Goal: Task Accomplishment & Management: Manage account settings

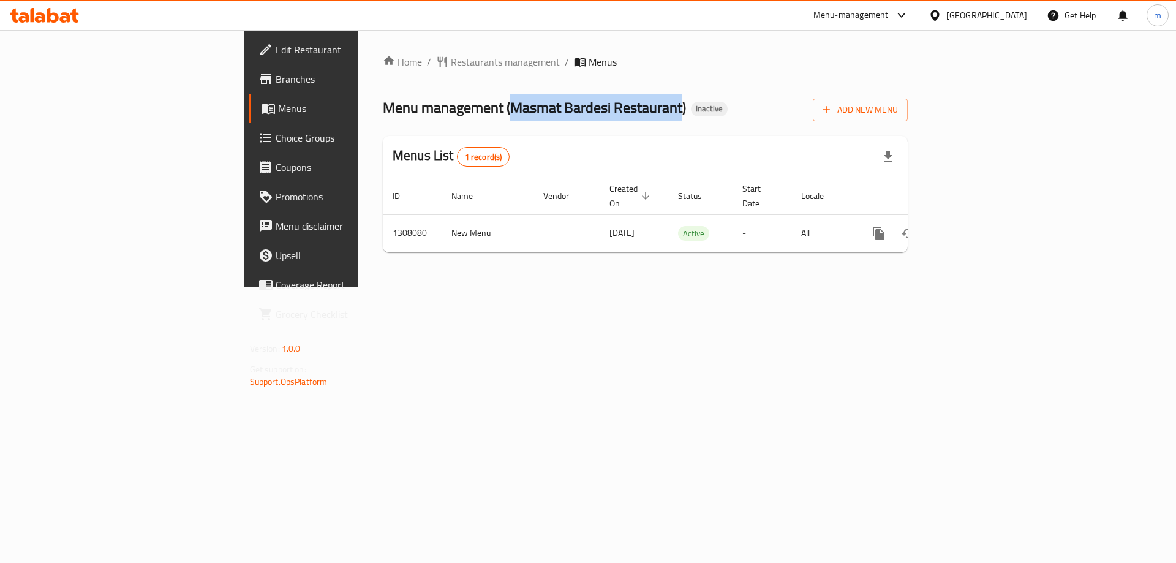
drag, startPoint x: 349, startPoint y: 103, endPoint x: 521, endPoint y: 108, distance: 172.8
click at [521, 108] on span "Menu management ( Masmat Bardesi Restaurant )" at bounding box center [534, 108] width 303 height 28
copy span "Masmat Bardesi Restaurant"
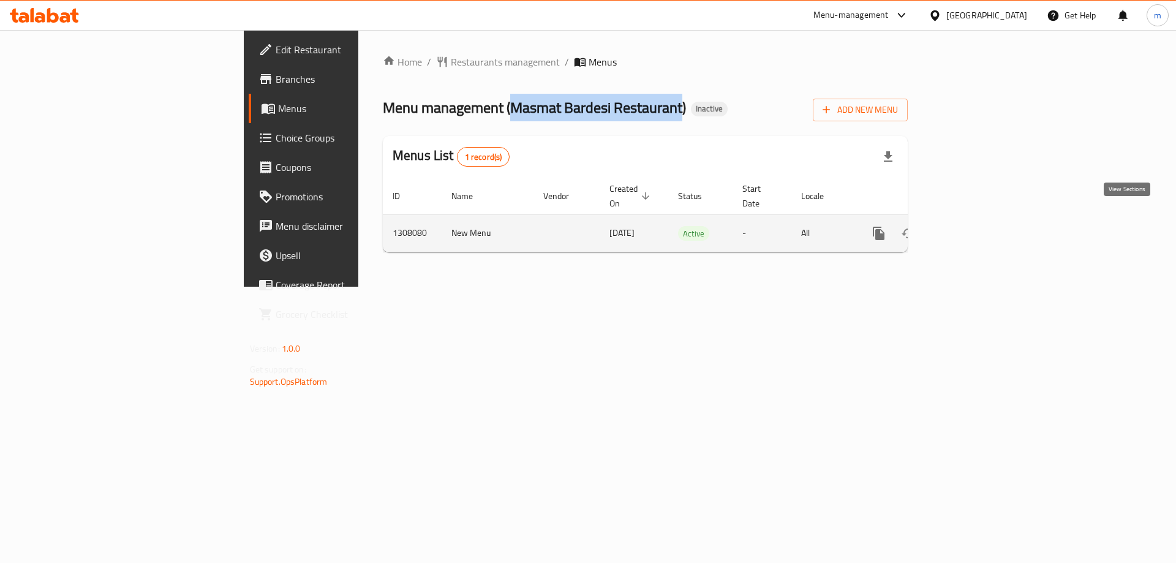
click at [982, 222] on link "enhanced table" at bounding box center [967, 233] width 29 height 29
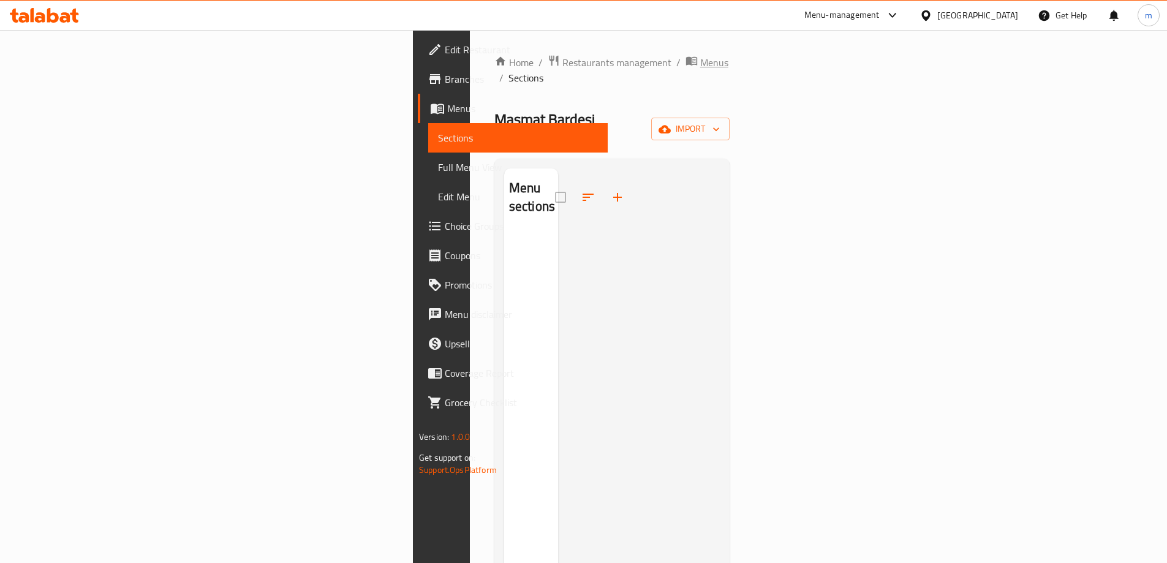
click at [700, 65] on span "Menus" at bounding box center [714, 62] width 28 height 15
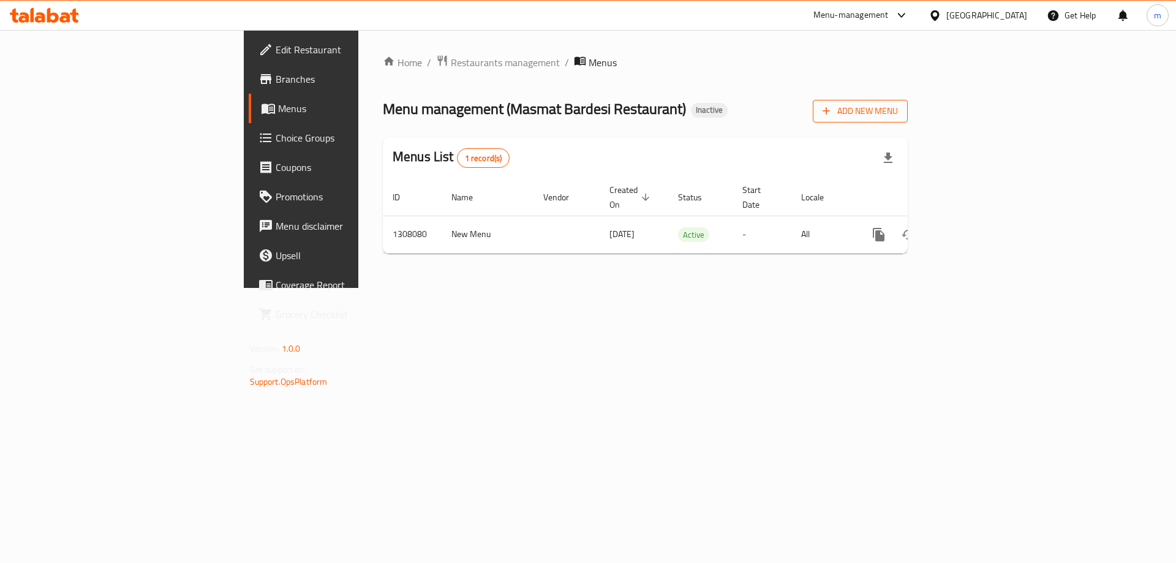
click at [898, 118] on span "Add New Menu" at bounding box center [860, 111] width 75 height 15
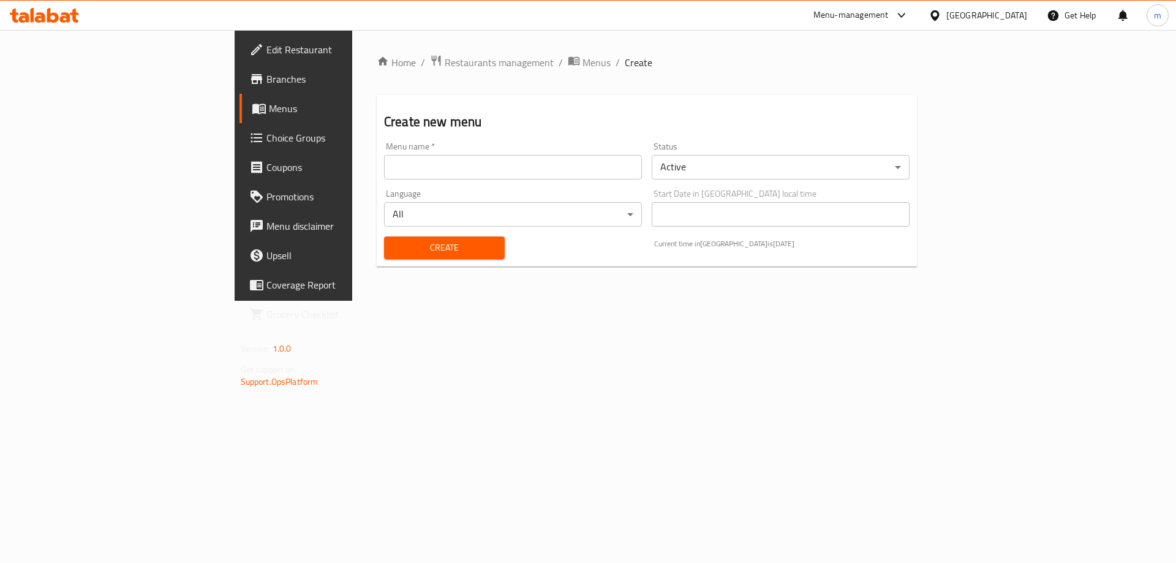
click at [513, 173] on input "text" at bounding box center [513, 167] width 258 height 25
paste input "Masmat Bardesi Restaurant"
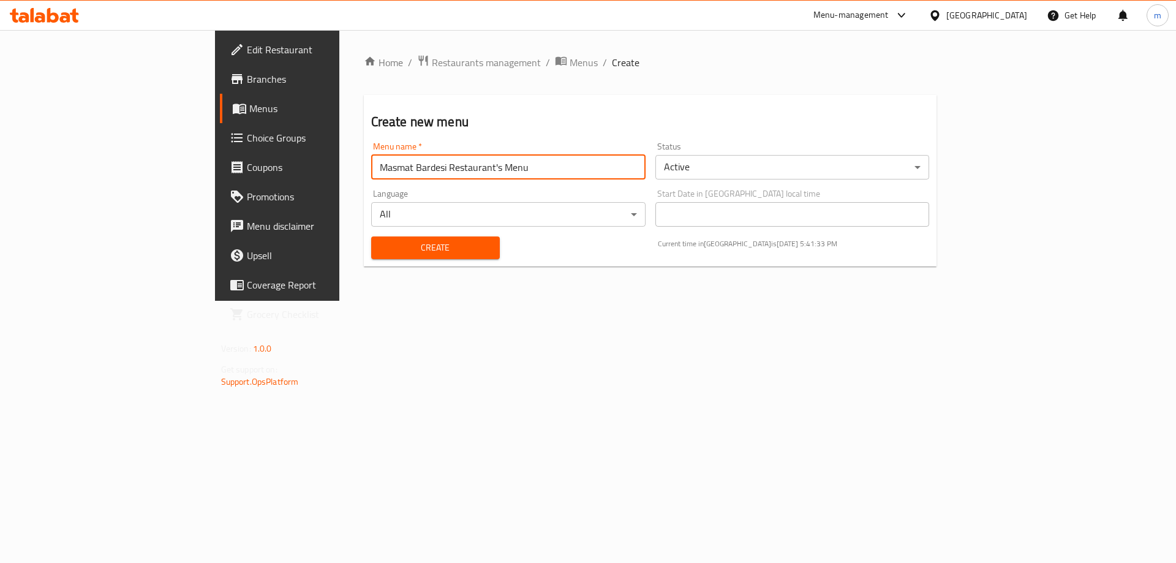
type input "Masmat Bardesi Restaurant's Menu"
click at [371, 236] on button "Create" at bounding box center [435, 247] width 129 height 23
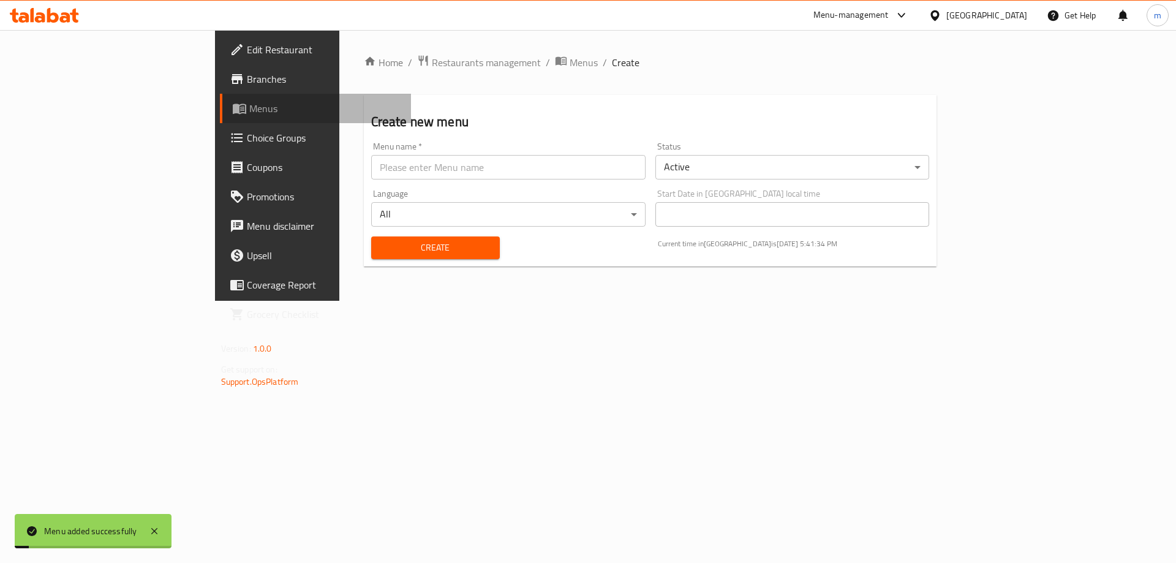
click at [249, 113] on span "Menus" at bounding box center [325, 108] width 153 height 15
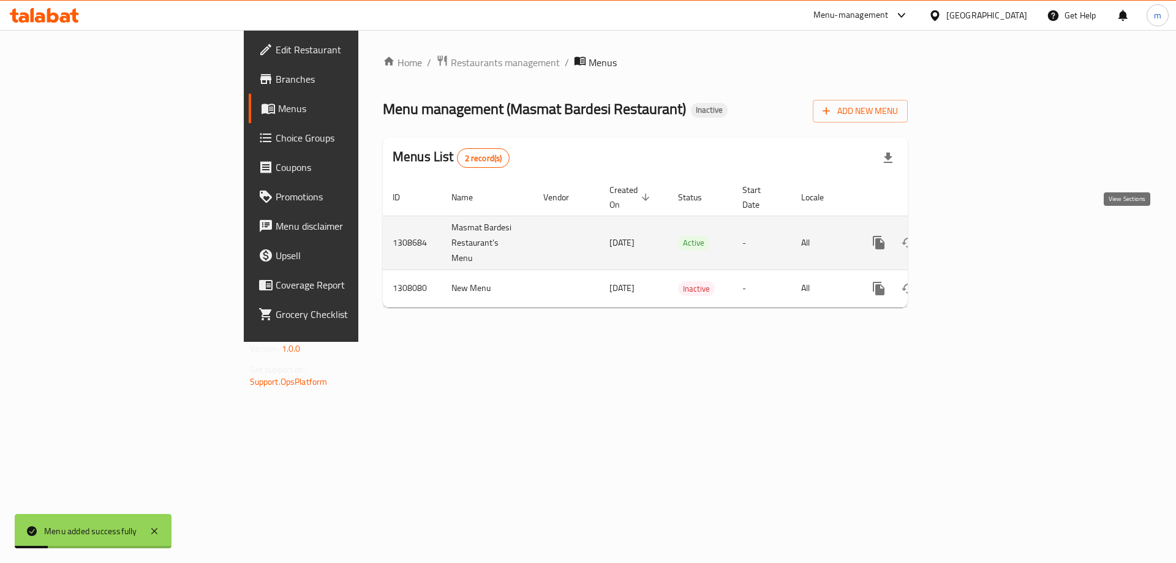
click at [982, 236] on link "enhanced table" at bounding box center [967, 242] width 29 height 29
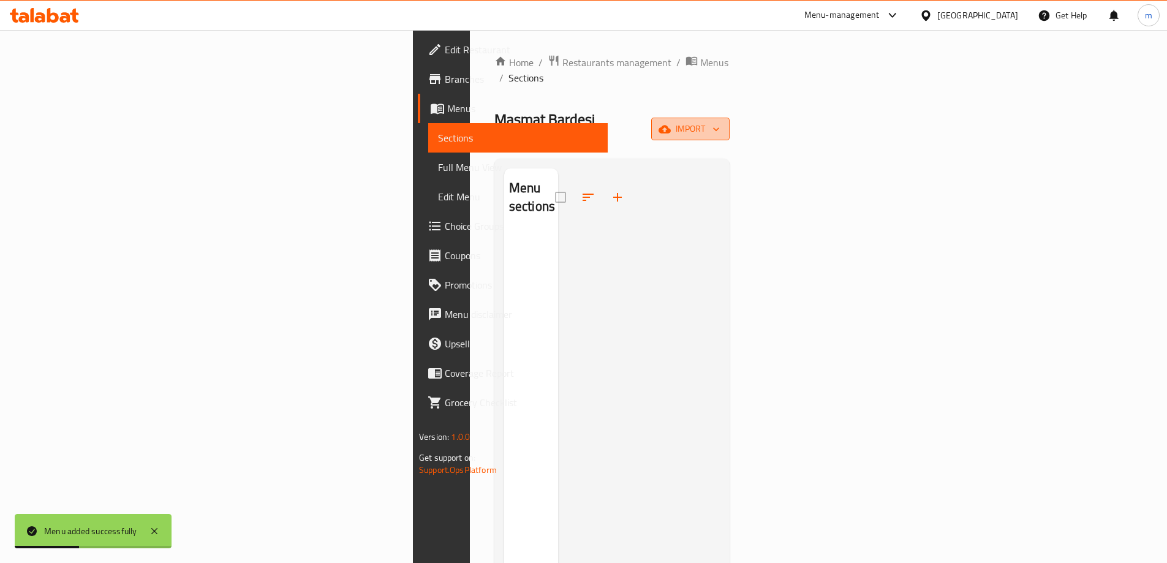
click at [720, 121] on span "import" at bounding box center [690, 128] width 59 height 15
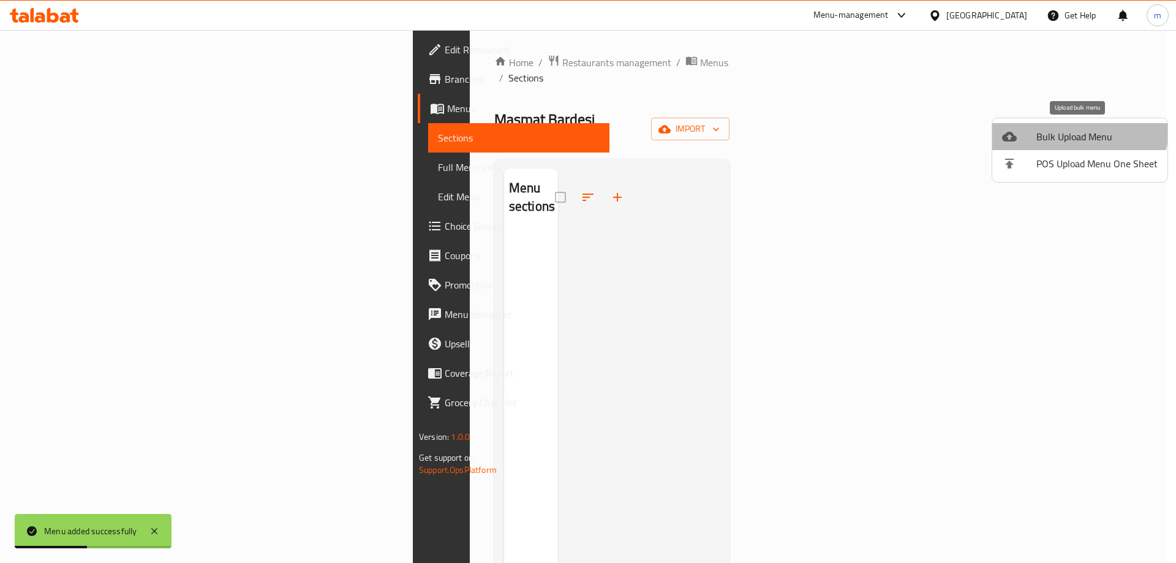
click at [1062, 127] on li "Bulk Upload Menu" at bounding box center [1080, 136] width 175 height 27
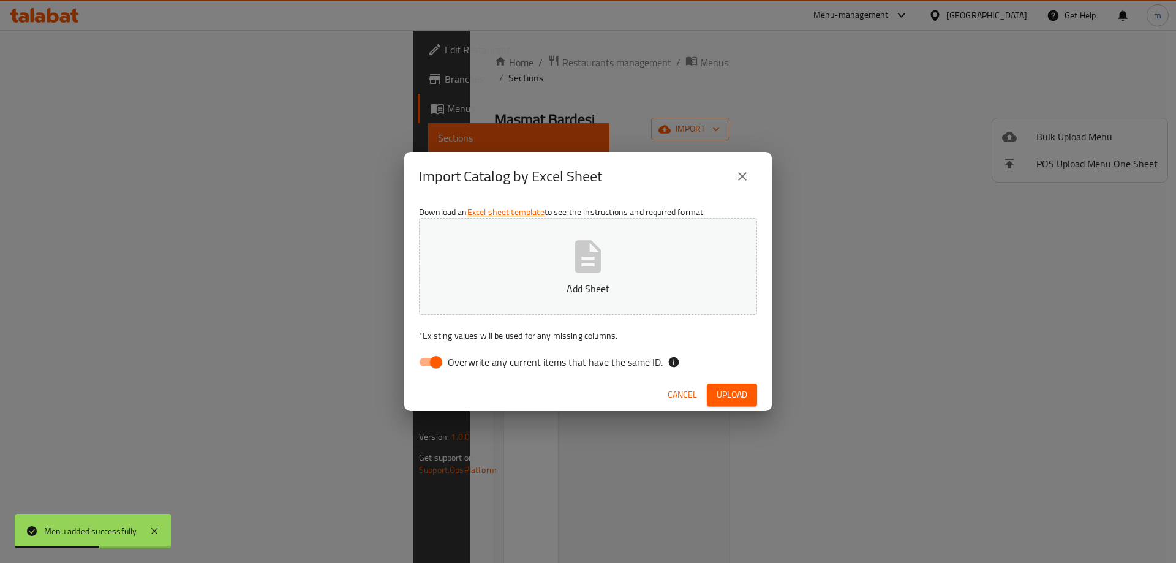
click at [597, 352] on label "Overwrite any current items that have the same ID." at bounding box center [537, 361] width 251 height 23
click at [471, 352] on input "Overwrite any current items that have the same ID." at bounding box center [436, 361] width 70 height 23
checkbox input "false"
click at [718, 392] on span "Upload" at bounding box center [732, 394] width 31 height 15
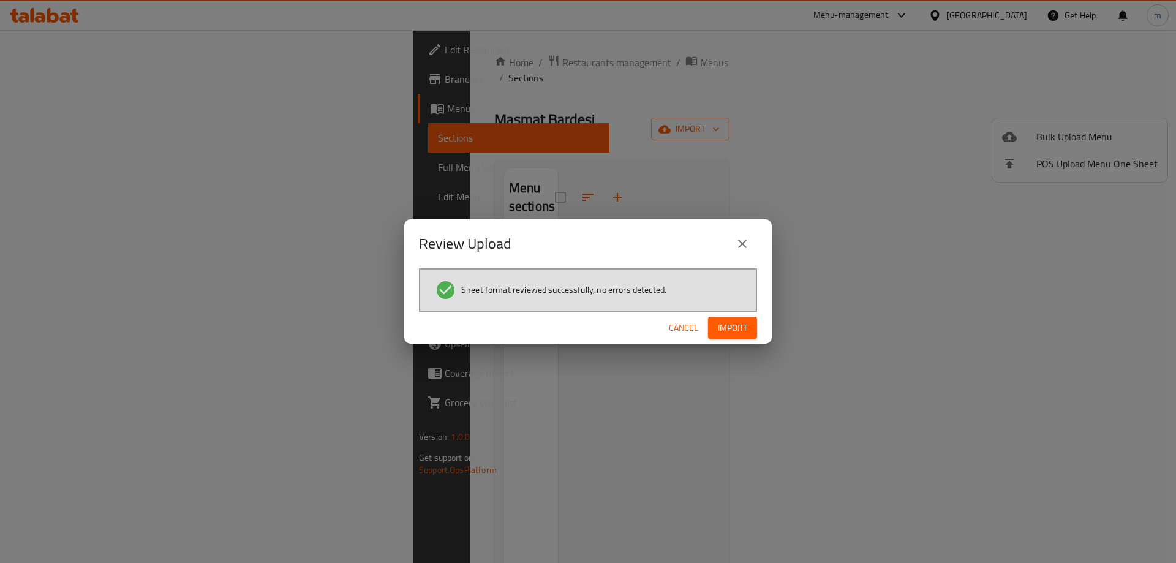
click at [749, 341] on div "Cancel Import" at bounding box center [588, 328] width 368 height 32
click at [746, 325] on span "Import" at bounding box center [732, 327] width 29 height 15
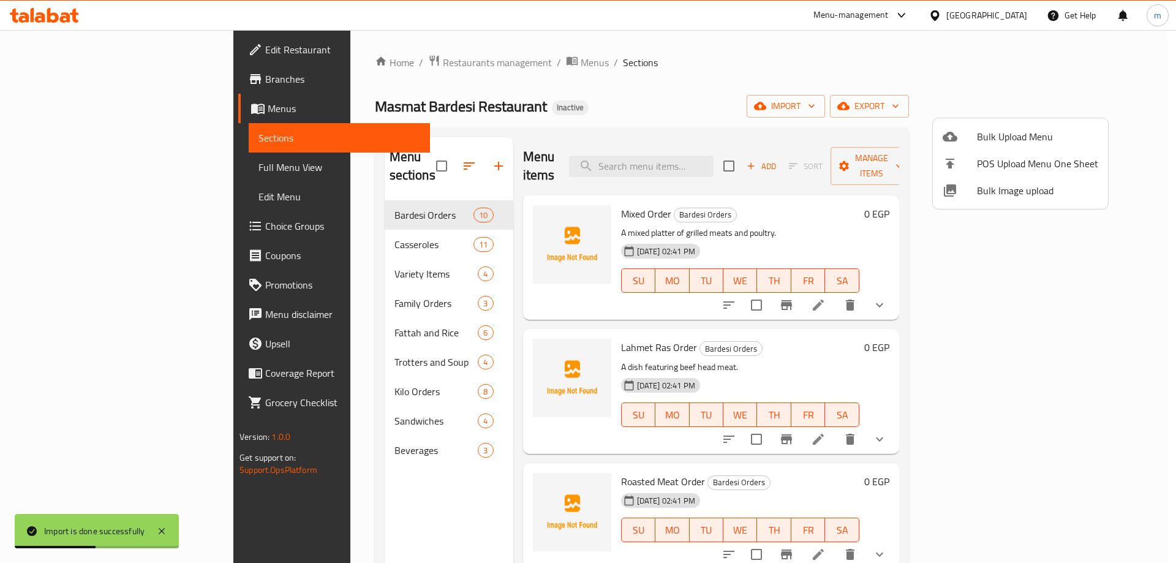
click at [112, 165] on div at bounding box center [588, 281] width 1176 height 563
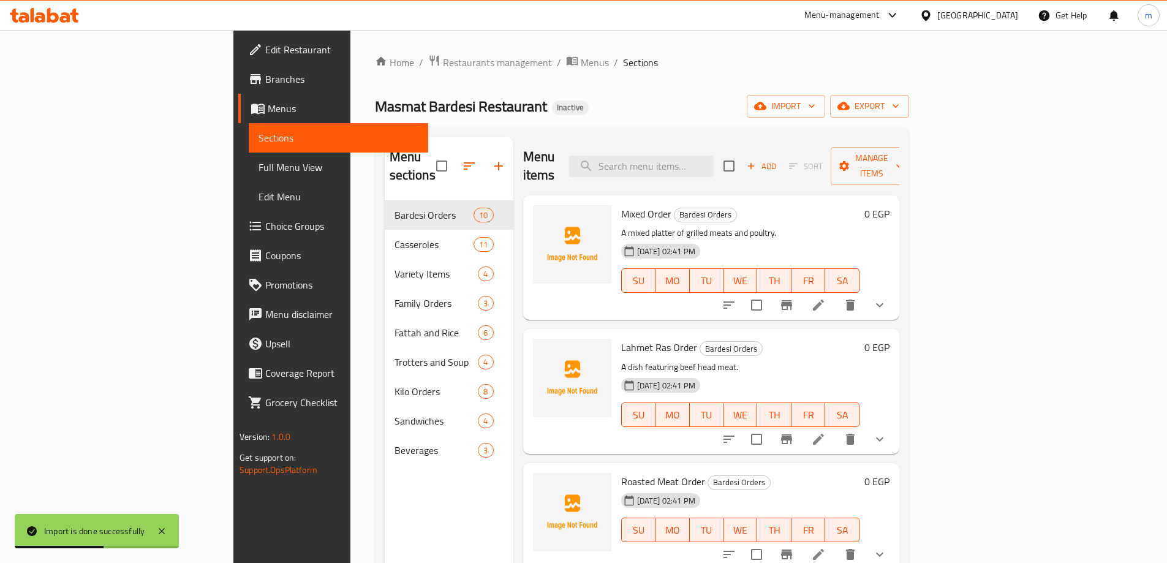
click at [259, 165] on span "Full Menu View" at bounding box center [339, 167] width 160 height 15
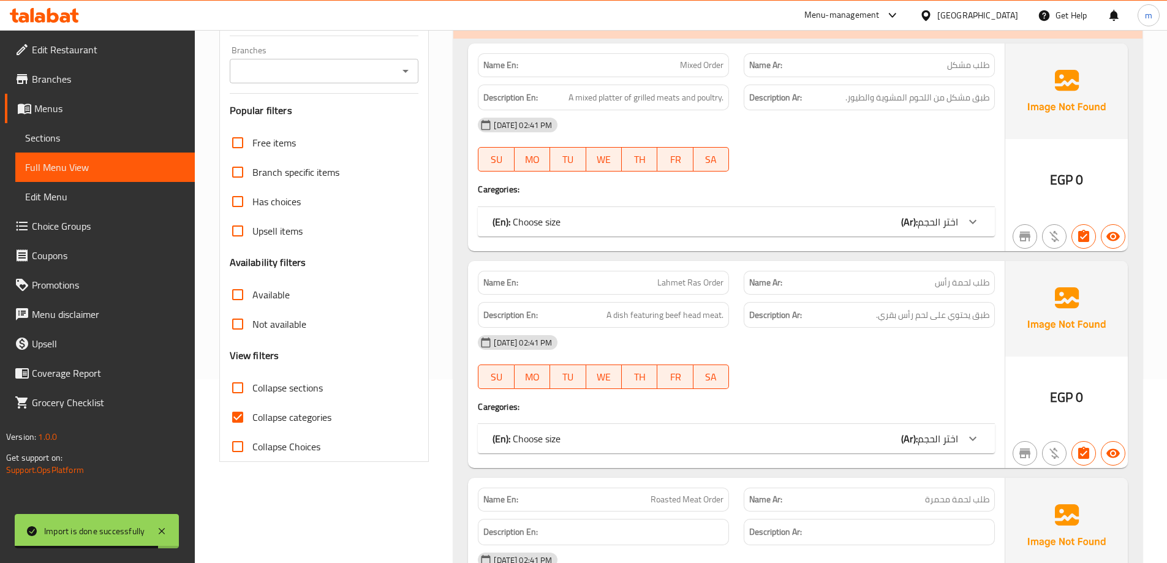
scroll to position [245, 0]
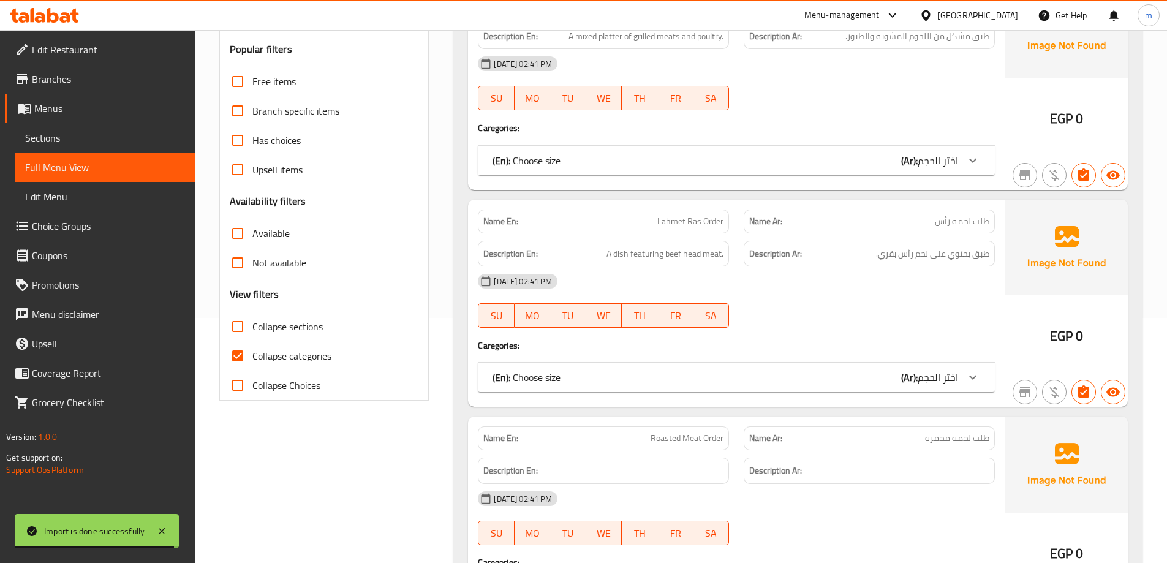
click at [304, 355] on span "Collapse categories" at bounding box center [291, 356] width 79 height 15
click at [252, 355] on input "Collapse categories" at bounding box center [237, 355] width 29 height 29
checkbox input "false"
click at [319, 324] on span "Collapse sections" at bounding box center [287, 326] width 70 height 15
click at [252, 324] on input "Collapse sections" at bounding box center [237, 326] width 29 height 29
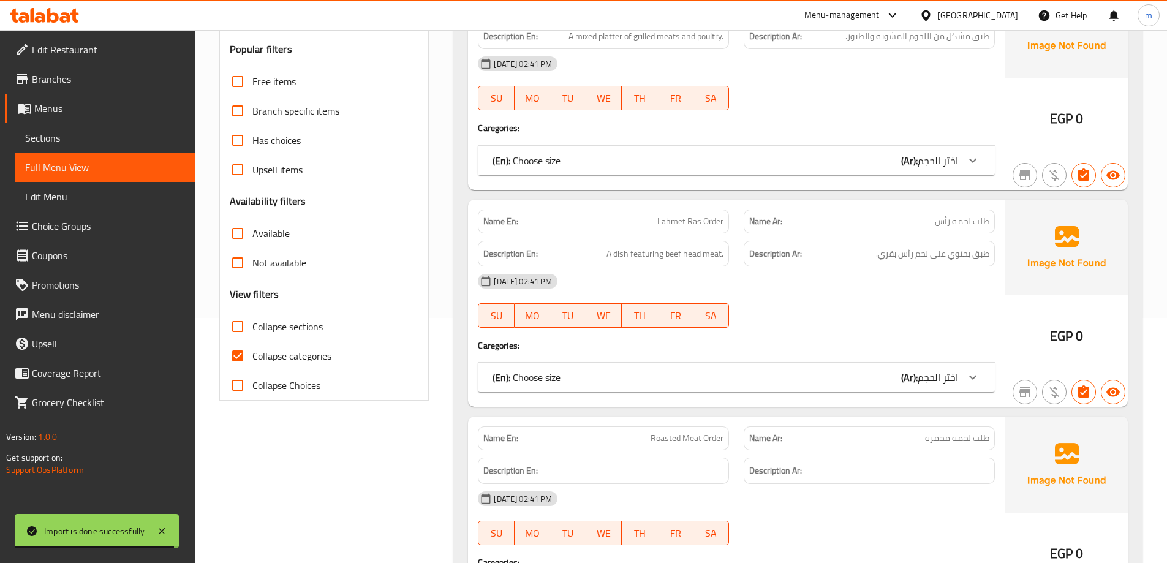
checkbox input "true"
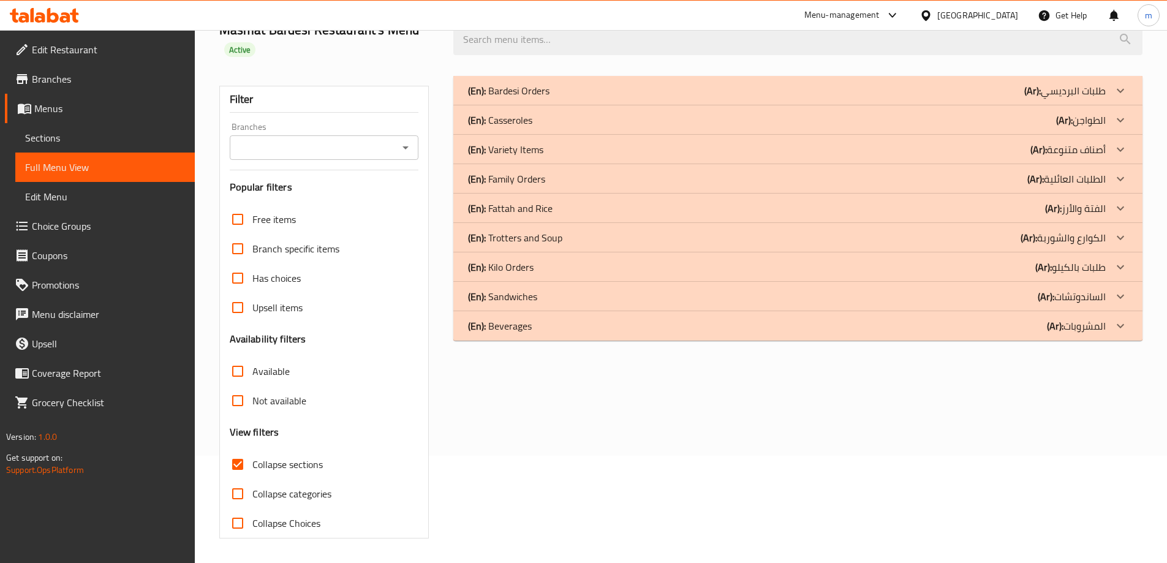
scroll to position [107, 0]
click at [825, 86] on div "(En): Bardesi Orders (Ar): طلبات البرديسي" at bounding box center [787, 90] width 638 height 15
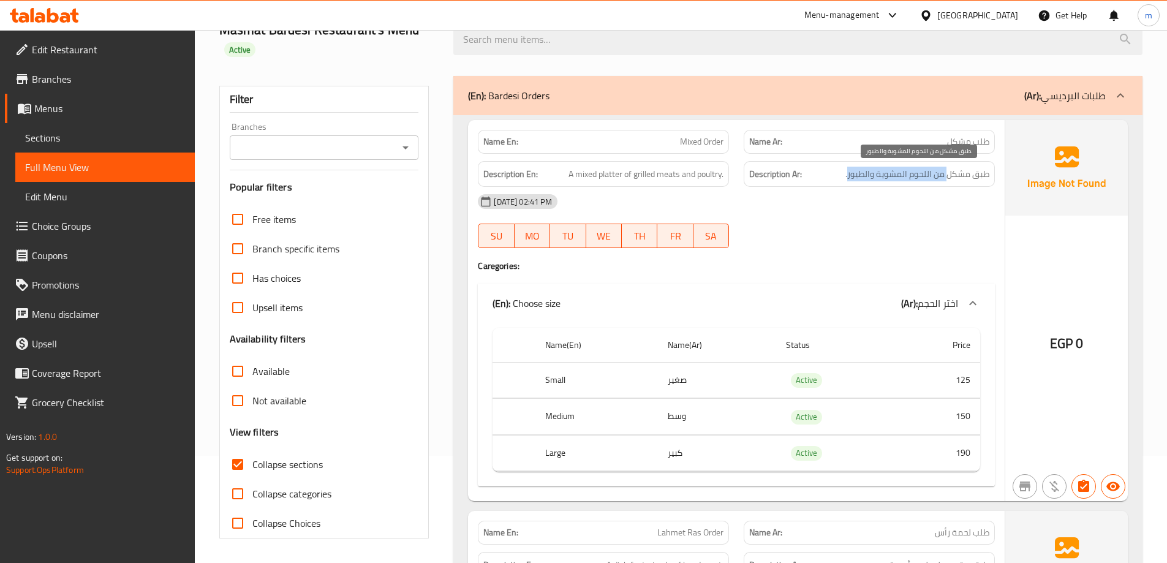
drag, startPoint x: 946, startPoint y: 176, endPoint x: 848, endPoint y: 177, distance: 98.0
click at [848, 177] on span "طبق مشكل من اللحوم المشوية والطيور." at bounding box center [918, 174] width 144 height 15
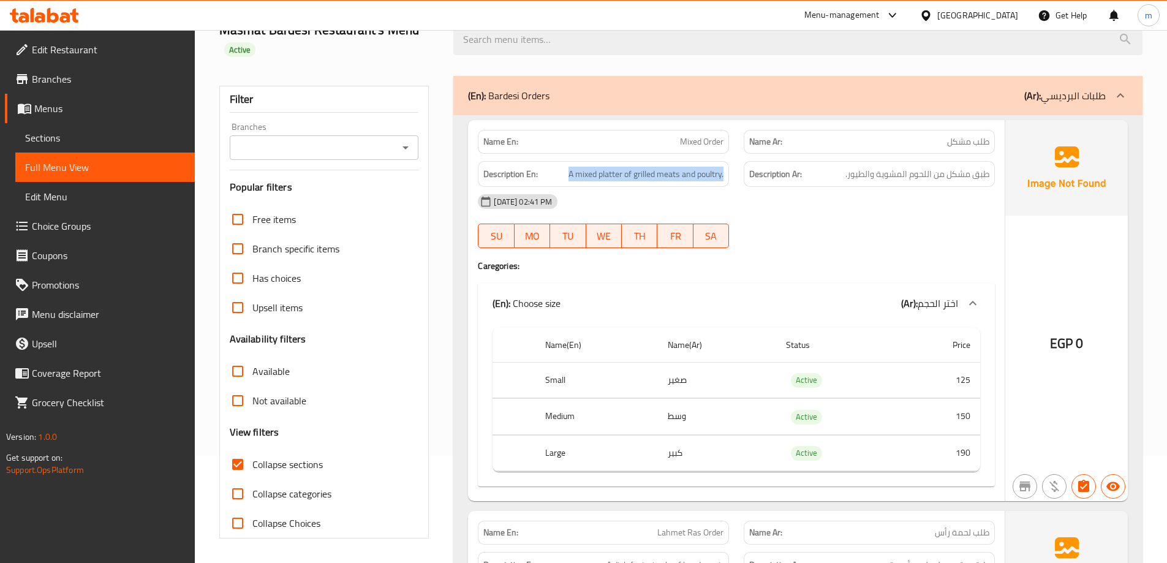
drag, startPoint x: 559, startPoint y: 174, endPoint x: 735, endPoint y: 184, distance: 176.1
click at [735, 184] on div "Description En: A mixed platter of grilled meats and poultry." at bounding box center [604, 174] width 266 height 41
click at [846, 209] on div "28-08-2025 02:41 PM" at bounding box center [737, 201] width 532 height 29
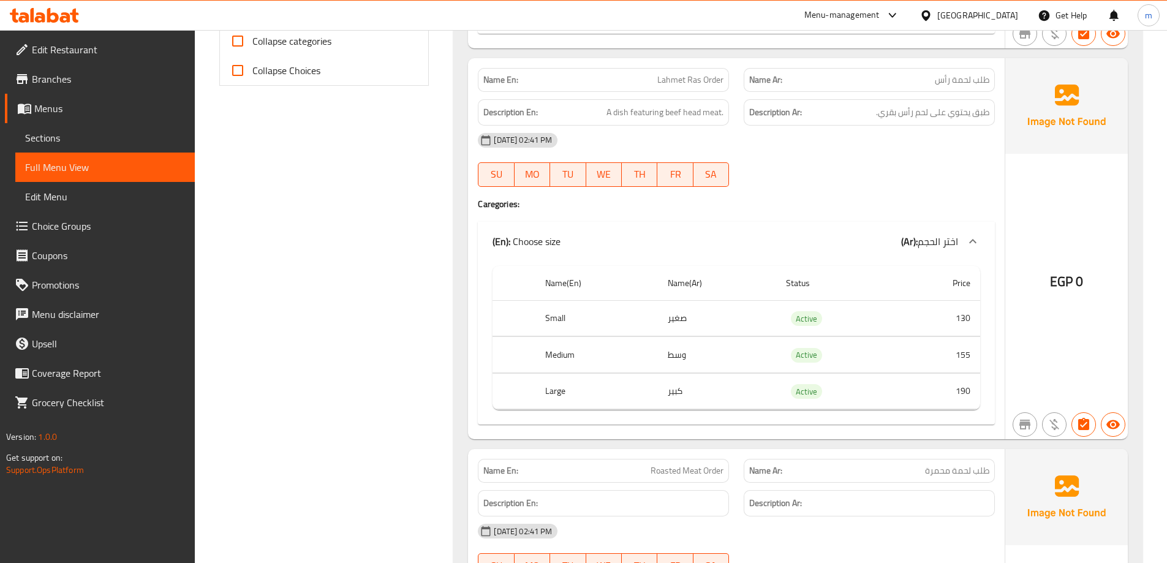
drag, startPoint x: 874, startPoint y: 196, endPoint x: 879, endPoint y: 230, distance: 34.1
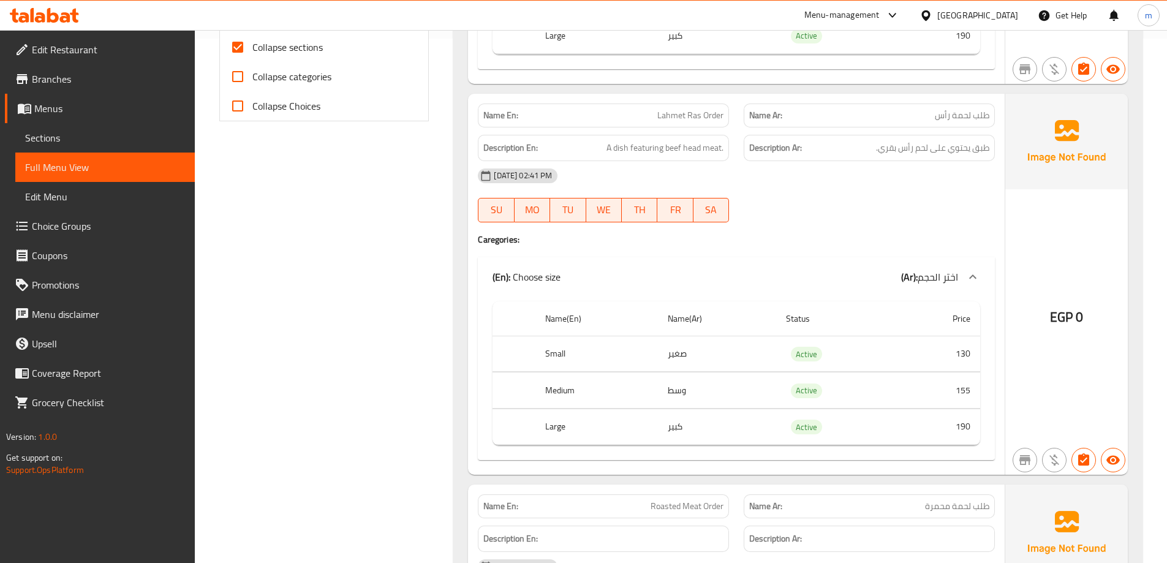
scroll to position [514, 0]
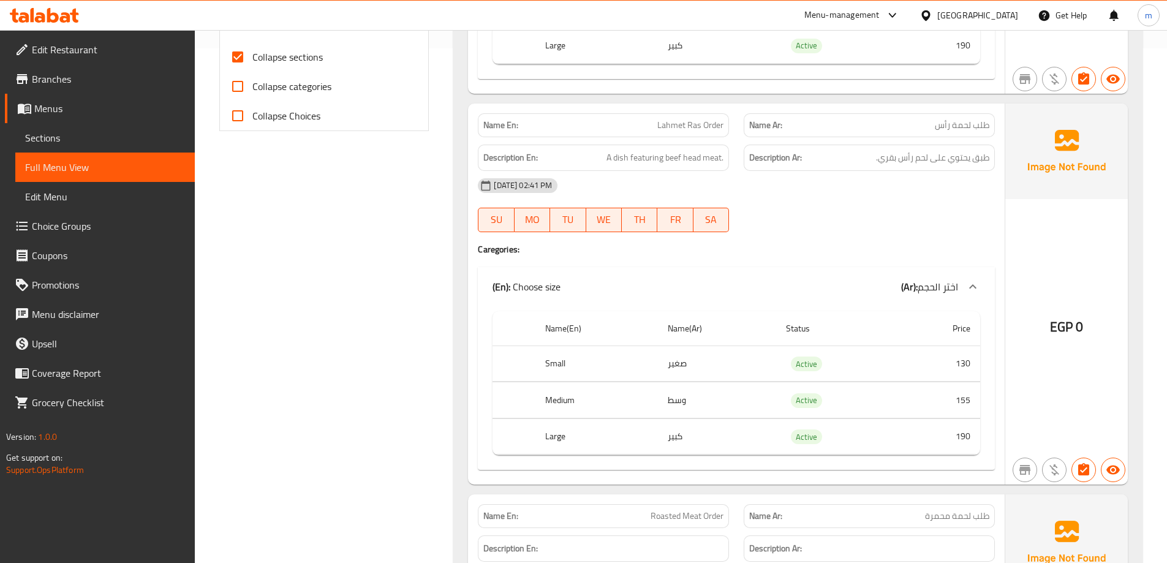
drag, startPoint x: 879, startPoint y: 221, endPoint x: 886, endPoint y: 200, distance: 21.9
drag, startPoint x: 656, startPoint y: 125, endPoint x: 729, endPoint y: 126, distance: 73.5
click at [729, 126] on div "Name En: Lahmet Ras Order" at bounding box center [603, 126] width 251 height 24
click at [675, 162] on span "A dish featuring beef head meat." at bounding box center [665, 158] width 117 height 15
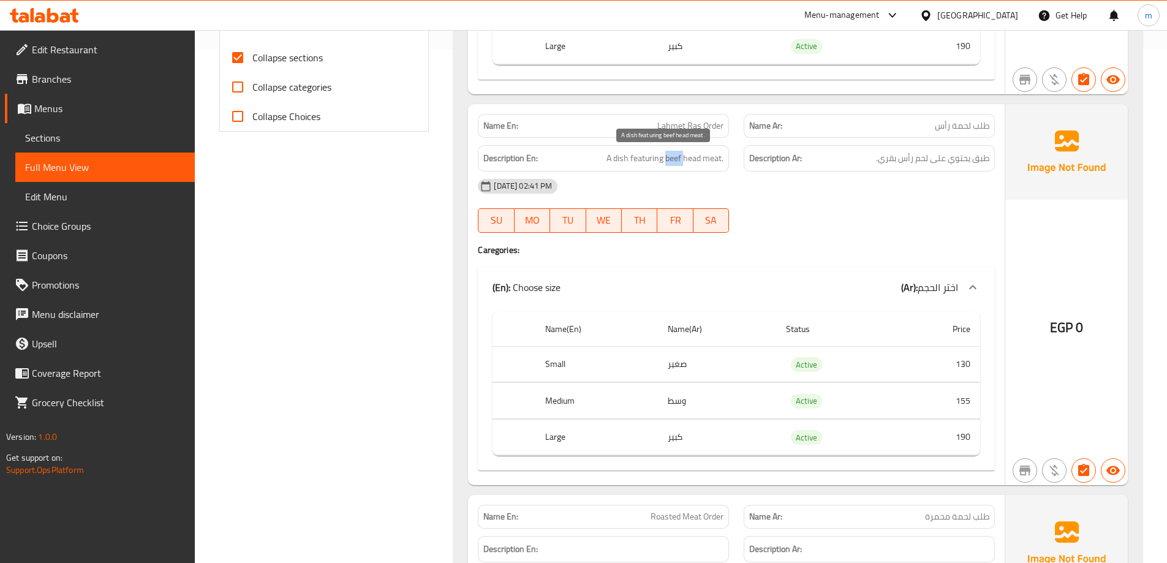
click at [675, 162] on span "A dish featuring beef head meat." at bounding box center [665, 158] width 117 height 15
click at [815, 186] on div "28-08-2025 02:41 PM" at bounding box center [737, 186] width 532 height 29
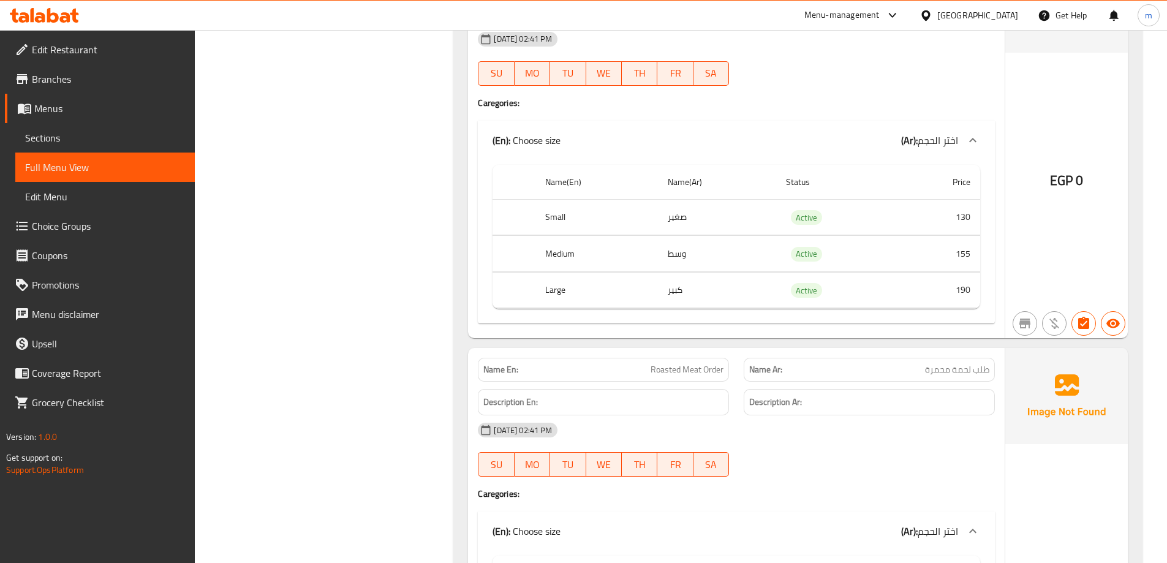
drag, startPoint x: 827, startPoint y: 178, endPoint x: 829, endPoint y: 222, distance: 44.8
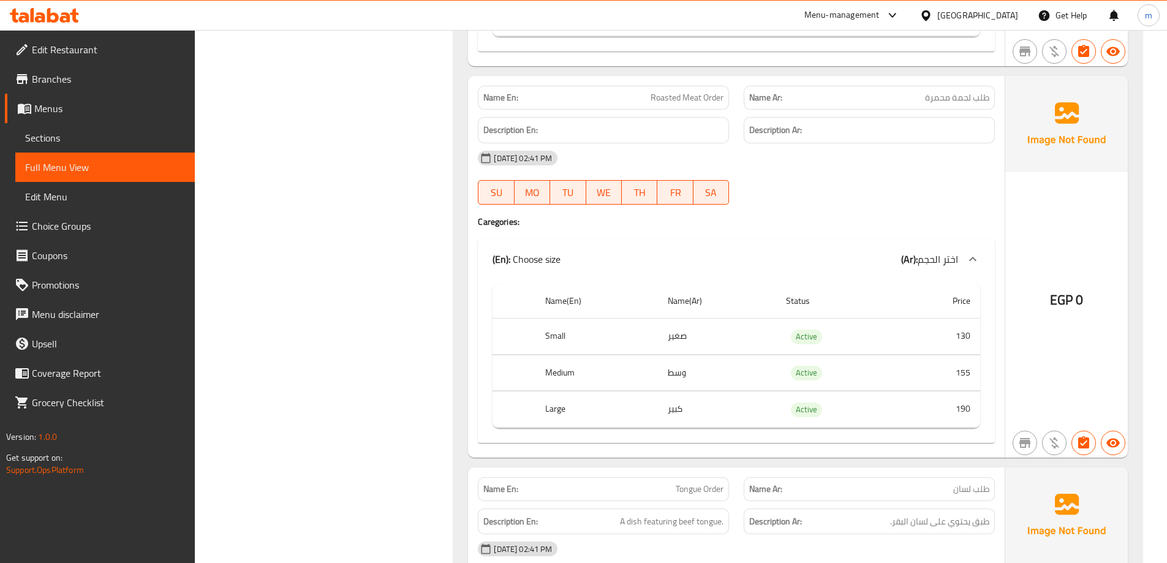
drag, startPoint x: 792, startPoint y: 223, endPoint x: 799, endPoint y: 268, distance: 45.8
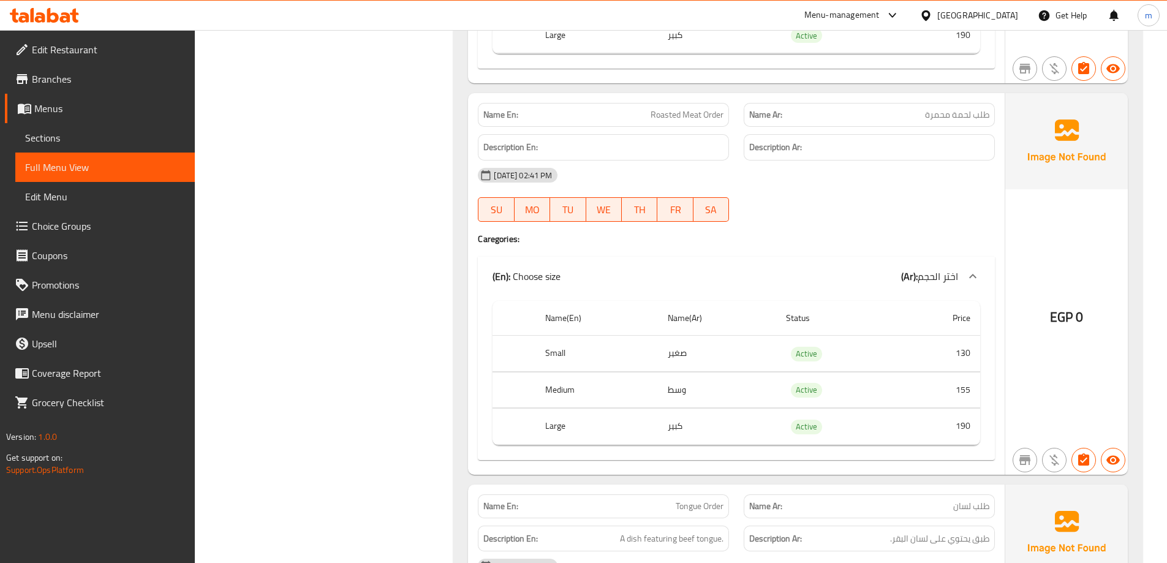
scroll to position [906, 0]
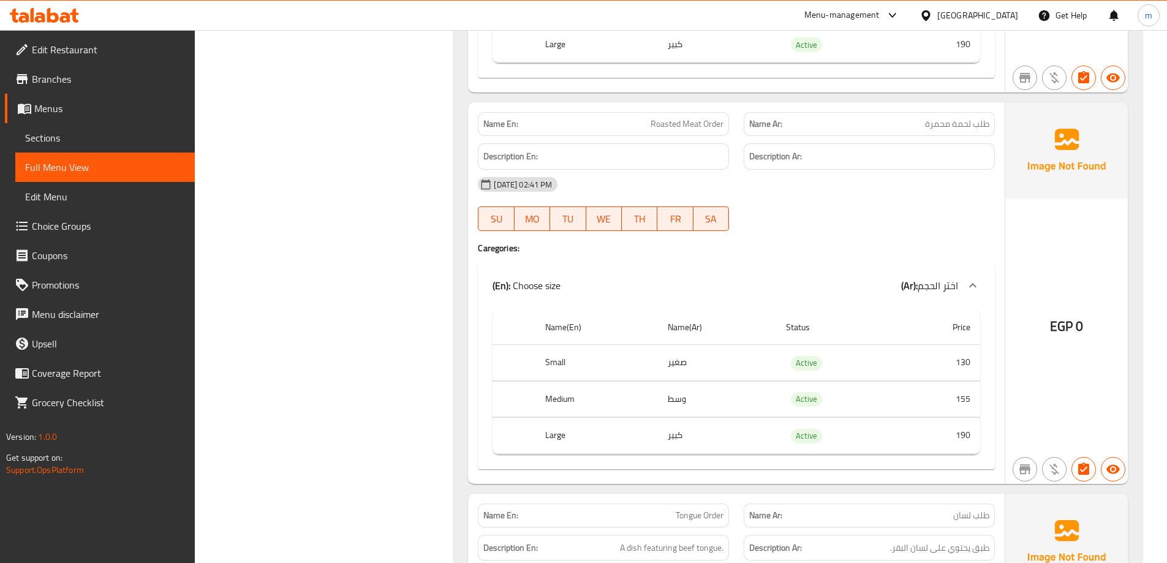
drag, startPoint x: 799, startPoint y: 268, endPoint x: 801, endPoint y: 241, distance: 27.1
drag, startPoint x: 947, startPoint y: 395, endPoint x: 969, endPoint y: 396, distance: 22.7
click at [969, 396] on td "155" at bounding box center [939, 400] width 82 height 36
click at [966, 428] on td "190" at bounding box center [939, 437] width 82 height 36
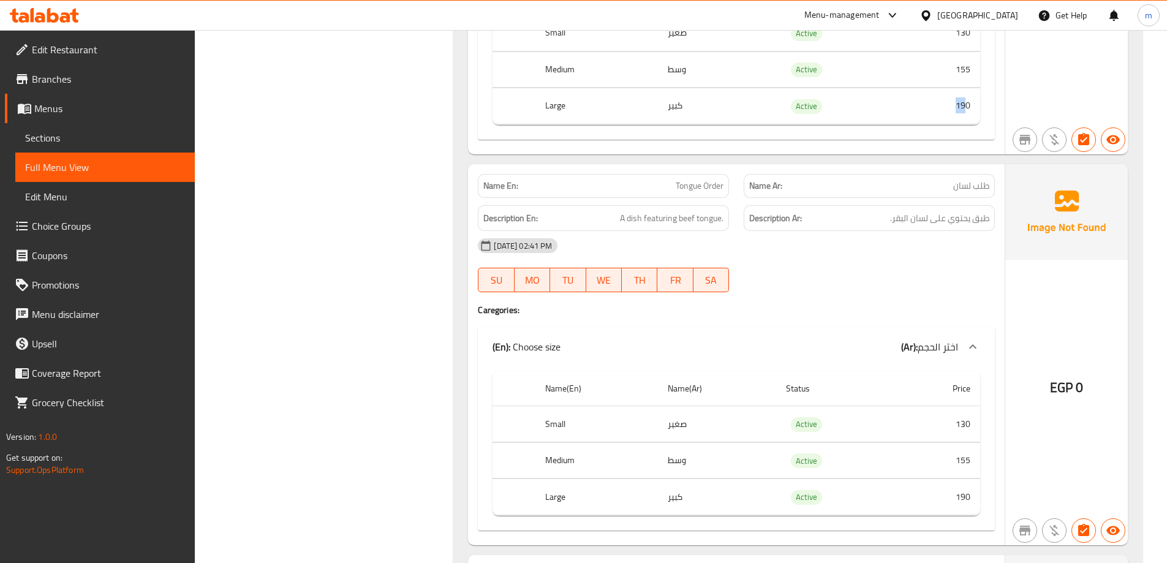
drag, startPoint x: 809, startPoint y: 292, endPoint x: 825, endPoint y: 354, distance: 64.6
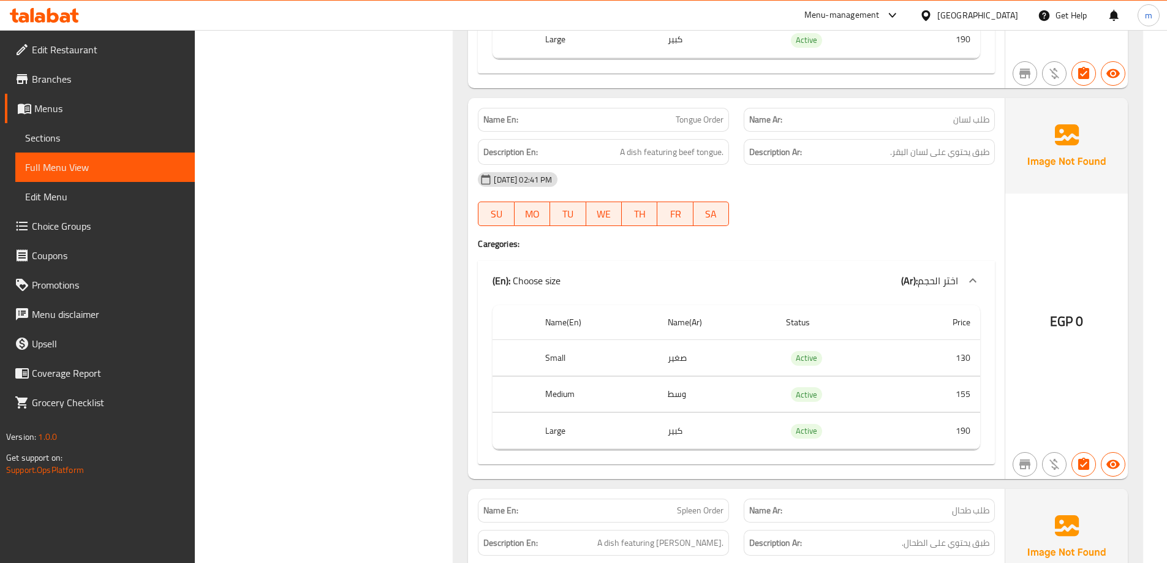
drag, startPoint x: 885, startPoint y: 262, endPoint x: 885, endPoint y: 284, distance: 22.1
click at [700, 119] on span "Tongue Order" at bounding box center [700, 117] width 48 height 13
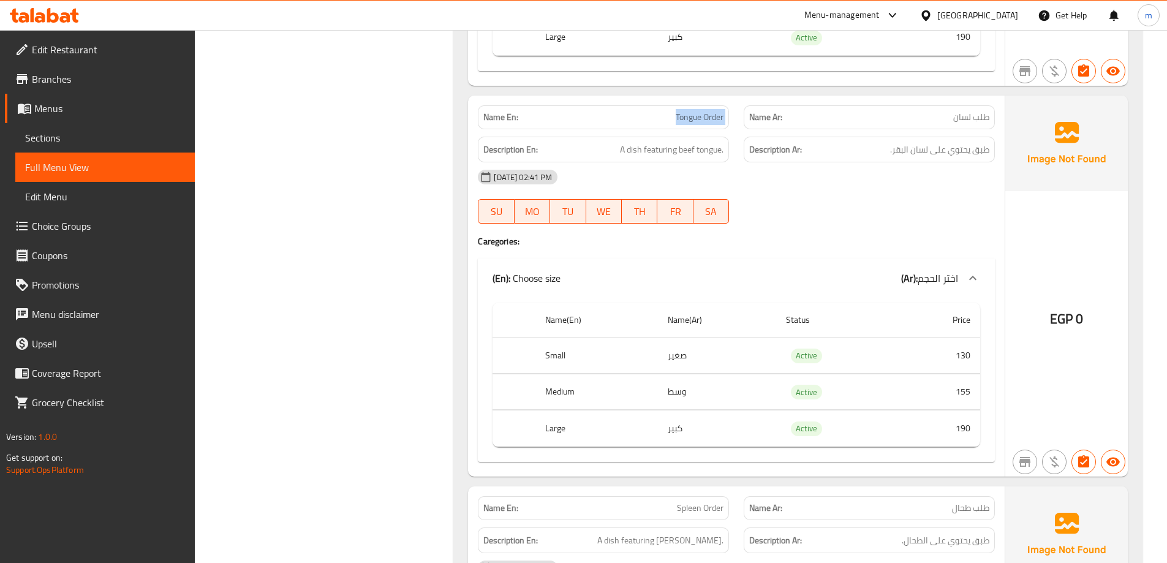
click at [700, 119] on span "Tongue Order" at bounding box center [700, 117] width 48 height 13
copy span "Tongue Order"
click at [684, 138] on div "Description En: A dish featuring beef tongue." at bounding box center [603, 150] width 251 height 26
drag, startPoint x: 679, startPoint y: 149, endPoint x: 694, endPoint y: 151, distance: 14.2
click at [694, 151] on span "A dish featuring beef tongue." at bounding box center [672, 149] width 104 height 15
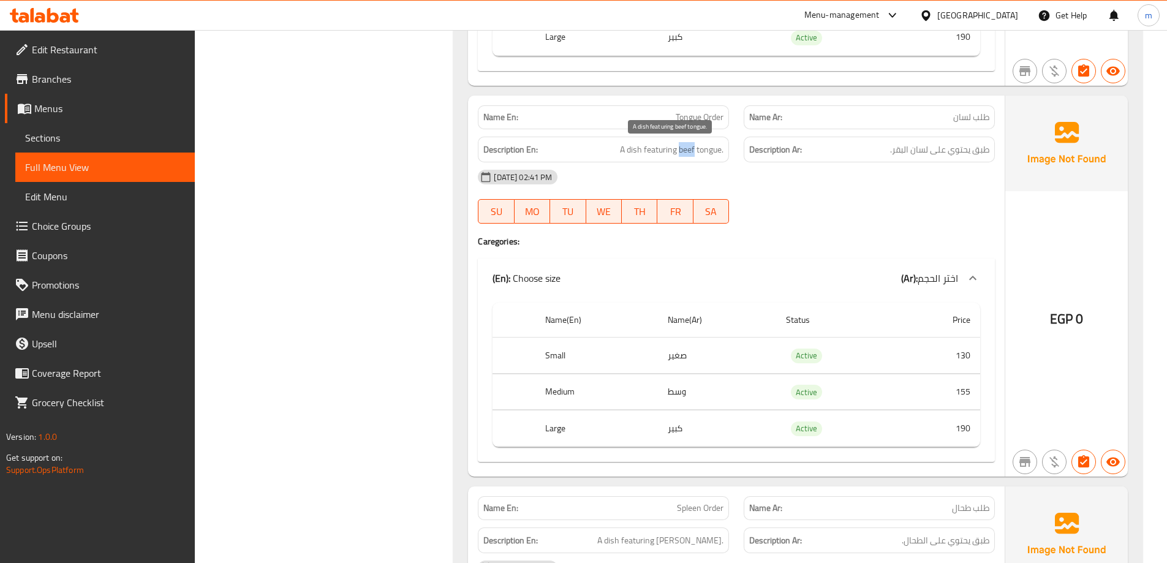
copy span "beef"
click at [700, 118] on span "Tongue Order" at bounding box center [700, 117] width 48 height 13
copy span "Tongue Order"
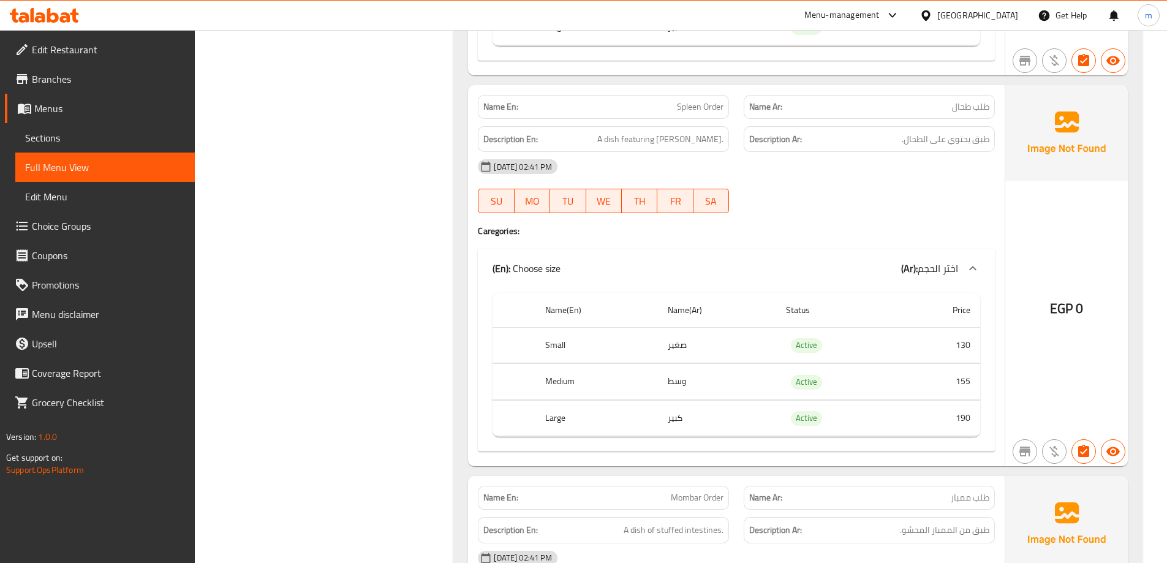
drag, startPoint x: 480, startPoint y: 135, endPoint x: 490, endPoint y: 180, distance: 45.8
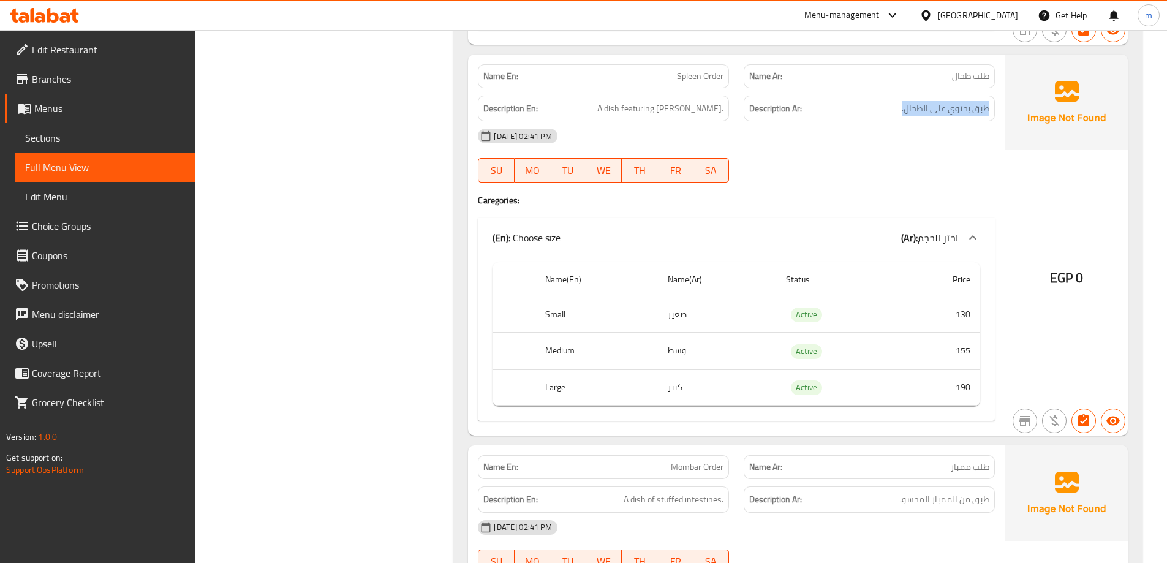
drag, startPoint x: 991, startPoint y: 112, endPoint x: 872, endPoint y: 110, distance: 118.9
click at [872, 110] on div "Description Ar: طبق يحتوي على الطحال." at bounding box center [869, 109] width 251 height 26
drag, startPoint x: 645, startPoint y: 107, endPoint x: 744, endPoint y: 114, distance: 100.1
click at [739, 112] on div "Description En: A dish featuring spleen. Description Ar: طبق يحتوي على الطحال." at bounding box center [737, 108] width 532 height 41
click at [782, 143] on div "28-08-2025 02:41 PM" at bounding box center [737, 135] width 532 height 29
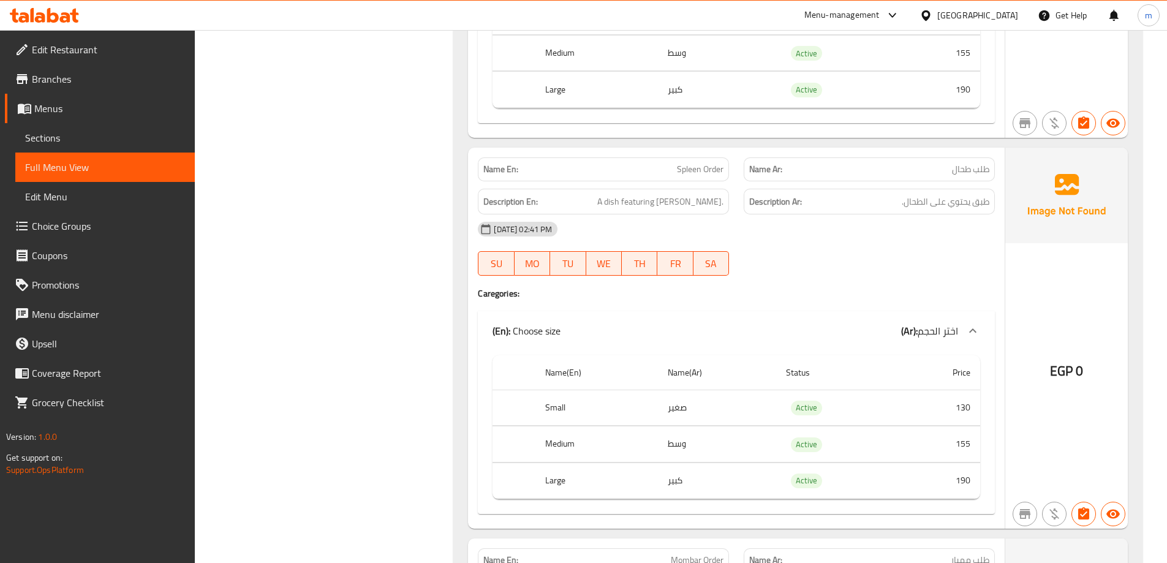
drag, startPoint x: 898, startPoint y: 165, endPoint x: 898, endPoint y: 140, distance: 25.1
drag, startPoint x: 996, startPoint y: 241, endPoint x: 997, endPoint y: 251, distance: 9.9
click at [714, 167] on span "Spleen Order" at bounding box center [700, 167] width 47 height 13
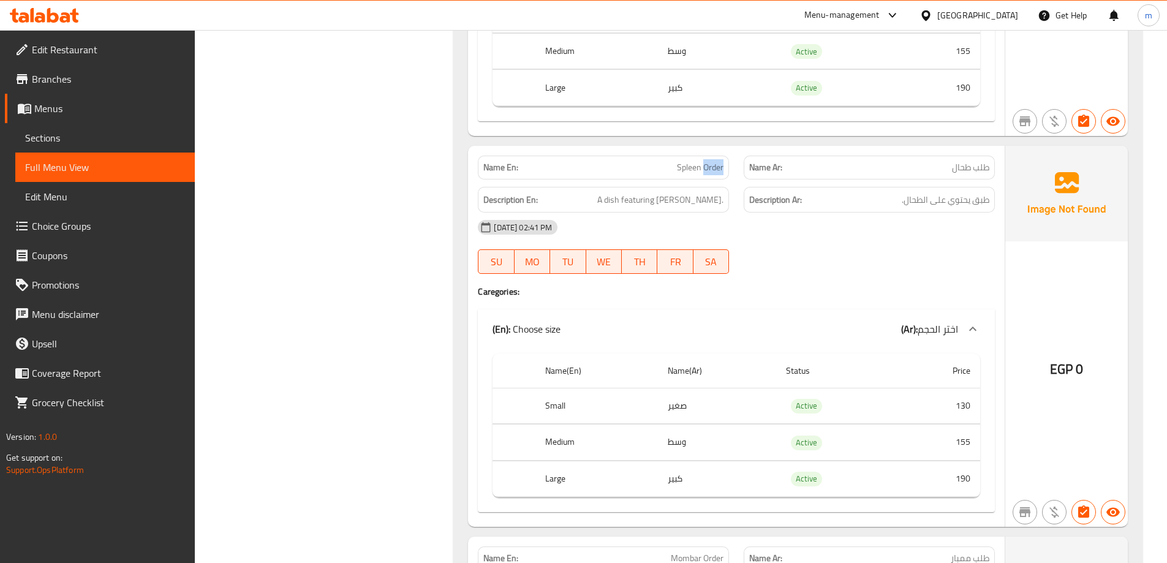
click at [714, 167] on span "Spleen Order" at bounding box center [700, 167] width 47 height 13
copy span "Spleen Order"
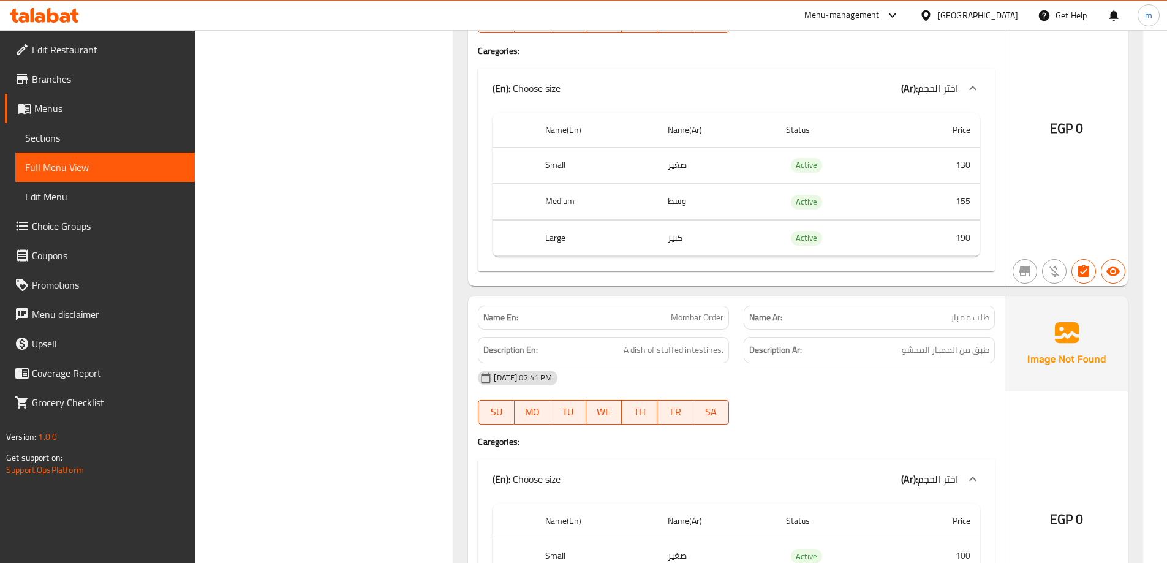
scroll to position [1943, 0]
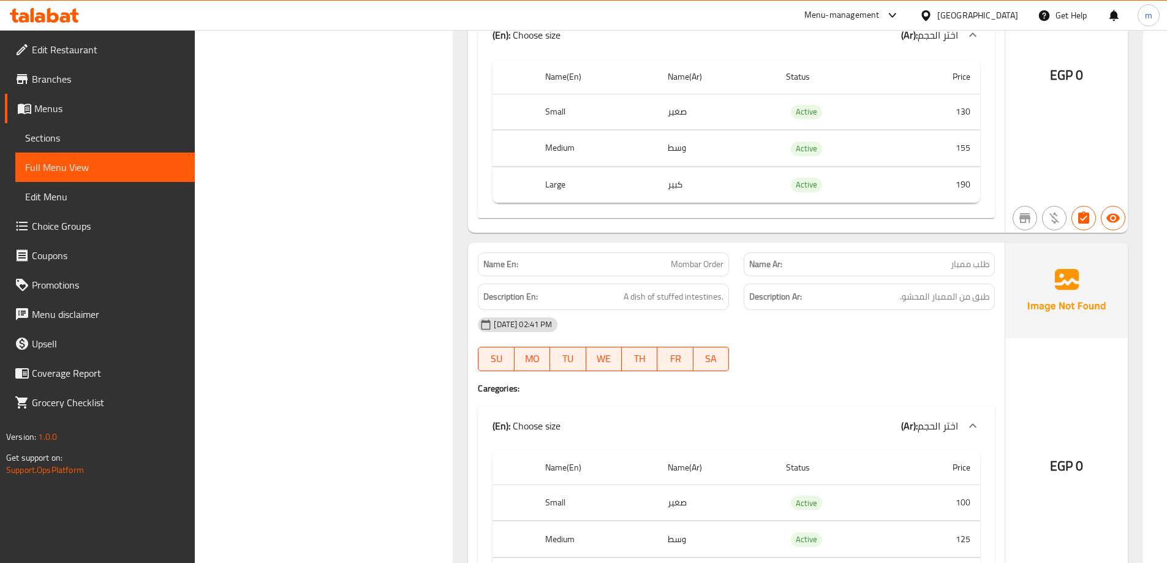
drag, startPoint x: 524, startPoint y: 159, endPoint x: 524, endPoint y: 174, distance: 15.3
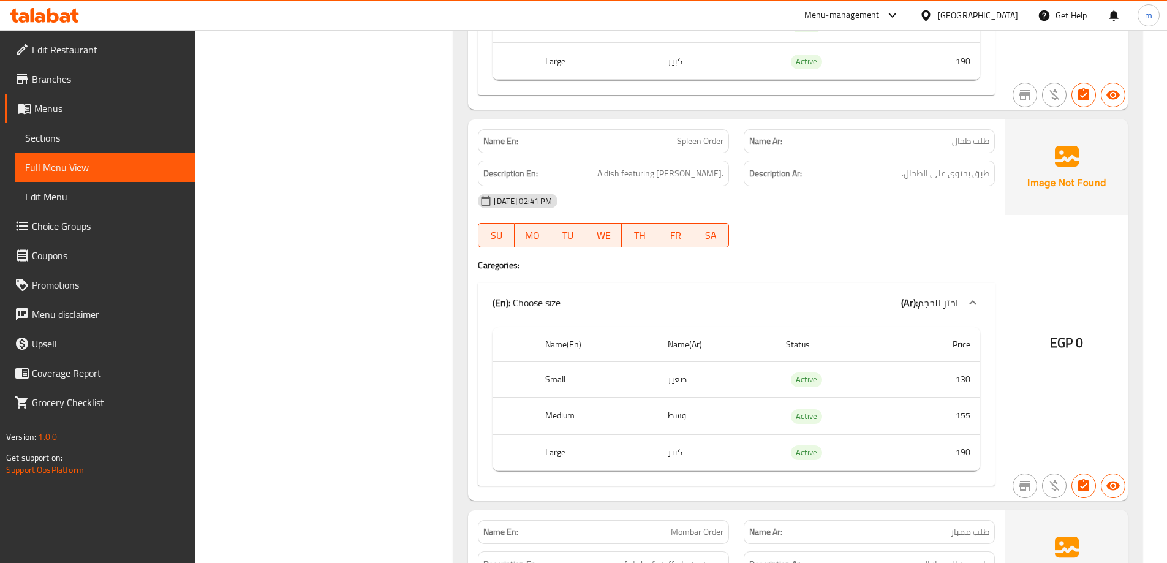
drag, startPoint x: 524, startPoint y: 143, endPoint x: 528, endPoint y: 105, distance: 37.5
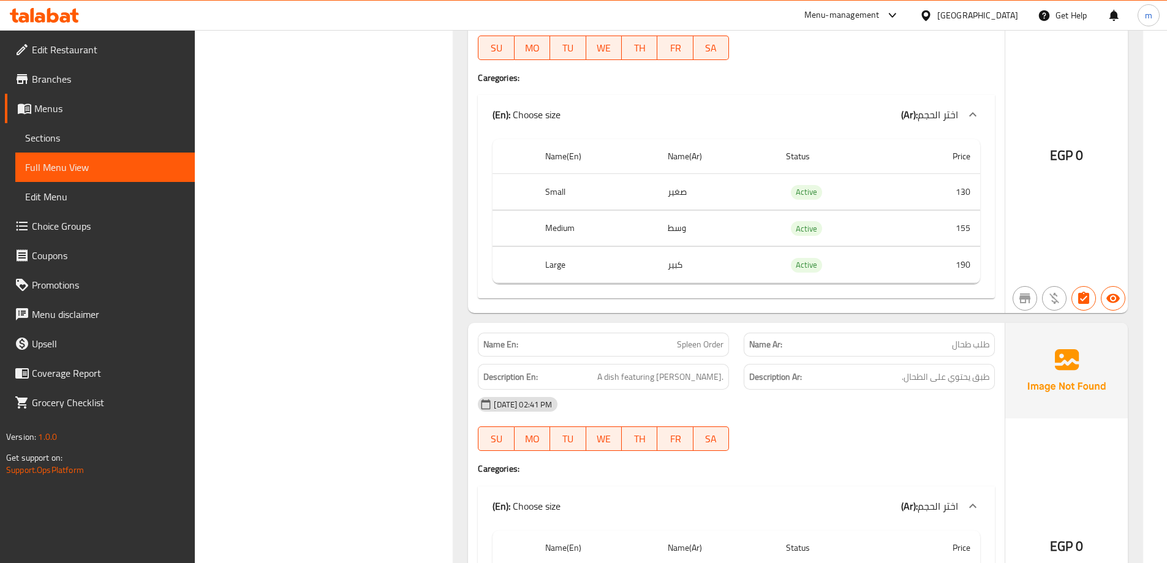
scroll to position [1341, 0]
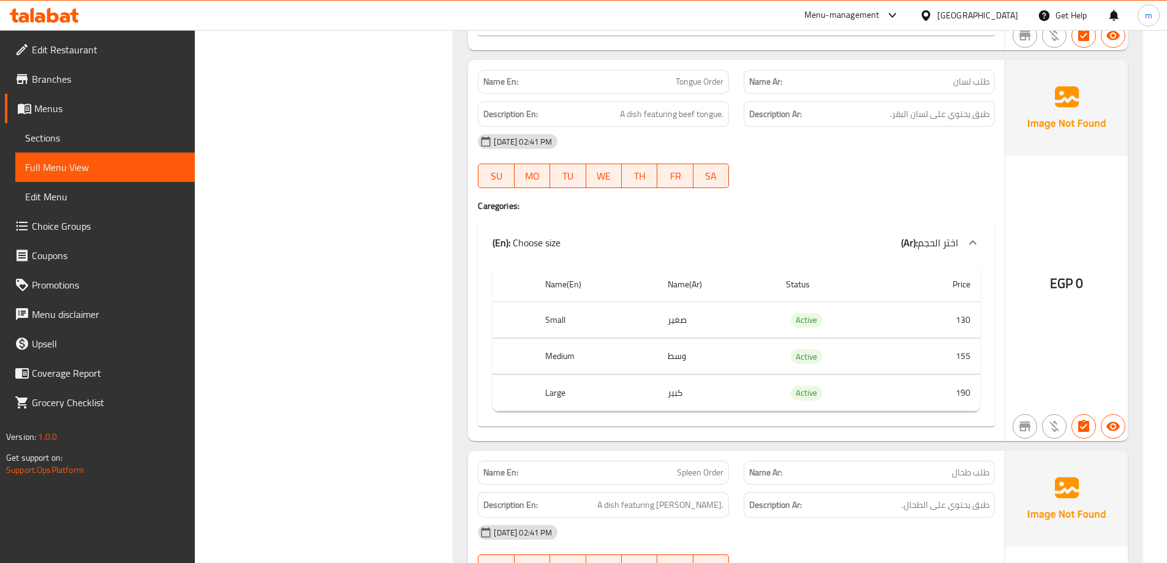
drag, startPoint x: 775, startPoint y: 279, endPoint x: 772, endPoint y: 221, distance: 58.3
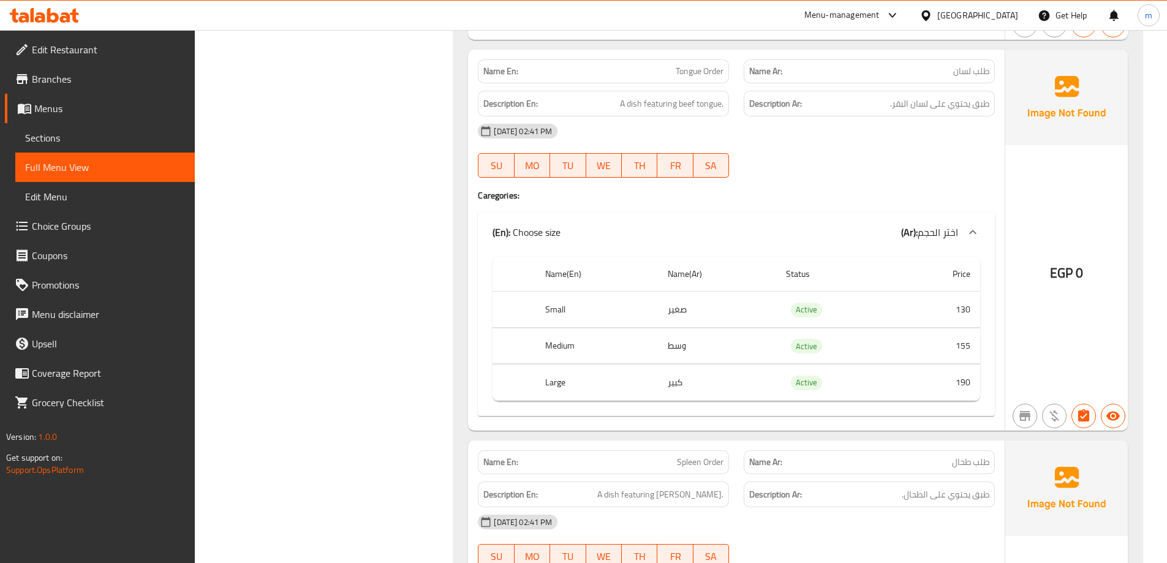
drag, startPoint x: 772, startPoint y: 221, endPoint x: 773, endPoint y: 232, distance: 11.1
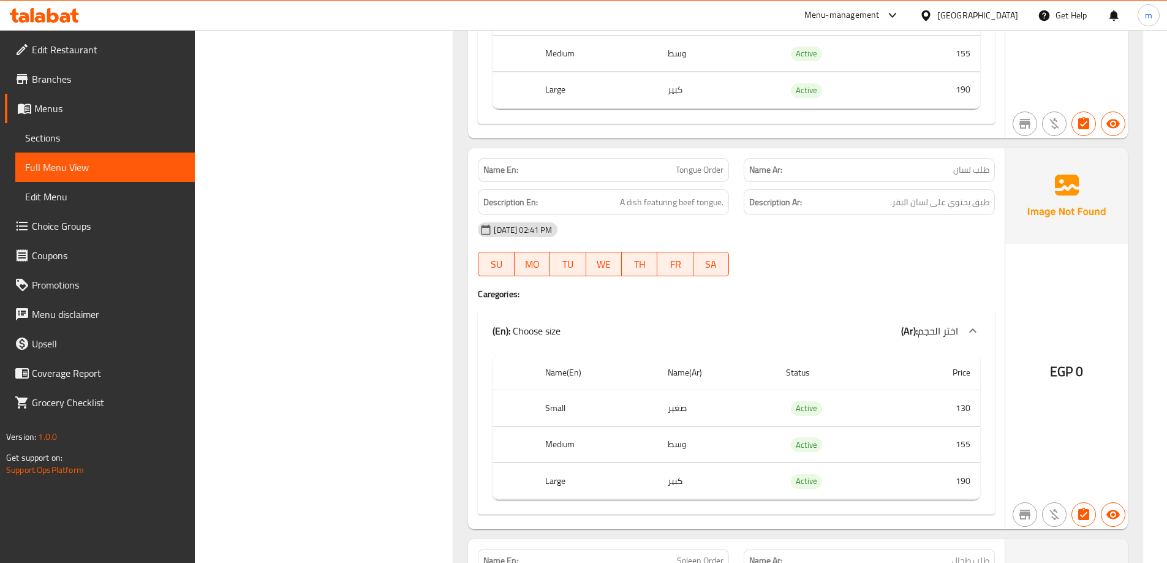
drag, startPoint x: 535, startPoint y: 187, endPoint x: 539, endPoint y: 168, distance: 19.5
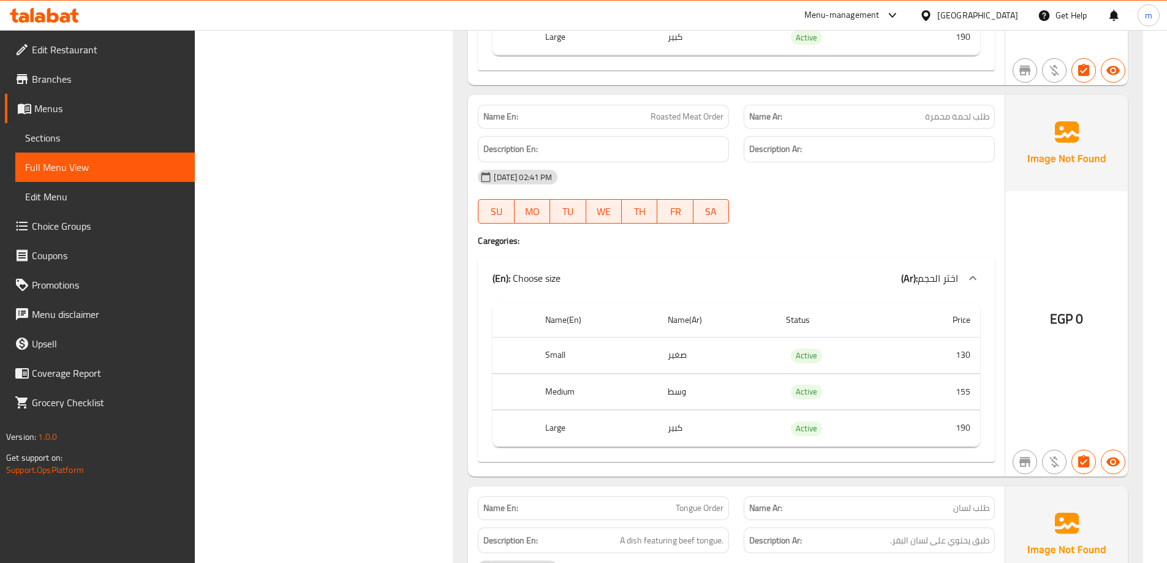
scroll to position [834, 0]
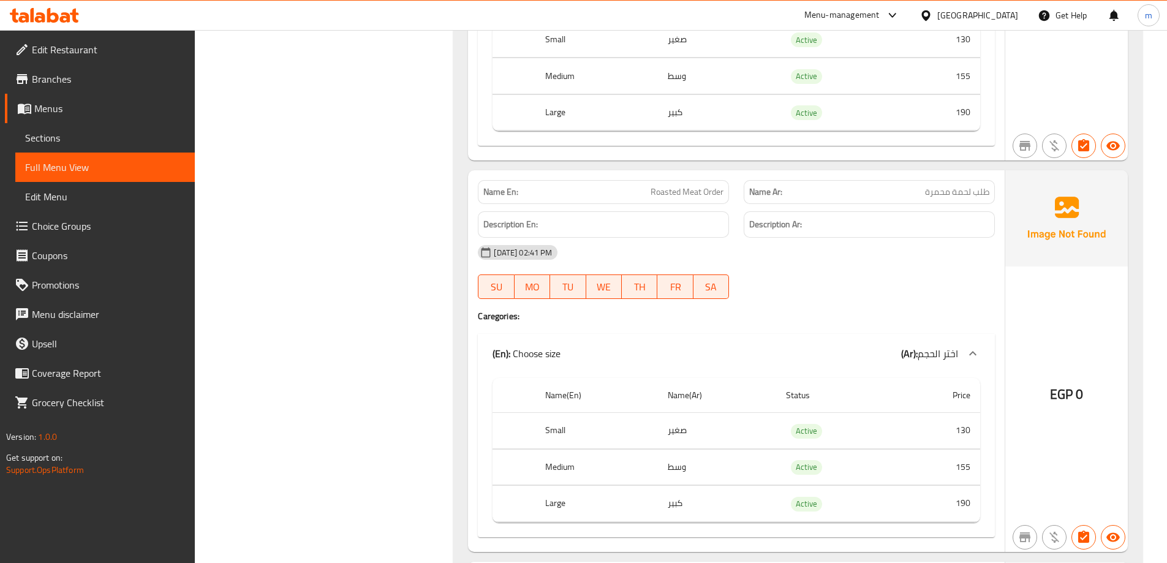
drag, startPoint x: 490, startPoint y: 221, endPoint x: 499, endPoint y: 172, distance: 49.4
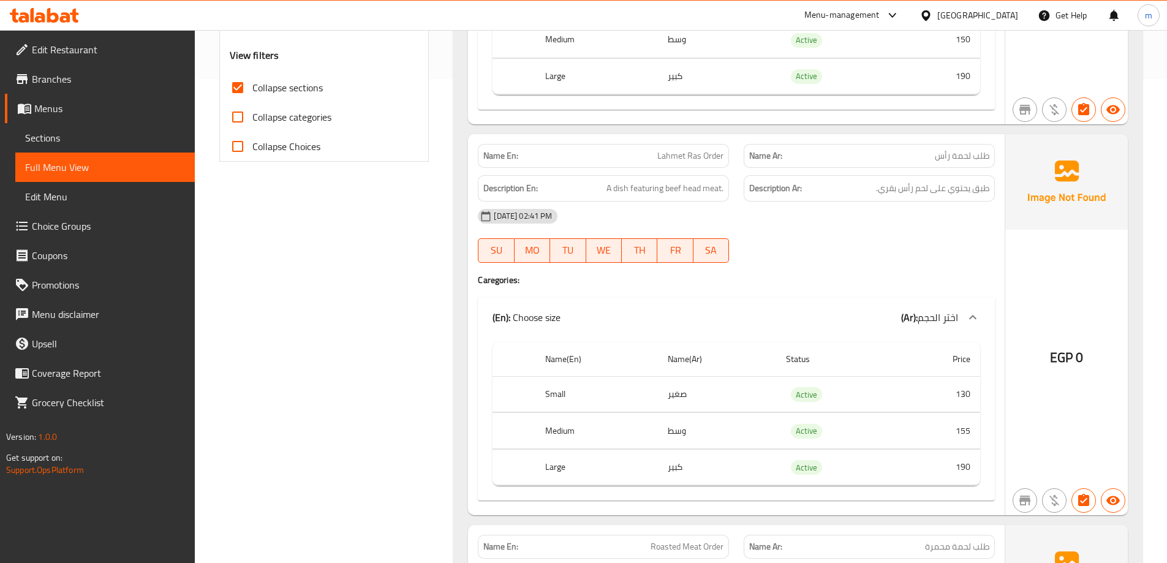
drag, startPoint x: 907, startPoint y: 207, endPoint x: 911, endPoint y: 180, distance: 27.8
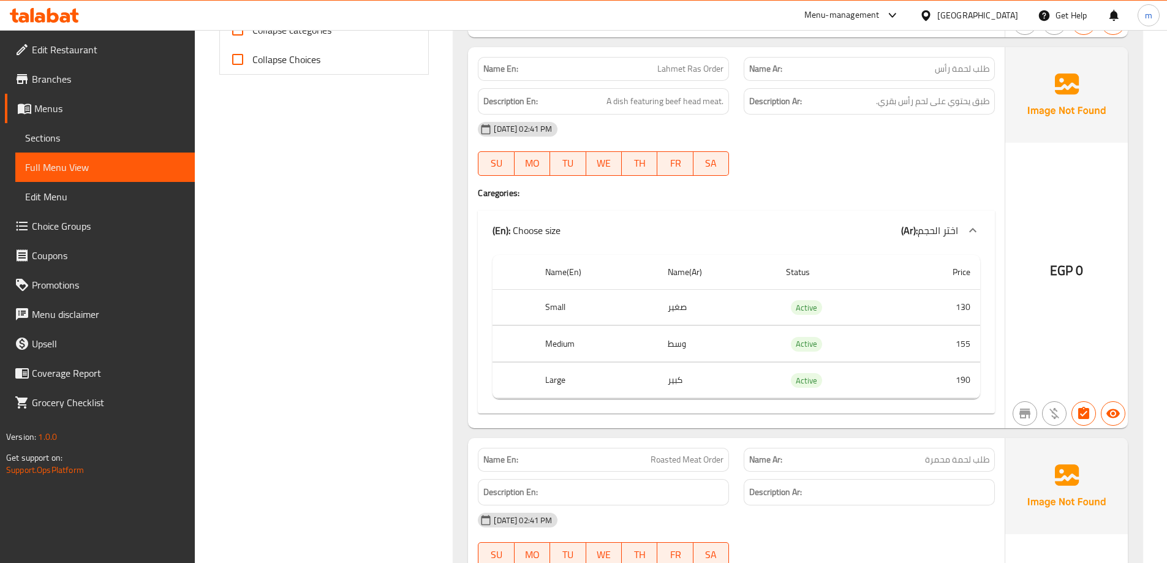
drag, startPoint x: 911, startPoint y: 180, endPoint x: 914, endPoint y: 199, distance: 19.2
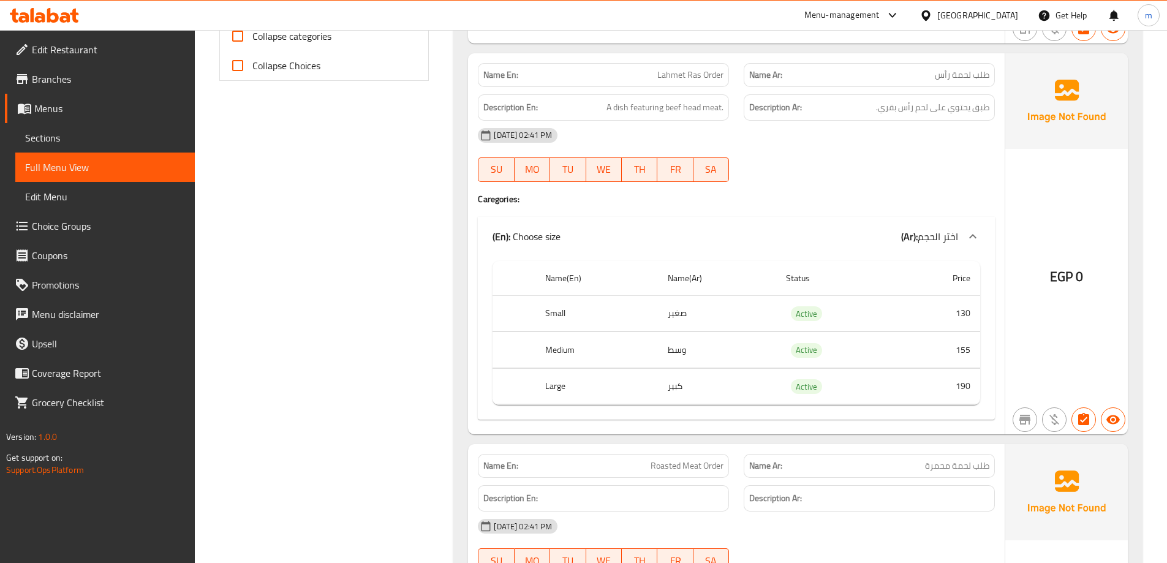
drag, startPoint x: 891, startPoint y: 170, endPoint x: 895, endPoint y: 156, distance: 14.4
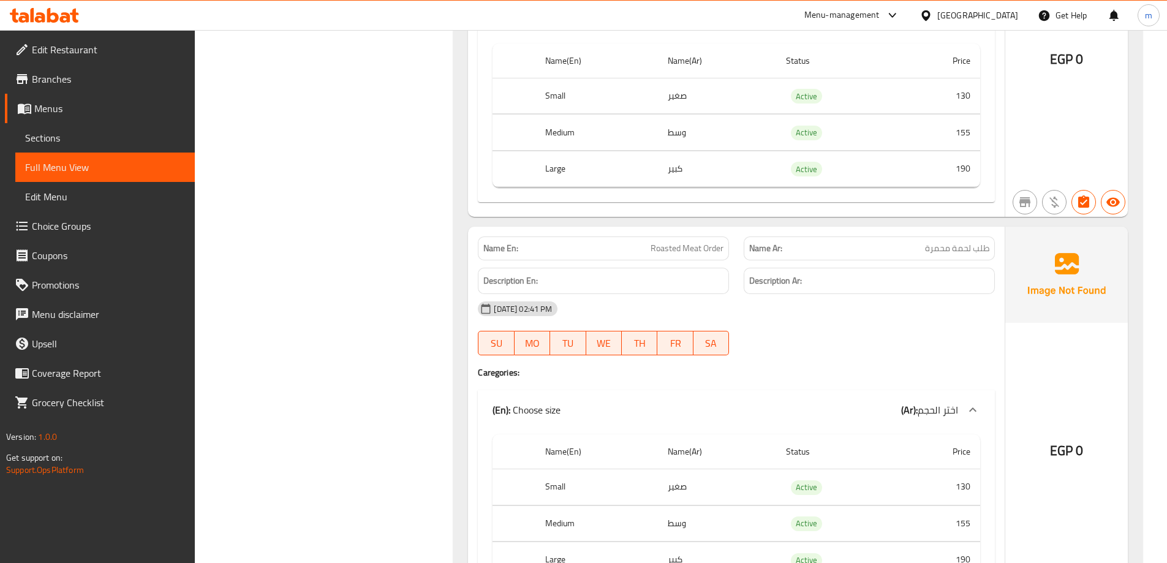
drag, startPoint x: 630, startPoint y: 267, endPoint x: 637, endPoint y: 304, distance: 37.4
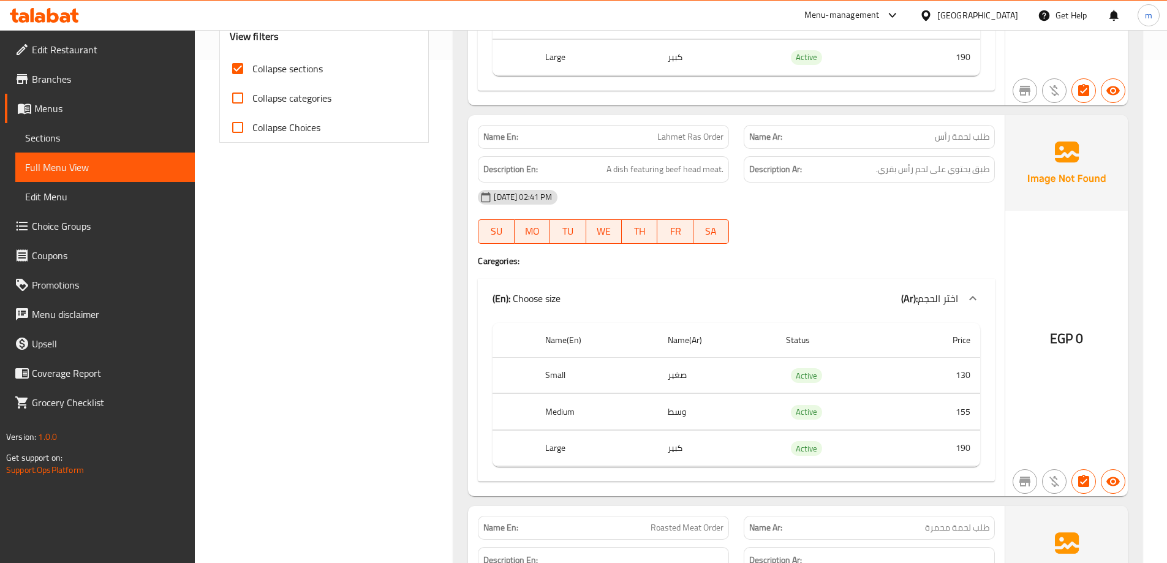
scroll to position [416, 0]
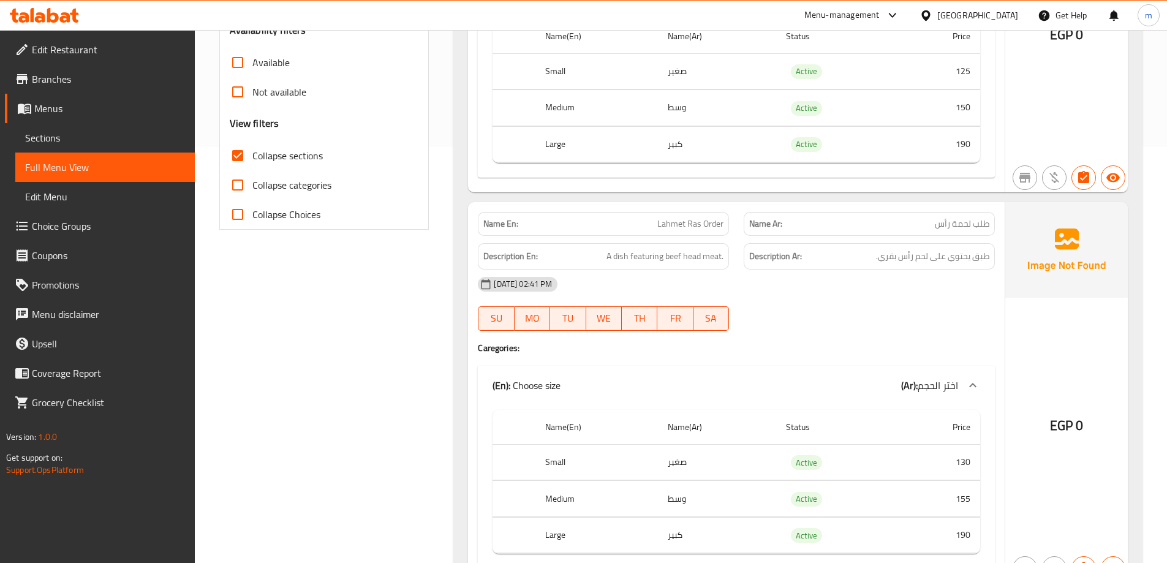
drag, startPoint x: 637, startPoint y: 304, endPoint x: 630, endPoint y: 237, distance: 67.1
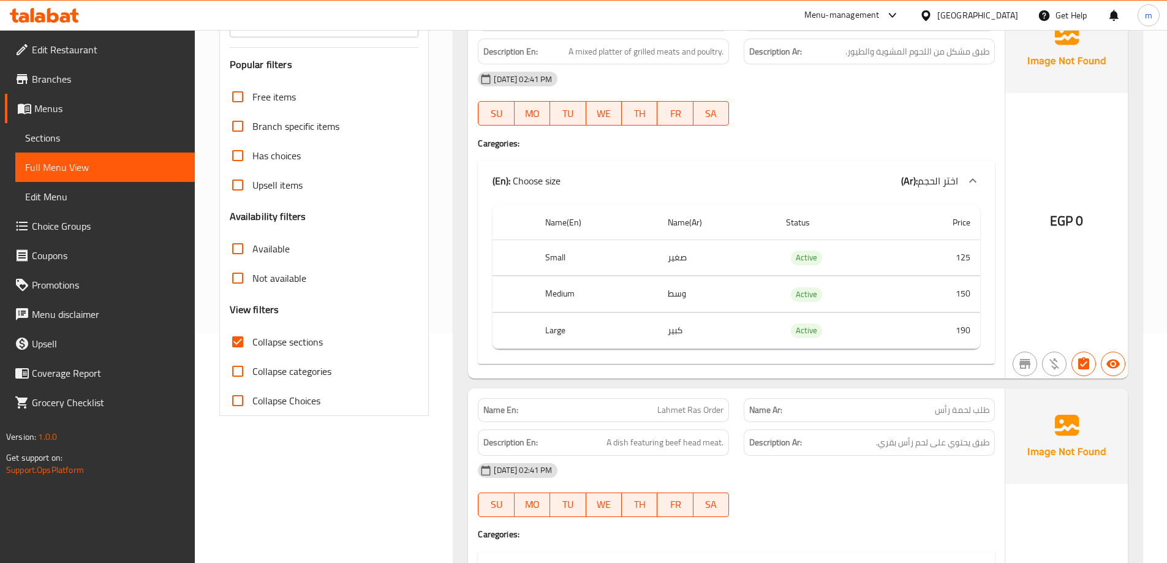
drag, startPoint x: 505, startPoint y: 280, endPoint x: 505, endPoint y: 204, distance: 76.0
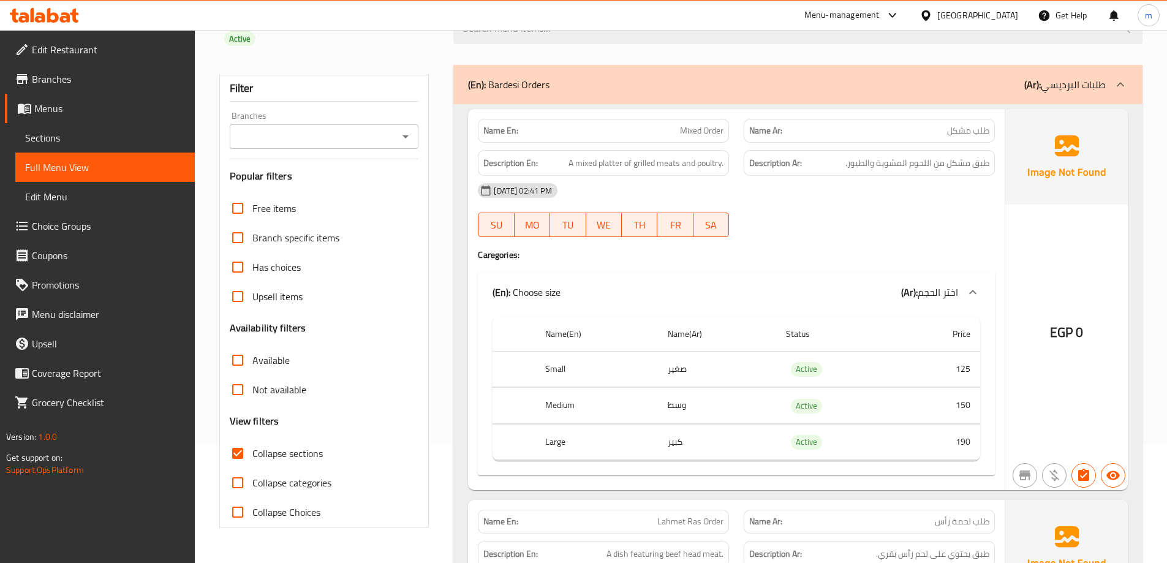
scroll to position [0, 0]
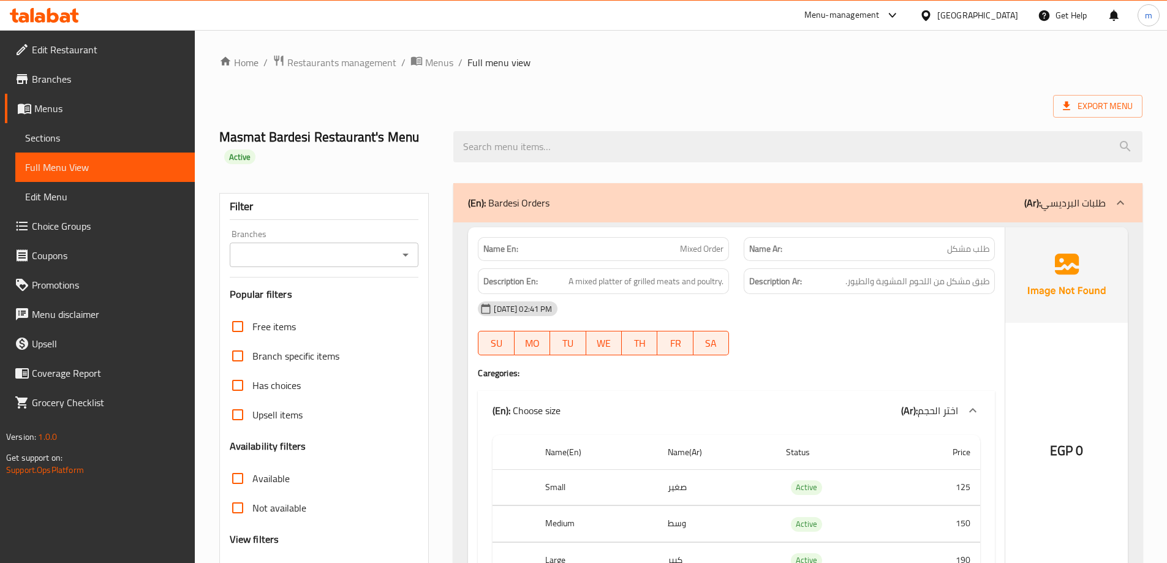
drag, startPoint x: 513, startPoint y: 211, endPoint x: 526, endPoint y: 123, distance: 89.9
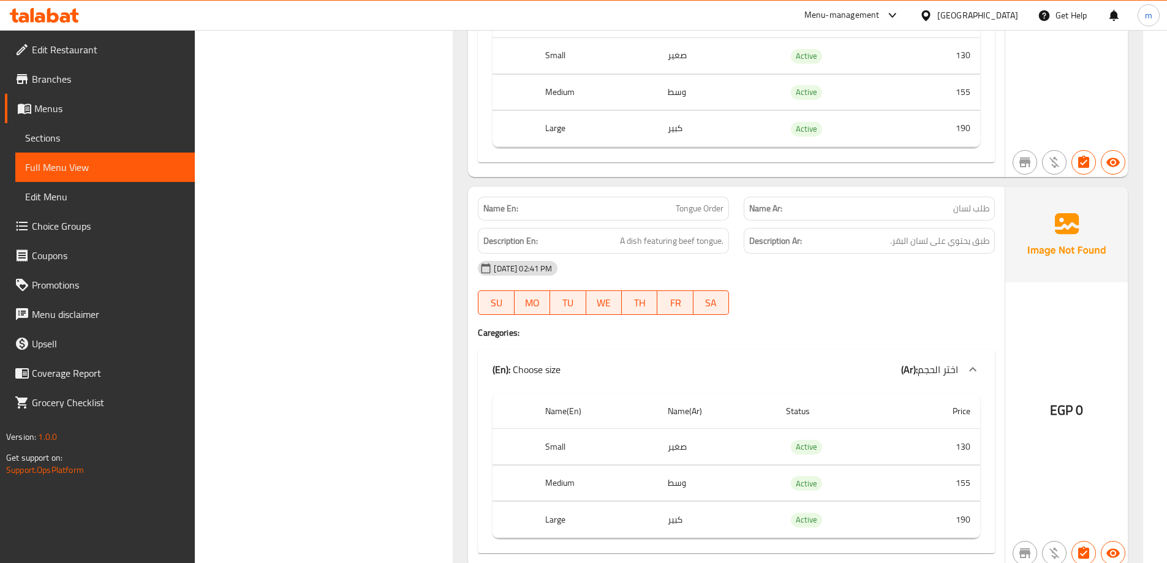
drag, startPoint x: 539, startPoint y: 183, endPoint x: 556, endPoint y: 284, distance: 102.5
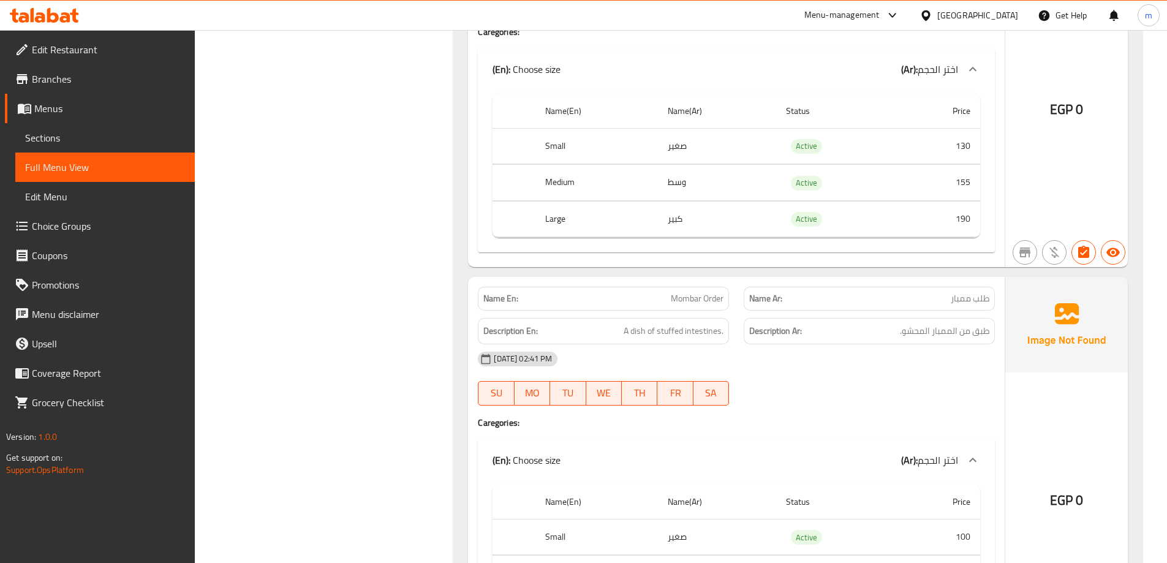
drag, startPoint x: 460, startPoint y: 228, endPoint x: 464, endPoint y: 259, distance: 30.9
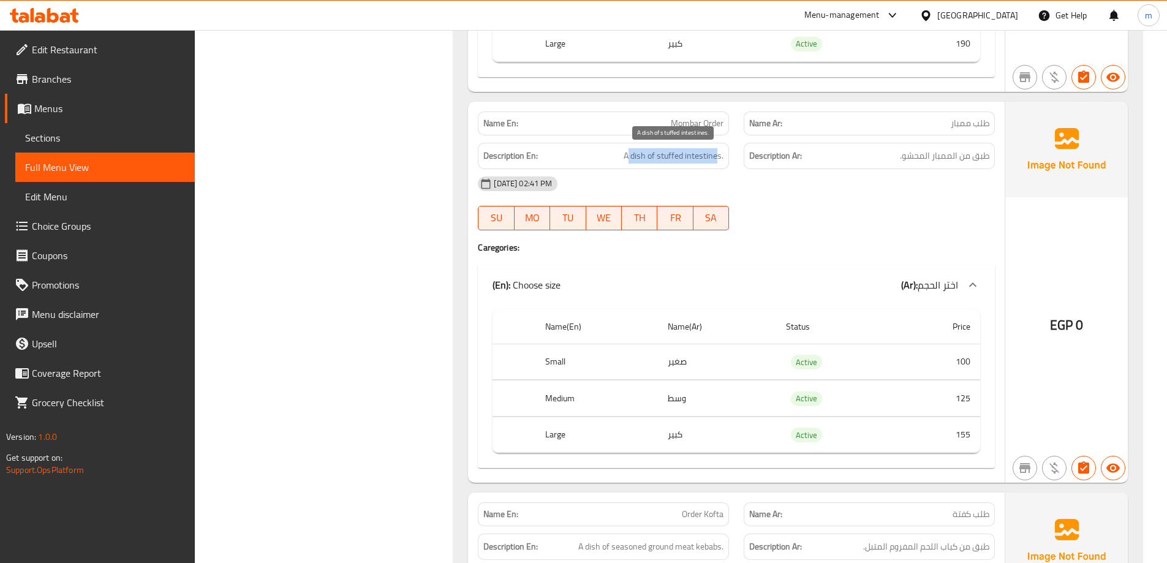
drag, startPoint x: 630, startPoint y: 153, endPoint x: 717, endPoint y: 156, distance: 87.1
click at [717, 156] on span "A dish of stuffed intestines." at bounding box center [674, 155] width 100 height 15
click at [715, 157] on span "A dish of stuffed intestines." at bounding box center [674, 155] width 100 height 15
click at [414, 187] on div "Filter Branches Branches Popular filters Free items Branch specific items Has c…" at bounding box center [329, 72] width 235 height 3954
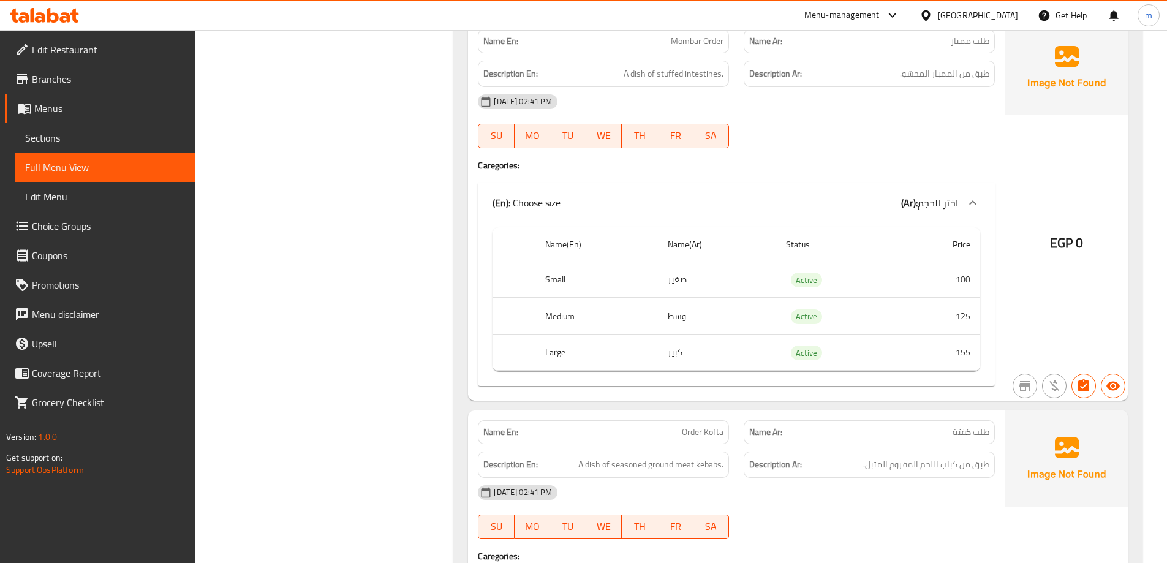
drag, startPoint x: 428, startPoint y: 91, endPoint x: 433, endPoint y: 116, distance: 24.9
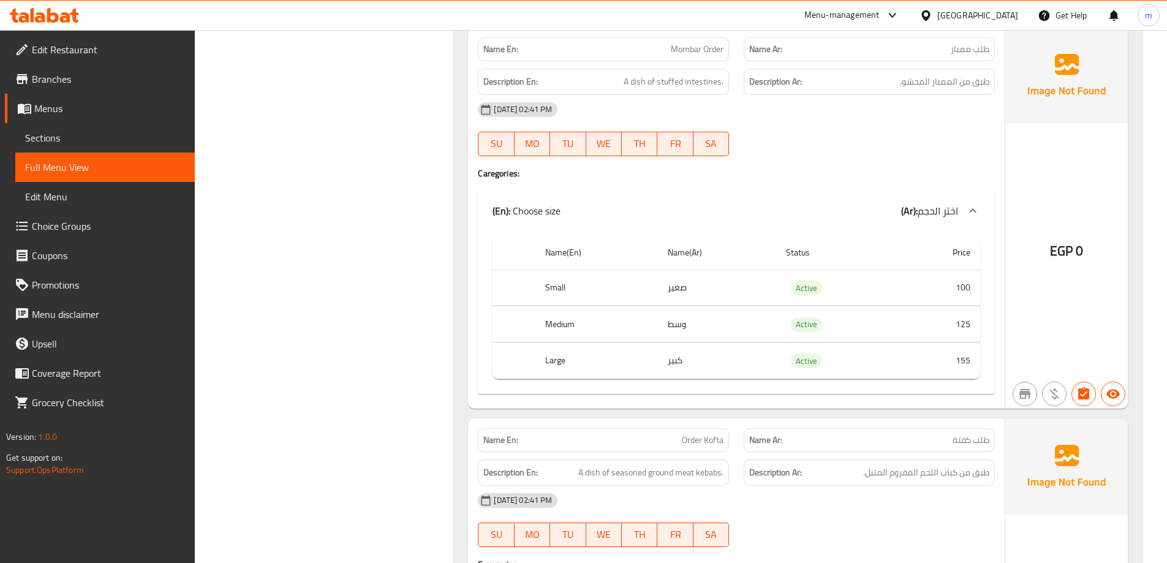
scroll to position [2152, 0]
drag, startPoint x: 433, startPoint y: 116, endPoint x: 444, endPoint y: 102, distance: 17.9
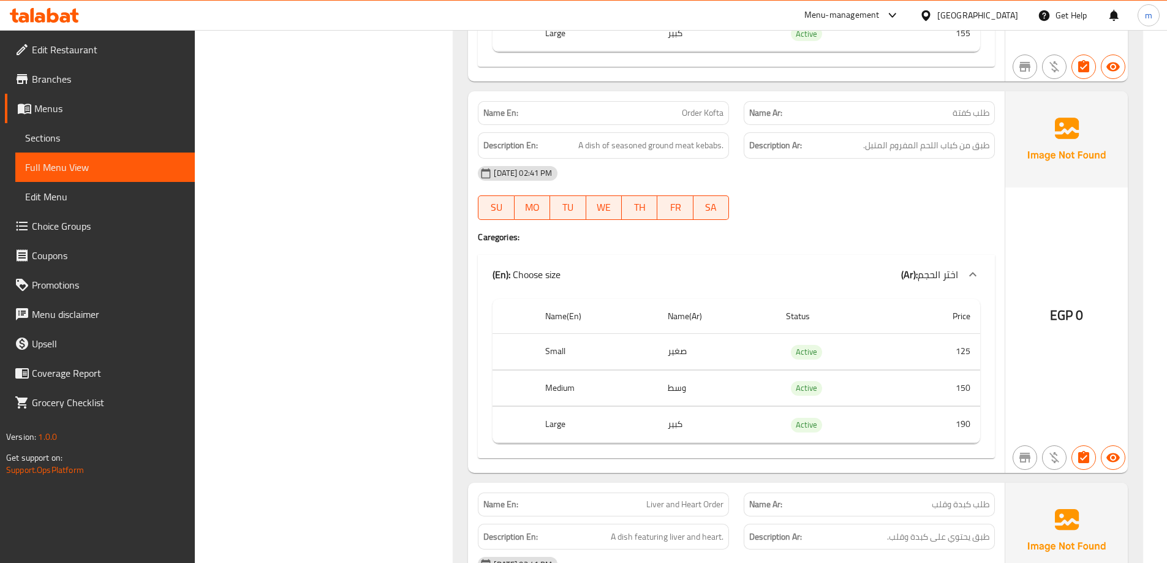
drag, startPoint x: 504, startPoint y: 116, endPoint x: 475, endPoint y: 157, distance: 50.0
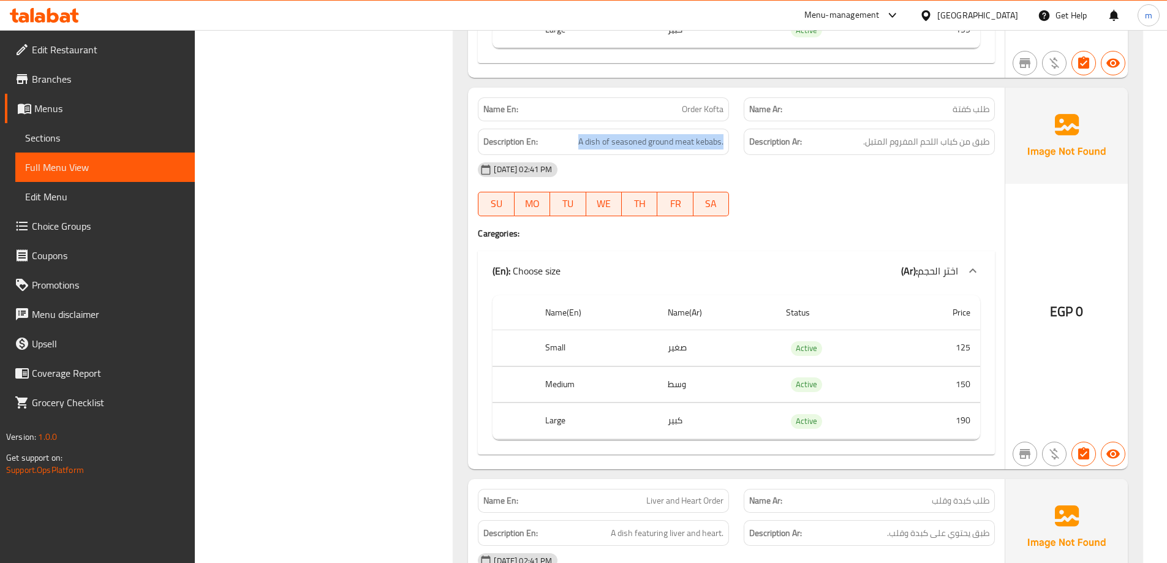
drag, startPoint x: 581, startPoint y: 140, endPoint x: 728, endPoint y: 135, distance: 147.1
click at [728, 135] on div "Description En: A dish of seasoned ground meat kebabs." at bounding box center [603, 142] width 251 height 26
click at [721, 142] on span "A dish of seasoned ground meat kebabs." at bounding box center [650, 141] width 145 height 15
drag, startPoint x: 721, startPoint y: 133, endPoint x: 578, endPoint y: 148, distance: 143.5
click at [578, 148] on div "Description En: A dish of seasoned ground meat kebabs." at bounding box center [603, 142] width 251 height 26
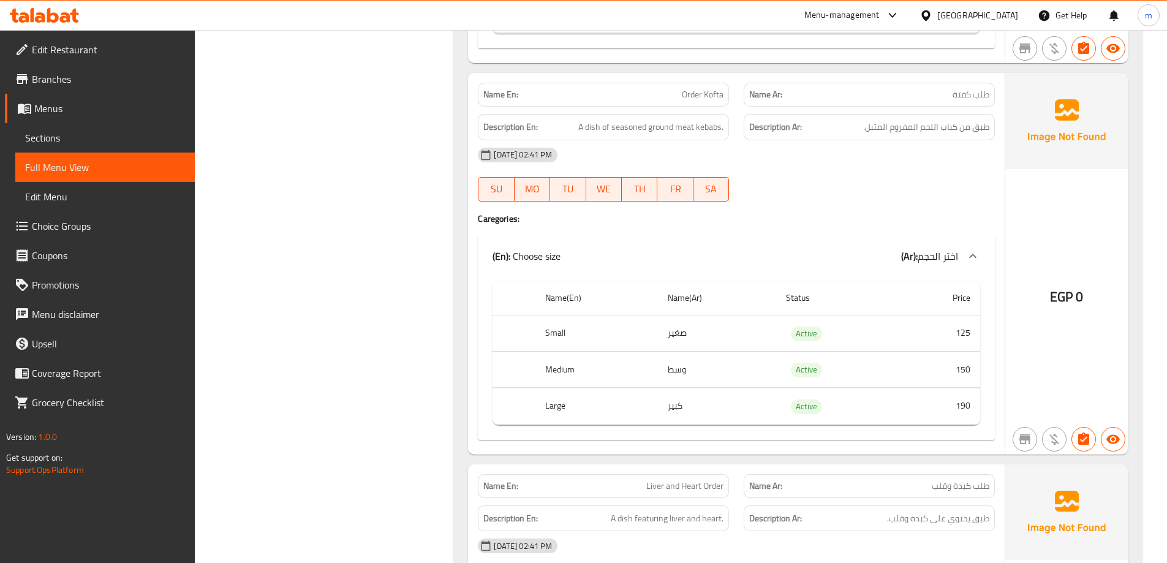
scroll to position [2518, 0]
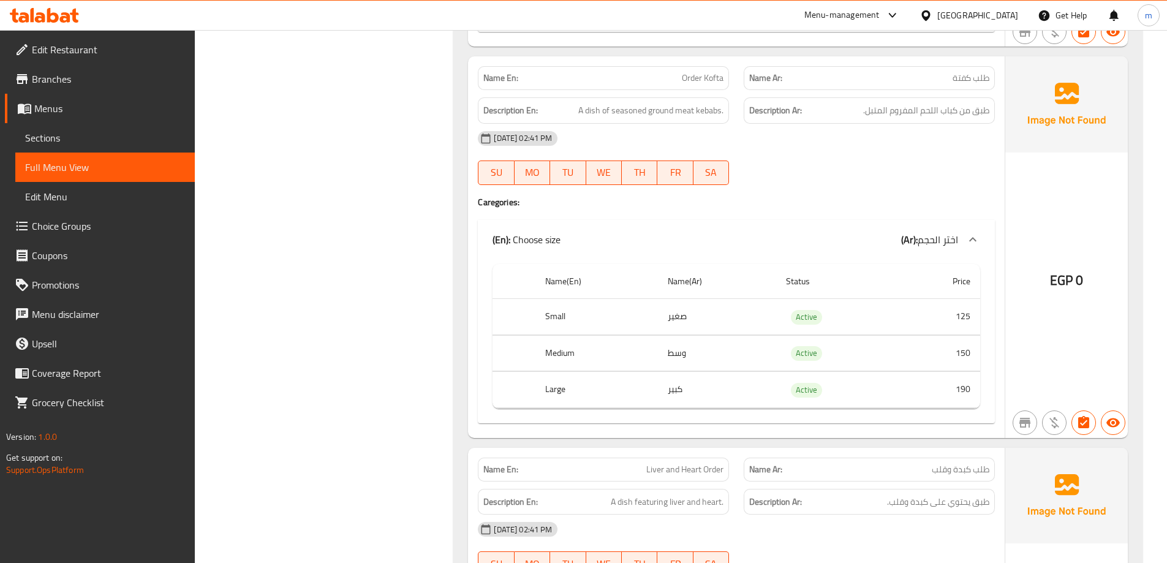
drag, startPoint x: 438, startPoint y: 151, endPoint x: 436, endPoint y: 178, distance: 26.5
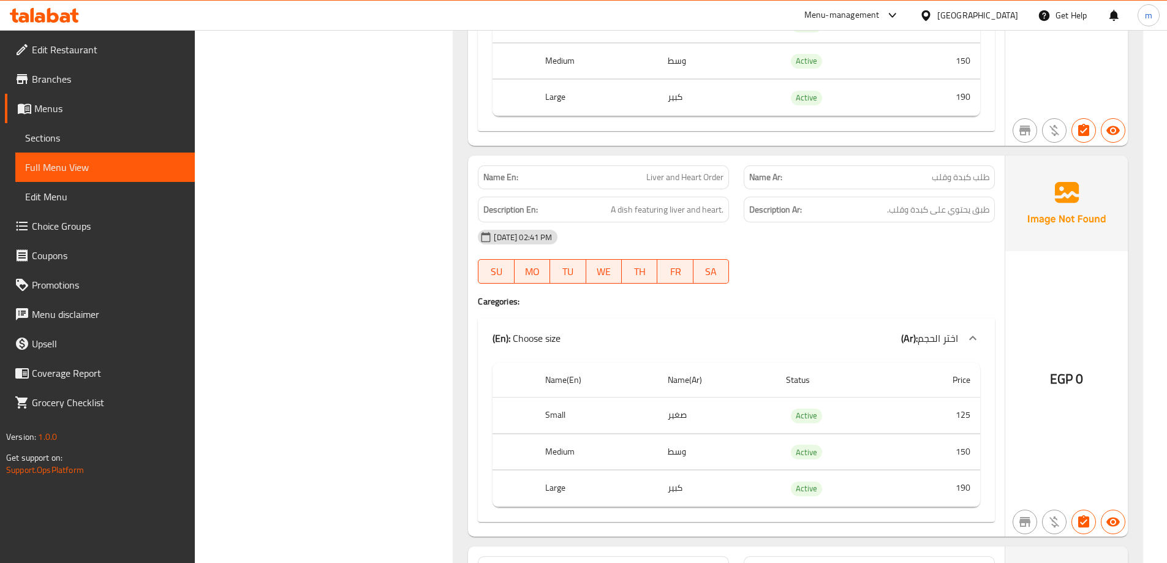
drag, startPoint x: 506, startPoint y: 233, endPoint x: 496, endPoint y: 289, distance: 56.0
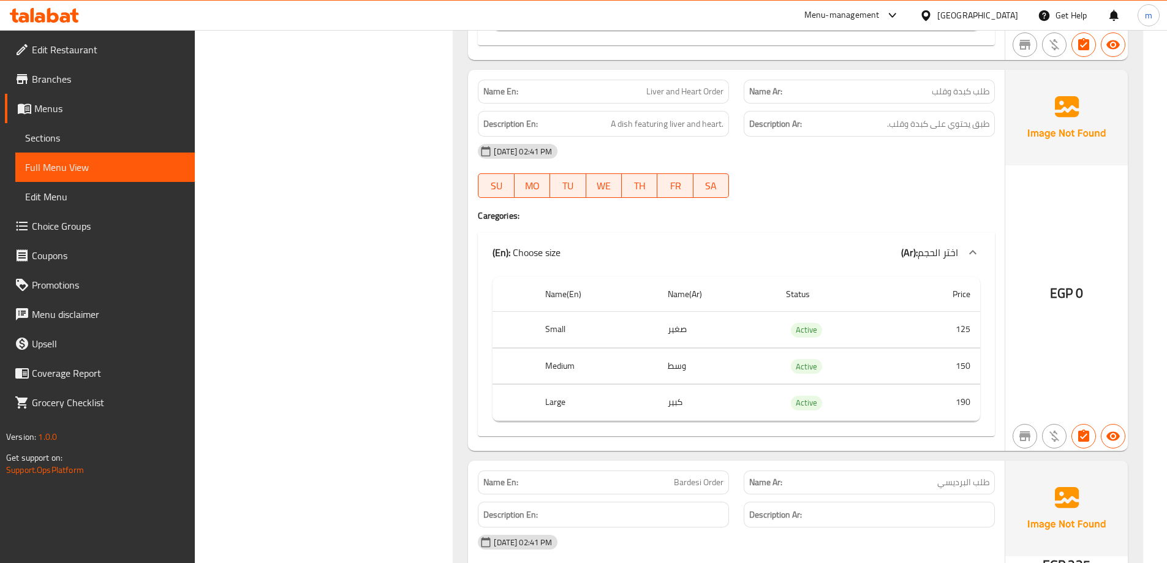
drag, startPoint x: 493, startPoint y: 290, endPoint x: 508, endPoint y: 322, distance: 34.5
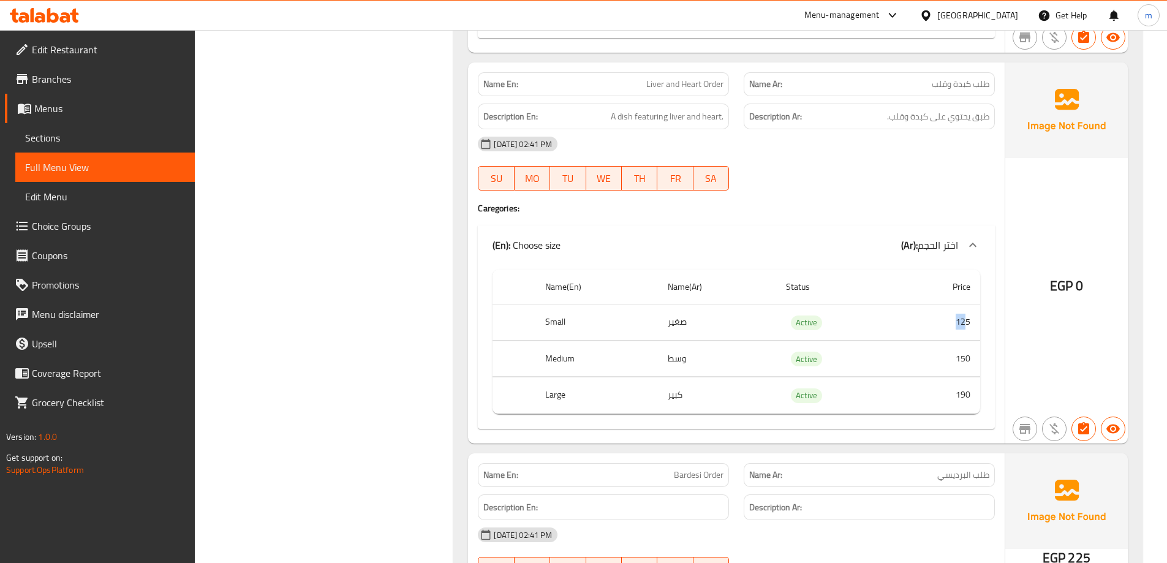
drag, startPoint x: 951, startPoint y: 324, endPoint x: 969, endPoint y: 324, distance: 18.4
click at [969, 324] on td "125" at bounding box center [939, 323] width 82 height 36
drag, startPoint x: 937, startPoint y: 374, endPoint x: 972, endPoint y: 377, distance: 35.1
click at [968, 377] on tbody "Small صغير Active 125 Medium وسط Active 150 Large كبير Active 190" at bounding box center [737, 360] width 488 height 110
click at [956, 396] on td "190" at bounding box center [939, 395] width 82 height 36
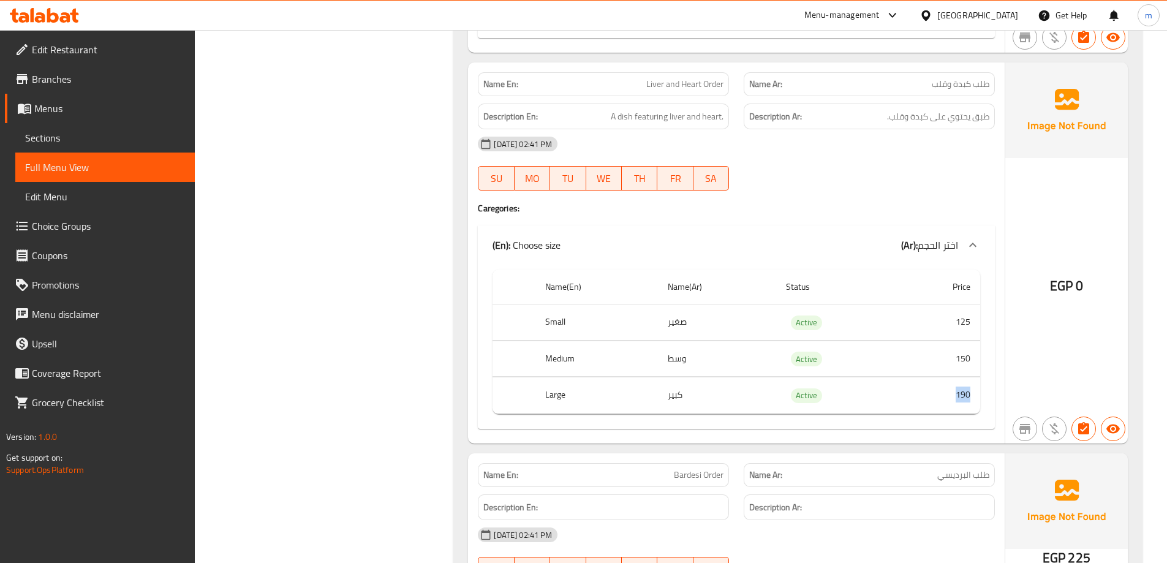
drag, startPoint x: 947, startPoint y: 392, endPoint x: 978, endPoint y: 394, distance: 30.7
click at [978, 394] on td "190" at bounding box center [939, 395] width 82 height 36
drag, startPoint x: 994, startPoint y: 109, endPoint x: 869, endPoint y: 118, distance: 124.7
click at [890, 115] on div "Description Ar: طبق يحتوي على كبدة وقلب." at bounding box center [869, 117] width 251 height 26
drag, startPoint x: 639, startPoint y: 118, endPoint x: 719, endPoint y: 121, distance: 80.3
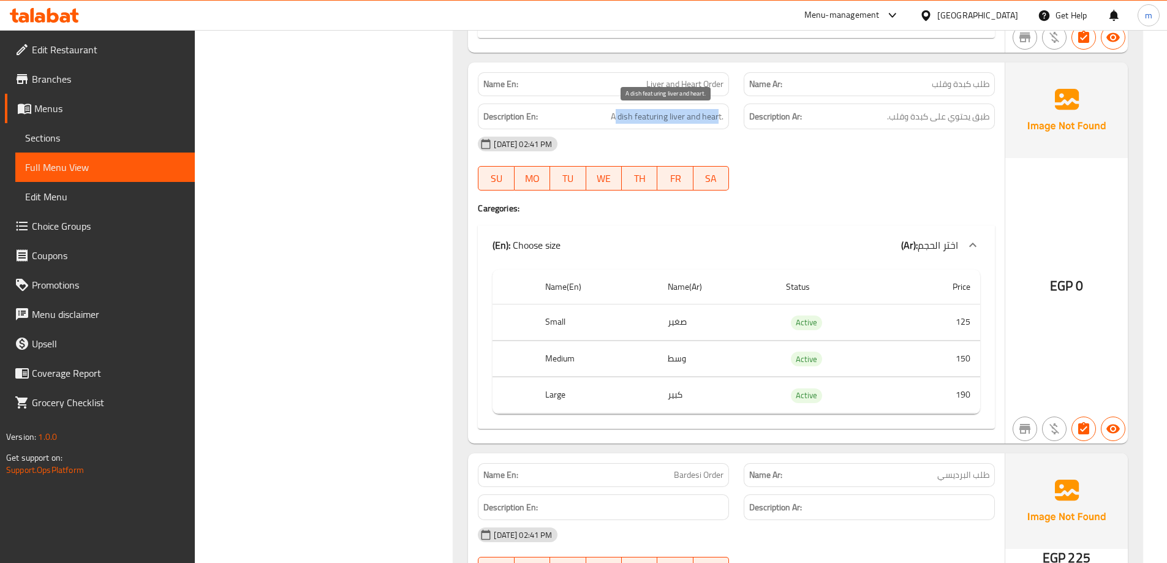
click at [719, 121] on span "A dish featuring liver and heart." at bounding box center [667, 116] width 113 height 15
click at [697, 74] on div "Name En: Liver and Heart Order" at bounding box center [603, 84] width 251 height 24
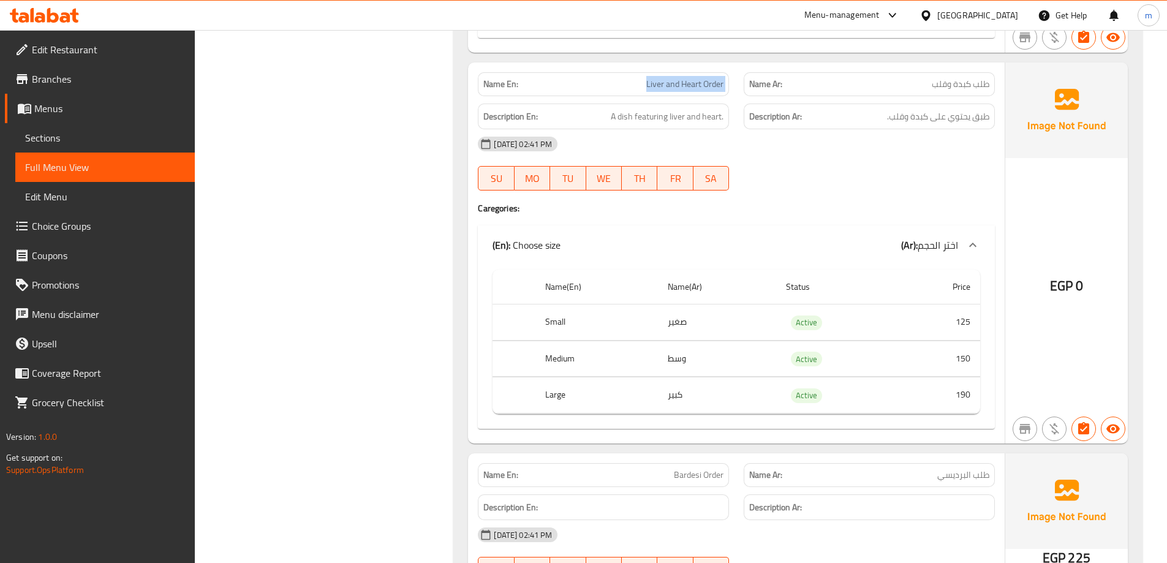
copy span "Liver and Heart Order"
click at [711, 90] on span "Liver and Heart Order" at bounding box center [684, 84] width 77 height 13
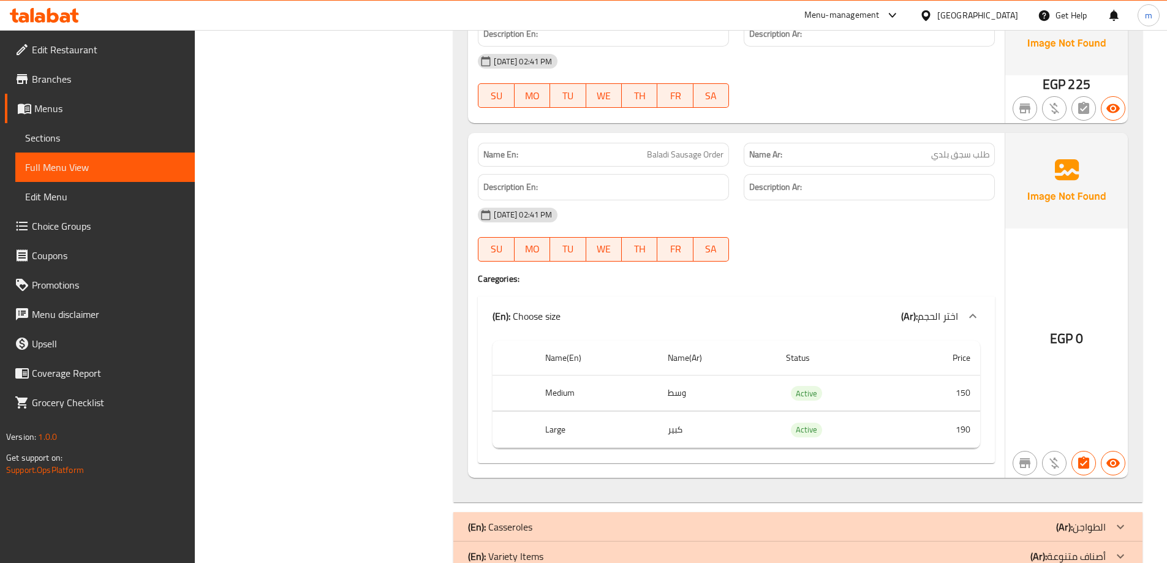
drag, startPoint x: 626, startPoint y: 293, endPoint x: 619, endPoint y: 373, distance: 79.9
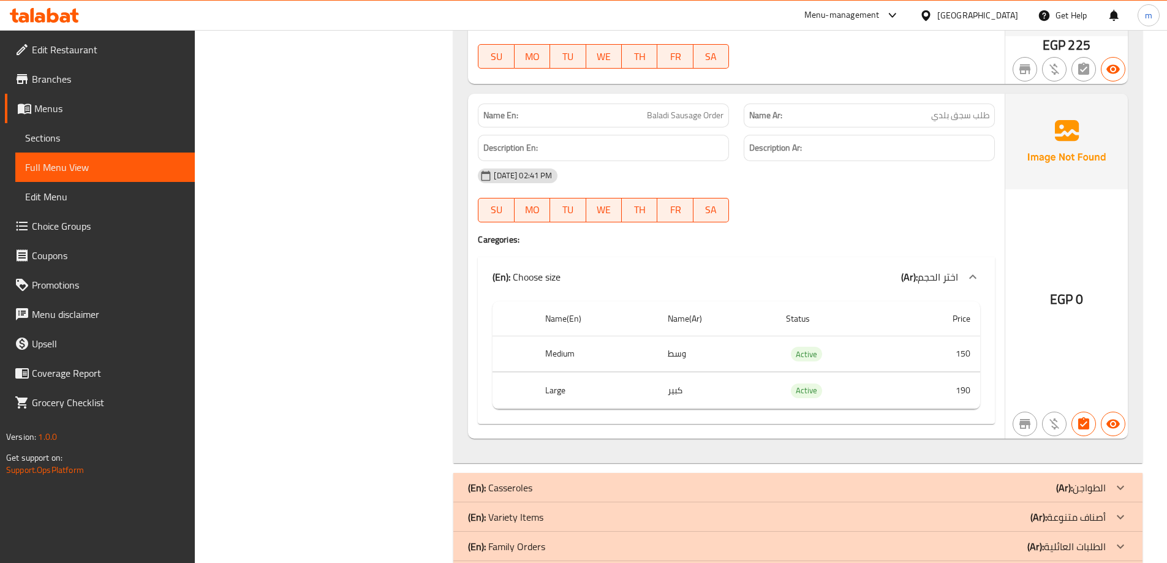
drag, startPoint x: 448, startPoint y: 203, endPoint x: 442, endPoint y: 187, distance: 16.5
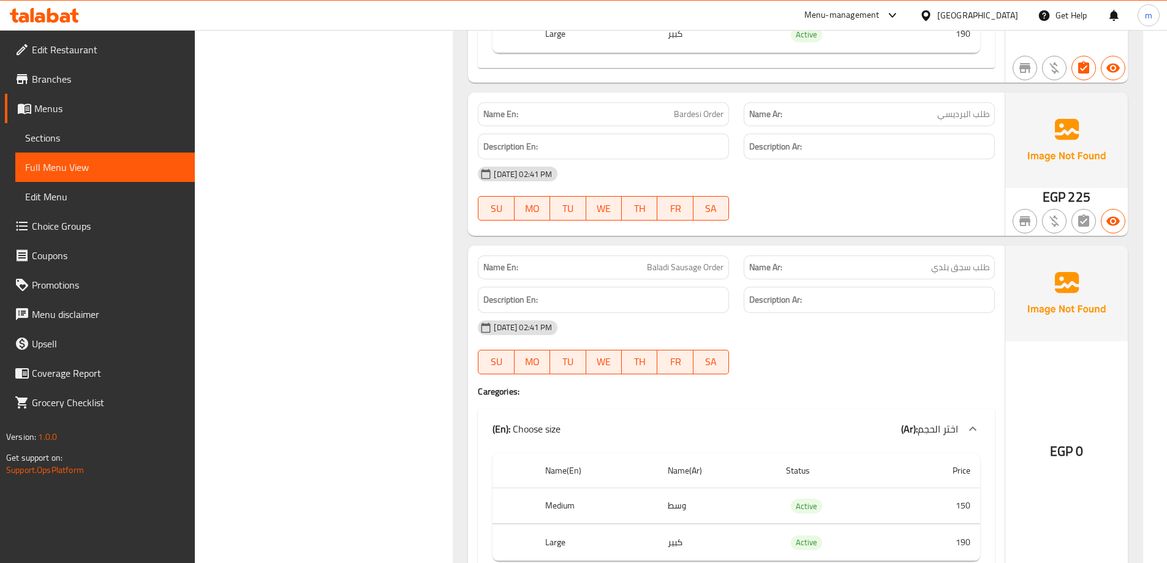
scroll to position [3084, 0]
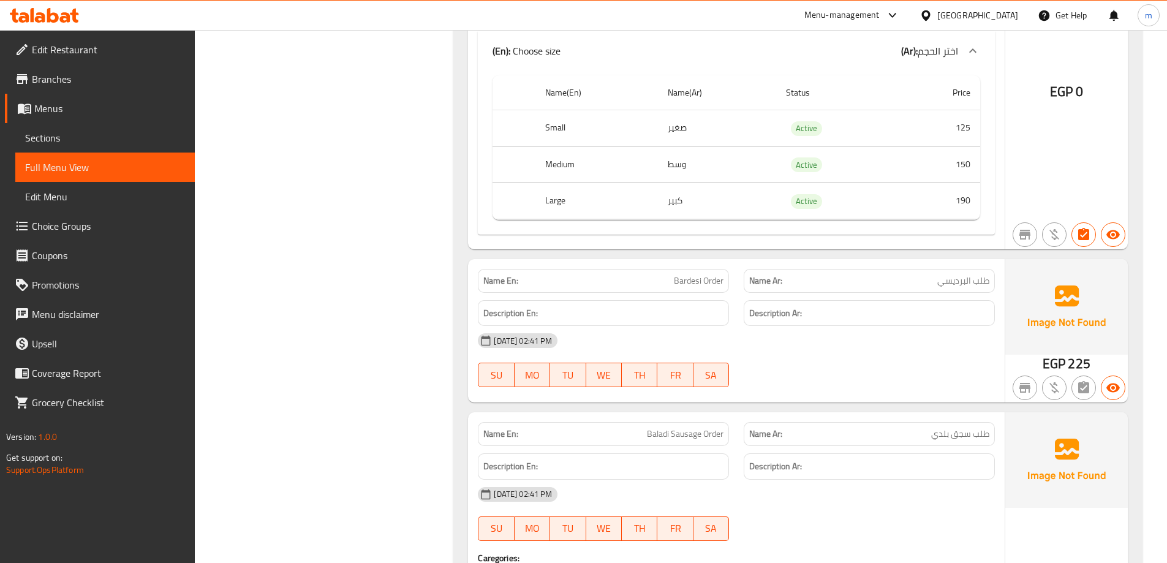
drag, startPoint x: 494, startPoint y: 204, endPoint x: 493, endPoint y: 136, distance: 68.0
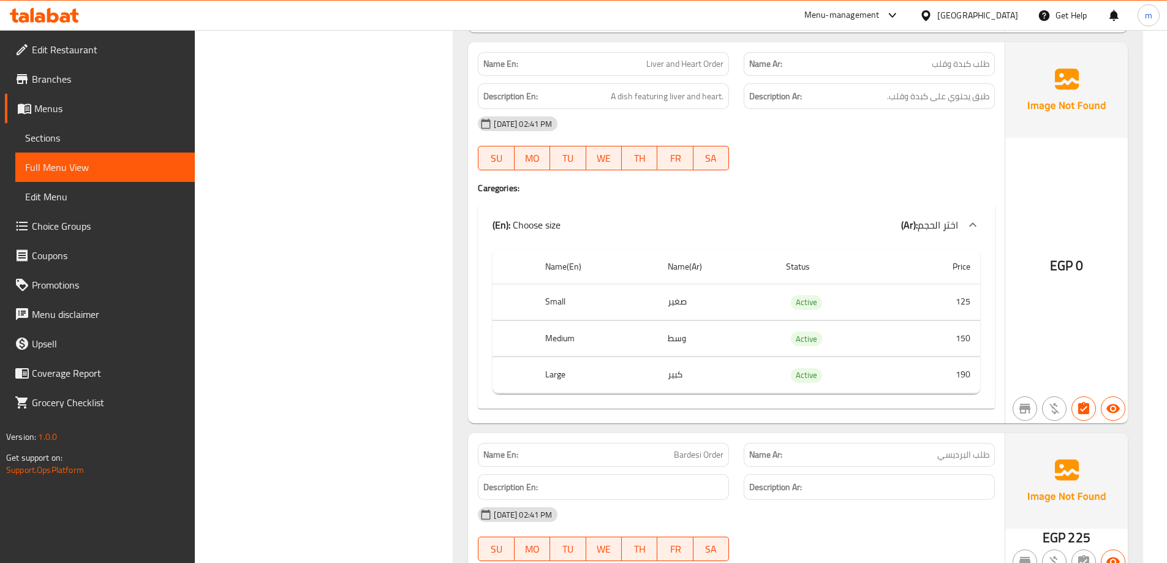
scroll to position [2863, 0]
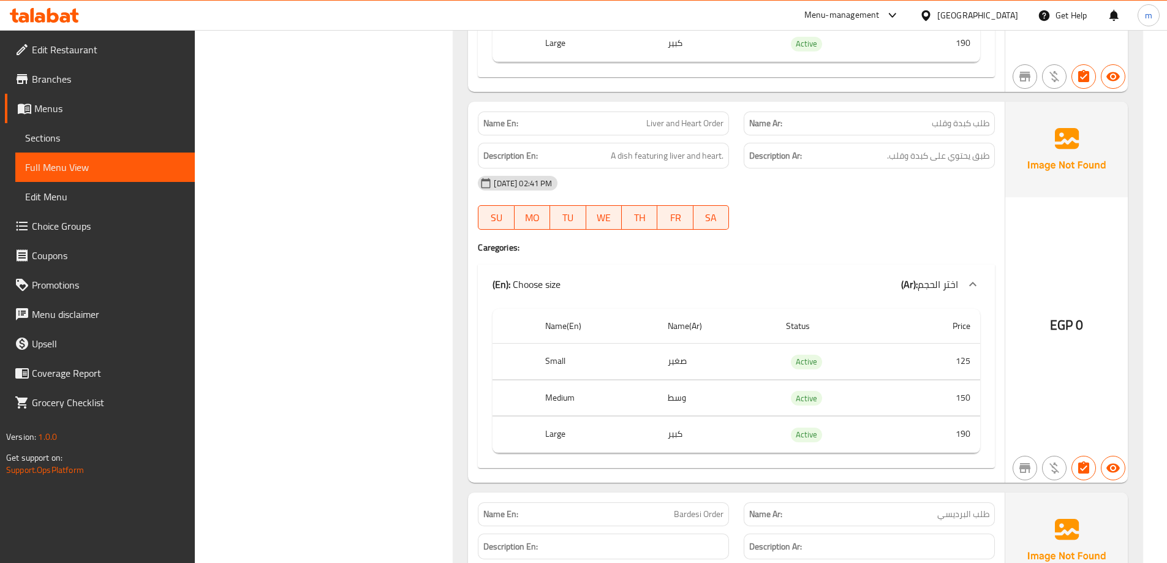
drag, startPoint x: 458, startPoint y: 248, endPoint x: 479, endPoint y: 191, distance: 60.3
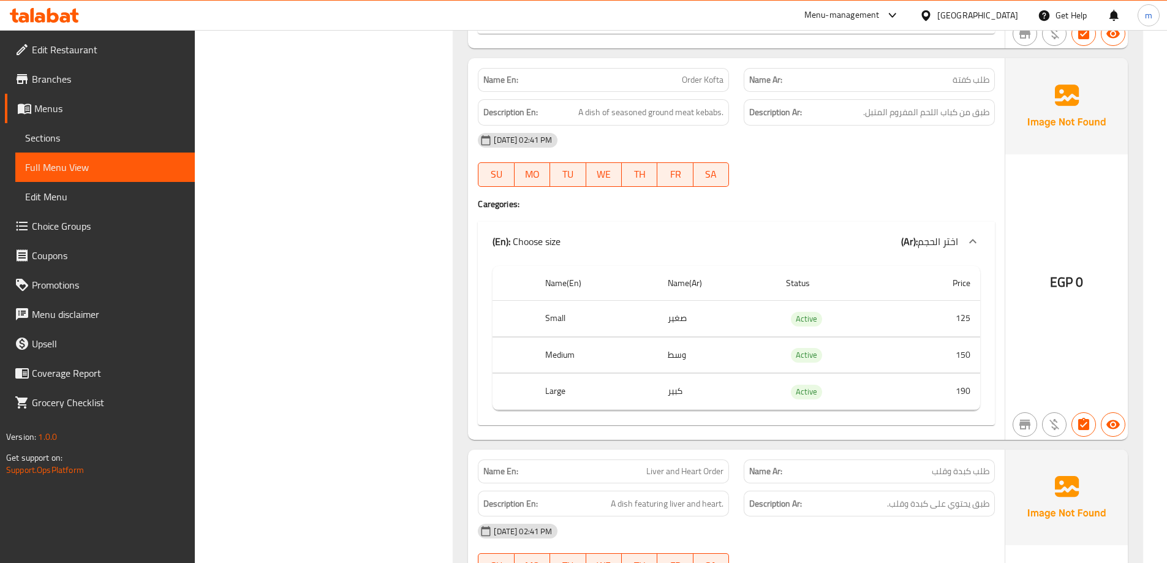
drag, startPoint x: 566, startPoint y: 214, endPoint x: 567, endPoint y: 208, distance: 7.0
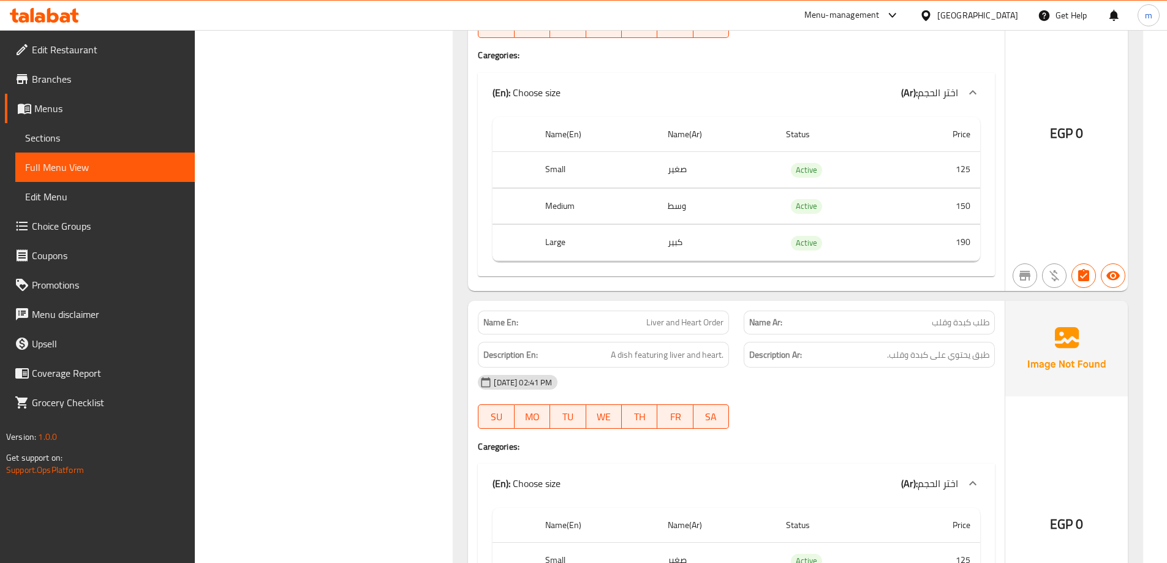
scroll to position [2685, 0]
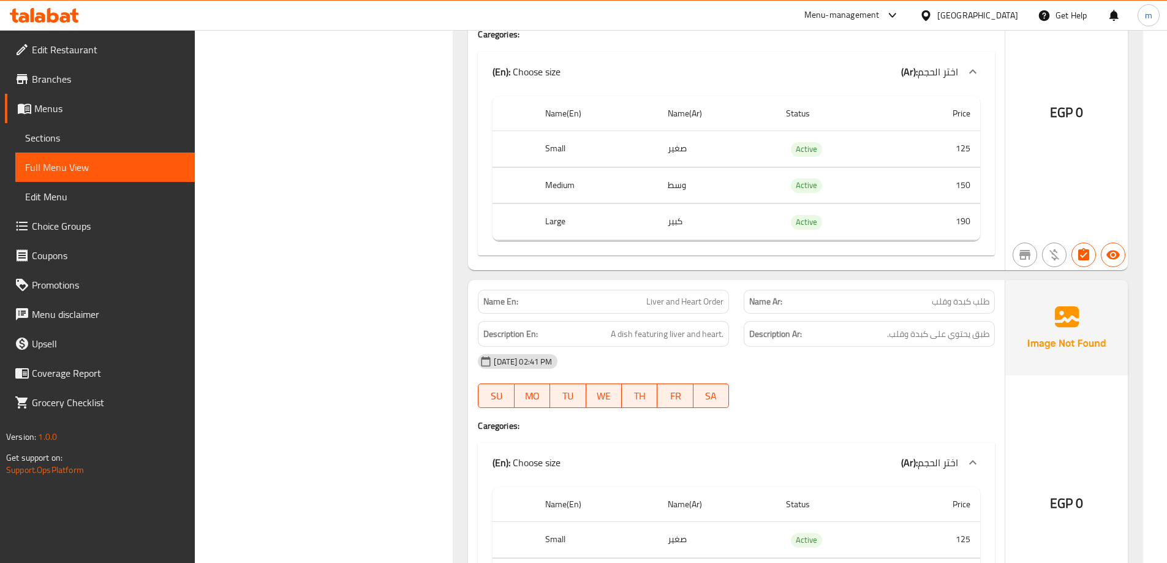
drag, startPoint x: 529, startPoint y: 211, endPoint x: 530, endPoint y: 251, distance: 40.4
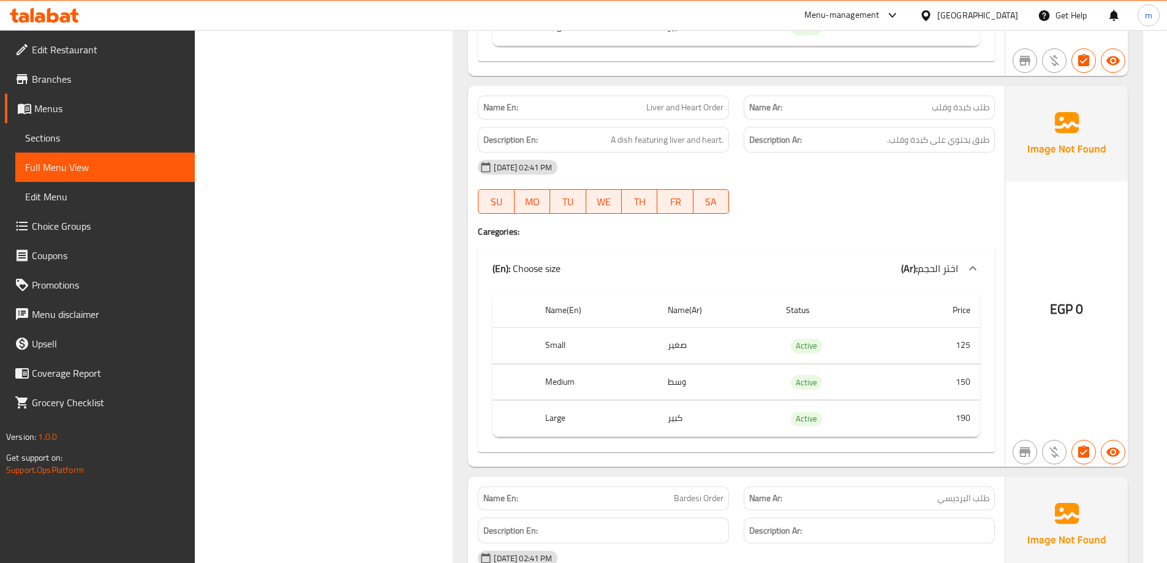
drag, startPoint x: 391, startPoint y: 213, endPoint x: 402, endPoint y: 252, distance: 40.1
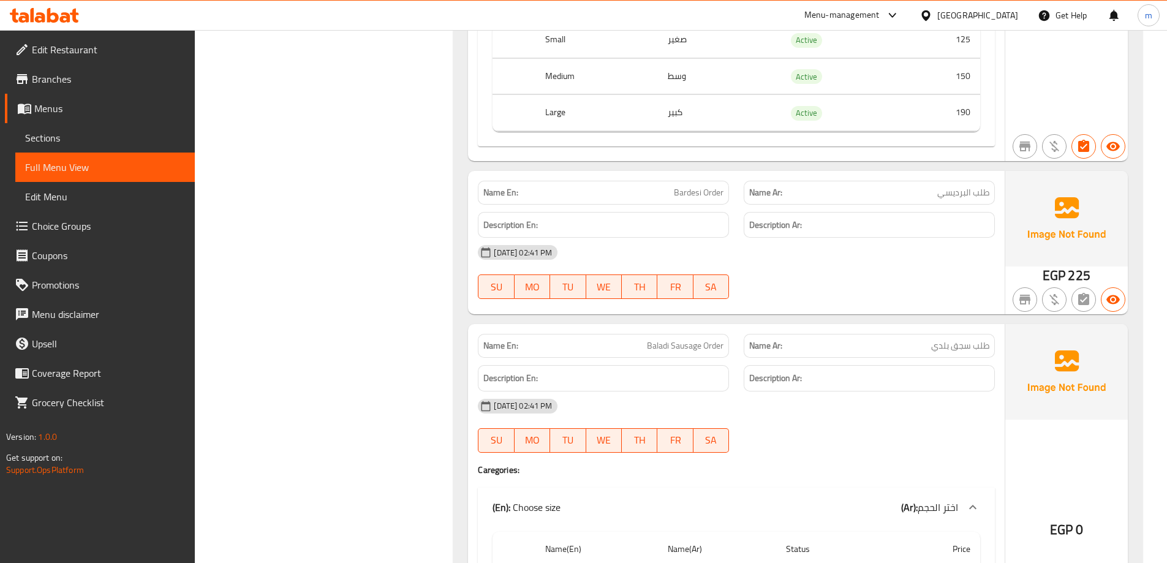
drag, startPoint x: 398, startPoint y: 224, endPoint x: 419, endPoint y: 291, distance: 70.7
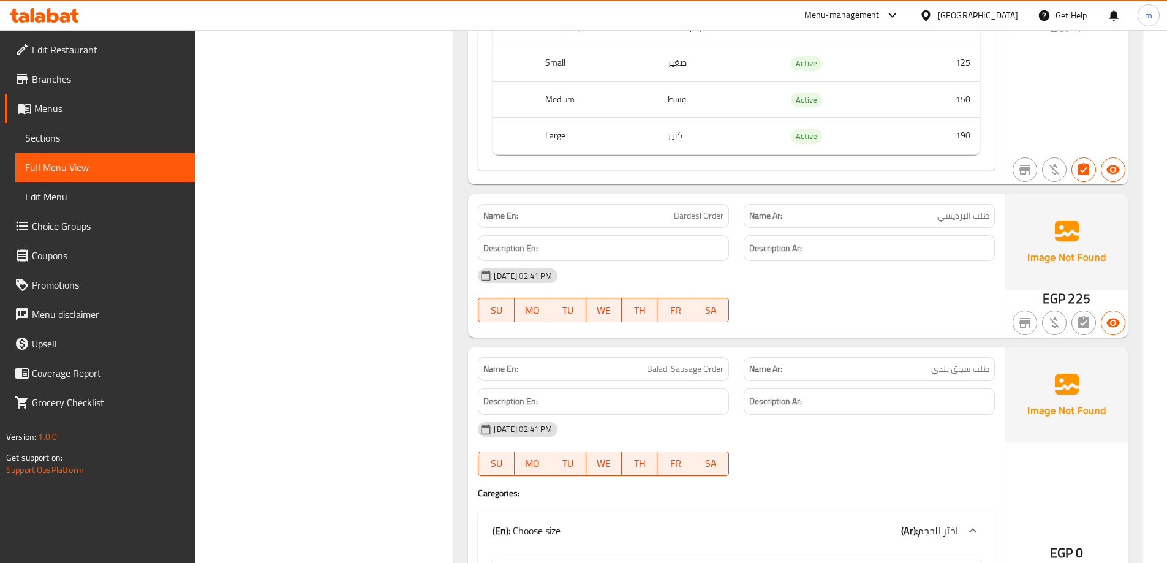
scroll to position [3223, 0]
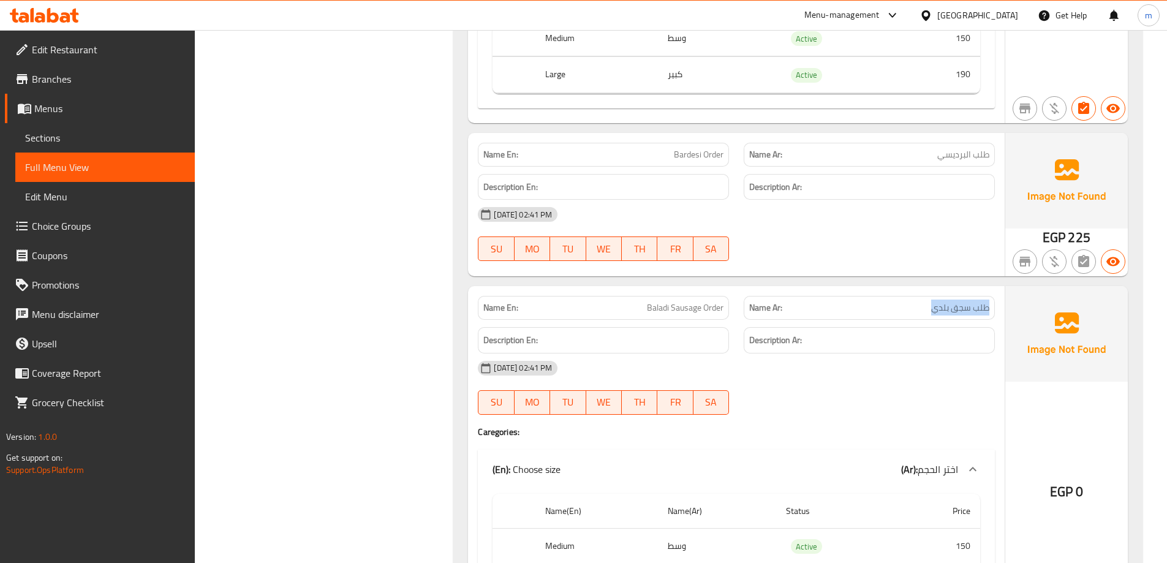
drag, startPoint x: 991, startPoint y: 306, endPoint x: 932, endPoint y: 310, distance: 58.9
click at [932, 310] on div "Name Ar: طلب سجق بلدي" at bounding box center [869, 308] width 251 height 24
drag, startPoint x: 700, startPoint y: 306, endPoint x: 726, endPoint y: 304, distance: 25.8
click at [726, 304] on div "Name En: Baladi Sausage Order" at bounding box center [603, 308] width 251 height 24
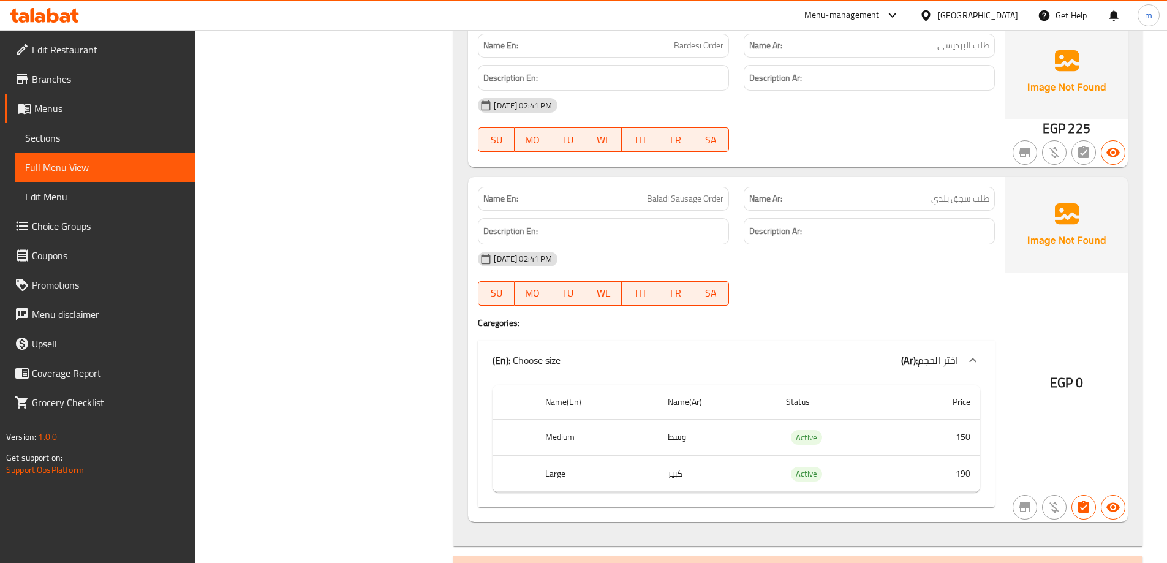
drag, startPoint x: 778, startPoint y: 343, endPoint x: 781, endPoint y: 380, distance: 36.9
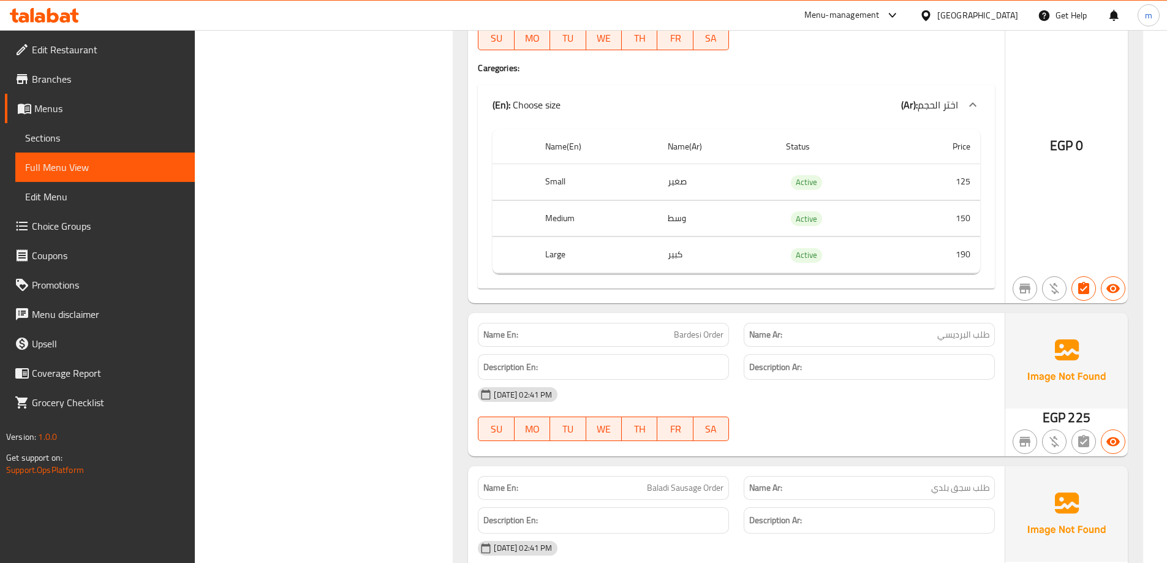
drag, startPoint x: 457, startPoint y: 325, endPoint x: 456, endPoint y: 278, distance: 46.6
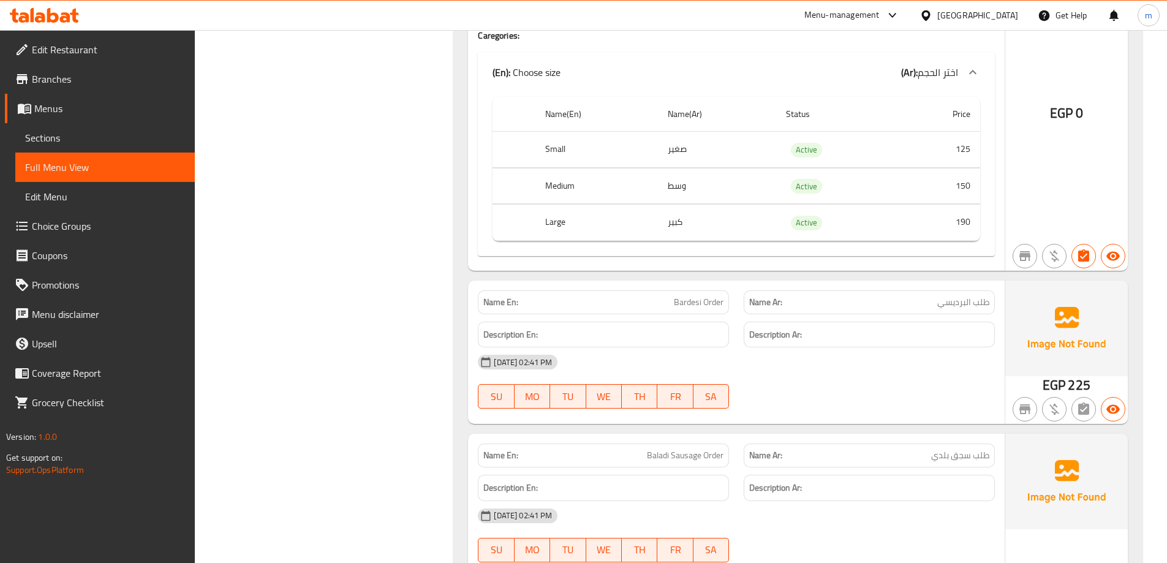
drag, startPoint x: 431, startPoint y: 279, endPoint x: 434, endPoint y: 303, distance: 24.1
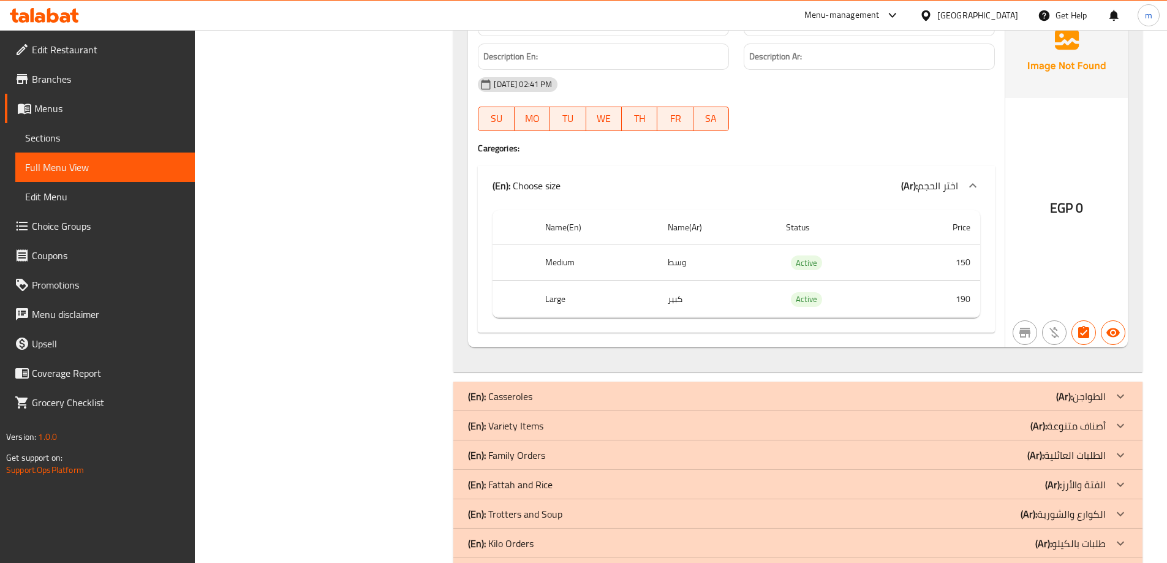
drag, startPoint x: 652, startPoint y: 254, endPoint x: 642, endPoint y: 350, distance: 97.3
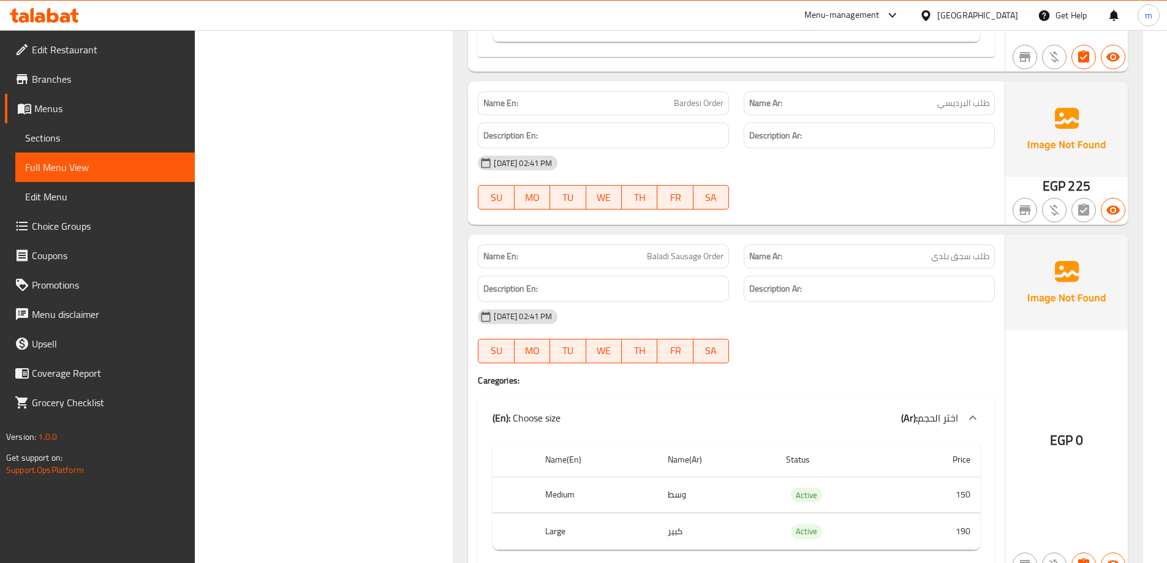
drag, startPoint x: 479, startPoint y: 339, endPoint x: 475, endPoint y: 307, distance: 32.1
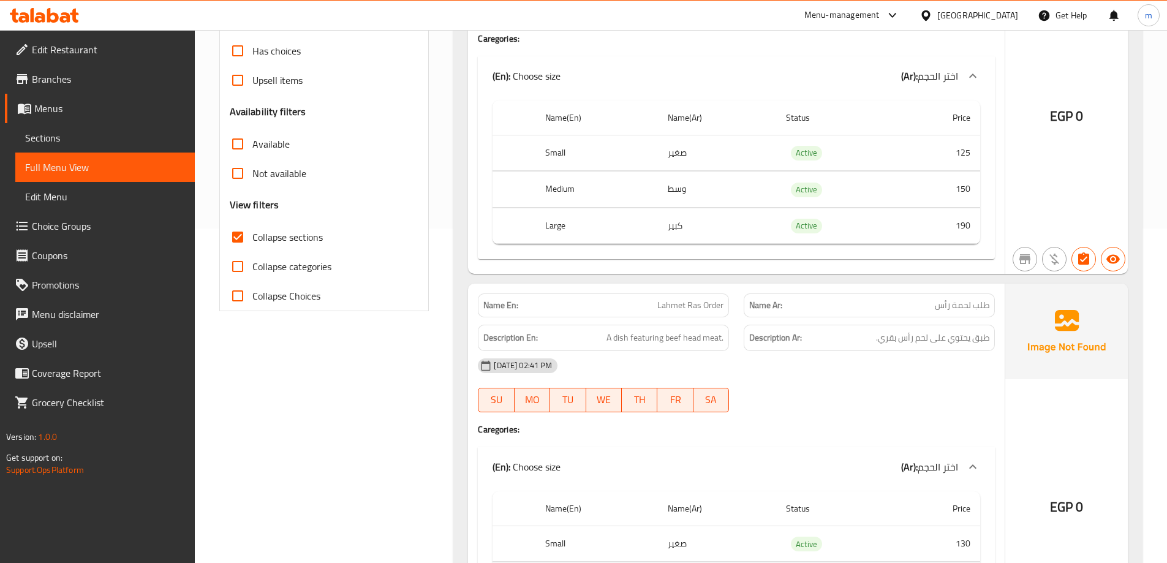
scroll to position [0, 0]
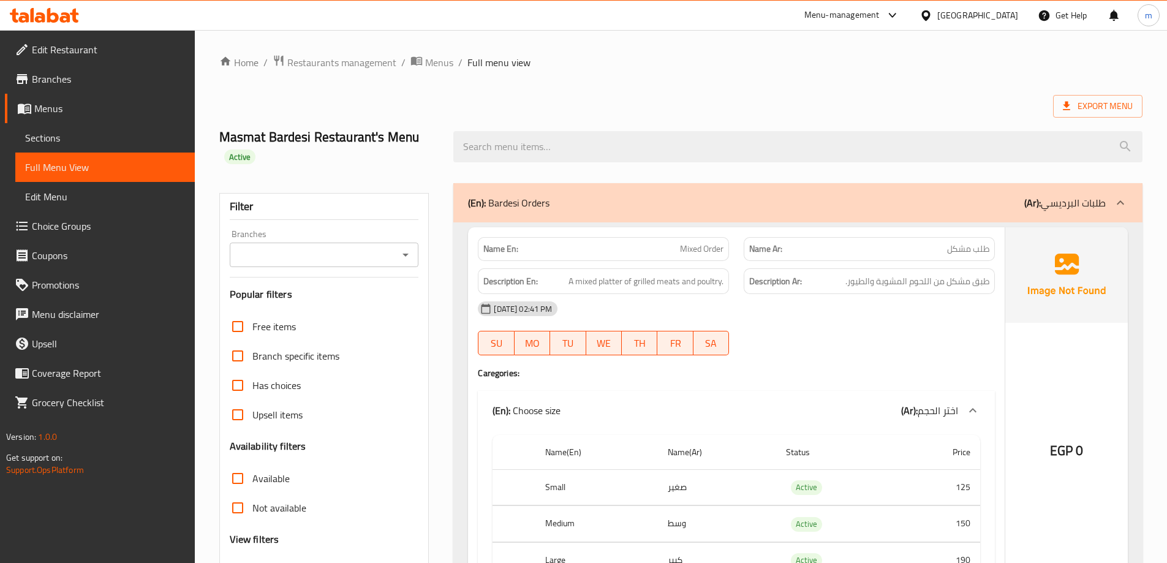
drag, startPoint x: 703, startPoint y: 371, endPoint x: 688, endPoint y: 165, distance: 205.8
click at [793, 202] on div "(En): Bardesi Orders (Ar): طلبات البرديسي" at bounding box center [787, 202] width 638 height 15
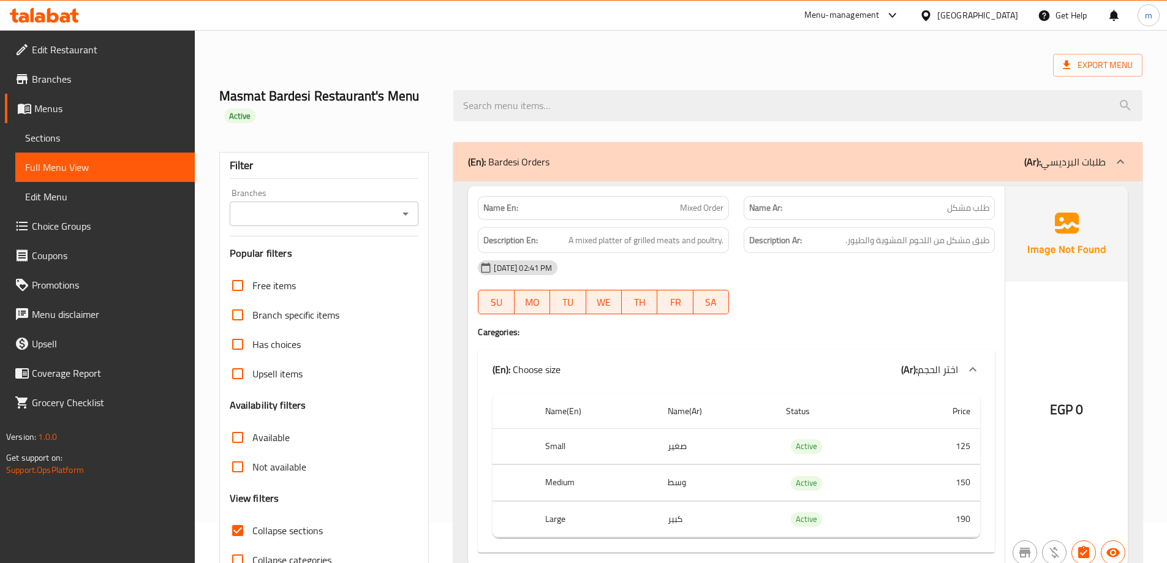
scroll to position [61, 0]
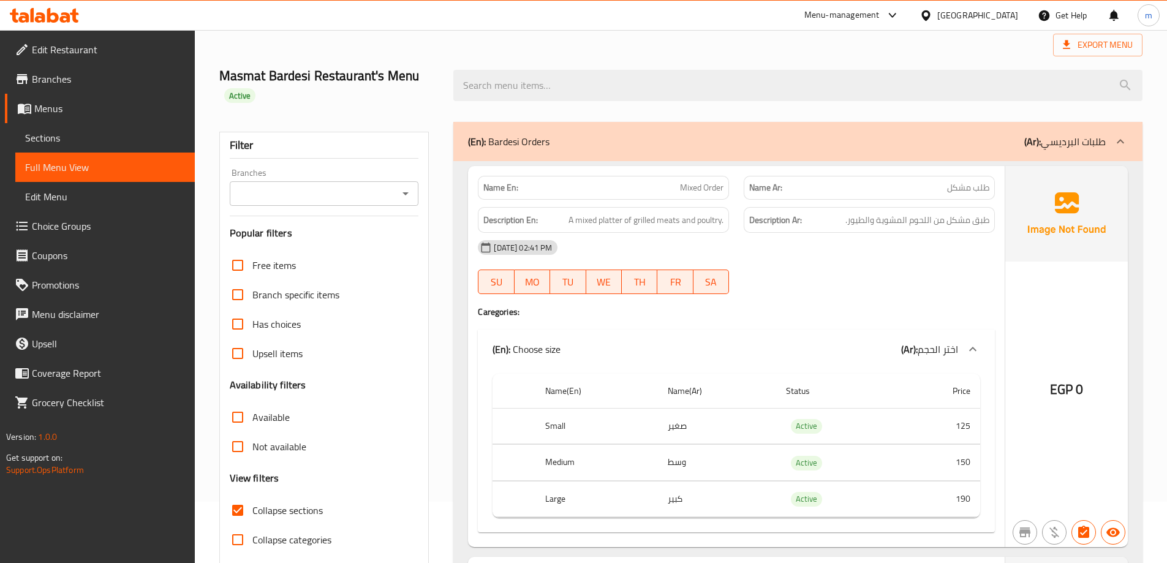
click at [954, 142] on div "(En): Bardesi Orders (Ar): طلبات البرديسي" at bounding box center [787, 141] width 638 height 15
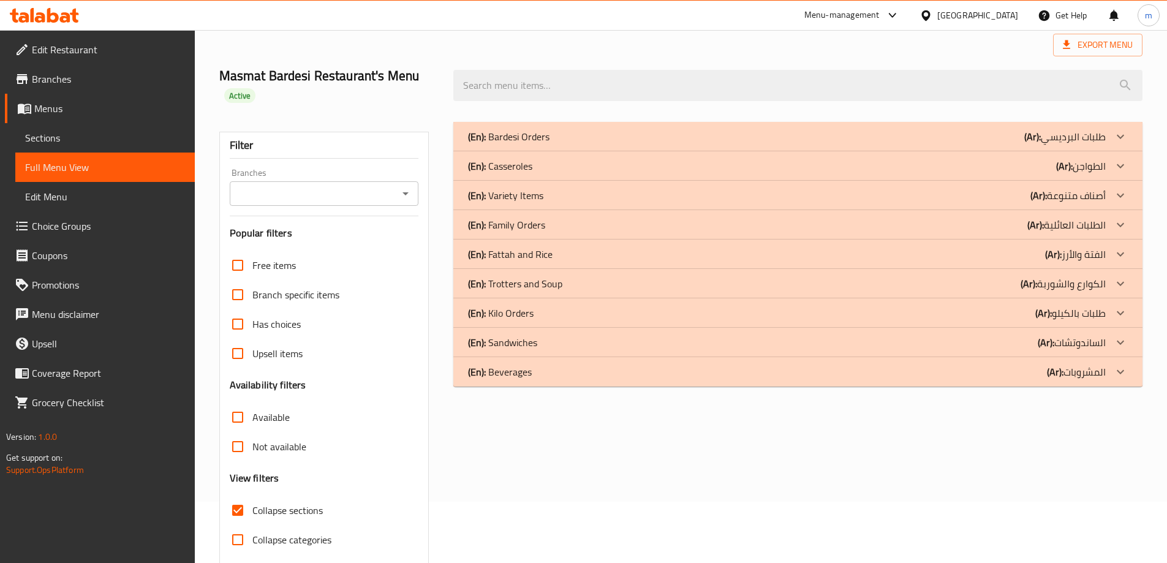
click at [1029, 169] on div "(En): Casseroles (Ar): الطواجن" at bounding box center [787, 166] width 638 height 15
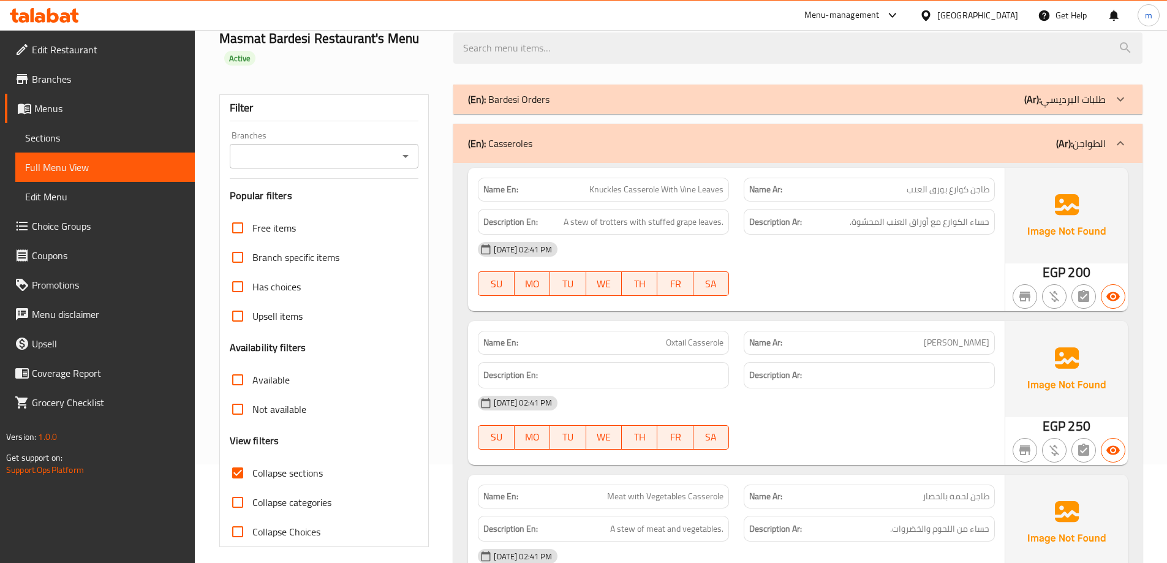
scroll to position [138, 0]
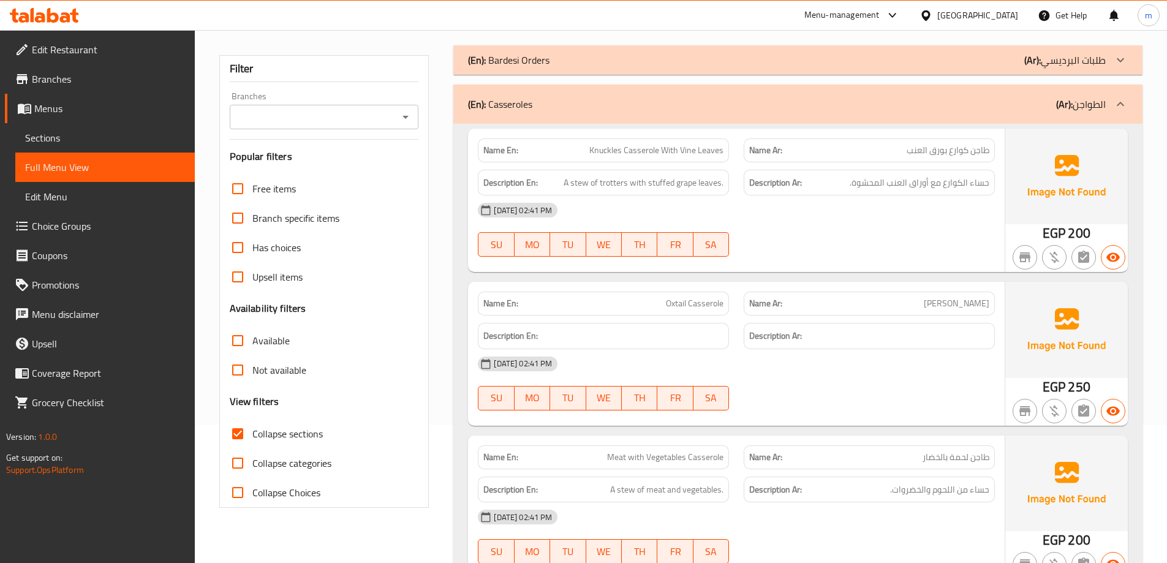
drag, startPoint x: 1004, startPoint y: 245, endPoint x: 1003, endPoint y: 265, distance: 19.6
drag, startPoint x: 660, startPoint y: 150, endPoint x: 742, endPoint y: 159, distance: 82.6
click at [742, 159] on div "Name En: Knuckles Casserole With Vine Leaves Name Ar: طاجن كوارع بورق العنب" at bounding box center [737, 150] width 532 height 39
click at [742, 159] on div "Name Ar: طاجن كوارع بورق العنب" at bounding box center [869, 150] width 266 height 39
click at [697, 154] on span "Knuckles Casserole With Vine Leaves" at bounding box center [656, 150] width 134 height 13
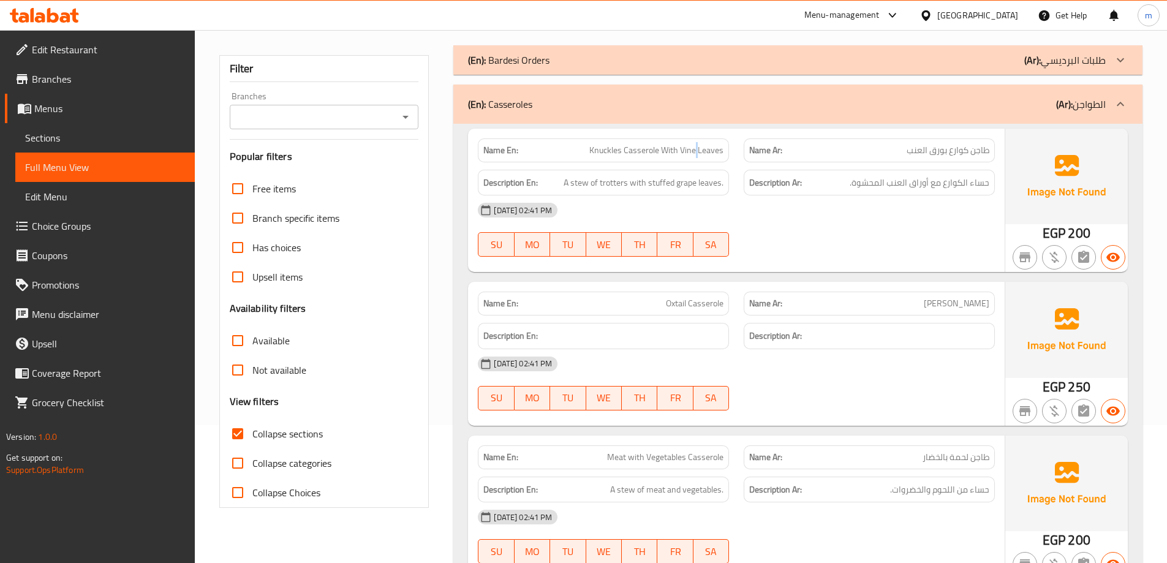
click at [697, 154] on span "Knuckles Casserole With Vine Leaves" at bounding box center [656, 150] width 134 height 13
copy span "Knuckles Casserole With Vine Leaves"
drag, startPoint x: 958, startPoint y: 182, endPoint x: 882, endPoint y: 192, distance: 76.6
click at [882, 192] on div "Description Ar: حساء الكوارع مع أوراق العنب المحشوة." at bounding box center [869, 183] width 251 height 26
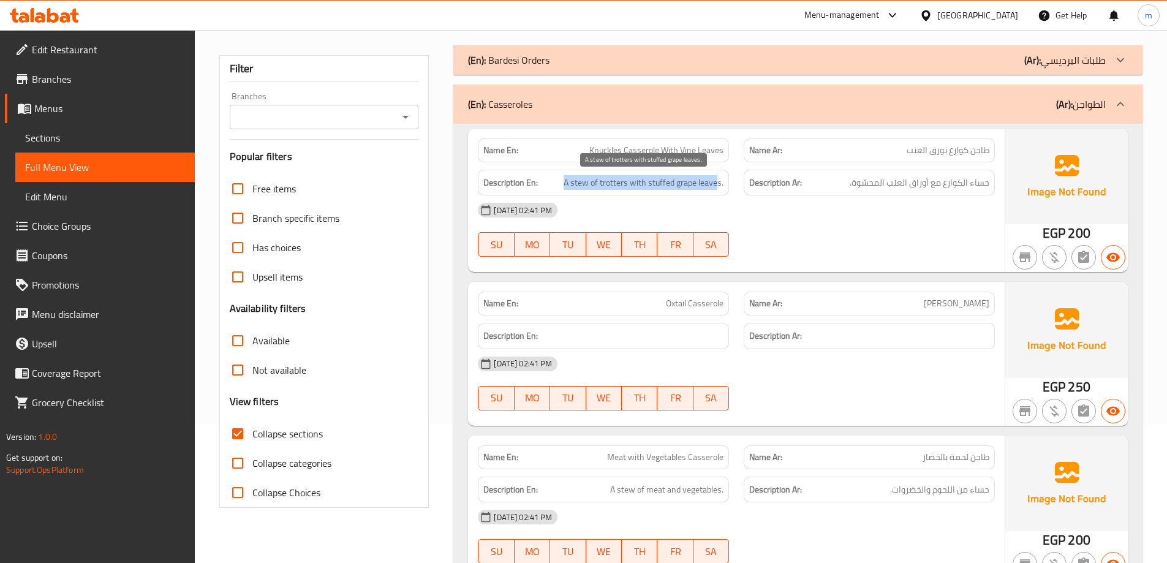
drag, startPoint x: 562, startPoint y: 184, endPoint x: 719, endPoint y: 188, distance: 156.3
click at [719, 188] on h6 "Description En: A stew of trotters with stuffed grape leaves." at bounding box center [603, 182] width 240 height 15
click at [624, 186] on span "A stew of trotters with stuffed grape leaves." at bounding box center [644, 182] width 160 height 15
drag, startPoint x: 624, startPoint y: 186, endPoint x: 596, endPoint y: 205, distance: 33.5
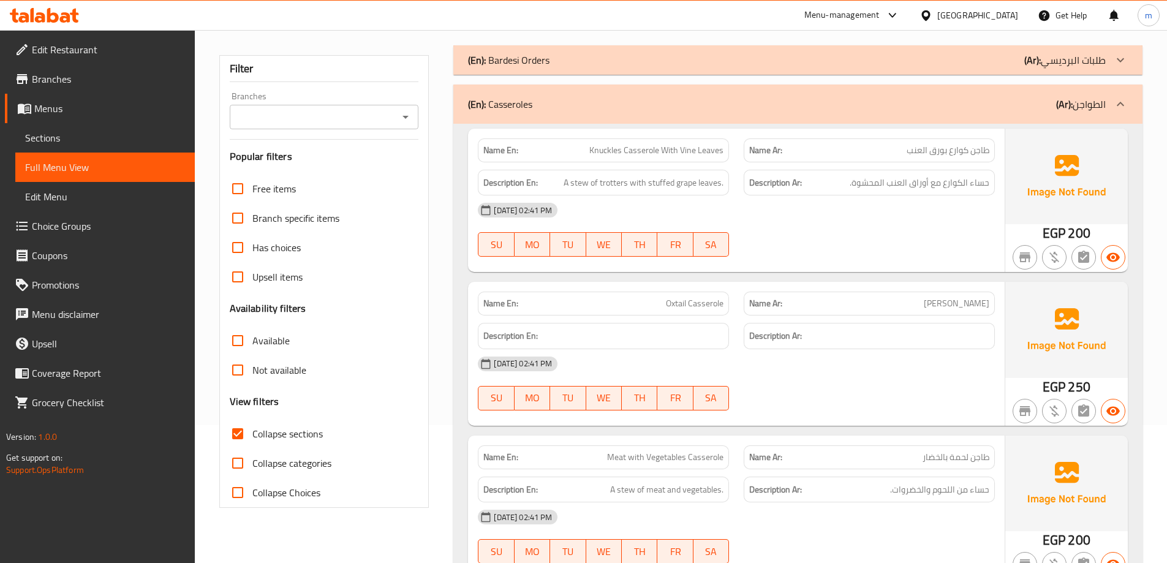
click at [596, 205] on div "28-08-2025 02:41 PM" at bounding box center [737, 209] width 532 height 29
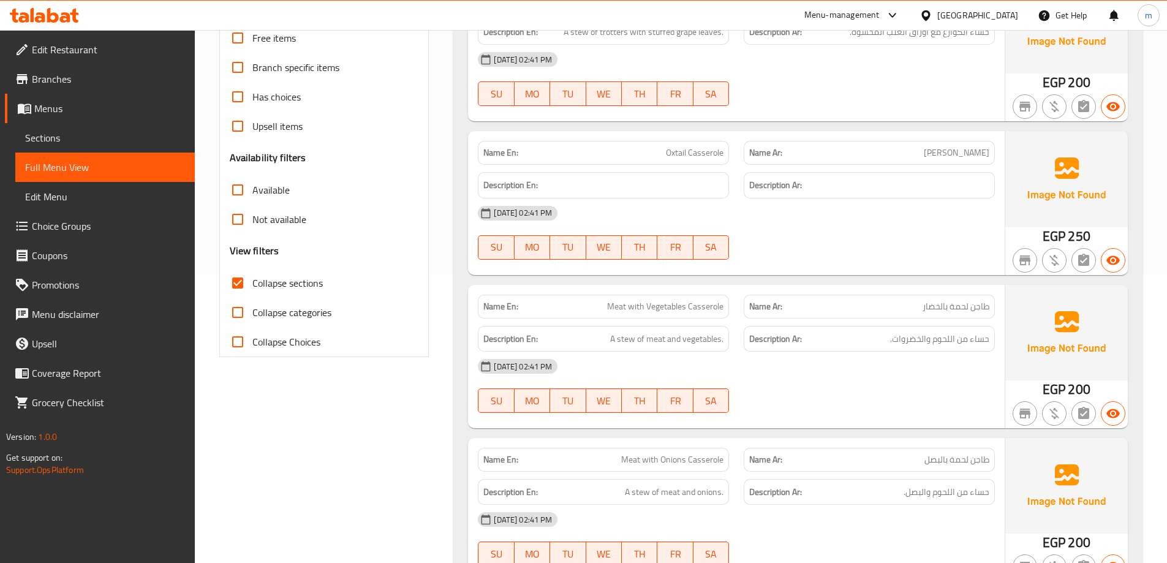
drag, startPoint x: 786, startPoint y: 204, endPoint x: 790, endPoint y: 244, distance: 40.1
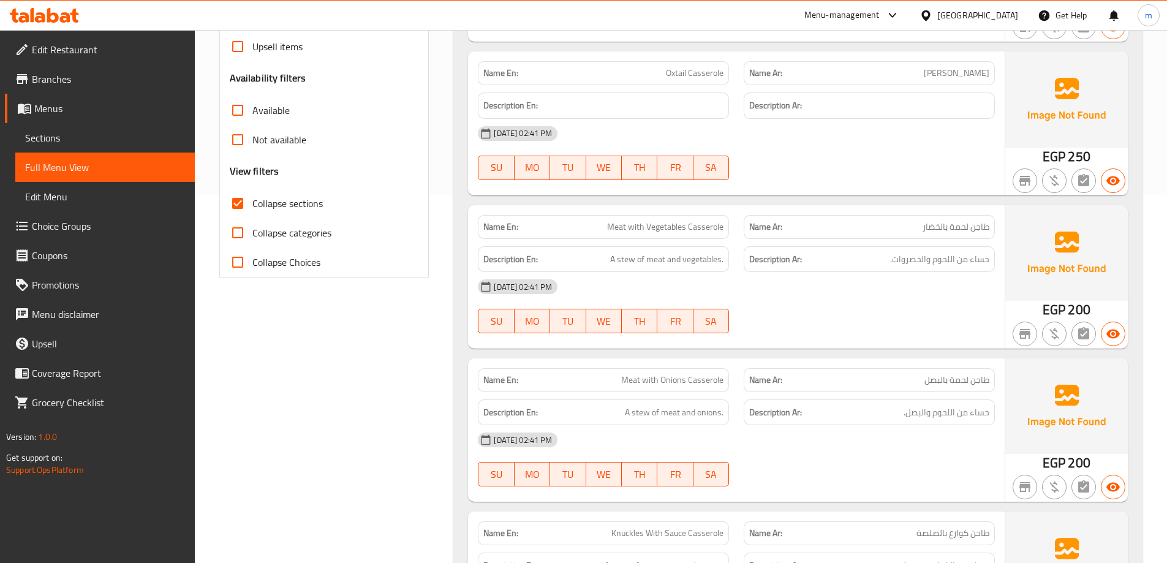
scroll to position [376, 0]
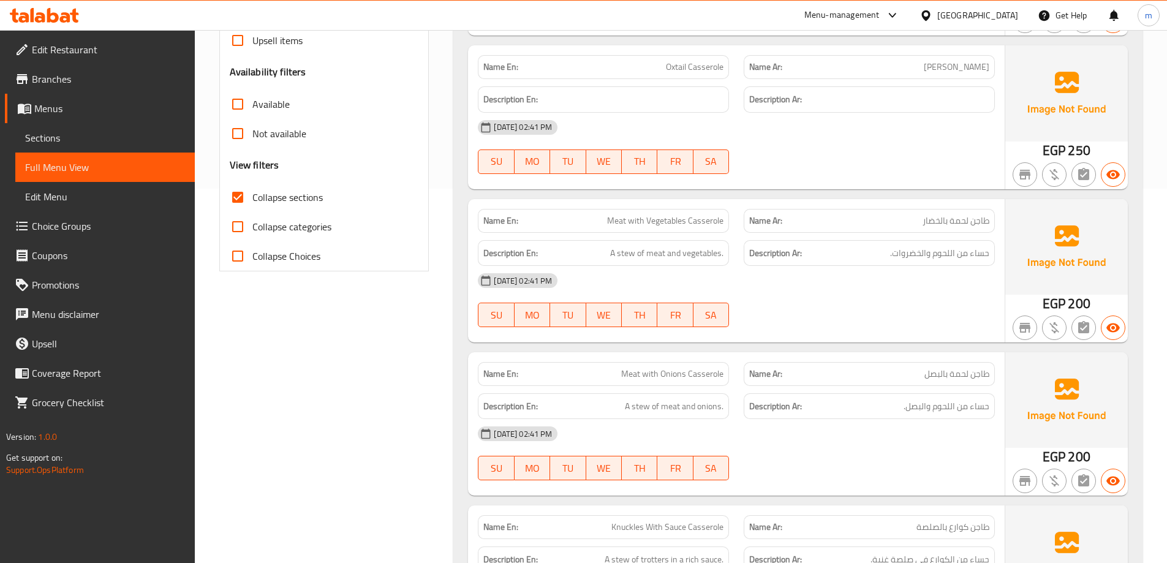
drag, startPoint x: 823, startPoint y: 187, endPoint x: 827, endPoint y: 205, distance: 18.1
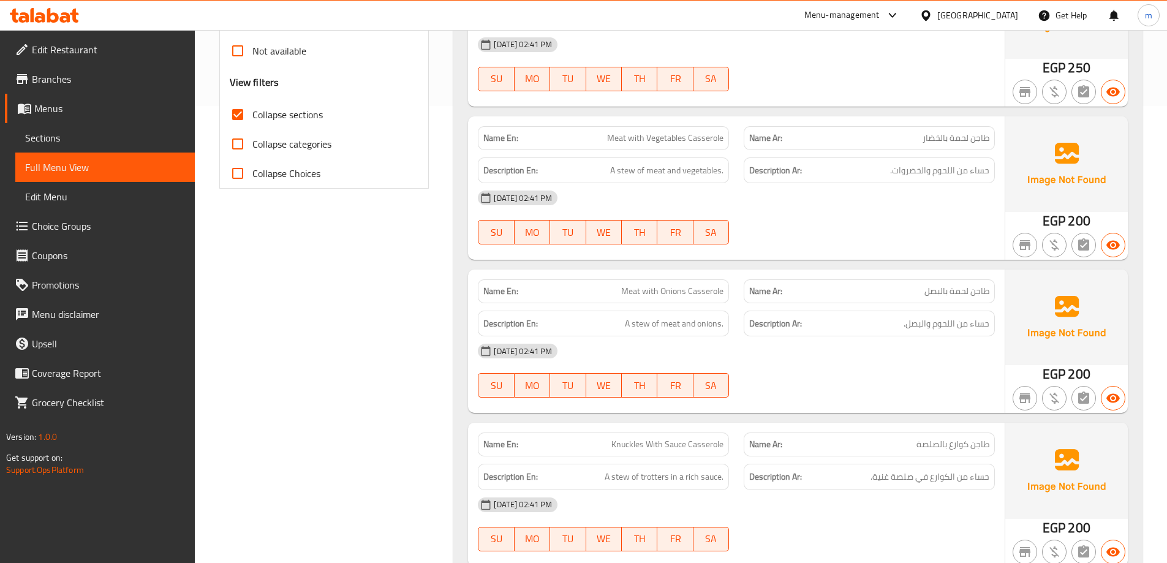
drag, startPoint x: 541, startPoint y: 181, endPoint x: 548, endPoint y: 211, distance: 30.9
drag, startPoint x: 611, startPoint y: 133, endPoint x: 729, endPoint y: 136, distance: 117.7
click at [729, 136] on div "Name En: Meat with Vegetables Casserole" at bounding box center [603, 136] width 251 height 24
drag, startPoint x: 607, startPoint y: 169, endPoint x: 726, endPoint y: 172, distance: 118.9
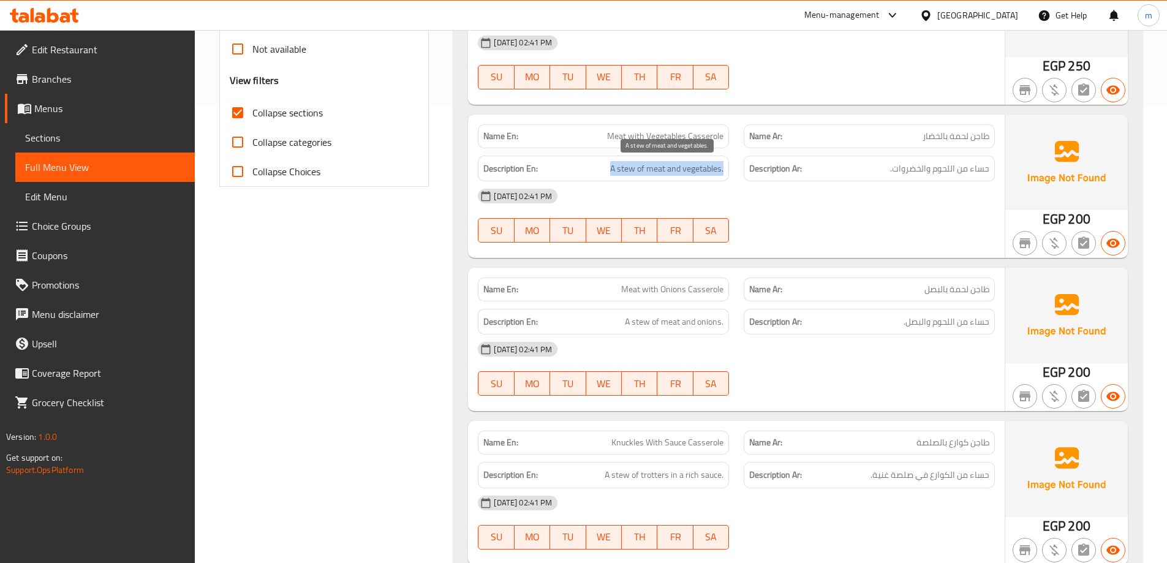
click at [726, 172] on div "Description En: A stew of meat and vegetables." at bounding box center [603, 169] width 251 height 26
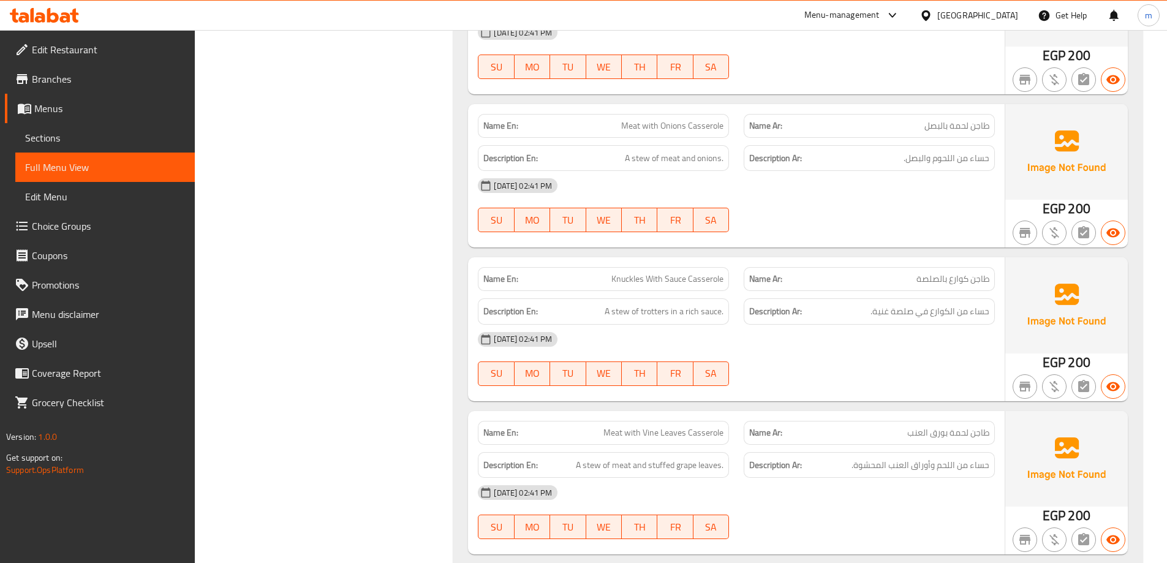
drag, startPoint x: 878, startPoint y: 203, endPoint x: 878, endPoint y: 242, distance: 38.6
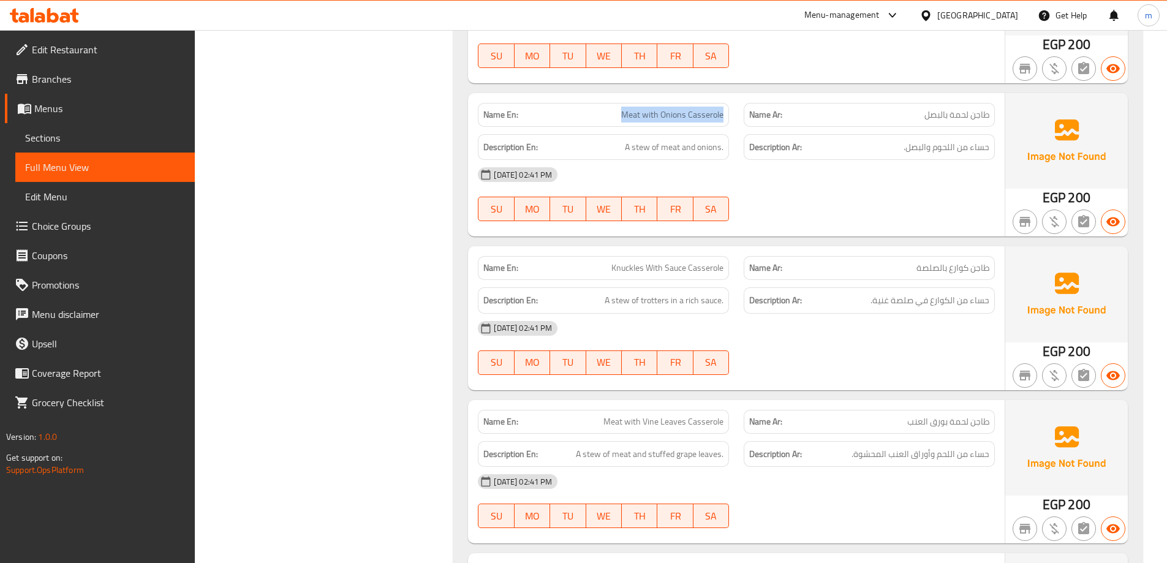
drag, startPoint x: 614, startPoint y: 123, endPoint x: 722, endPoint y: 114, distance: 108.8
click at [722, 114] on div "Name En: Meat with Onions Casserole" at bounding box center [603, 115] width 251 height 24
drag, startPoint x: 627, startPoint y: 152, endPoint x: 724, endPoint y: 156, distance: 96.3
click at [724, 156] on div "Description En: A stew of meat and onions." at bounding box center [603, 147] width 251 height 26
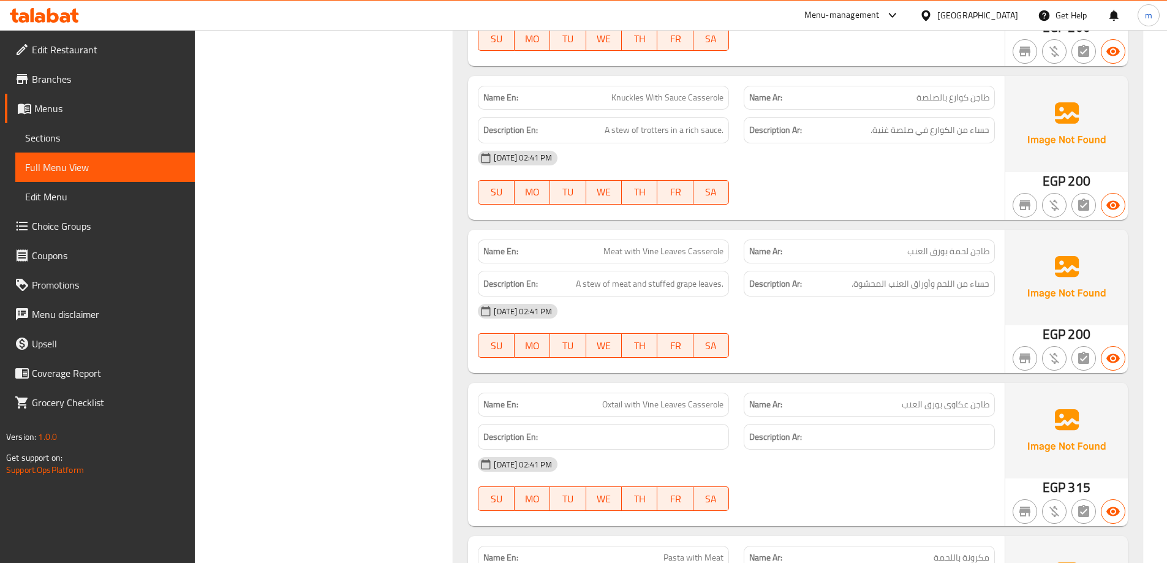
drag, startPoint x: 572, startPoint y: 164, endPoint x: 569, endPoint y: 216, distance: 51.6
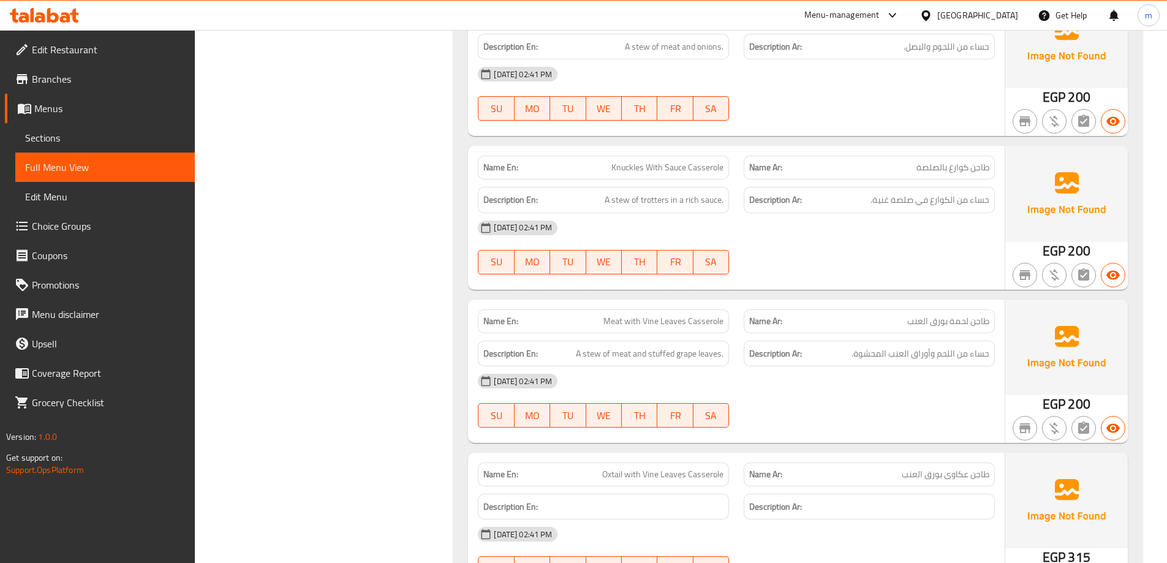
drag, startPoint x: 558, startPoint y: 214, endPoint x: 553, endPoint y: 186, distance: 29.2
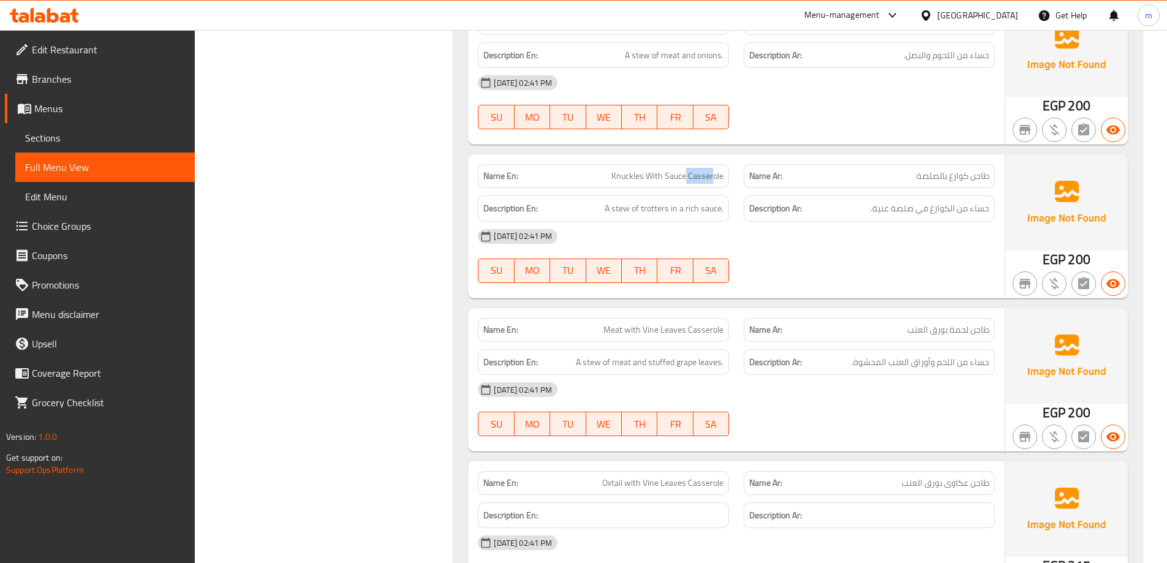
drag, startPoint x: 715, startPoint y: 172, endPoint x: 686, endPoint y: 172, distance: 28.8
click at [686, 172] on span "Knuckles With Sauce Casserole" at bounding box center [667, 176] width 112 height 13
drag, startPoint x: 626, startPoint y: 175, endPoint x: 686, endPoint y: 175, distance: 60.0
click at [686, 175] on span "Knuckles With Sauce Casserole" at bounding box center [667, 176] width 112 height 13
drag, startPoint x: 607, startPoint y: 203, endPoint x: 722, endPoint y: 212, distance: 116.2
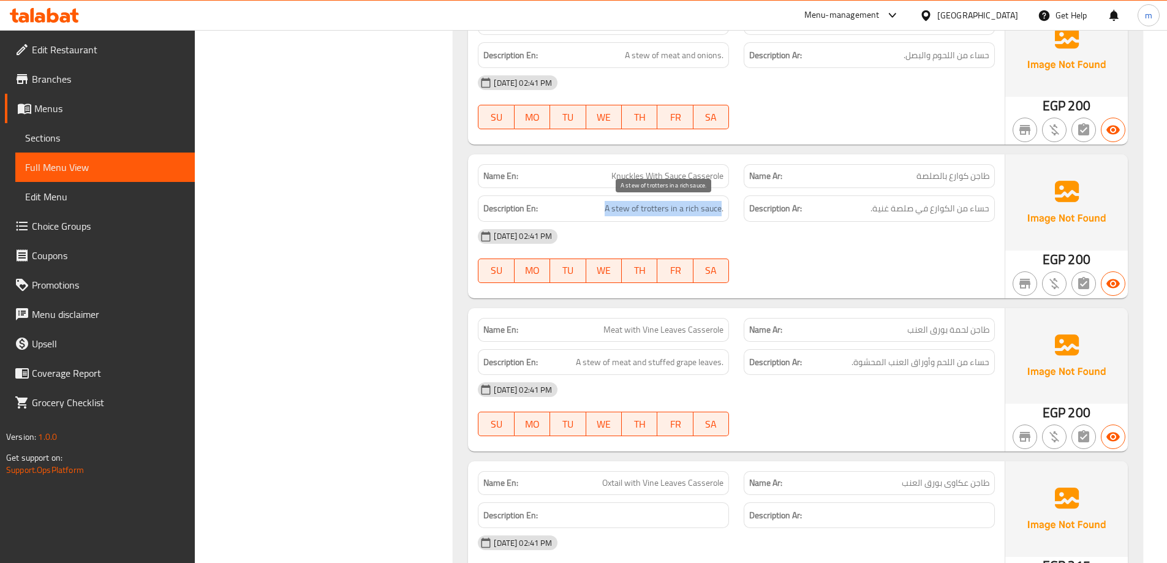
click at [722, 212] on h6 "Description En: A stew of trotters in a rich sauce." at bounding box center [603, 208] width 240 height 15
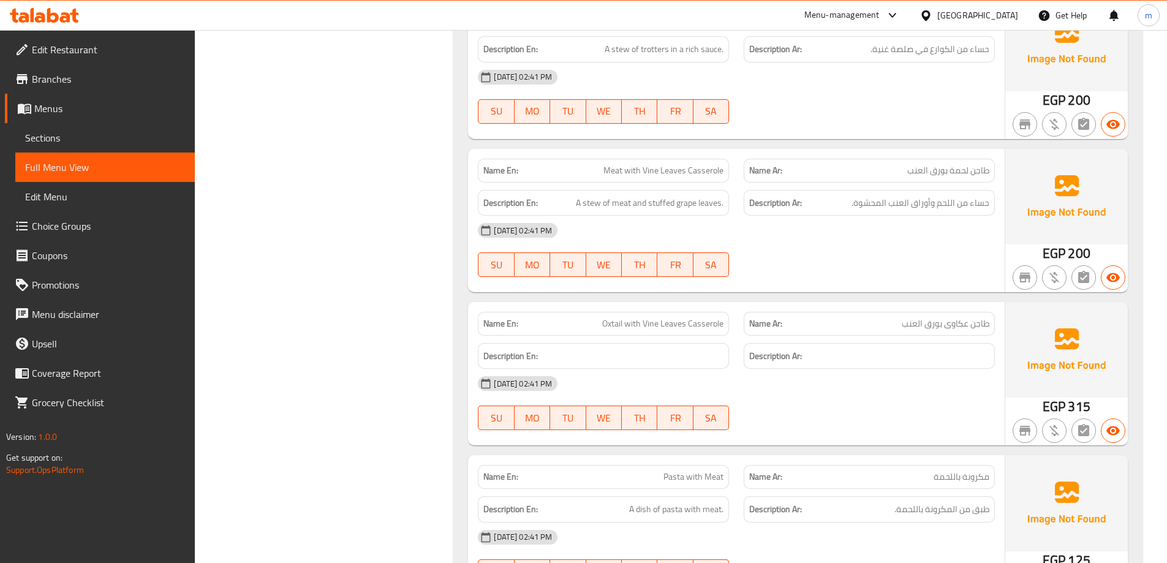
drag, startPoint x: 928, startPoint y: 254, endPoint x: 930, endPoint y: 279, distance: 25.8
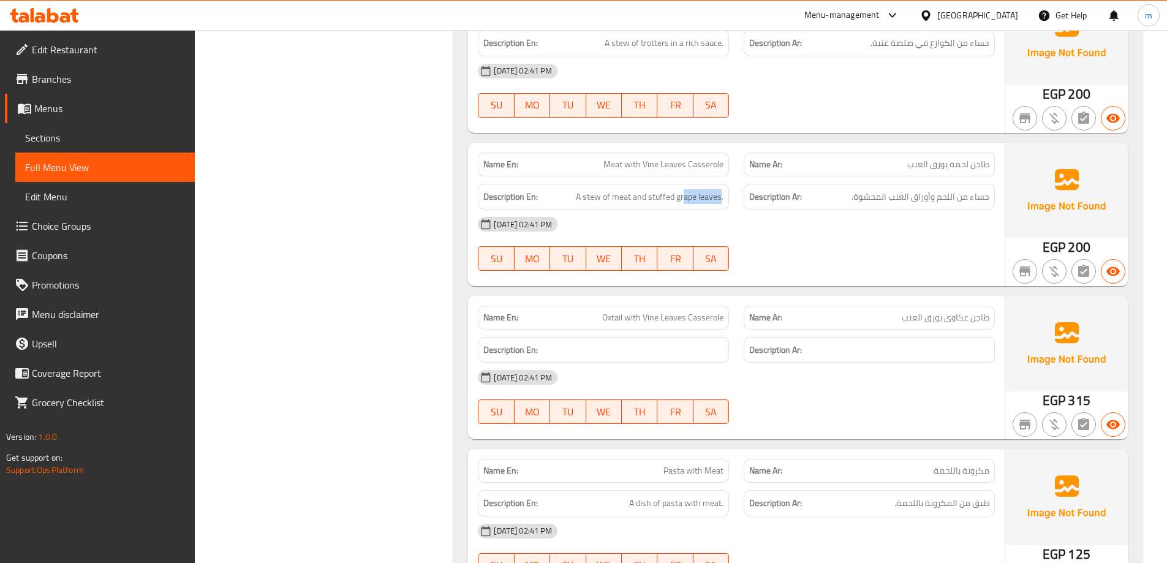
drag, startPoint x: 717, startPoint y: 176, endPoint x: 685, endPoint y: 176, distance: 31.9
click at [685, 176] on div "Description En: A stew of meat and stuffed grape leaves." at bounding box center [604, 196] width 266 height 41
drag, startPoint x: 572, startPoint y: 196, endPoint x: 720, endPoint y: 200, distance: 147.7
click at [720, 200] on h6 "Description En: A stew of meat and stuffed grape leaves." at bounding box center [603, 196] width 240 height 15
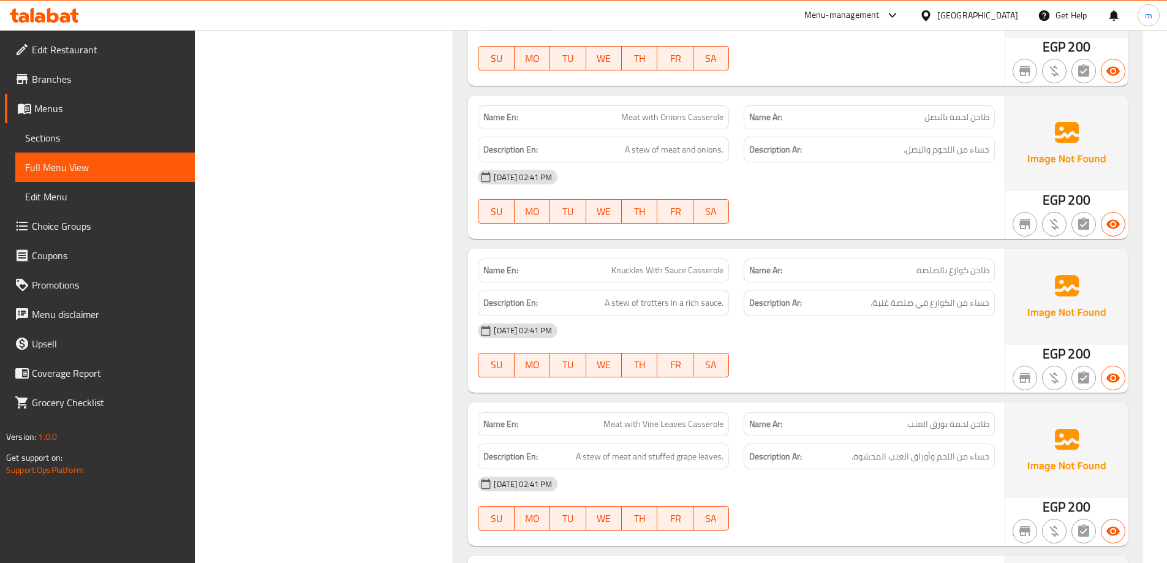
drag, startPoint x: 815, startPoint y: 232, endPoint x: 847, endPoint y: 135, distance: 102.5
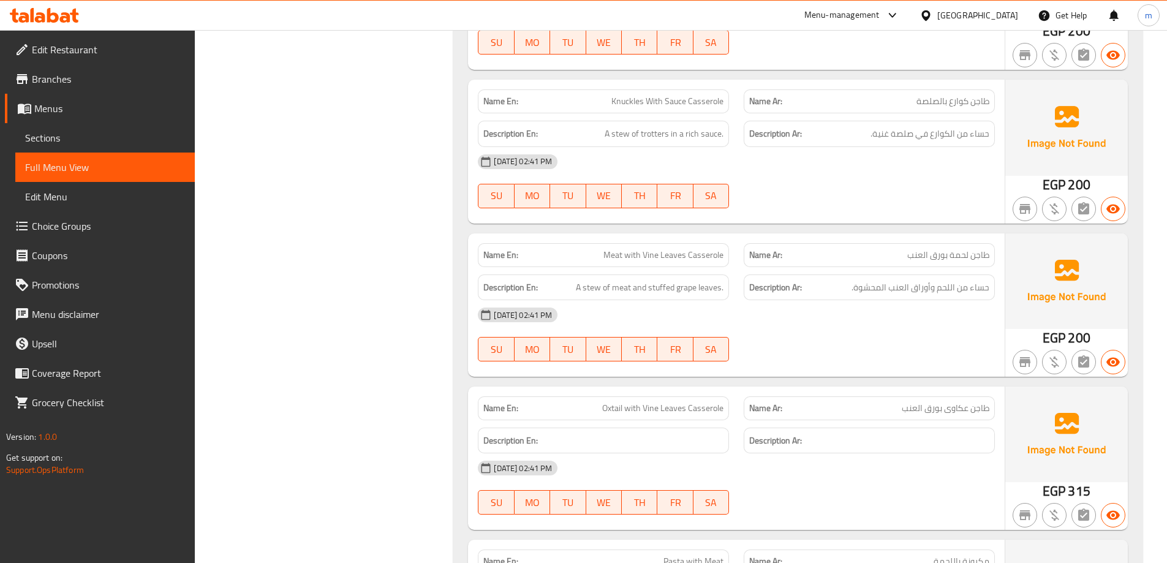
drag, startPoint x: 853, startPoint y: 189, endPoint x: 851, endPoint y: 219, distance: 30.1
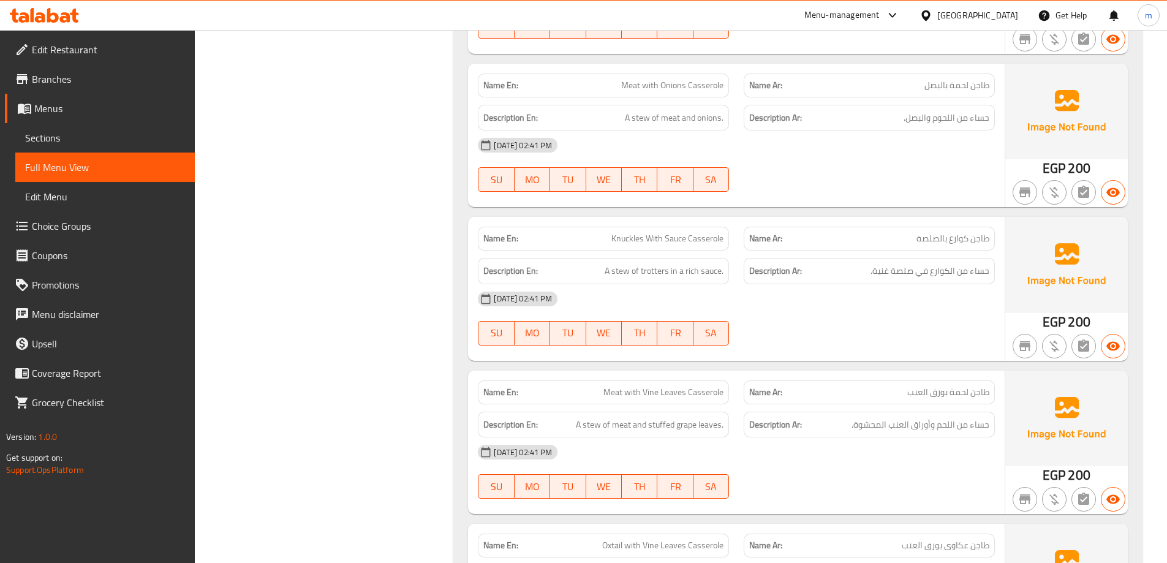
drag, startPoint x: 836, startPoint y: 228, endPoint x: 840, endPoint y: 196, distance: 32.1
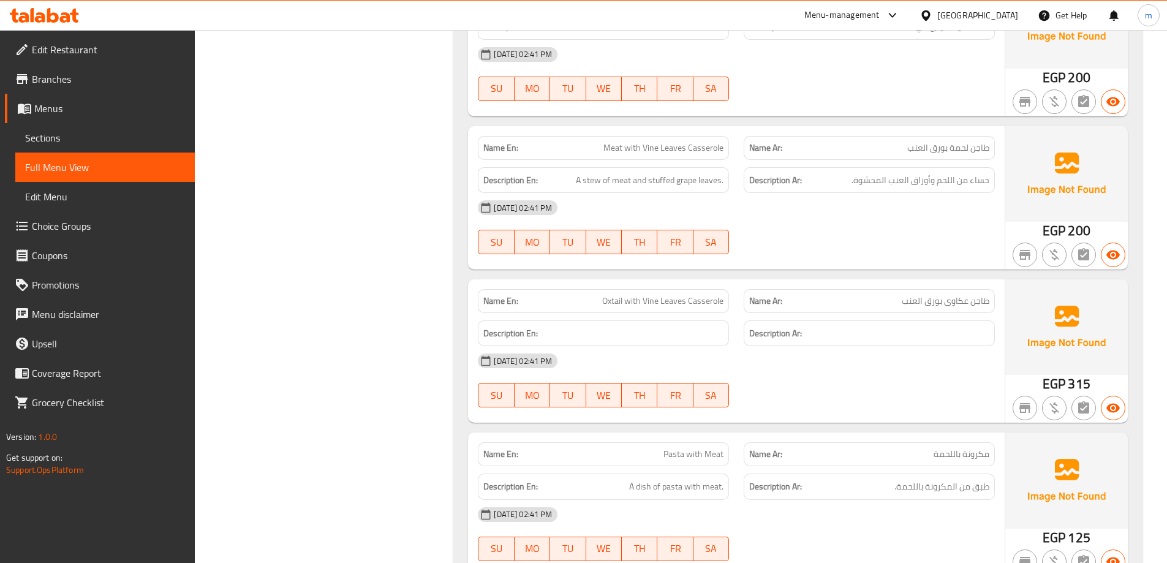
scroll to position [920, 0]
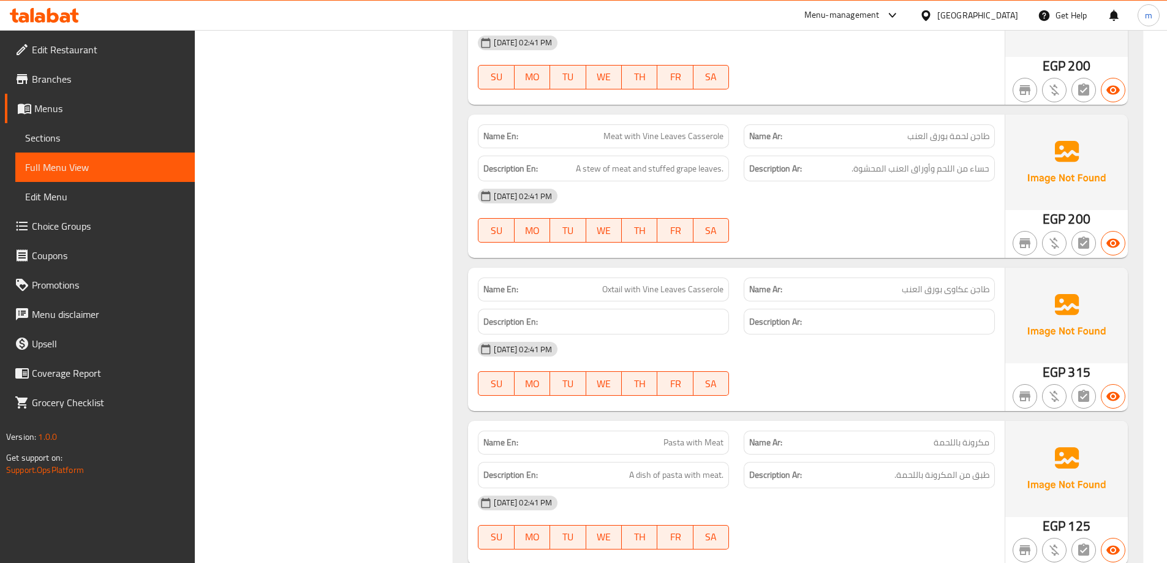
drag, startPoint x: 841, startPoint y: 203, endPoint x: 830, endPoint y: 225, distance: 24.7
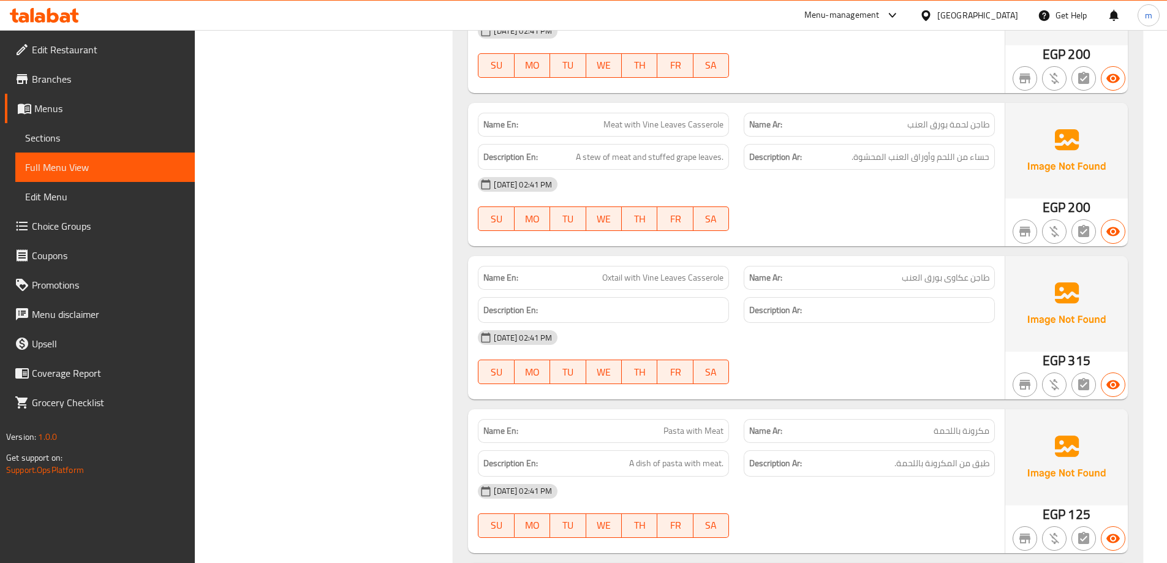
drag, startPoint x: 830, startPoint y: 225, endPoint x: 817, endPoint y: 241, distance: 20.9
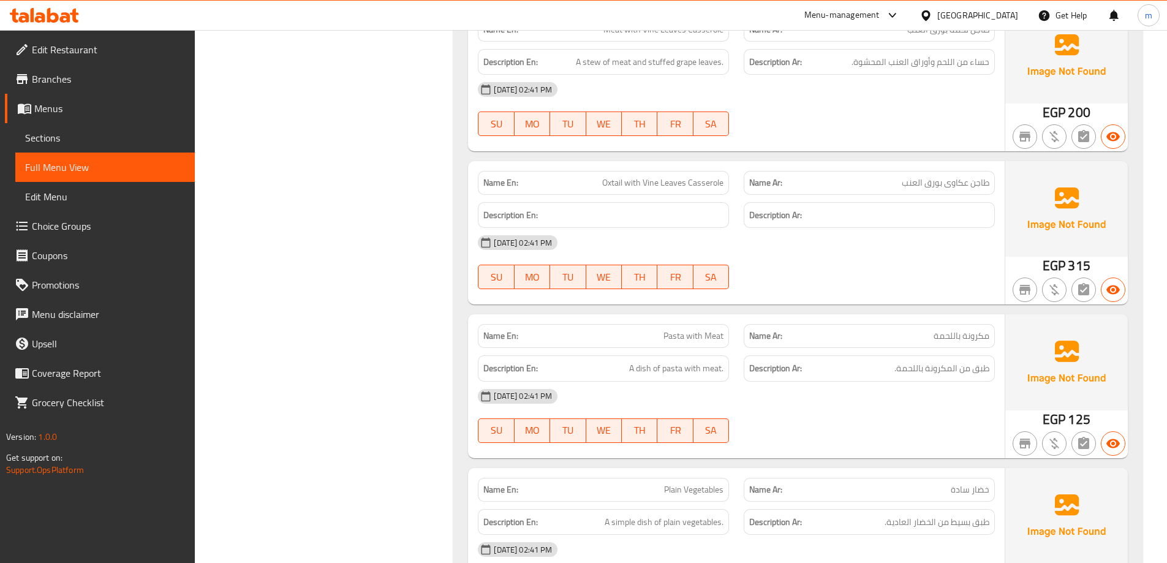
scroll to position [1062, 0]
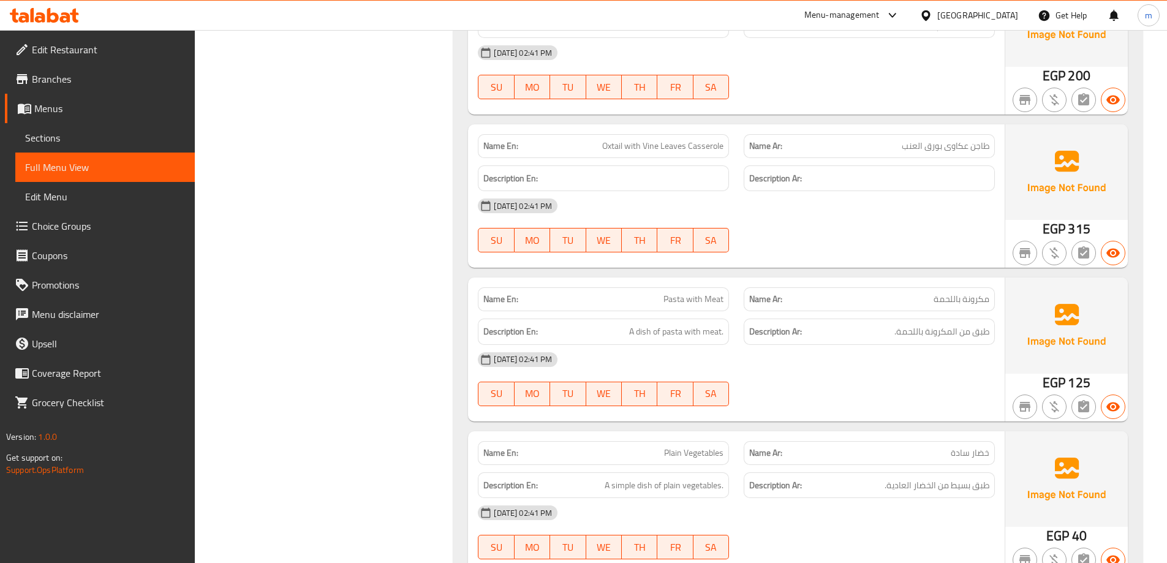
drag, startPoint x: 800, startPoint y: 200, endPoint x: 796, endPoint y: 233, distance: 33.3
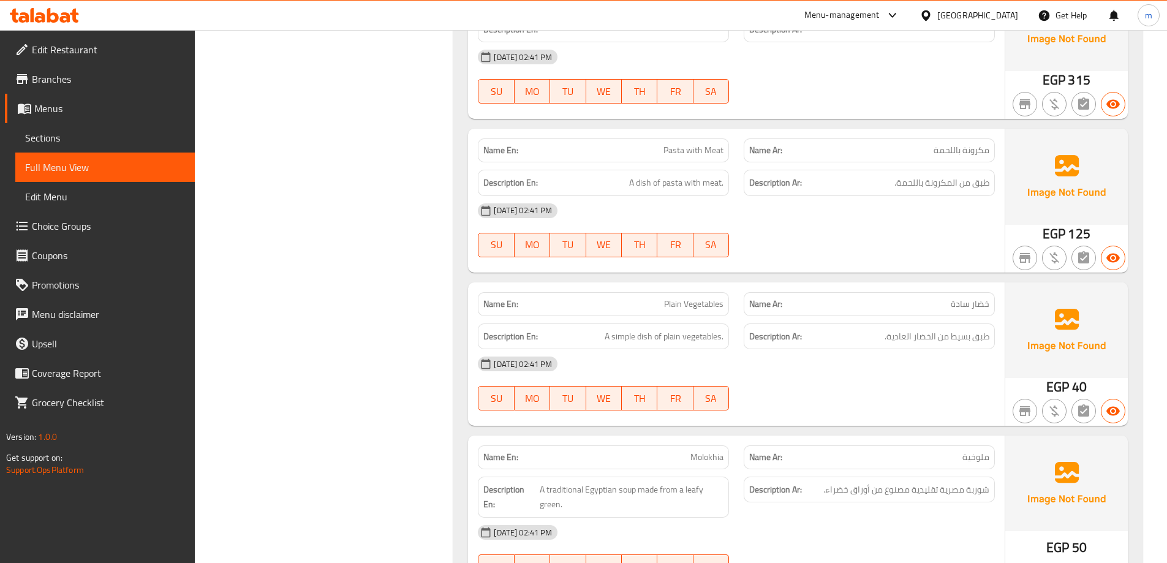
drag, startPoint x: 694, startPoint y: 179, endPoint x: 698, endPoint y: 206, distance: 27.3
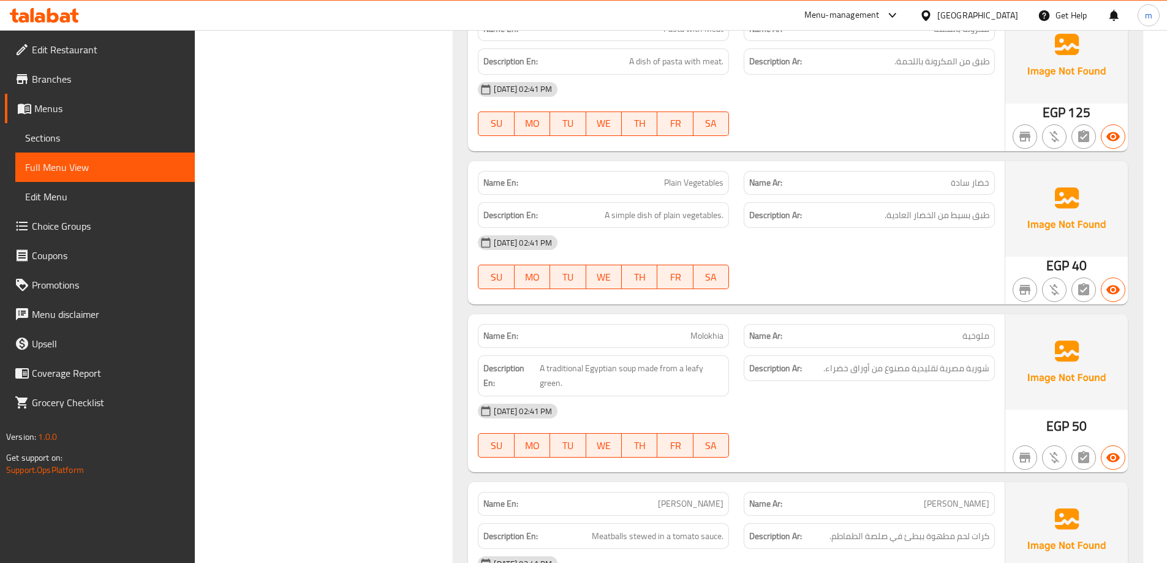
drag, startPoint x: 830, startPoint y: 178, endPoint x: 833, endPoint y: 205, distance: 26.5
drag, startPoint x: 615, startPoint y: 215, endPoint x: 749, endPoint y: 215, distance: 134.2
click at [749, 215] on div "Description En: A simple dish of plain vegetables. Description Ar: طبق بسيط من …" at bounding box center [737, 213] width 532 height 41
click at [749, 215] on div "Description Ar: طبق بسيط من الخضار العادية." at bounding box center [869, 213] width 251 height 26
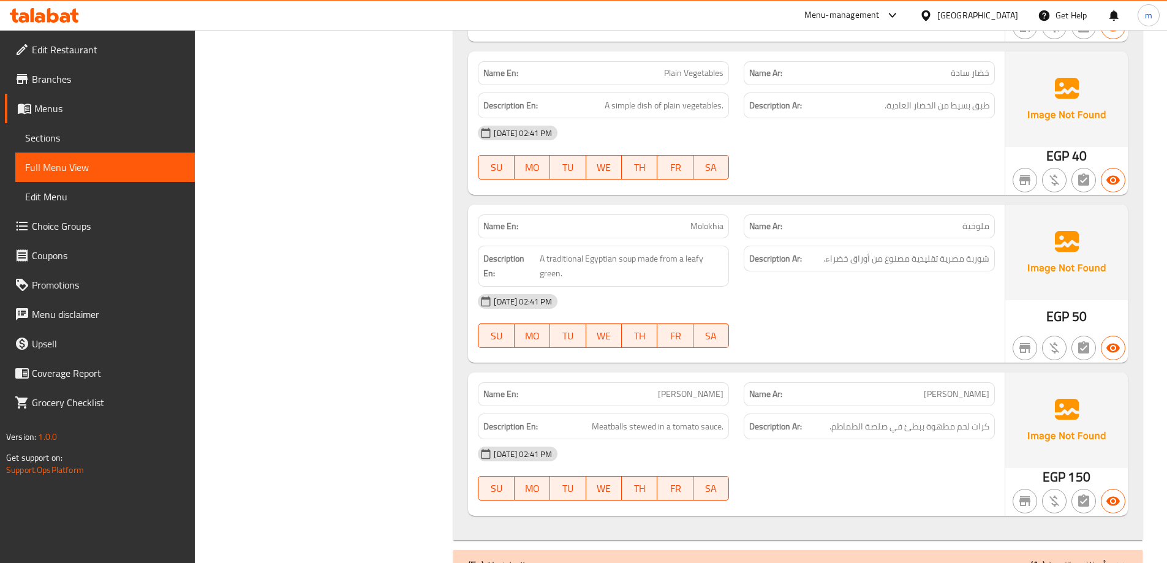
drag, startPoint x: 587, startPoint y: 201, endPoint x: 585, endPoint y: 243, distance: 42.3
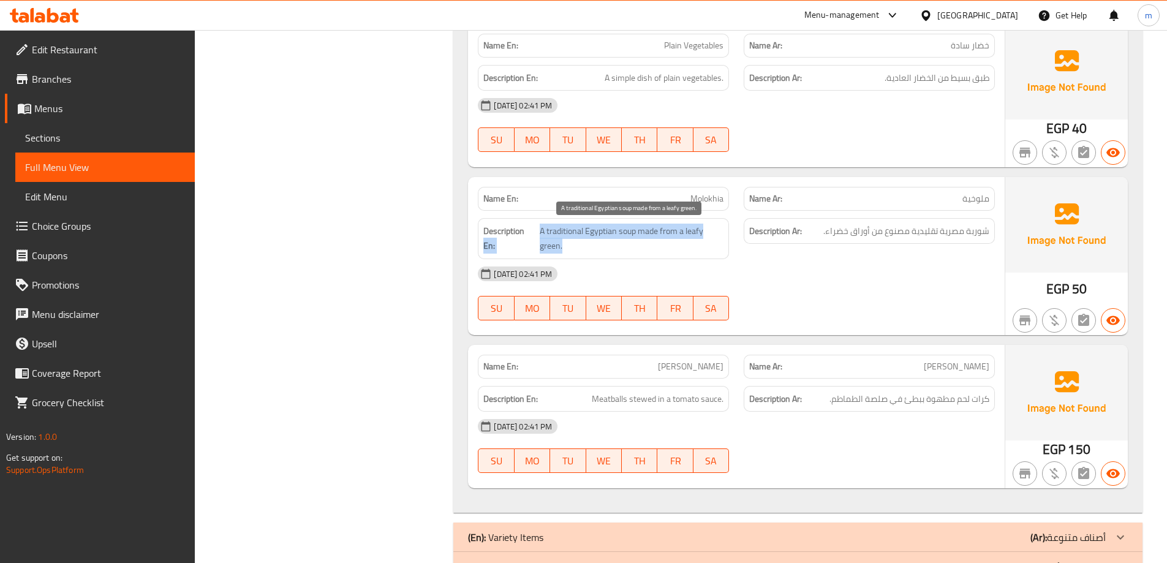
drag, startPoint x: 534, startPoint y: 225, endPoint x: 676, endPoint y: 241, distance: 143.6
click at [676, 241] on h6 "Description En: A traditional Egyptian soup made from a leafy green." at bounding box center [603, 239] width 240 height 30
click at [804, 254] on div "Description Ar: شوربة مصرية تقليدية مصنوع من أوراق خضراء." at bounding box center [869, 239] width 266 height 56
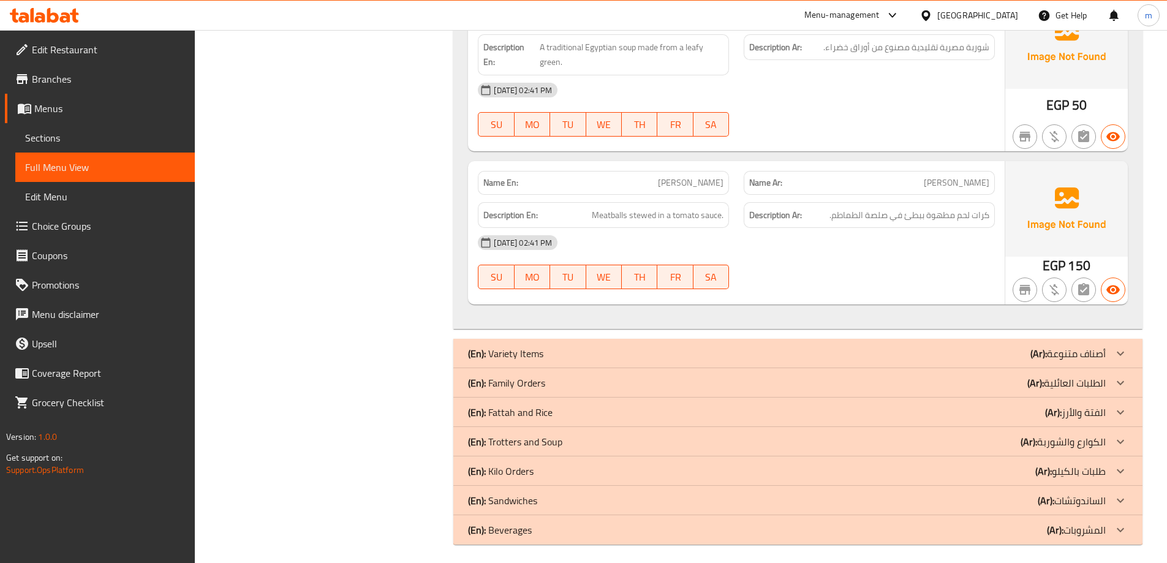
scroll to position [1592, 0]
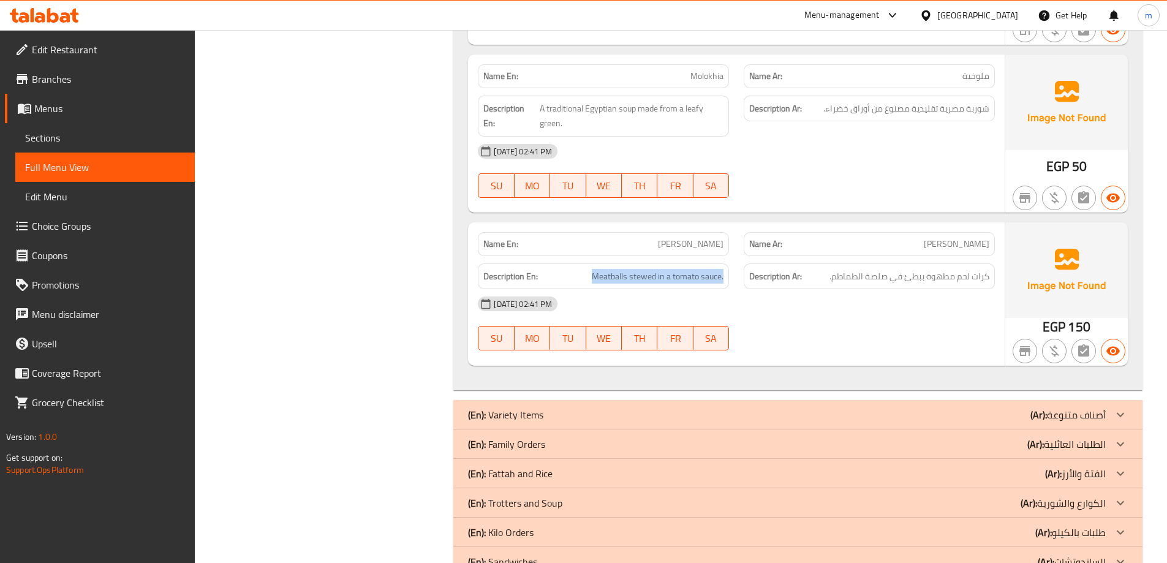
drag, startPoint x: 590, startPoint y: 281, endPoint x: 730, endPoint y: 282, distance: 139.7
click at [730, 282] on div "Description En: Meatballs stewed in a tomato sauce." at bounding box center [604, 276] width 266 height 41
click at [633, 278] on span "Meatballs stewed in a tomato sauce." at bounding box center [658, 276] width 132 height 15
drag, startPoint x: 627, startPoint y: 277, endPoint x: 741, endPoint y: 286, distance: 114.9
click at [736, 286] on div "Description En: Meatballs stewed in a tomato sauce." at bounding box center [604, 276] width 266 height 41
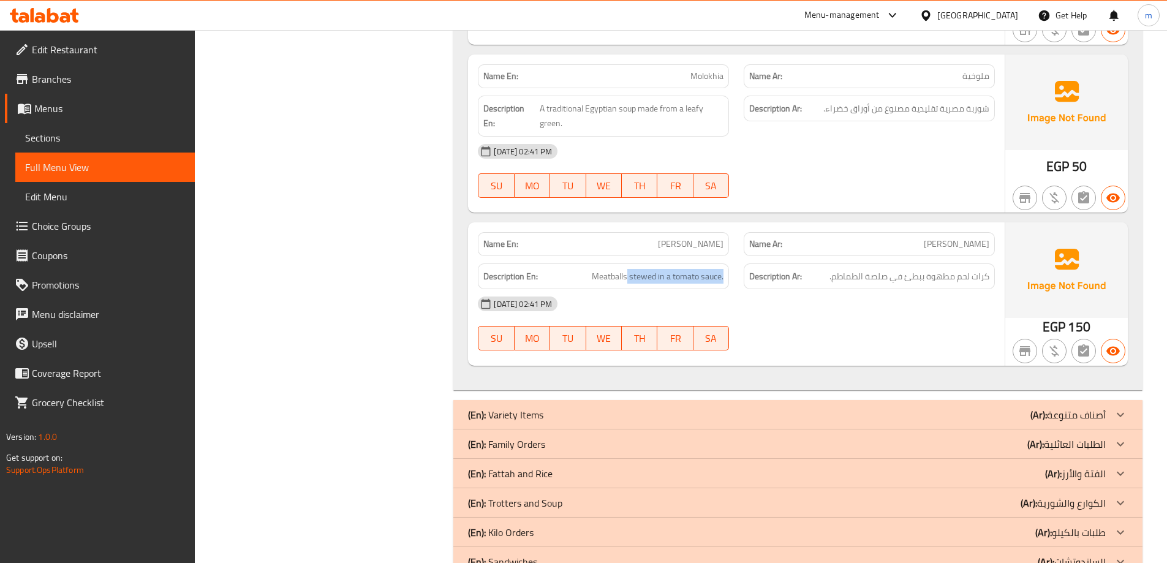
click at [741, 286] on div "Description Ar: كرات لحم مطهوة ببطئ في صلصة الطماطم." at bounding box center [869, 276] width 266 height 41
click at [852, 323] on div "28-08-2025 02:41 PM SU MO TU WE TH FR SA" at bounding box center [737, 323] width 532 height 69
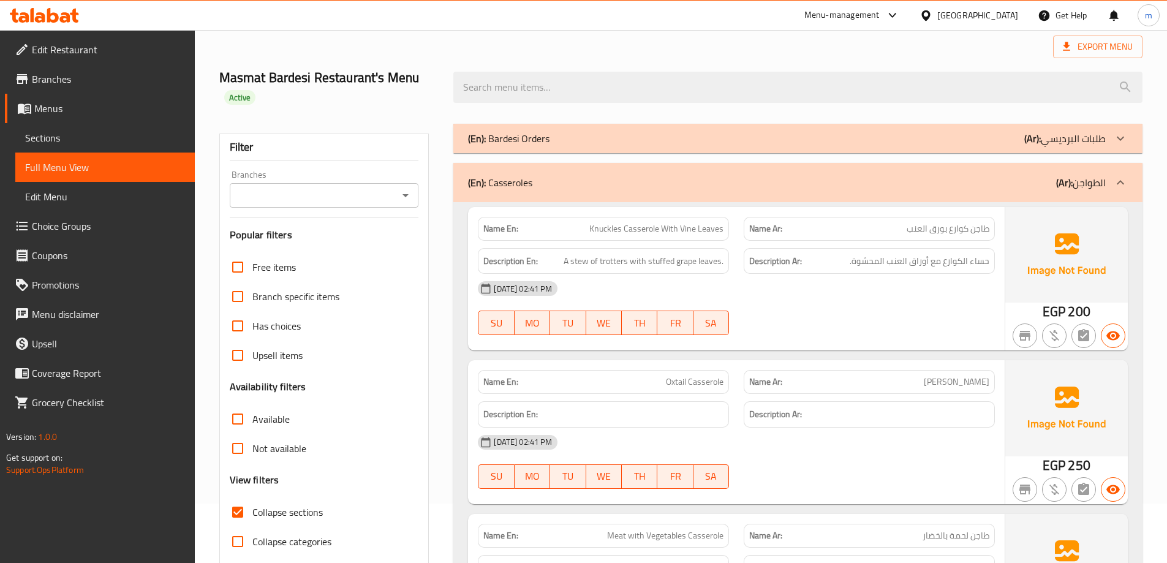
scroll to position [0, 0]
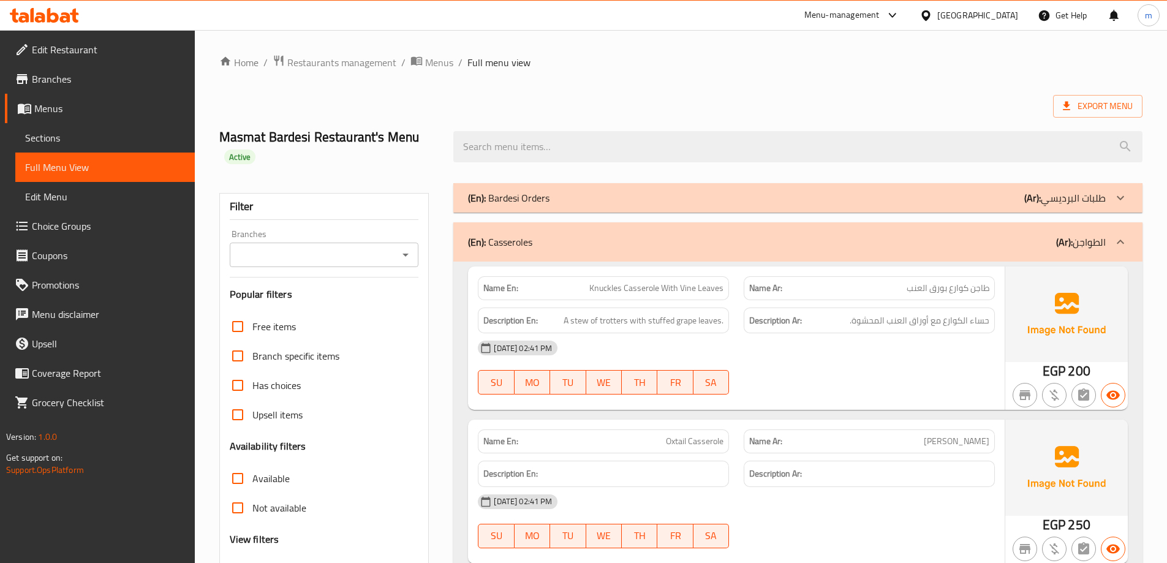
drag, startPoint x: 887, startPoint y: 328, endPoint x: 858, endPoint y: 151, distance: 178.7
click at [918, 235] on div "(En): Casseroles (Ar): الطواجن" at bounding box center [787, 242] width 638 height 15
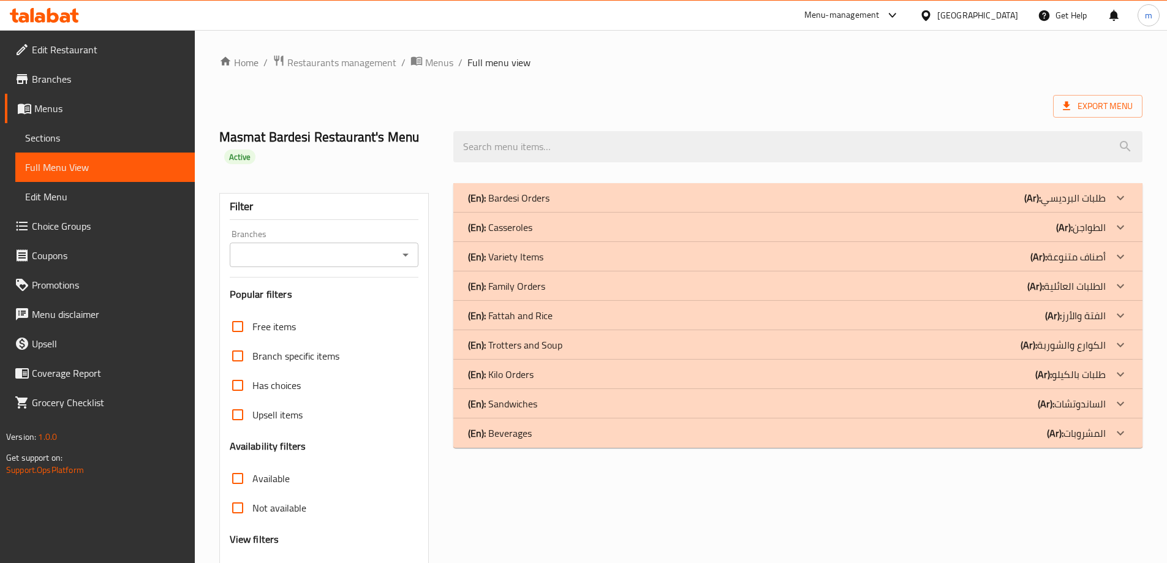
click at [921, 254] on div "(En): Variety Items (Ar): أصناف متنوعة" at bounding box center [787, 256] width 638 height 15
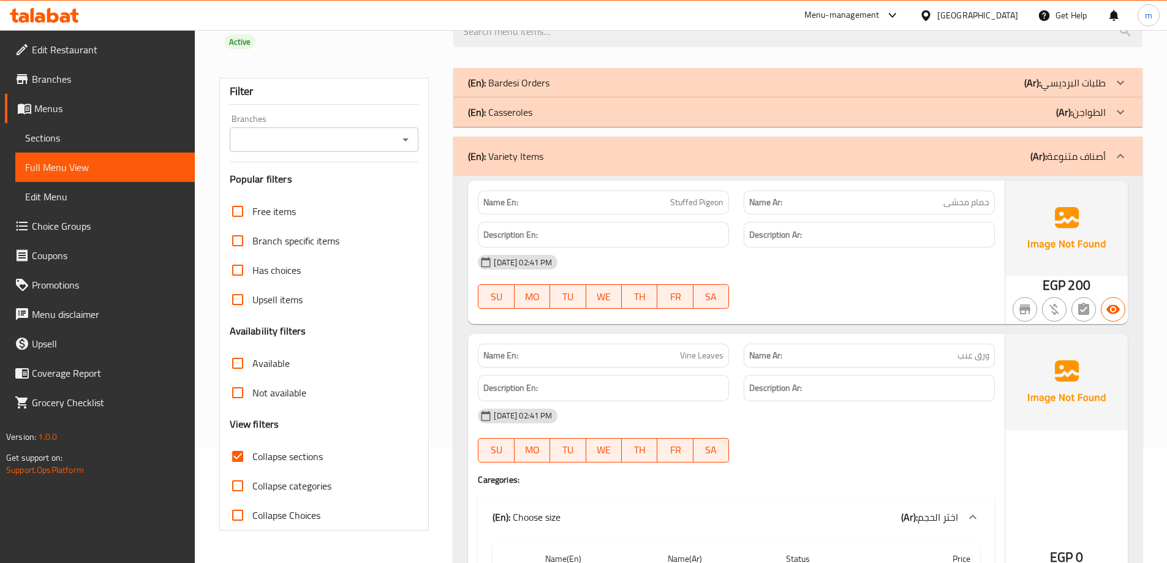
drag, startPoint x: 914, startPoint y: 308, endPoint x: 914, endPoint y: 332, distance: 23.9
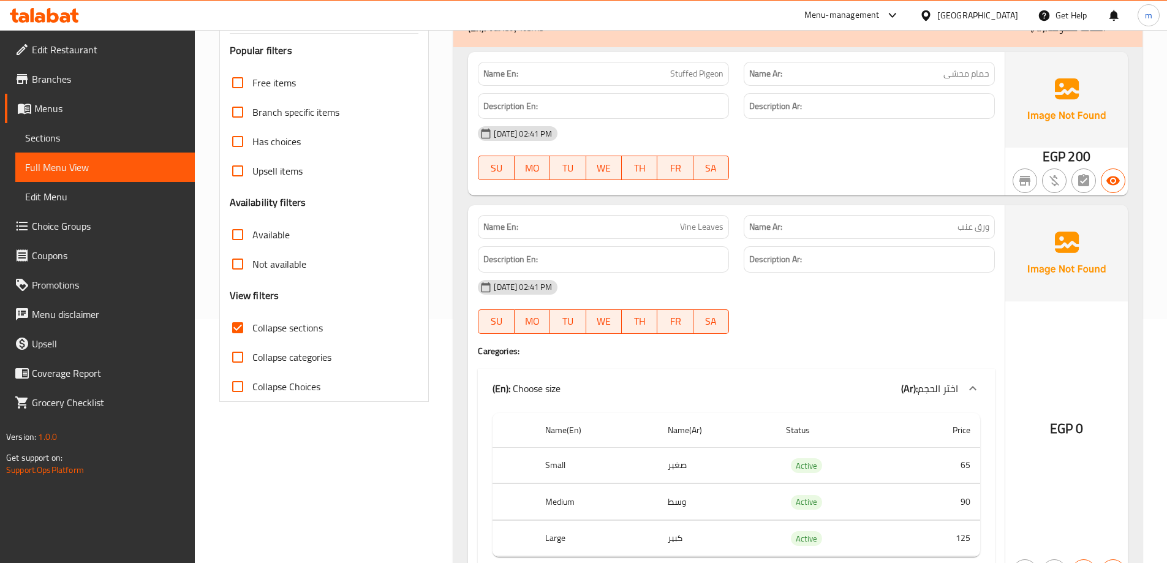
drag, startPoint x: 963, startPoint y: 248, endPoint x: 958, endPoint y: 270, distance: 22.7
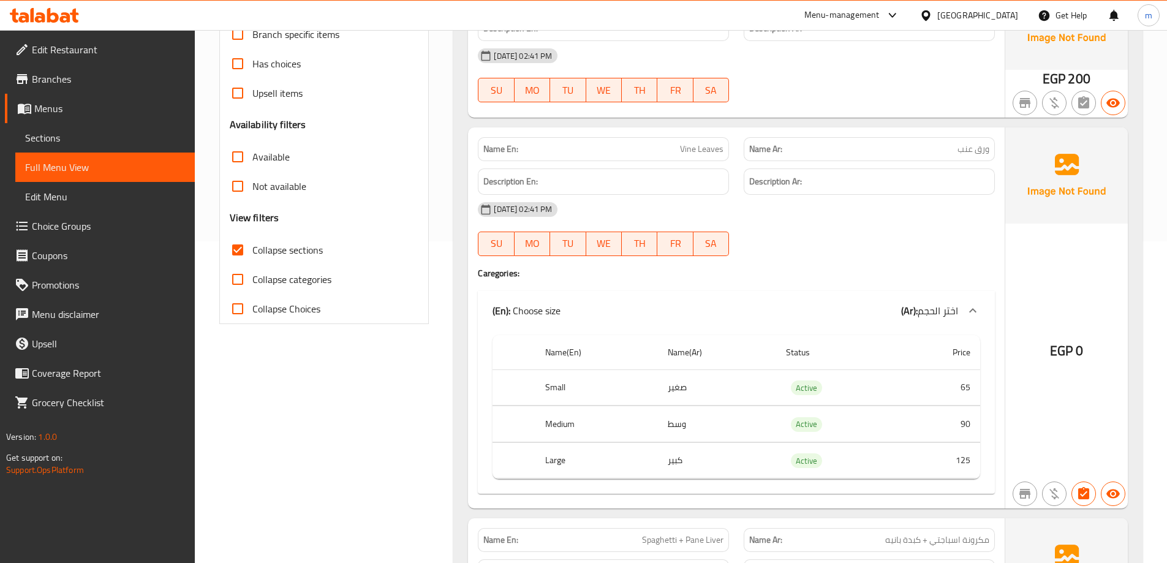
drag, startPoint x: 808, startPoint y: 234, endPoint x: 814, endPoint y: 260, distance: 27.2
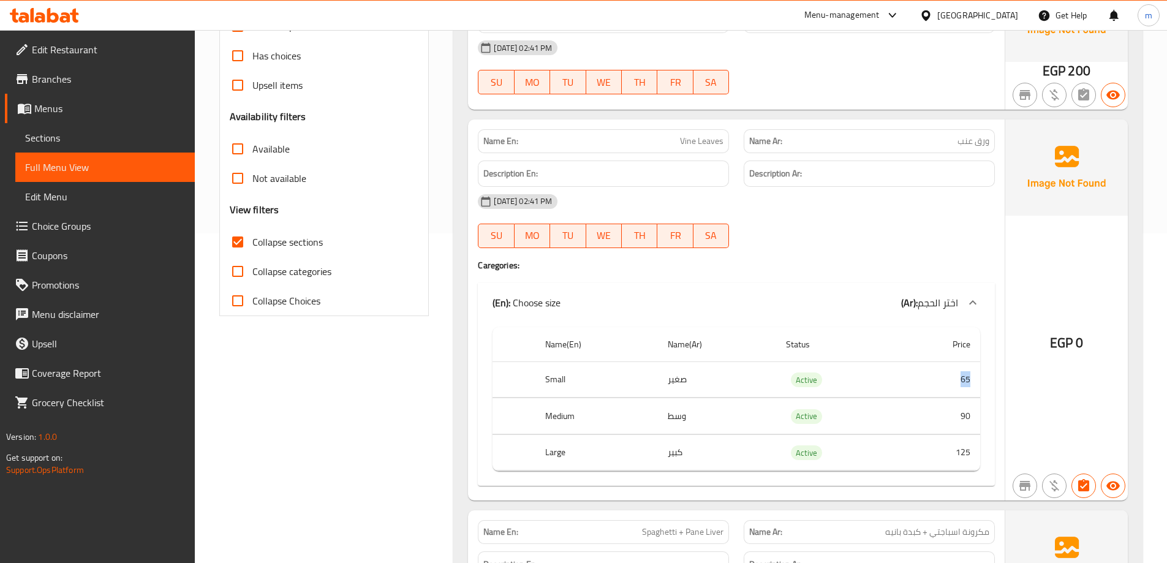
drag, startPoint x: 958, startPoint y: 373, endPoint x: 982, endPoint y: 375, distance: 23.4
click at [982, 375] on div "Name(En) Name(Ar) Status Price Small صغير Active 65 Medium وسط Active 90 Large …" at bounding box center [736, 404] width 517 height 164
click at [951, 412] on td "90" at bounding box center [939, 416] width 82 height 36
drag, startPoint x: 966, startPoint y: 417, endPoint x: 974, endPoint y: 418, distance: 8.0
click at [974, 418] on td "90" at bounding box center [939, 416] width 82 height 36
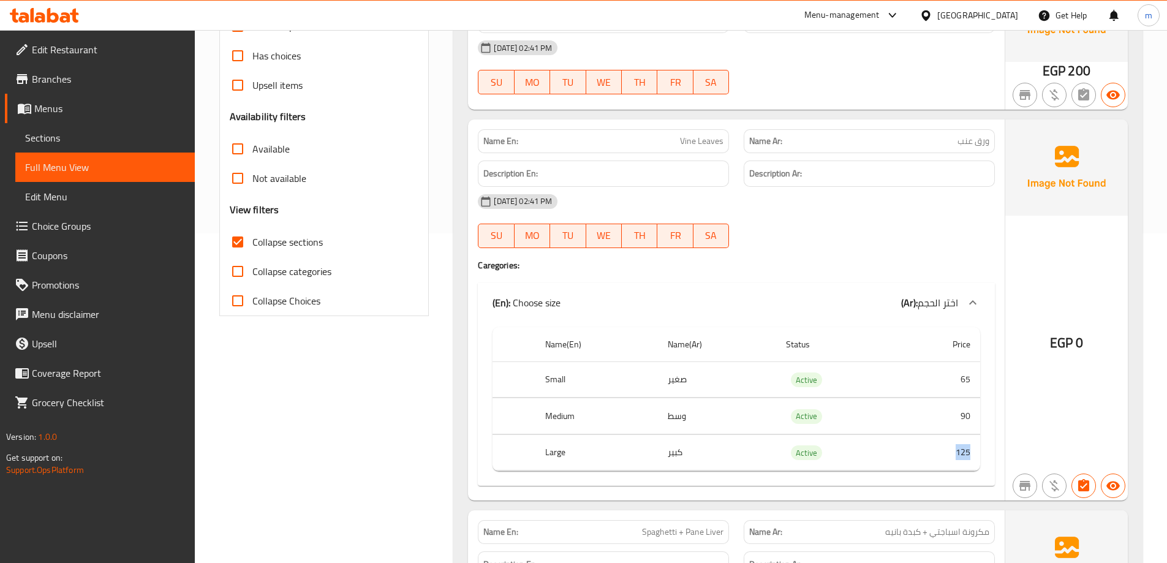
drag, startPoint x: 942, startPoint y: 451, endPoint x: 969, endPoint y: 450, distance: 27.6
click at [969, 450] on td "125" at bounding box center [939, 452] width 82 height 36
click at [880, 308] on div "(En): Choose size (Ar): اختر الحجم" at bounding box center [726, 302] width 466 height 15
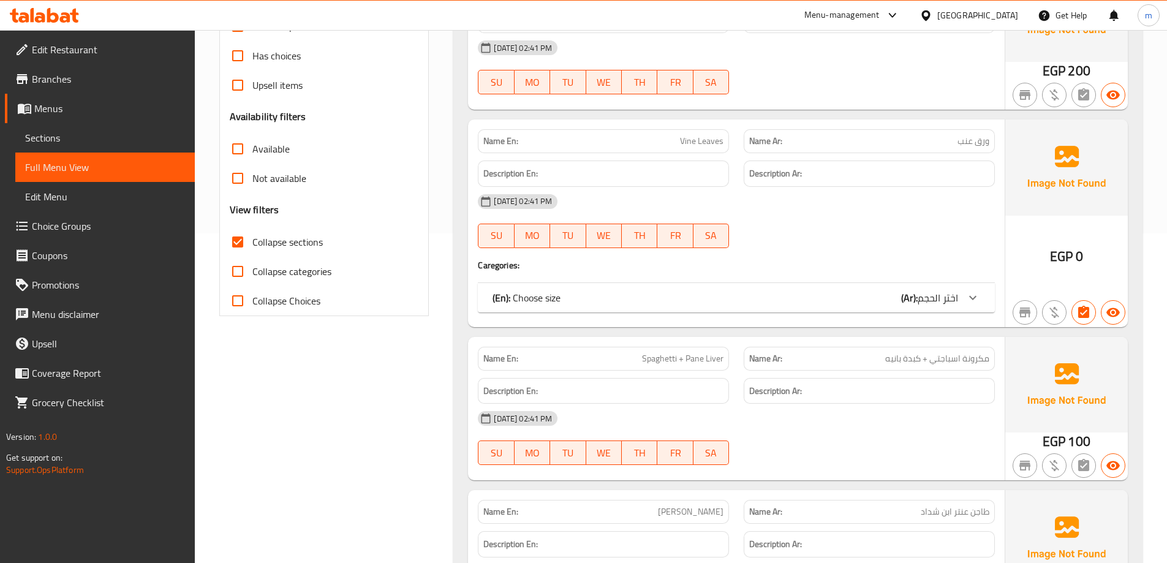
click at [929, 298] on span "اختر الحجم" at bounding box center [938, 298] width 40 height 18
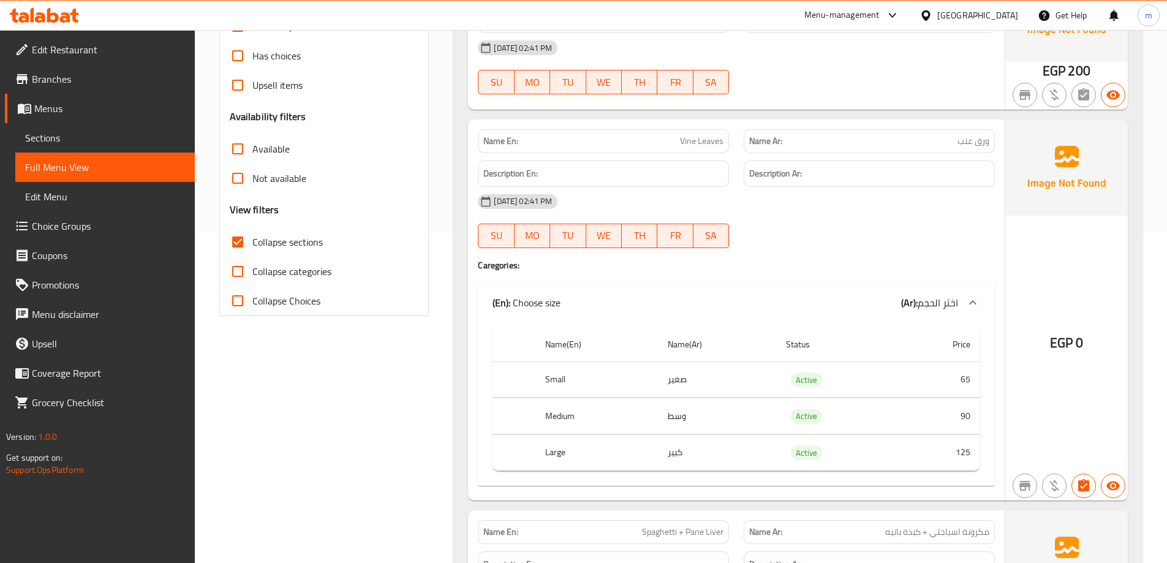
click at [934, 243] on div at bounding box center [869, 248] width 266 height 15
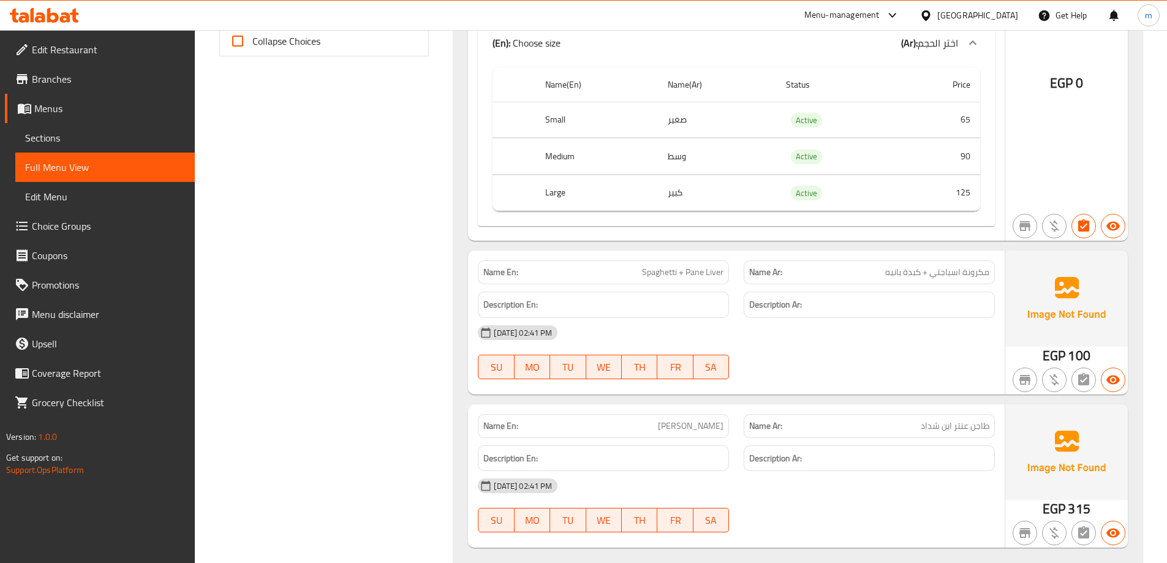
scroll to position [723, 0]
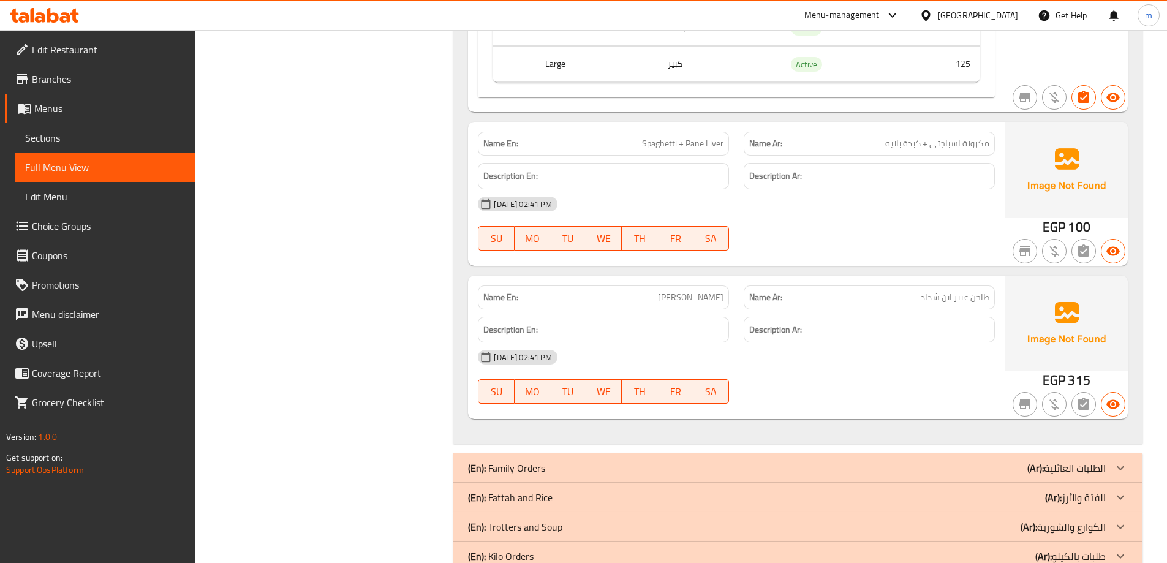
drag, startPoint x: 1049, startPoint y: 292, endPoint x: 1053, endPoint y: 319, distance: 27.3
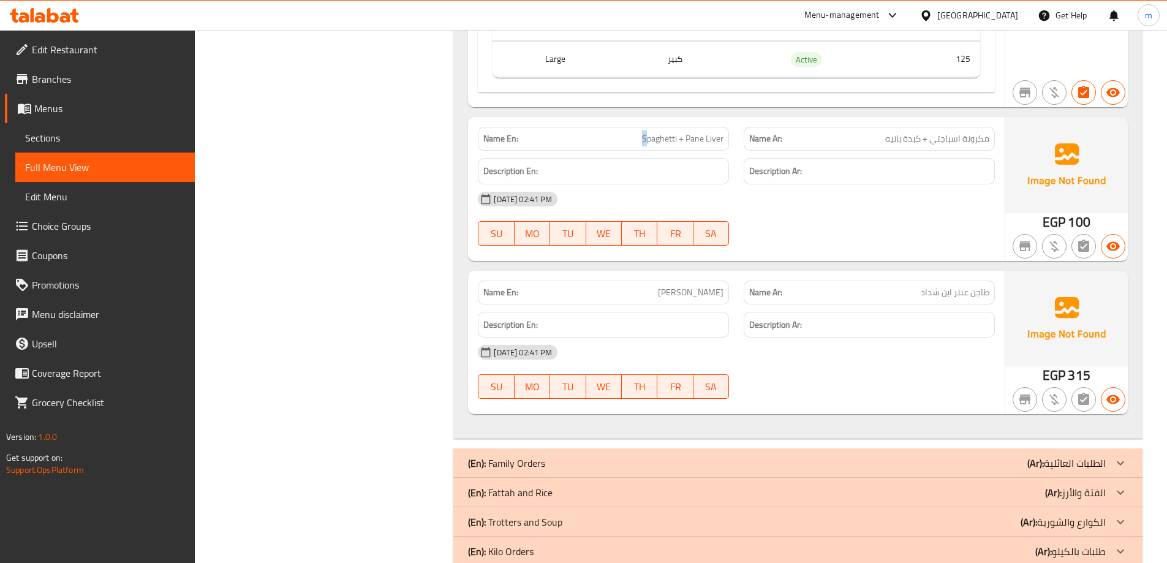
drag, startPoint x: 633, startPoint y: 140, endPoint x: 649, endPoint y: 140, distance: 16.6
click at [649, 140] on p "Name En: Spaghetti + Pane Liver" at bounding box center [603, 138] width 240 height 13
click at [665, 140] on span "Spaghetti + Pane Liver" at bounding box center [682, 138] width 81 height 13
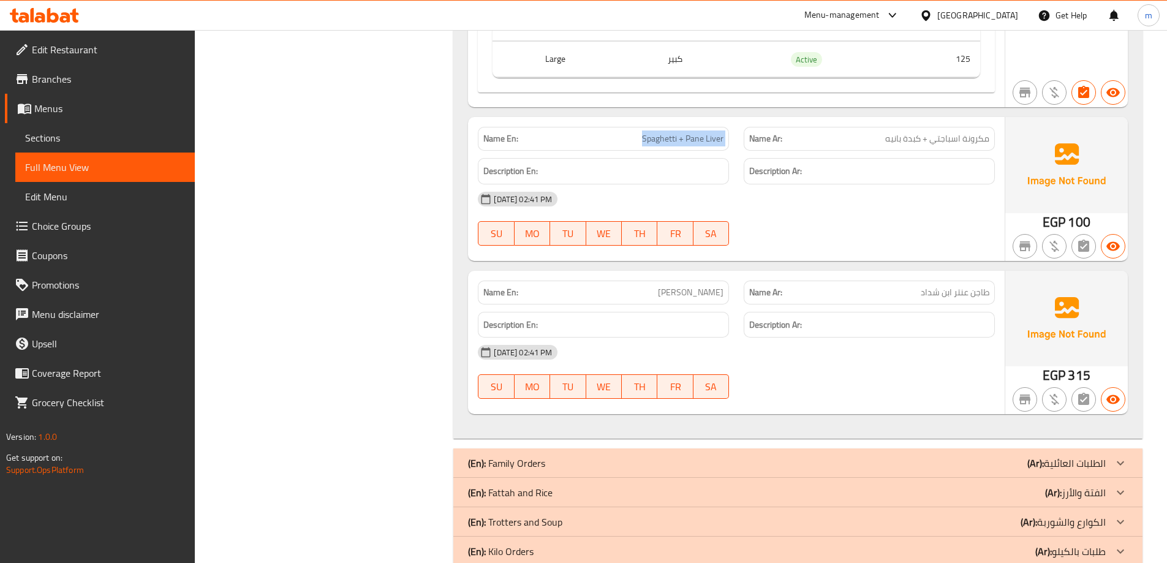
copy span "Spaghetti + Pane Liver"
drag, startPoint x: 614, startPoint y: 293, endPoint x: 679, endPoint y: 292, distance: 65.0
click at [656, 293] on p "Name En: Antar Ibn Shaddad Casserole" at bounding box center [603, 292] width 240 height 13
click at [672, 293] on span "Antar Ibn Shaddad Casserole" at bounding box center [691, 292] width 66 height 13
click at [943, 369] on div "28-08-2025 02:41 PM SU MO TU WE TH FR SA" at bounding box center [737, 372] width 532 height 69
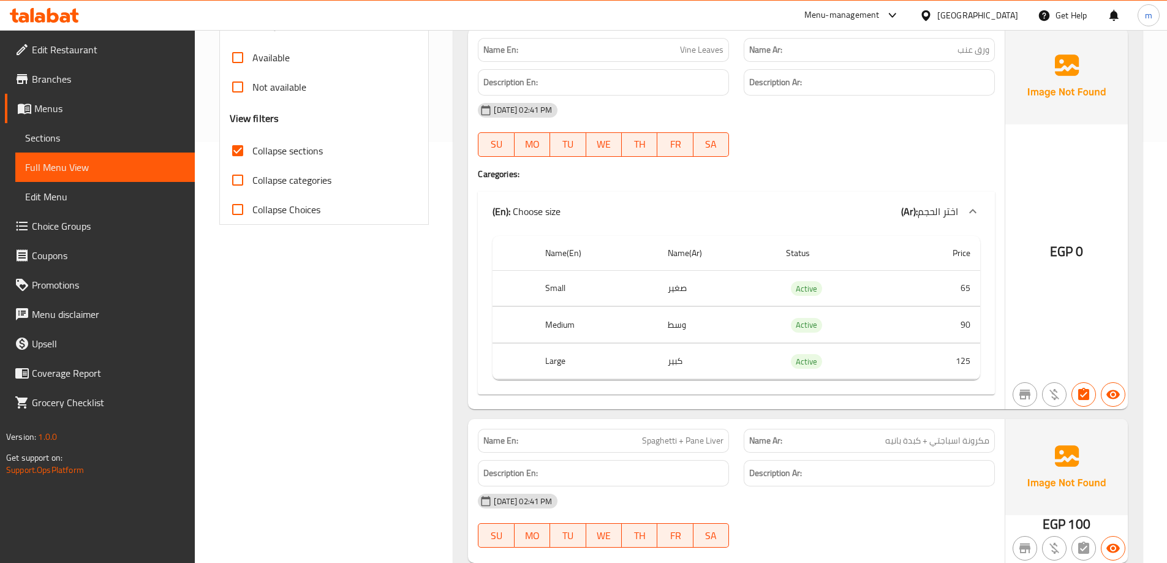
scroll to position [0, 0]
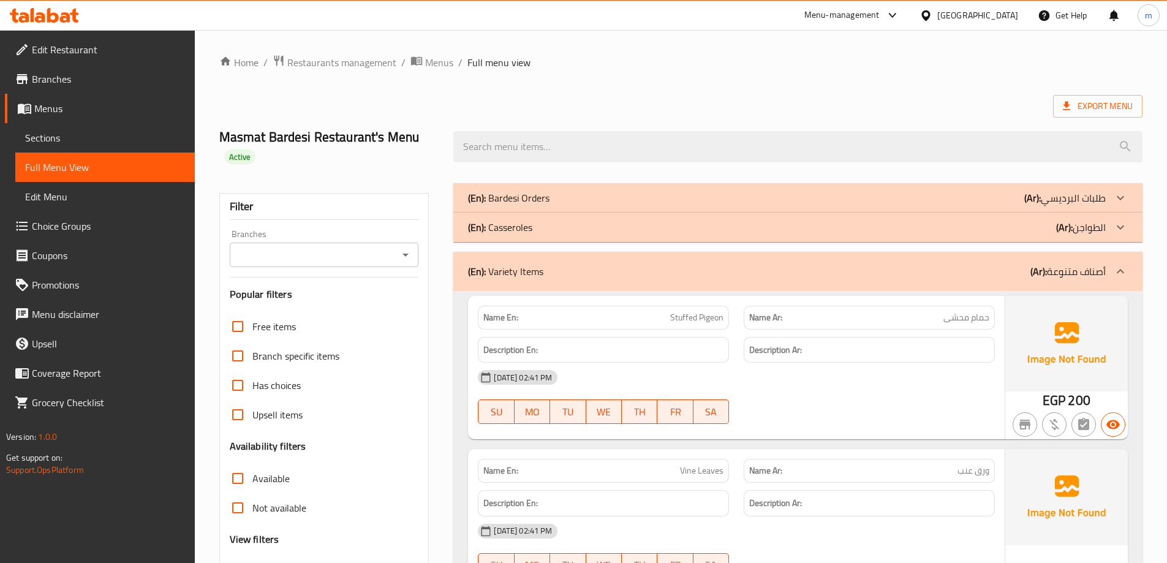
drag, startPoint x: 948, startPoint y: 411, endPoint x: 920, endPoint y: 197, distance: 216.3
click at [967, 277] on div "(En): Variety Items (Ar): أصناف متنوعة" at bounding box center [787, 271] width 638 height 15
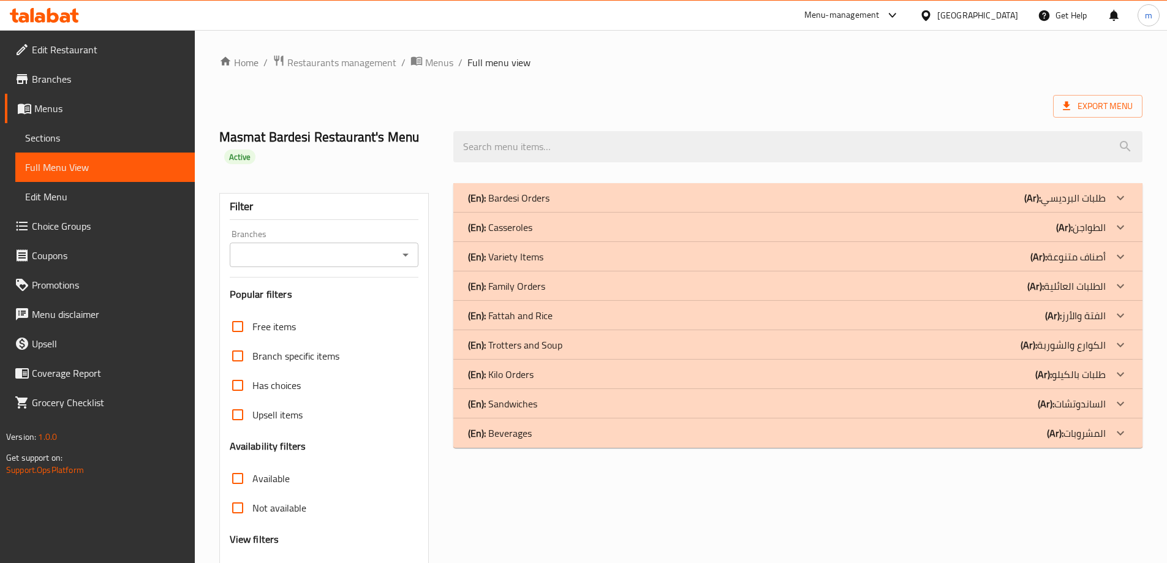
click at [971, 292] on div "(En): Family Orders (Ar): الطلبات العائلية" at bounding box center [787, 286] width 638 height 15
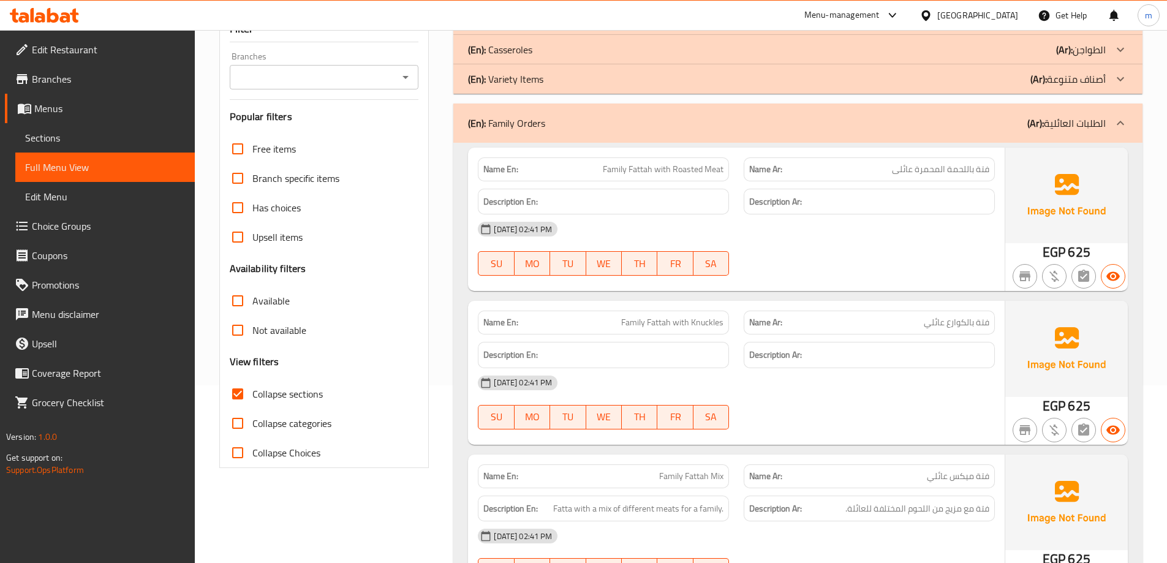
drag, startPoint x: 866, startPoint y: 118, endPoint x: 866, endPoint y: 153, distance: 34.9
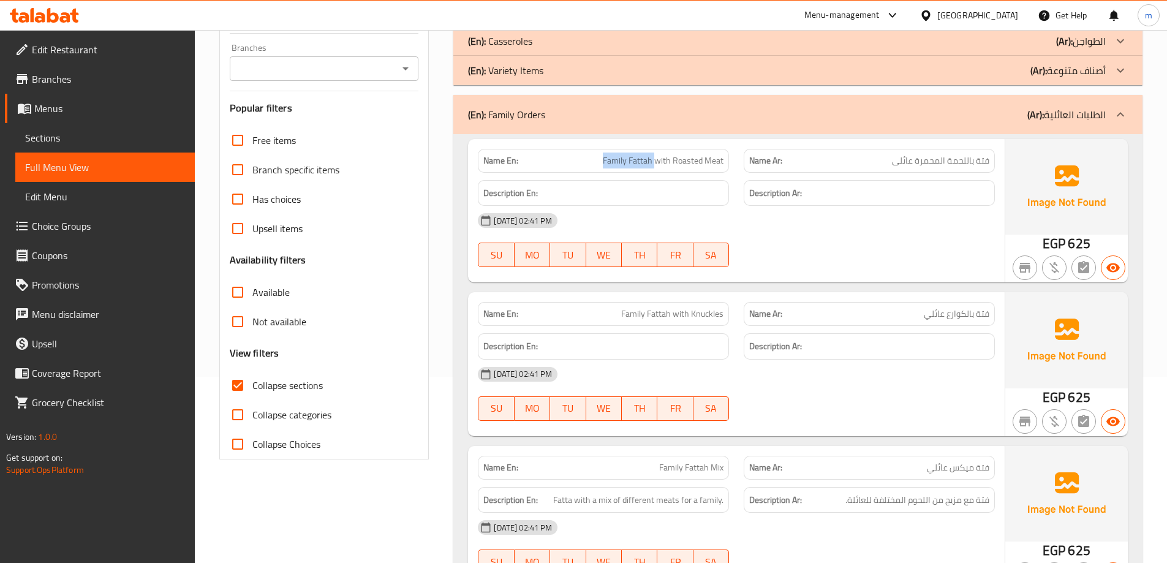
drag, startPoint x: 657, startPoint y: 163, endPoint x: 569, endPoint y: 156, distance: 88.5
click at [569, 156] on p "Name En: Family Fattah with Roasted Meat" at bounding box center [603, 160] width 240 height 13
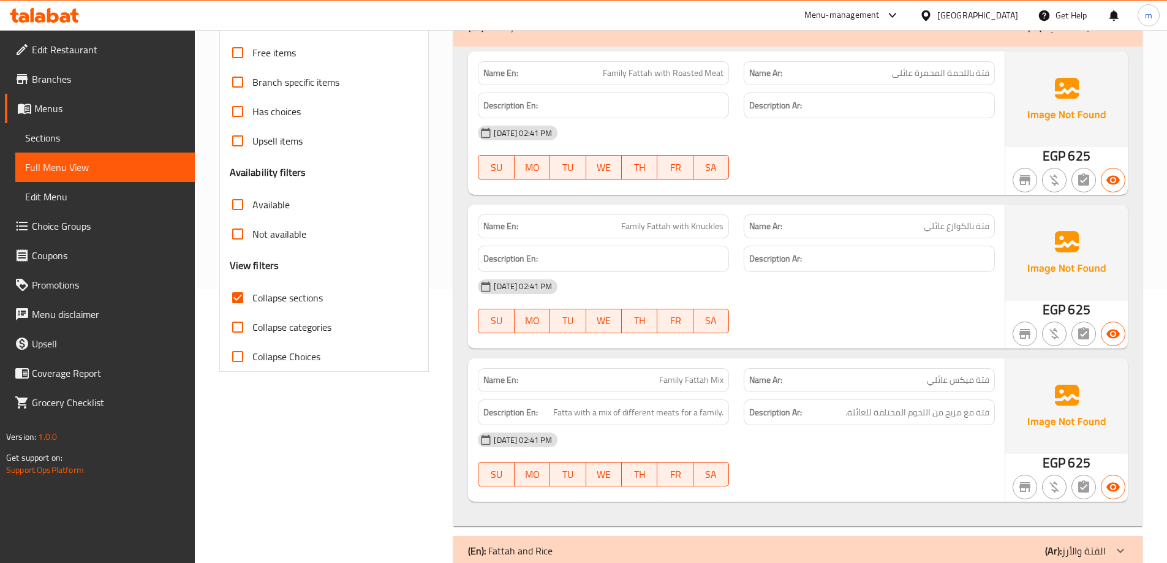
scroll to position [311, 0]
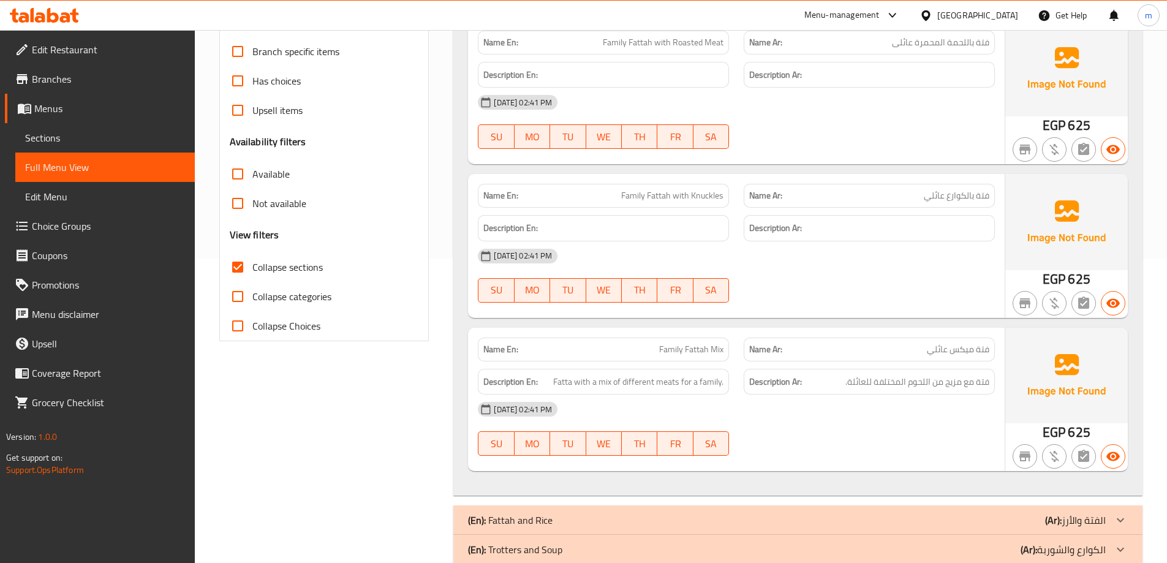
drag, startPoint x: 858, startPoint y: 235, endPoint x: 857, endPoint y: 273, distance: 38.6
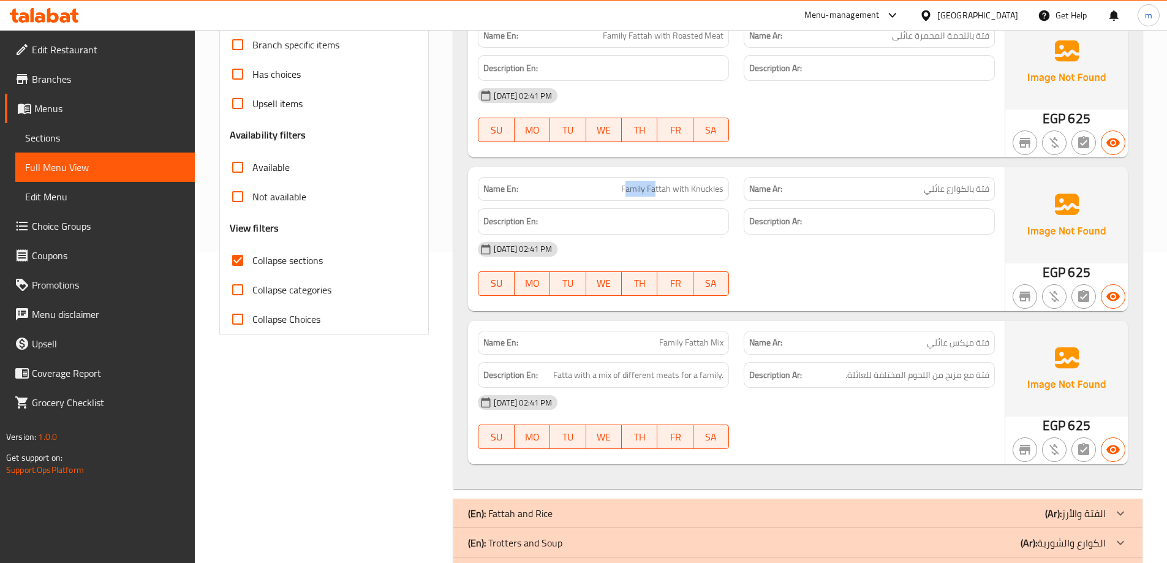
drag, startPoint x: 657, startPoint y: 192, endPoint x: 629, endPoint y: 187, distance: 29.2
click at [629, 187] on span "Family Fattah with Knuckles" at bounding box center [672, 189] width 102 height 13
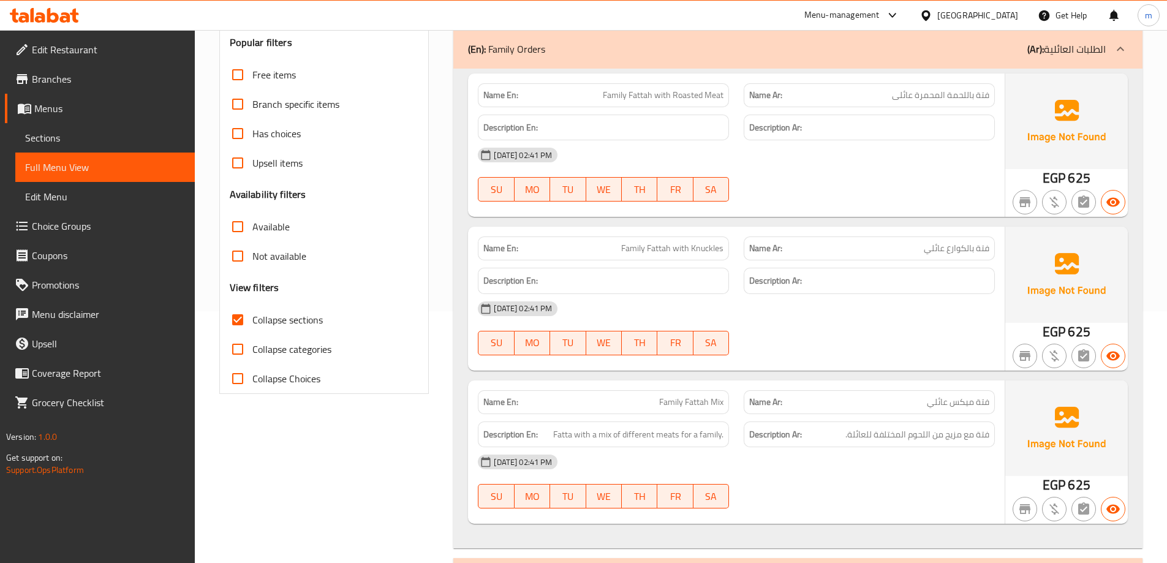
drag, startPoint x: 949, startPoint y: 259, endPoint x: 949, endPoint y: 222, distance: 36.8
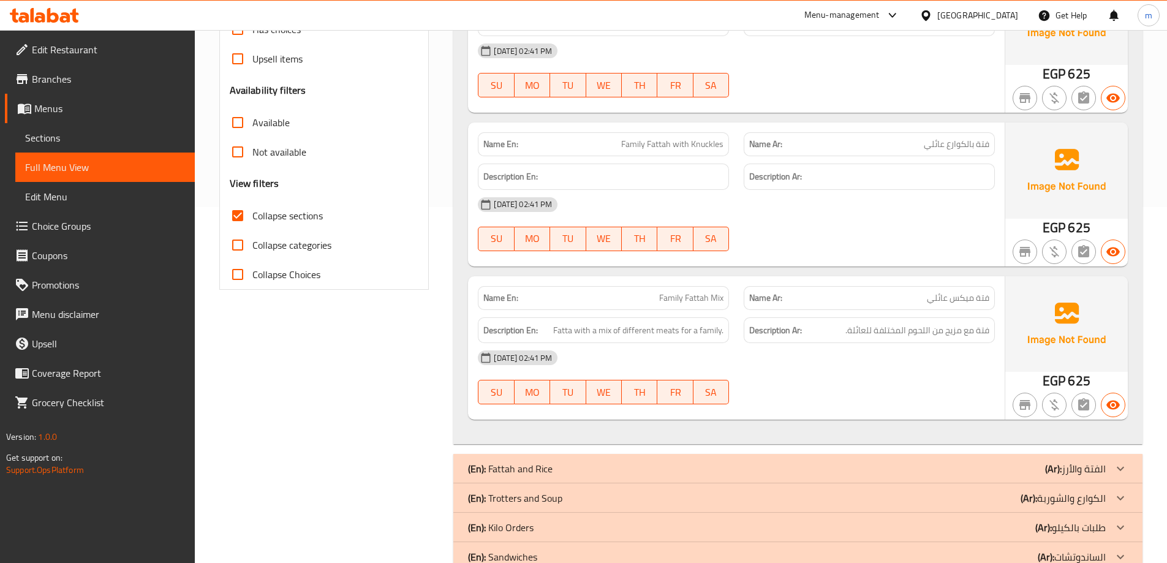
scroll to position [389, 0]
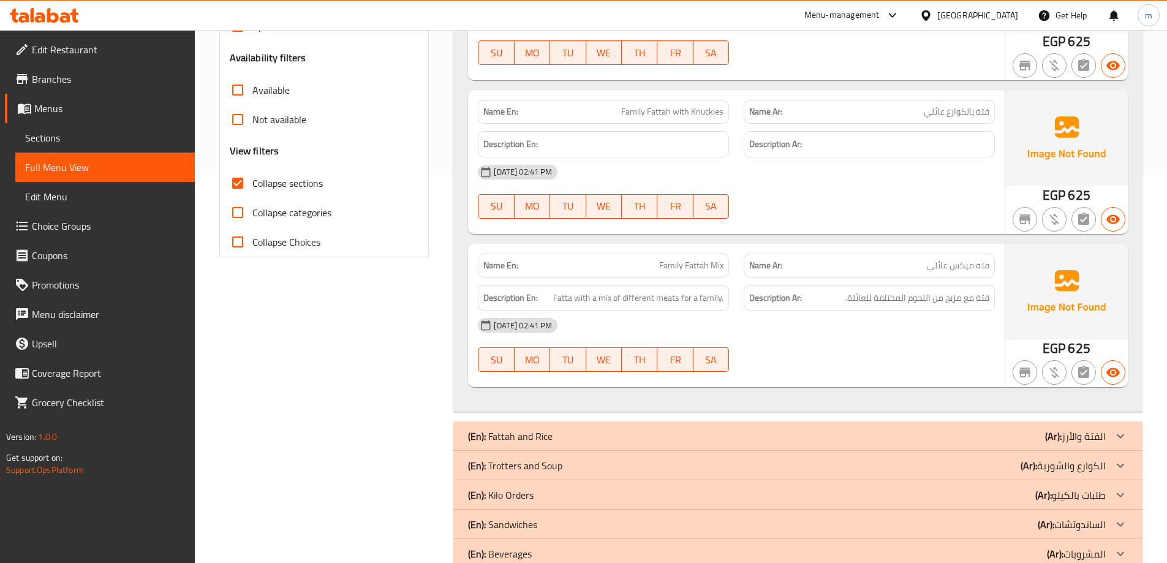
drag, startPoint x: 935, startPoint y: 161, endPoint x: 937, endPoint y: 193, distance: 32.6
drag, startPoint x: 693, startPoint y: 264, endPoint x: 649, endPoint y: 272, distance: 44.2
click at [649, 272] on div "Name En: Family Fattah Mix" at bounding box center [603, 265] width 251 height 24
click at [842, 327] on div "28-08-2025 02:41 PM" at bounding box center [737, 324] width 532 height 29
drag, startPoint x: 562, startPoint y: 295, endPoint x: 713, endPoint y: 302, distance: 150.9
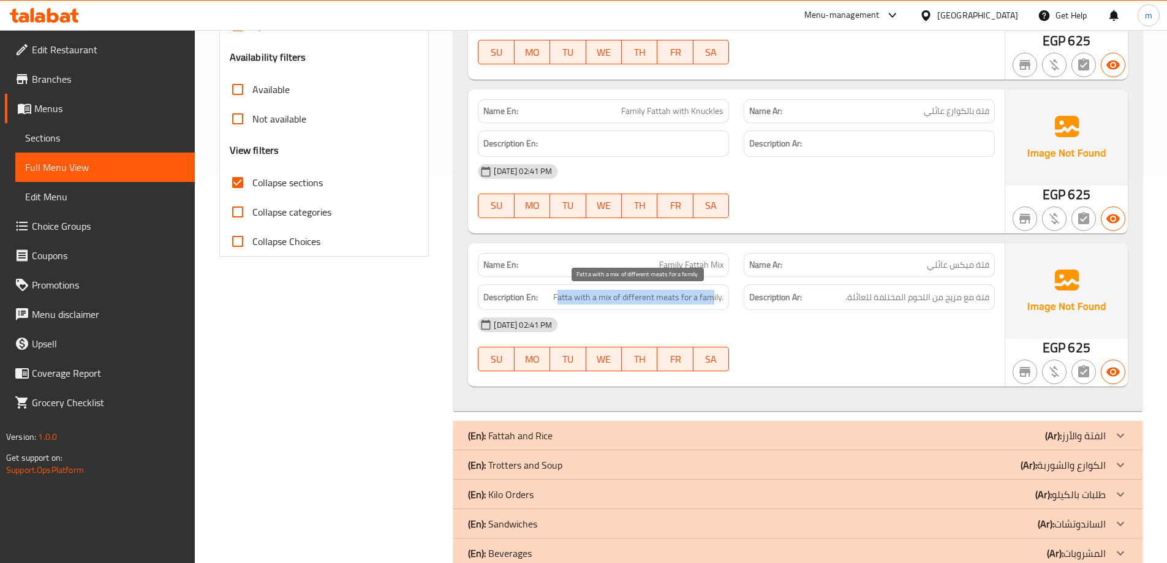
click at [713, 302] on span "Fatta with a mix of different meats for a family." at bounding box center [638, 297] width 170 height 15
click at [860, 338] on div "28-08-2025 02:41 PM" at bounding box center [737, 324] width 532 height 29
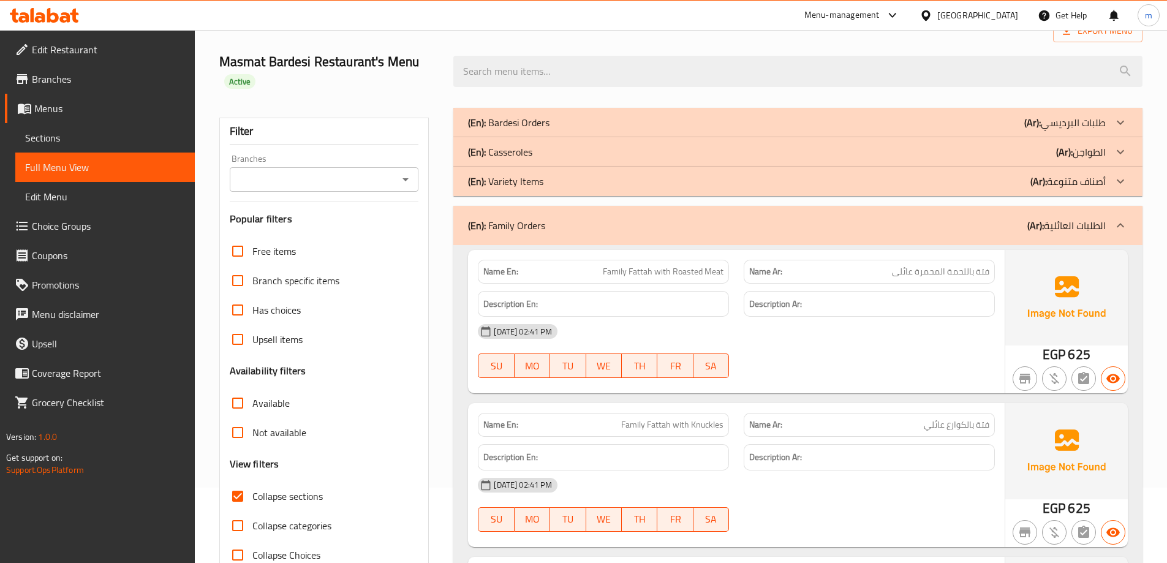
drag, startPoint x: 878, startPoint y: 347, endPoint x: 871, endPoint y: 283, distance: 64.1
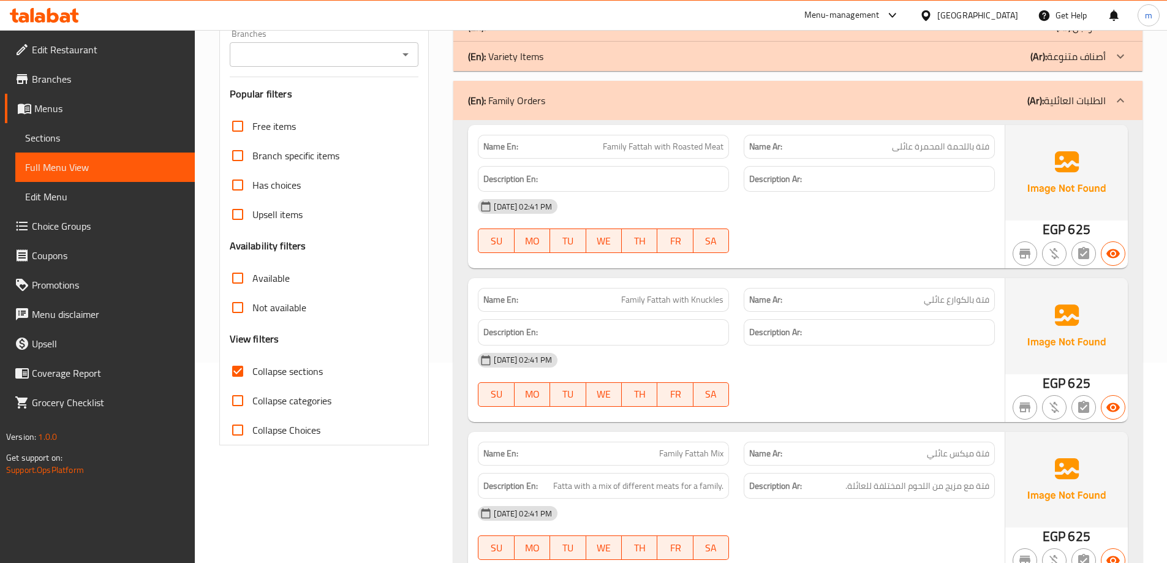
drag, startPoint x: 920, startPoint y: 363, endPoint x: 921, endPoint y: 377, distance: 14.8
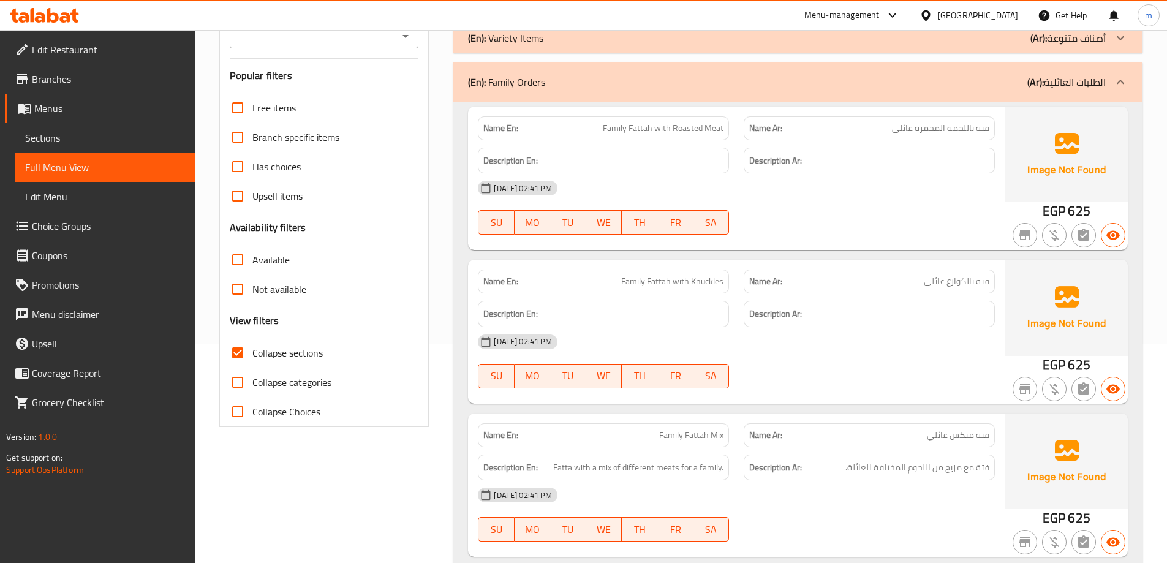
click at [964, 81] on div "(En): Family Orders (Ar): الطلبات العائلية" at bounding box center [787, 82] width 638 height 15
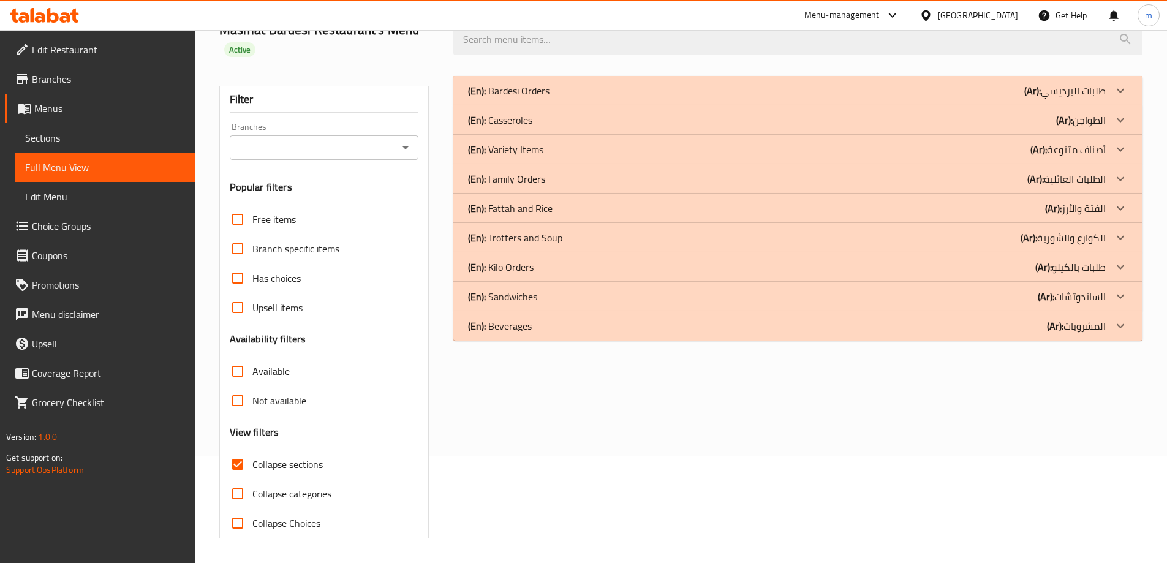
scroll to position [107, 0]
click at [1010, 208] on div "(En): Fattah and Rice (Ar): الفتة والأرز" at bounding box center [787, 208] width 638 height 15
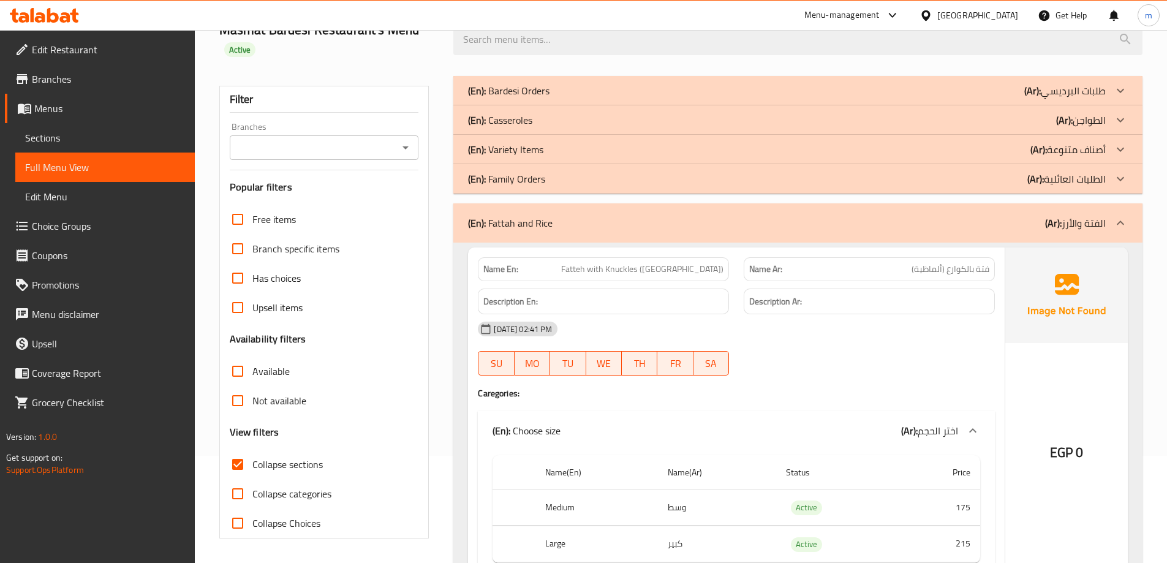
click at [709, 274] on span "Fatteh with Knuckles (Almazia)" at bounding box center [642, 269] width 162 height 13
copy span "Almazia"
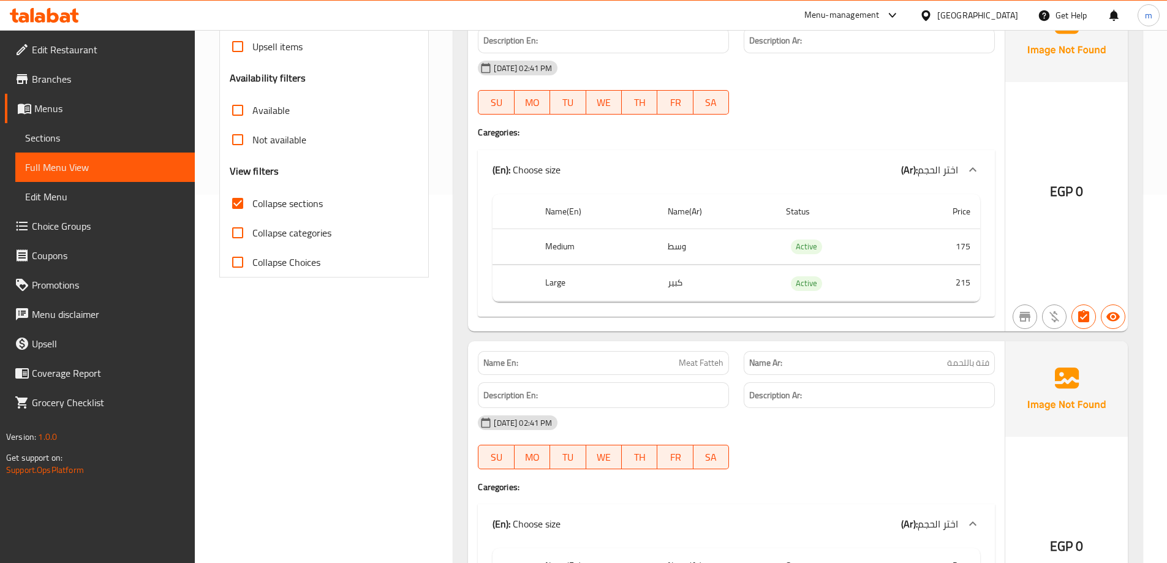
drag, startPoint x: 823, startPoint y: 267, endPoint x: 828, endPoint y: 279, distance: 13.4
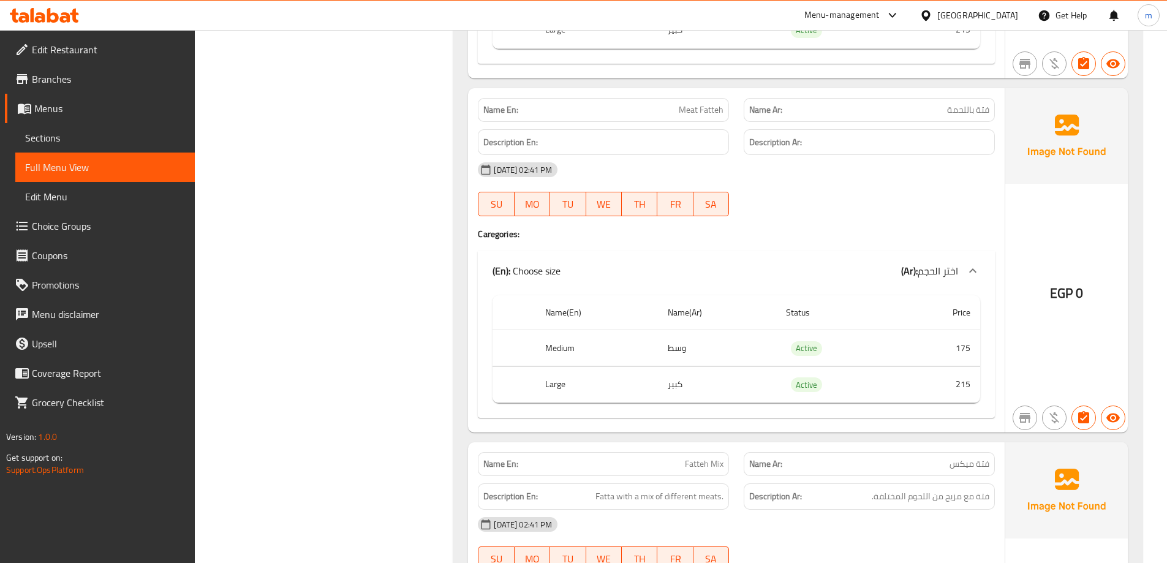
drag, startPoint x: 846, startPoint y: 97, endPoint x: 847, endPoint y: 130, distance: 32.5
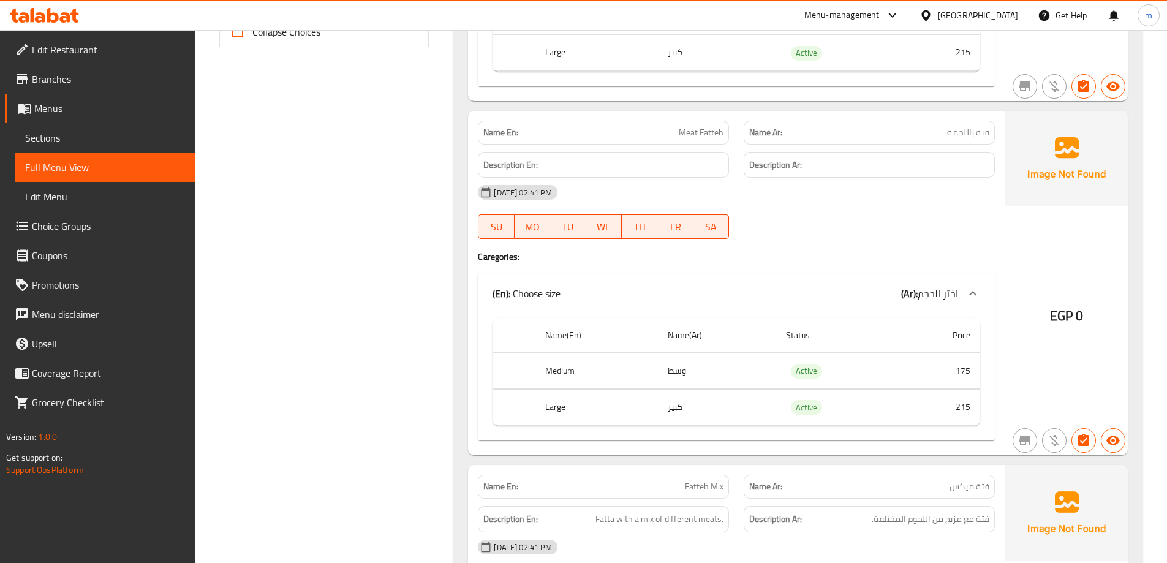
drag, startPoint x: 850, startPoint y: 207, endPoint x: 852, endPoint y: 178, distance: 29.4
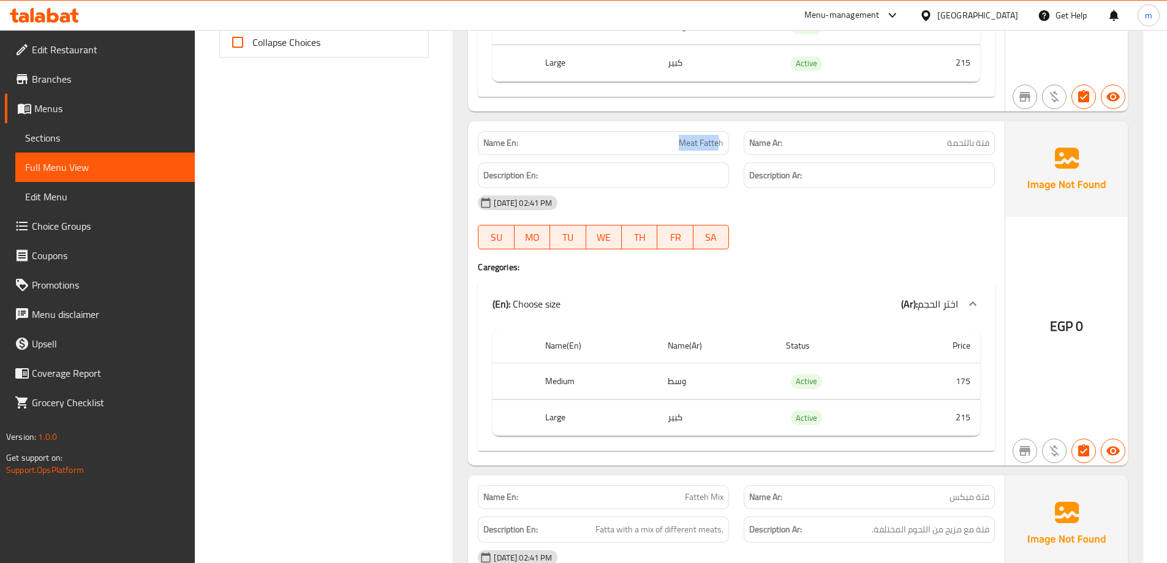
drag, startPoint x: 673, startPoint y: 144, endPoint x: 721, endPoint y: 144, distance: 47.2
click at [721, 144] on p "Name En: Meat Fatteh" at bounding box center [603, 143] width 240 height 13
click at [721, 144] on span "Meat Fatteh" at bounding box center [701, 143] width 45 height 13
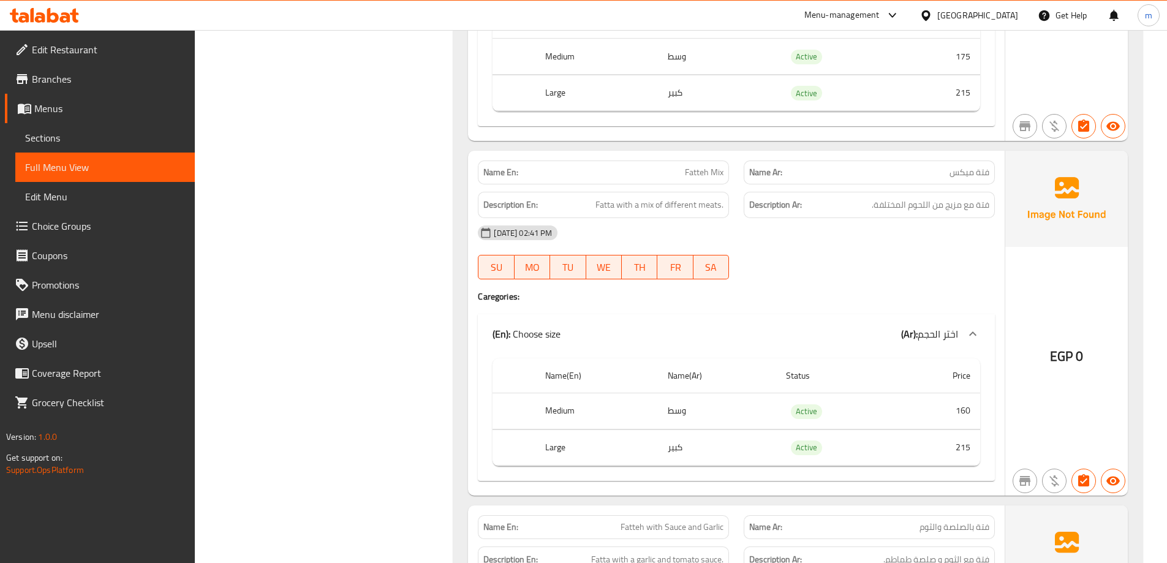
drag, startPoint x: 896, startPoint y: 248, endPoint x: 899, endPoint y: 301, distance: 53.4
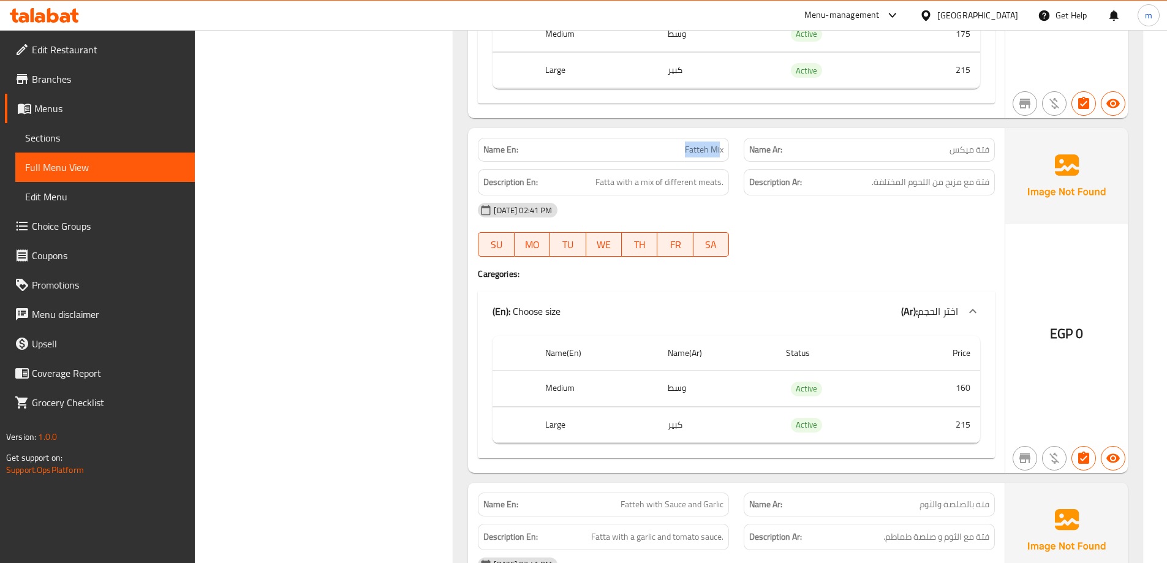
drag, startPoint x: 683, startPoint y: 148, endPoint x: 721, endPoint y: 148, distance: 38.6
click at [721, 148] on p "Name En: Fatteh Mix" at bounding box center [603, 149] width 240 height 13
click at [721, 148] on span "Fatteh Mix" at bounding box center [704, 149] width 39 height 13
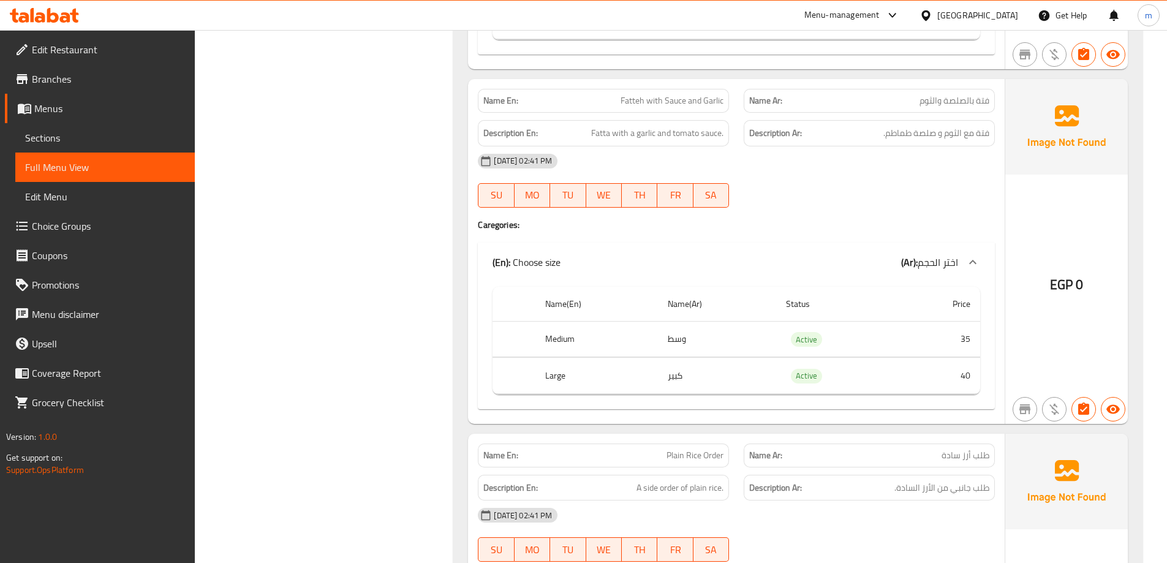
drag, startPoint x: 863, startPoint y: 206, endPoint x: 858, endPoint y: 257, distance: 51.1
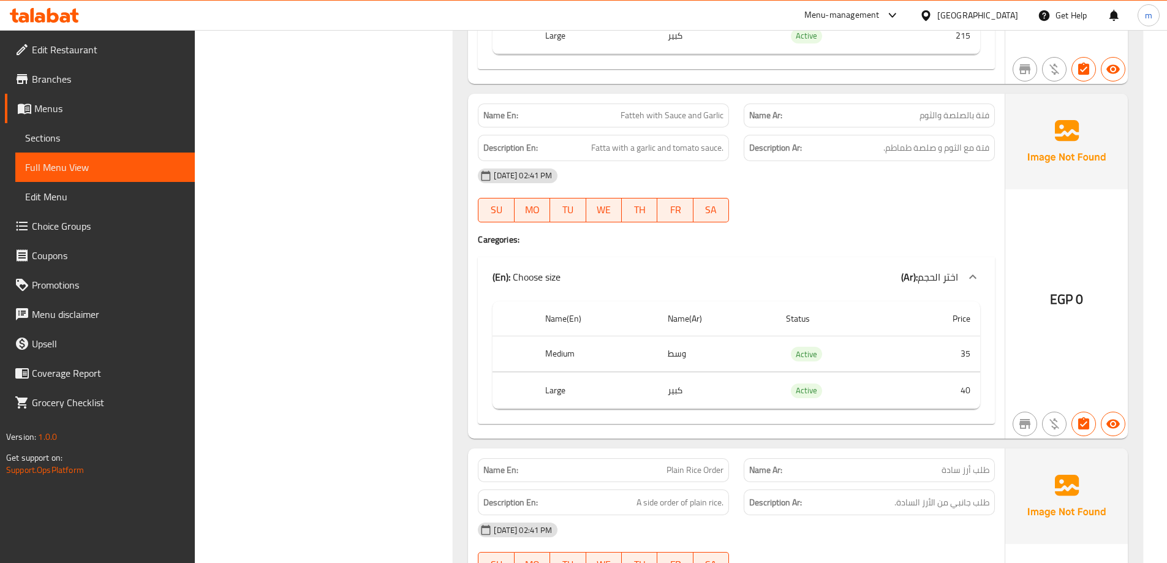
drag, startPoint x: 858, startPoint y: 239, endPoint x: 857, endPoint y: 212, distance: 27.0
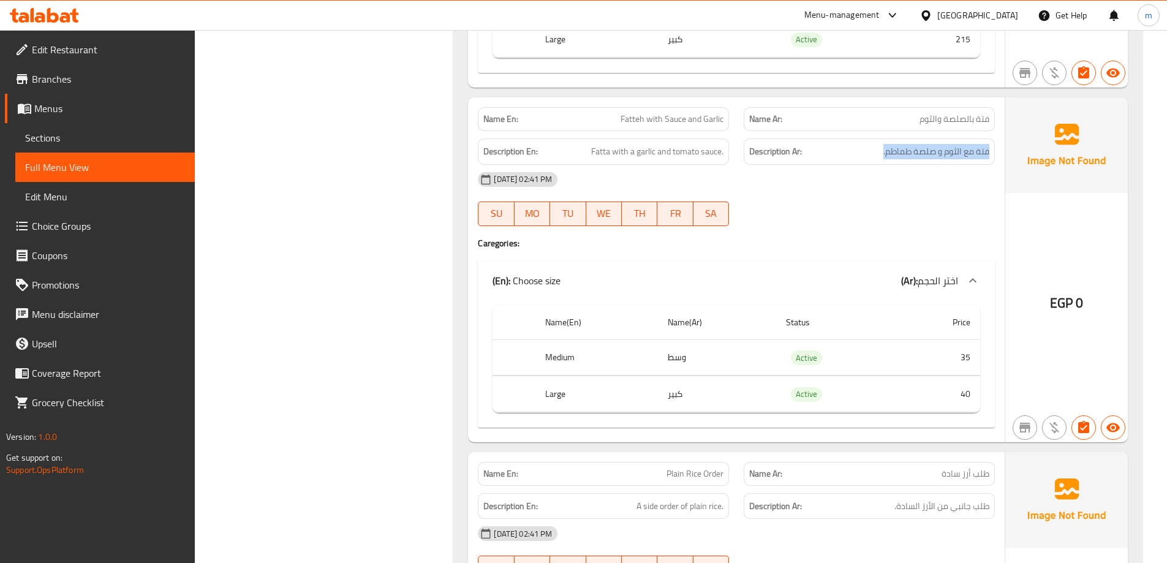
drag, startPoint x: 992, startPoint y: 148, endPoint x: 859, endPoint y: 156, distance: 133.2
click at [859, 156] on div "Description Ar: فتة مع الثوم و صلصة طماطم." at bounding box center [869, 151] width 251 height 26
click at [911, 200] on div "28-08-2025 02:41 PM SU MO TU WE TH FR SA" at bounding box center [737, 199] width 532 height 69
drag, startPoint x: 583, startPoint y: 155, endPoint x: 735, endPoint y: 154, distance: 152.0
click at [735, 154] on div "Description En: Fatta with a garlic and tomato sauce." at bounding box center [604, 151] width 266 height 41
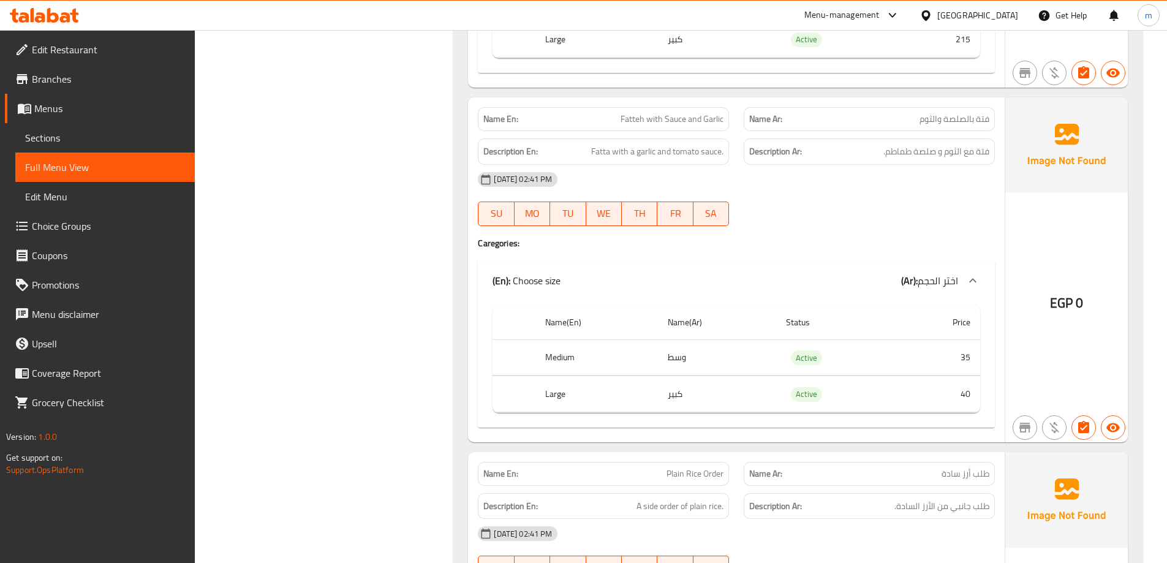
click at [836, 196] on div "28-08-2025 02:41 PM SU MO TU WE TH FR SA" at bounding box center [737, 199] width 532 height 69
drag, startPoint x: 828, startPoint y: 192, endPoint x: 826, endPoint y: 225, distance: 33.2
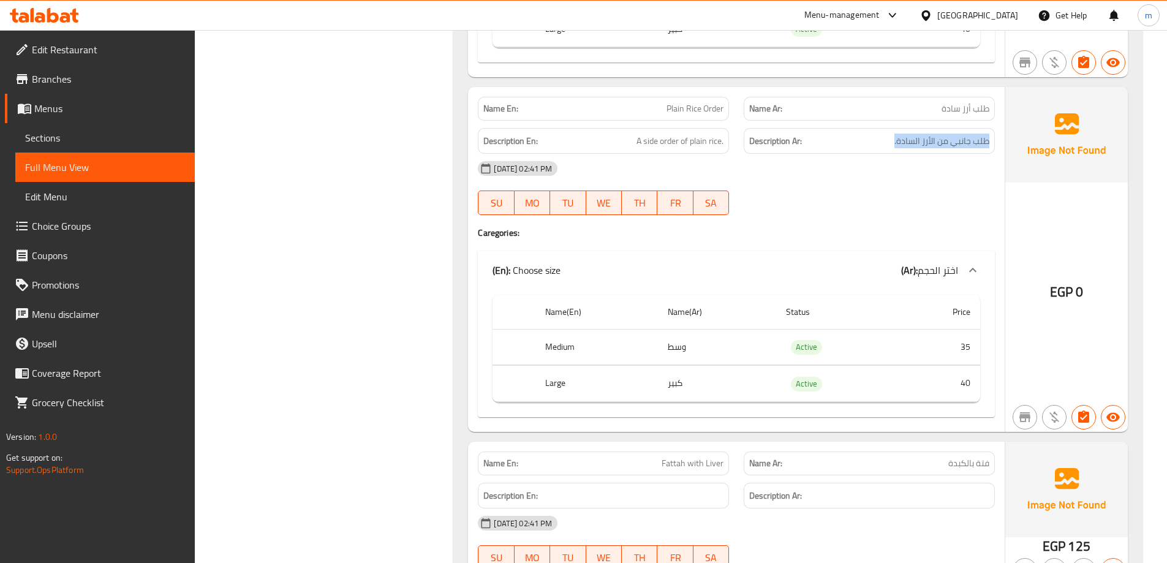
drag, startPoint x: 987, startPoint y: 140, endPoint x: 893, endPoint y: 145, distance: 94.5
click at [893, 145] on h6 "Description Ar: طلب جانبي من الأرز السادة." at bounding box center [869, 141] width 240 height 15
drag, startPoint x: 630, startPoint y: 138, endPoint x: 738, endPoint y: 148, distance: 108.3
click at [738, 148] on div "Description En: A side order of plain rice. Description Ar: طلب جانبي من الأرز …" at bounding box center [737, 141] width 532 height 41
click at [855, 188] on div "28-08-2025 02:41 PM SU MO TU WE TH FR SA" at bounding box center [737, 188] width 532 height 69
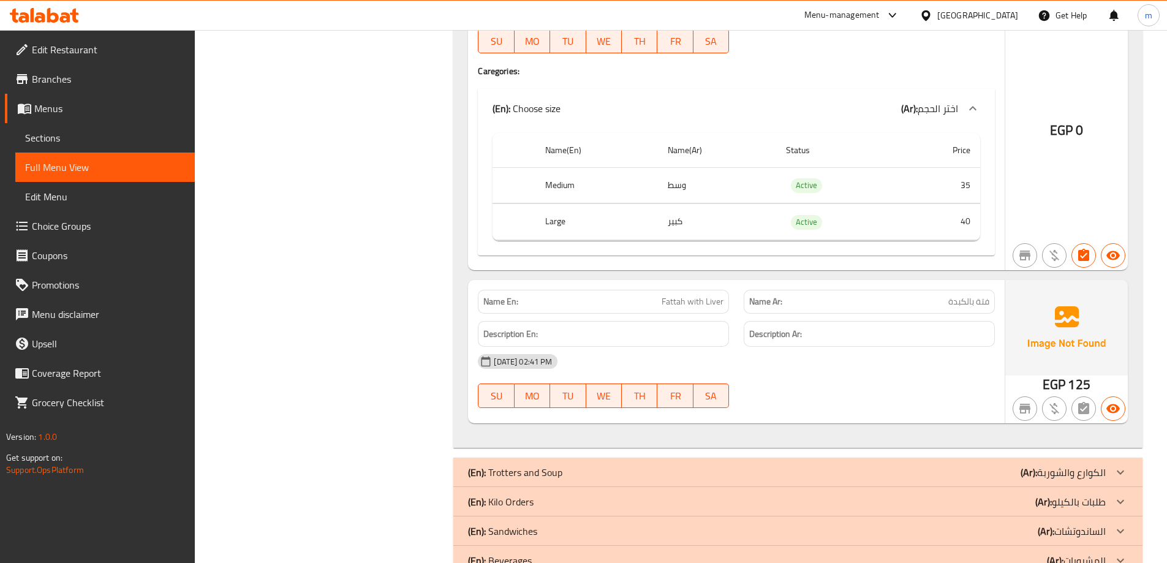
scroll to position [1885, 0]
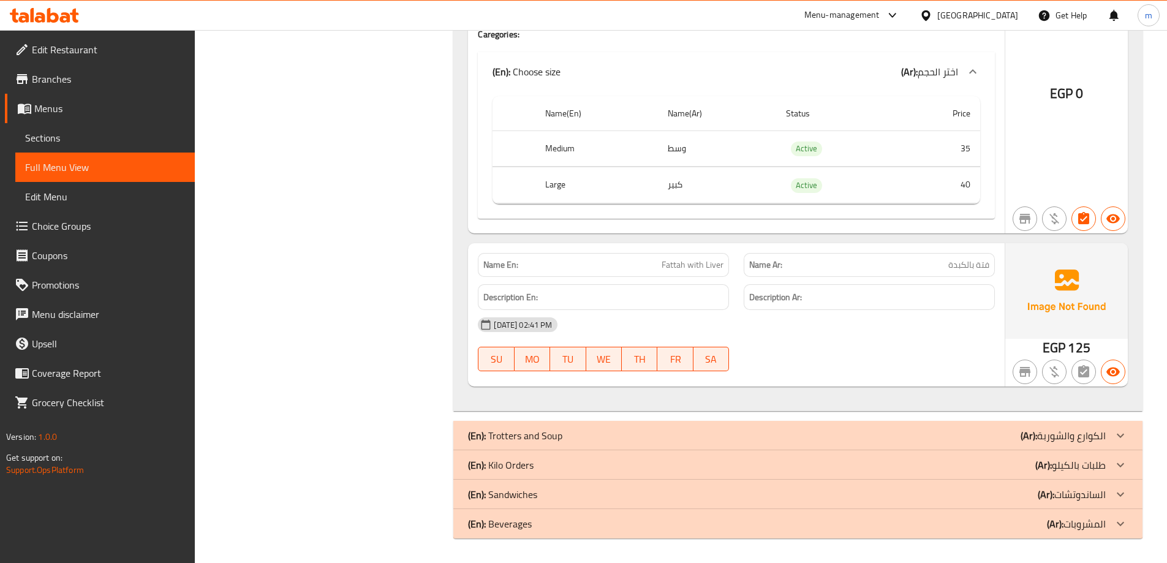
drag, startPoint x: 898, startPoint y: 198, endPoint x: 902, endPoint y: 239, distance: 41.3
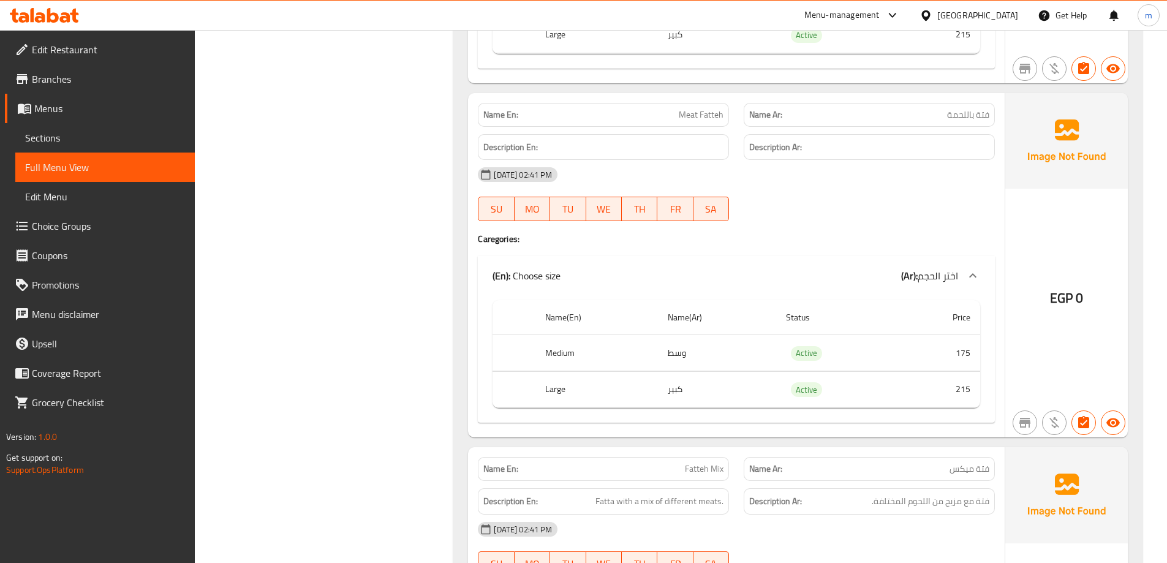
drag, startPoint x: 817, startPoint y: 309, endPoint x: 812, endPoint y: 199, distance: 110.4
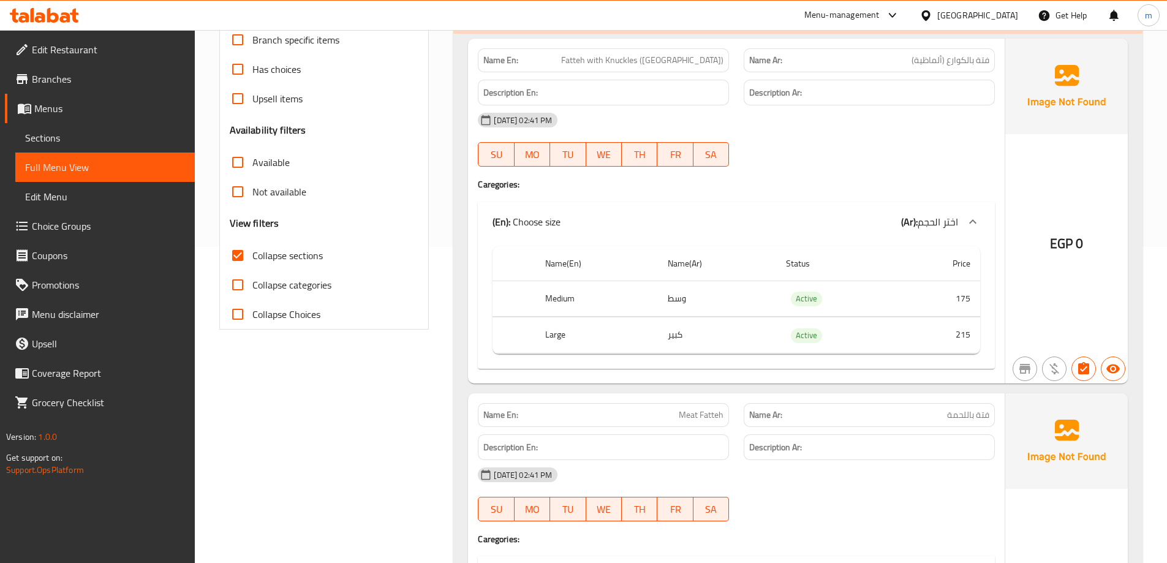
scroll to position [0, 0]
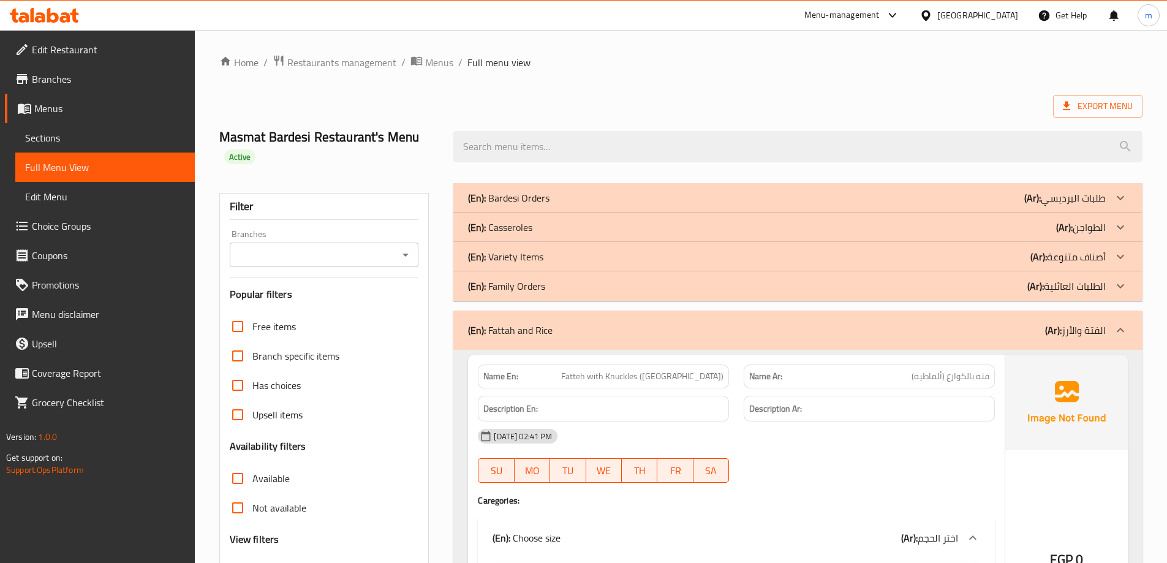
drag, startPoint x: 969, startPoint y: 341, endPoint x: 940, endPoint y: 213, distance: 132.0
click at [983, 331] on div "(En): Fattah and Rice (Ar): الفتة والأرز" at bounding box center [787, 330] width 638 height 15
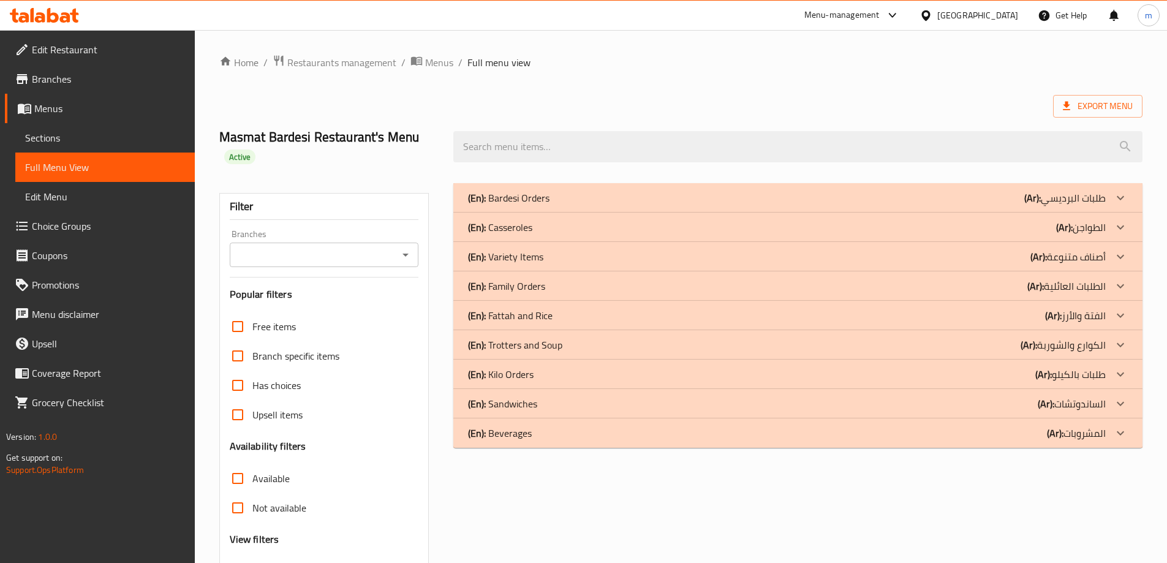
click at [983, 341] on div "(En): Trotters and Soup (Ar): الكوارع والشوربة" at bounding box center [787, 345] width 638 height 15
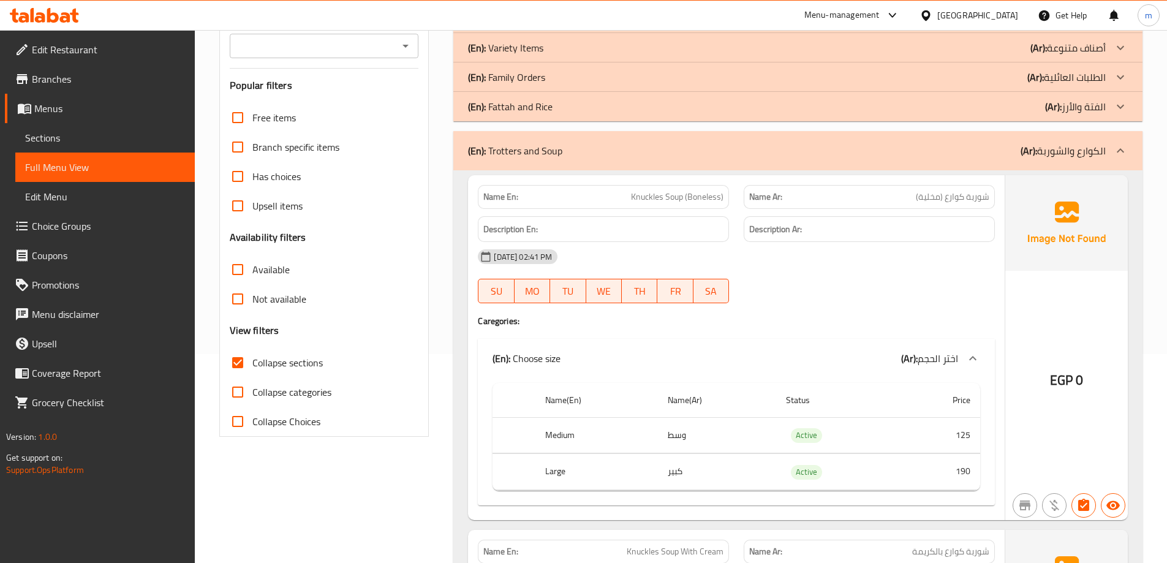
scroll to position [240, 0]
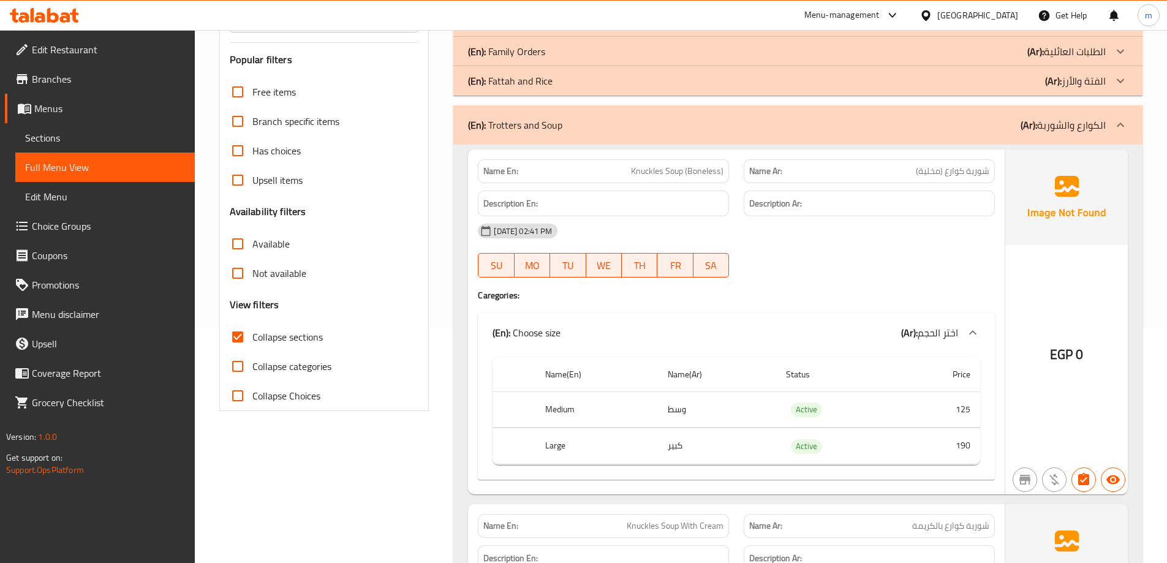
drag, startPoint x: 980, startPoint y: 395, endPoint x: 985, endPoint y: 428, distance: 34.1
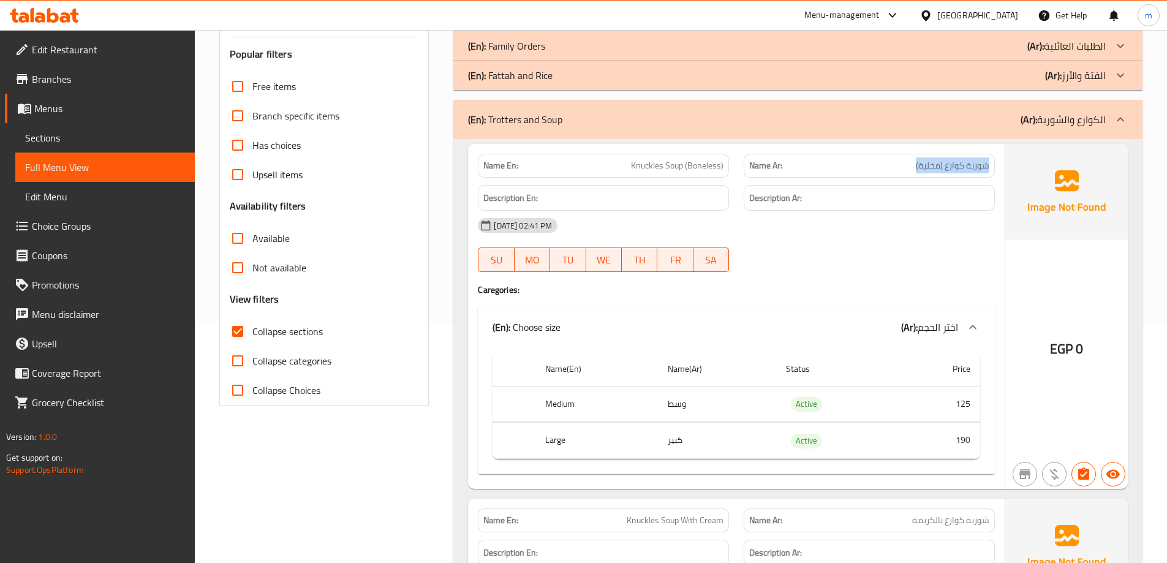
drag, startPoint x: 994, startPoint y: 162, endPoint x: 918, endPoint y: 162, distance: 76.0
click at [918, 162] on div "Name Ar: شوربة كوارع (مخلية)" at bounding box center [869, 166] width 251 height 24
drag, startPoint x: 683, startPoint y: 164, endPoint x: 741, endPoint y: 172, distance: 59.4
click at [741, 172] on div "Name En: Knuckles Soup (Boneless) Name Ar: شوربة كوارع (مخلية)" at bounding box center [737, 165] width 532 height 39
click at [741, 172] on div "Name Ar: شوربة كوارع (مخلية)" at bounding box center [869, 165] width 266 height 39
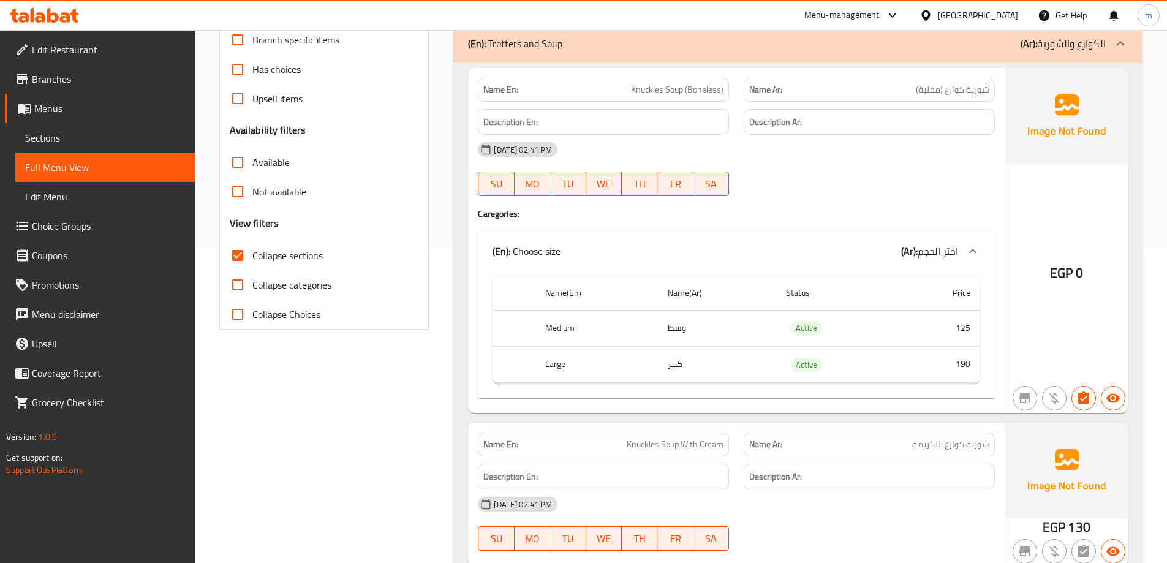
drag, startPoint x: 854, startPoint y: 227, endPoint x: 854, endPoint y: 240, distance: 12.9
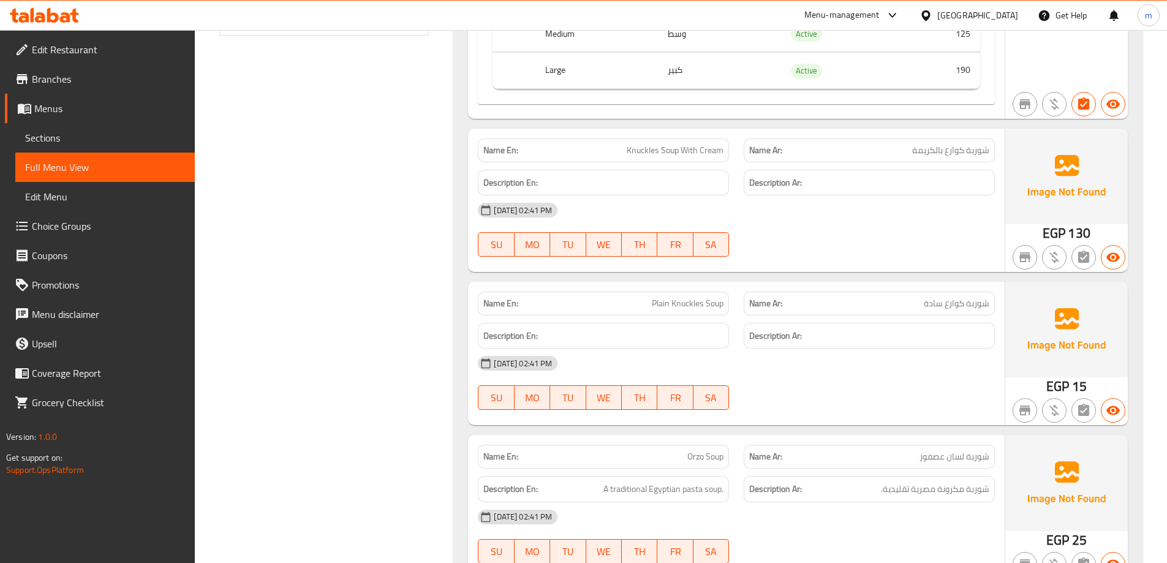
drag, startPoint x: 852, startPoint y: 229, endPoint x: 838, endPoint y: 270, distance: 42.6
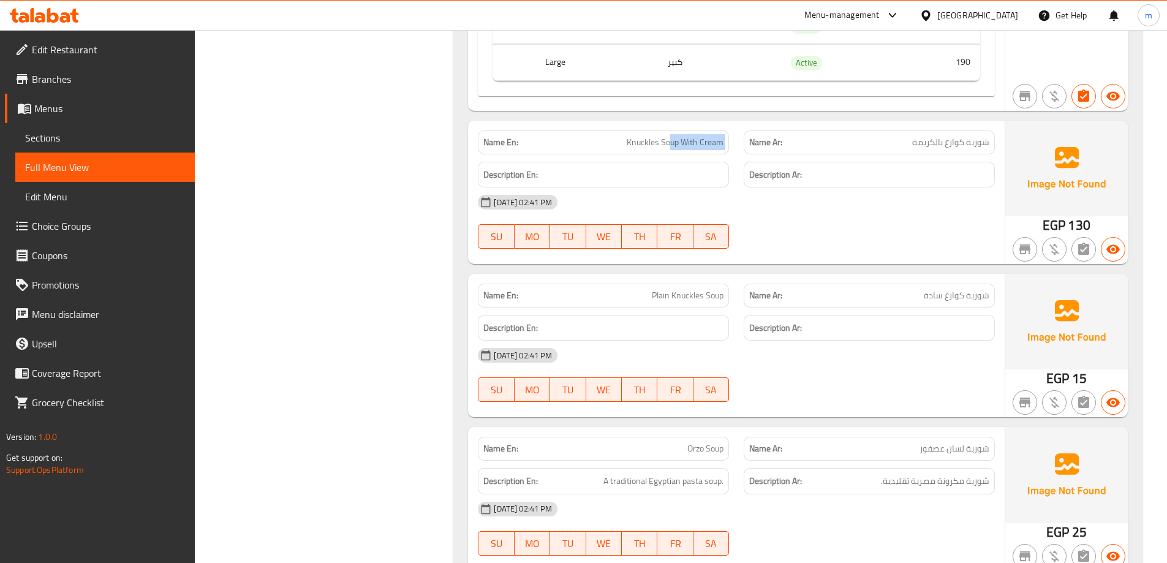
drag, startPoint x: 672, startPoint y: 145, endPoint x: 750, endPoint y: 148, distance: 77.9
click at [750, 148] on div "Name En: Knuckles Soup With Cream Name Ar: شوربة كوارع بالكريمة" at bounding box center [737, 142] width 532 height 39
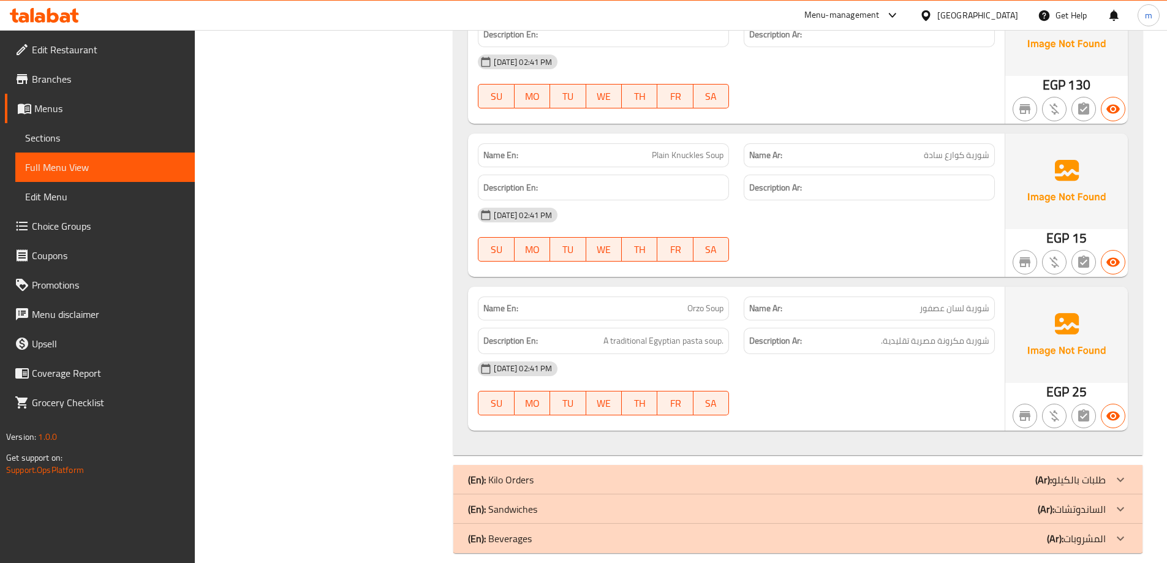
drag, startPoint x: 968, startPoint y: 200, endPoint x: 967, endPoint y: 233, distance: 33.1
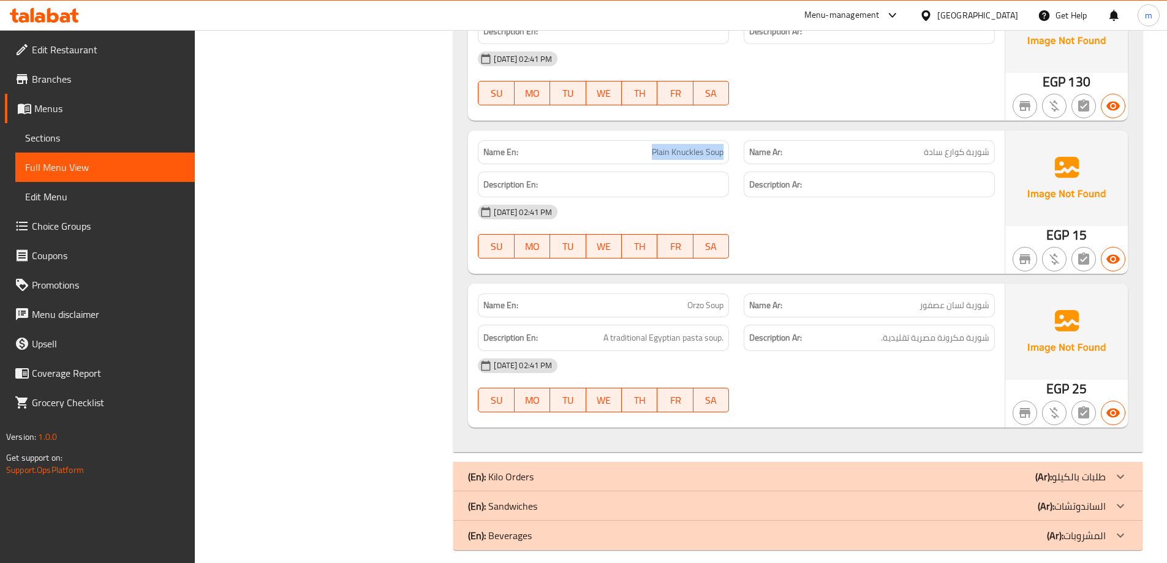
drag, startPoint x: 654, startPoint y: 142, endPoint x: 732, endPoint y: 151, distance: 77.7
click at [732, 151] on div "Name En: Plain Knuckles Soup" at bounding box center [604, 152] width 266 height 39
click at [711, 303] on p "Name En: Orzo Soup" at bounding box center [603, 305] width 240 height 13
drag, startPoint x: 591, startPoint y: 341, endPoint x: 728, endPoint y: 337, distance: 137.9
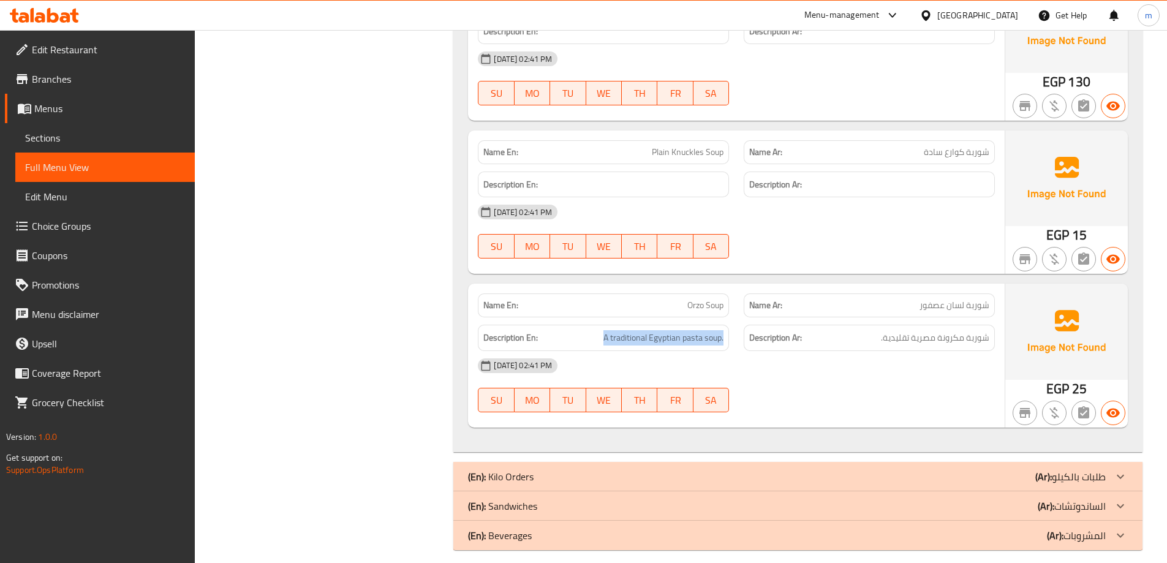
click at [728, 337] on div "Description En: A traditional Egyptian pasta soup." at bounding box center [603, 338] width 251 height 26
click at [776, 374] on div "28-08-2025 02:41 PM" at bounding box center [737, 365] width 532 height 29
drag, startPoint x: 714, startPoint y: 339, endPoint x: 601, endPoint y: 338, distance: 113.3
click at [601, 338] on h6 "Description En: A traditional Egyptian pasta soup." at bounding box center [603, 337] width 240 height 15
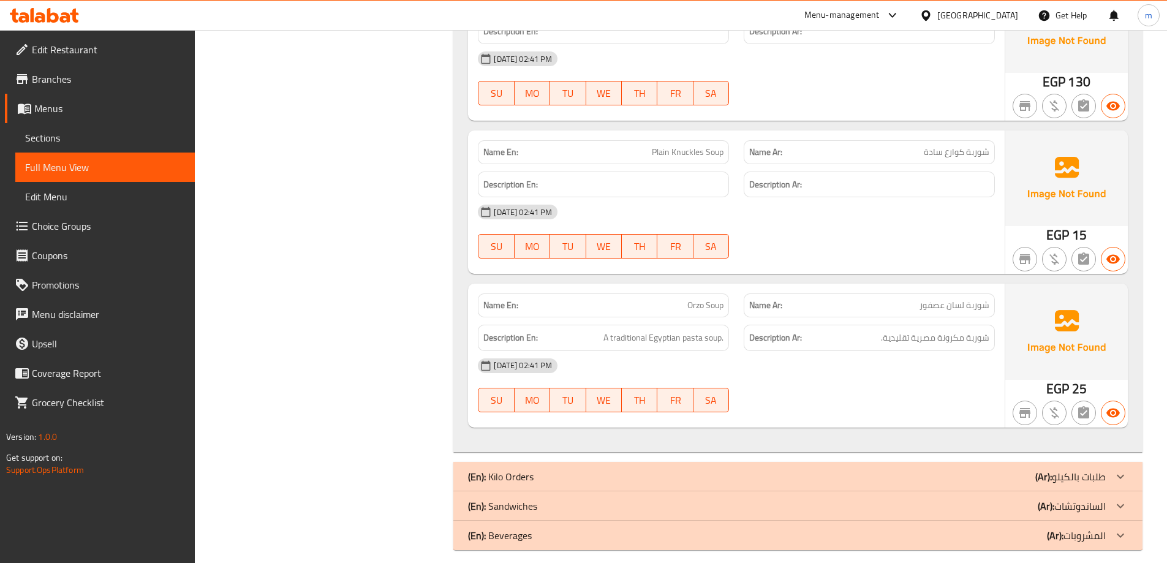
click at [809, 372] on div "28-08-2025 02:41 PM" at bounding box center [737, 365] width 532 height 29
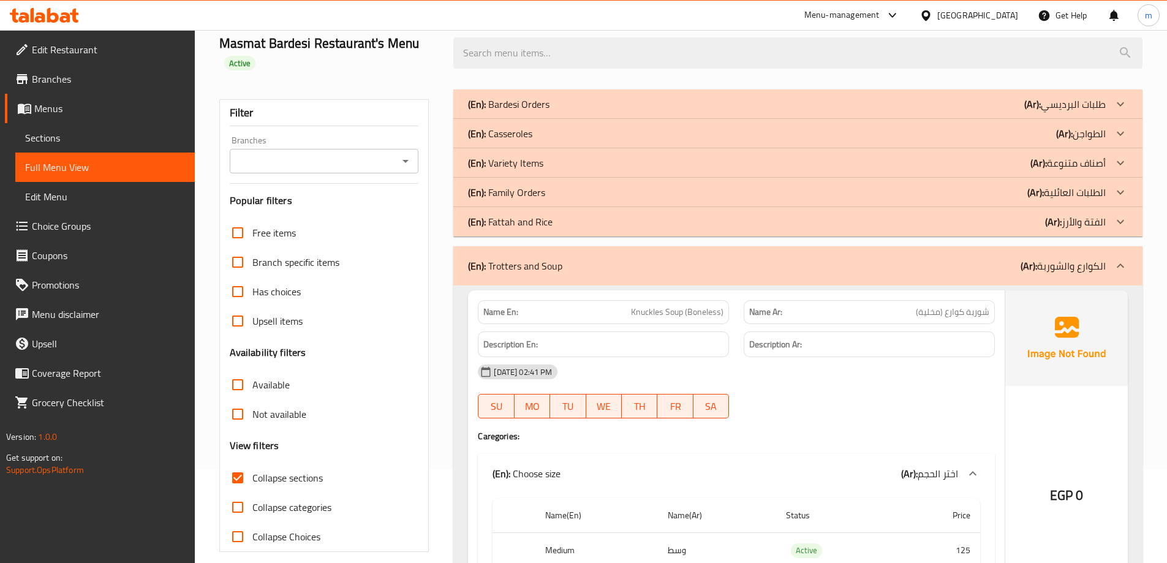
scroll to position [0, 0]
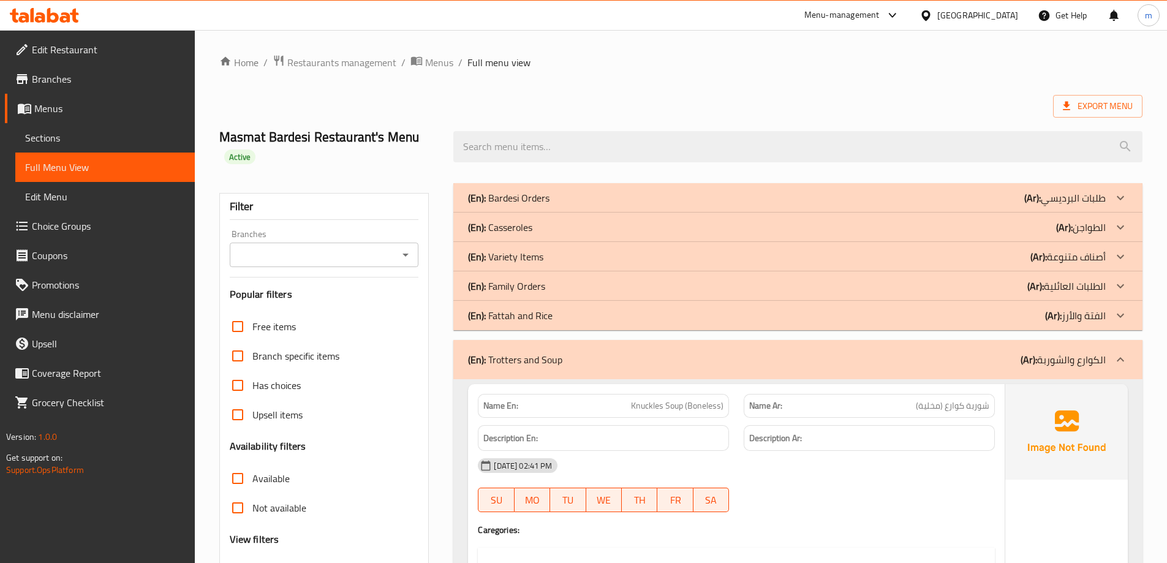
drag, startPoint x: 817, startPoint y: 309, endPoint x: 819, endPoint y: 222, distance: 86.4
click at [976, 365] on div "(En): Trotters and Soup (Ar): الكوارع والشوربة" at bounding box center [787, 359] width 638 height 15
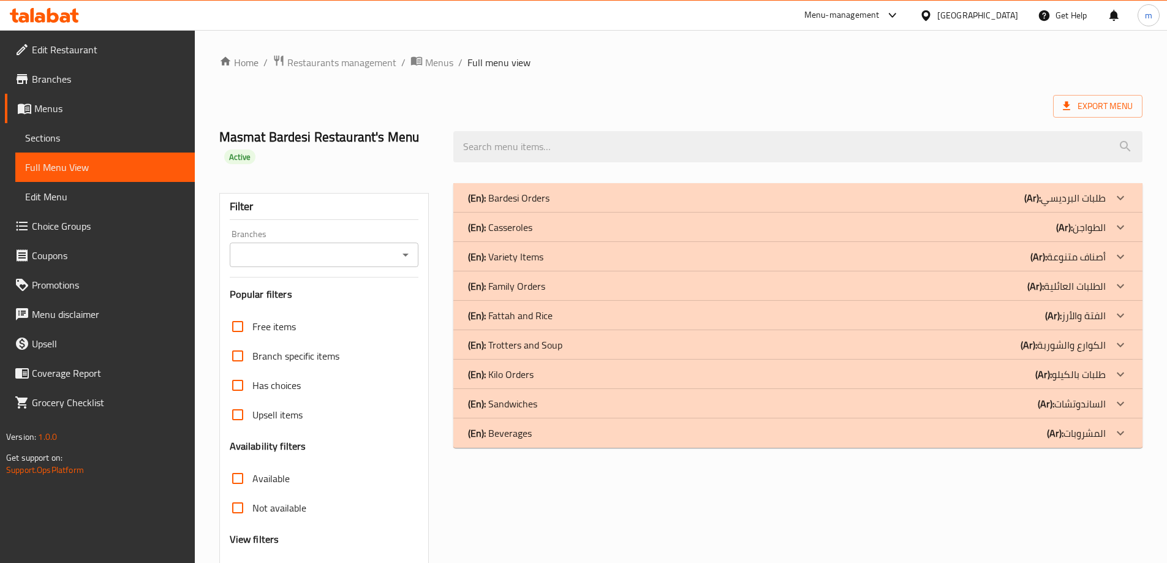
click at [976, 365] on div "(En): Kilo Orders (Ar): طلبات بالكيلو" at bounding box center [797, 374] width 689 height 29
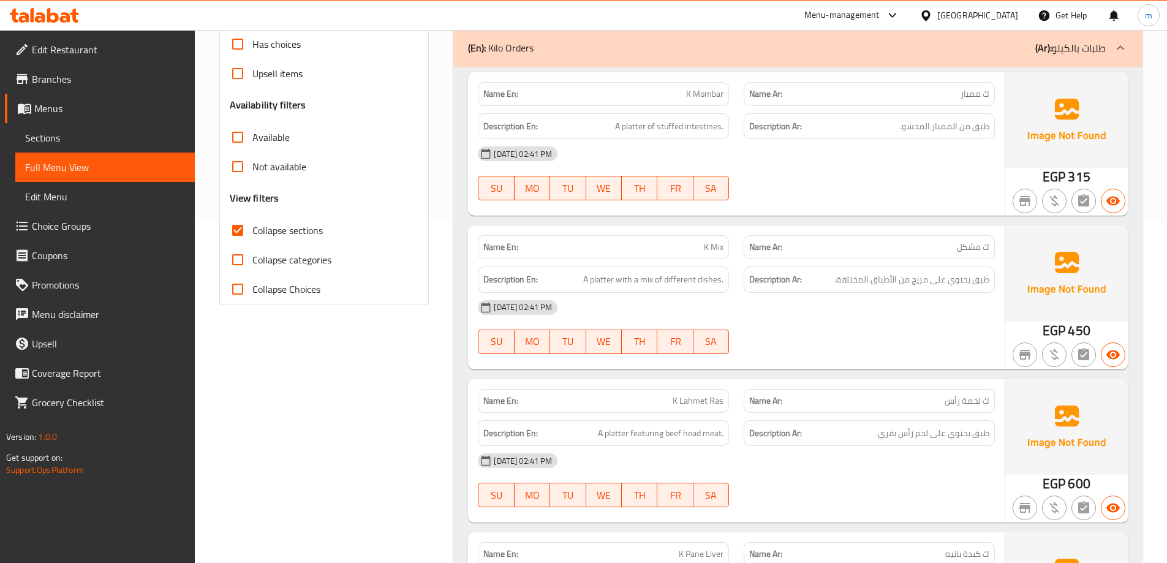
drag, startPoint x: 884, startPoint y: 78, endPoint x: 889, endPoint y: 125, distance: 46.8
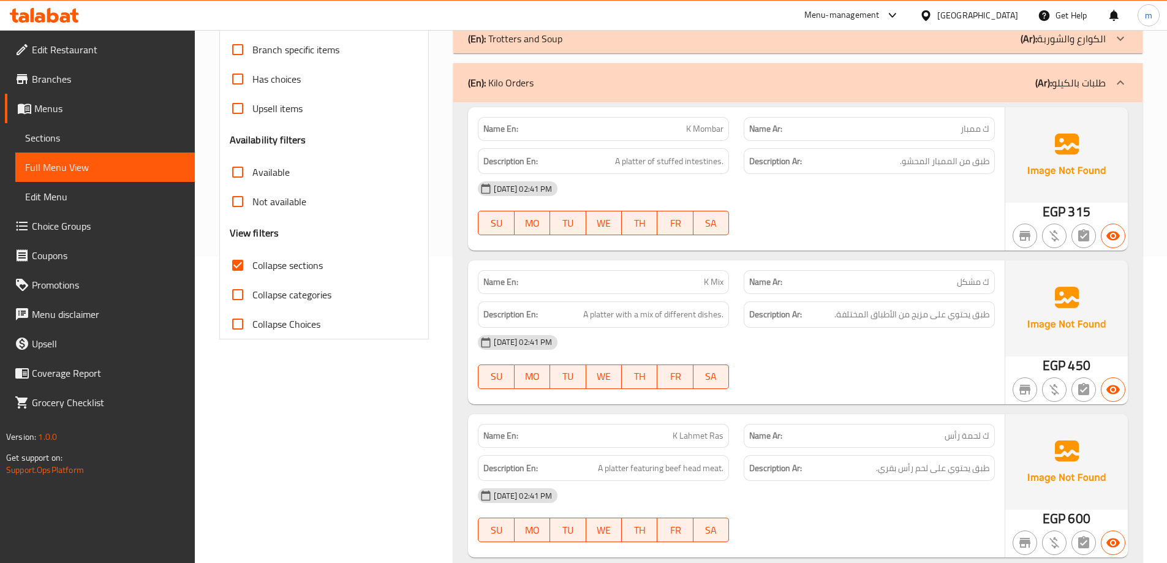
drag, startPoint x: 902, startPoint y: 145, endPoint x: 906, endPoint y: 129, distance: 15.8
drag, startPoint x: 983, startPoint y: 167, endPoint x: 930, endPoint y: 164, distance: 53.4
click at [930, 164] on span "طبق من الممبار المحشو." at bounding box center [944, 162] width 89 height 15
drag, startPoint x: 612, startPoint y: 154, endPoint x: 726, endPoint y: 171, distance: 115.2
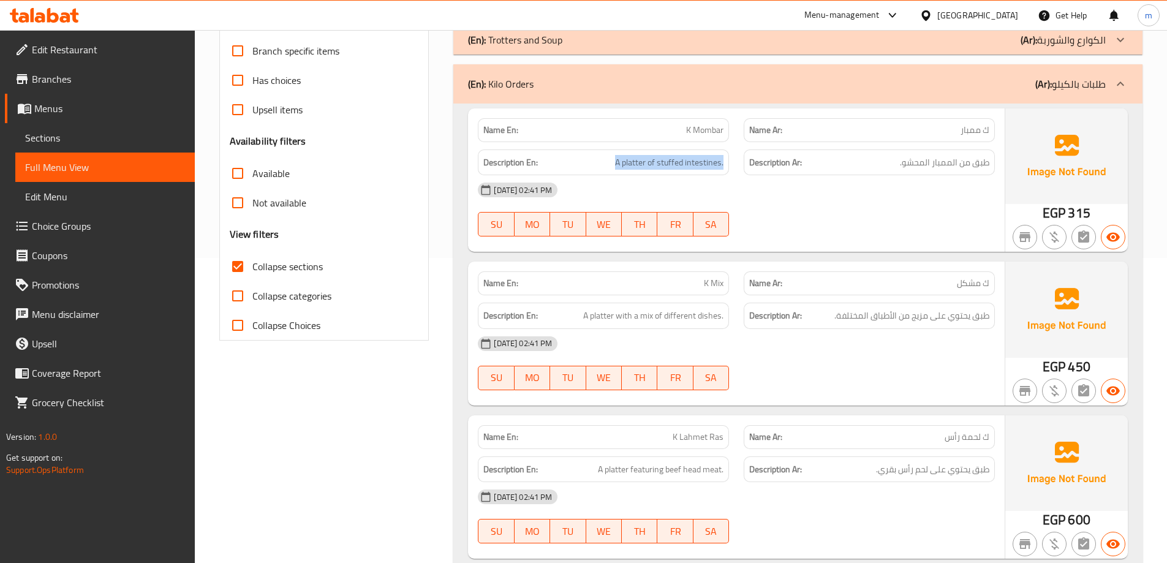
click at [726, 171] on div "Description En: A platter of stuffed intestines." at bounding box center [603, 162] width 251 height 26
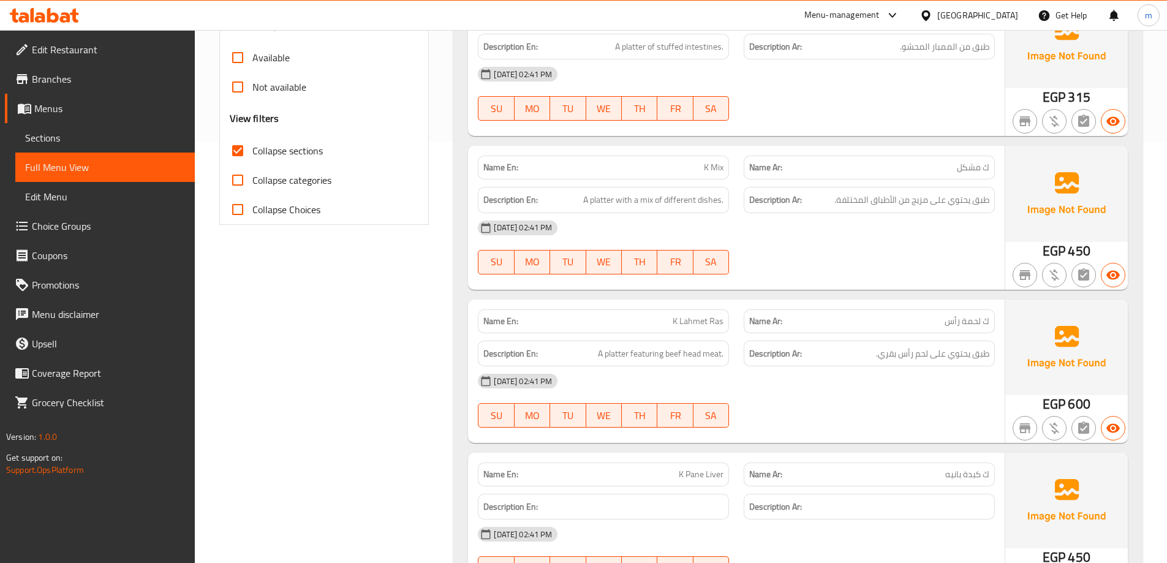
drag, startPoint x: 814, startPoint y: 200, endPoint x: 817, endPoint y: 216, distance: 15.6
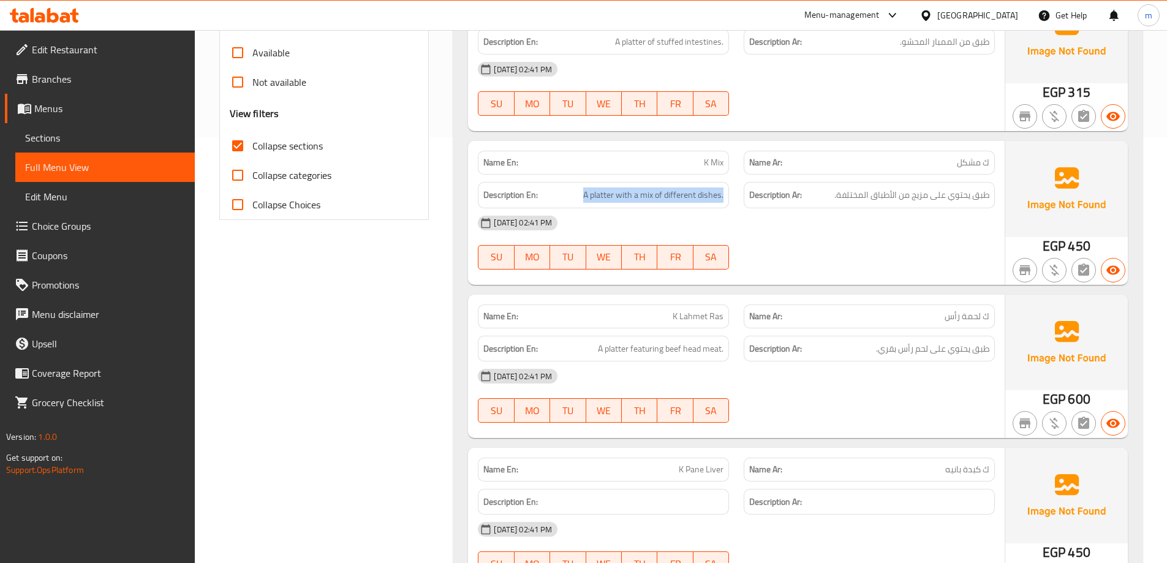
drag, startPoint x: 581, startPoint y: 200, endPoint x: 727, endPoint y: 202, distance: 145.2
click at [727, 202] on div "Description En: A platter with a mix of different dishes." at bounding box center [603, 195] width 251 height 26
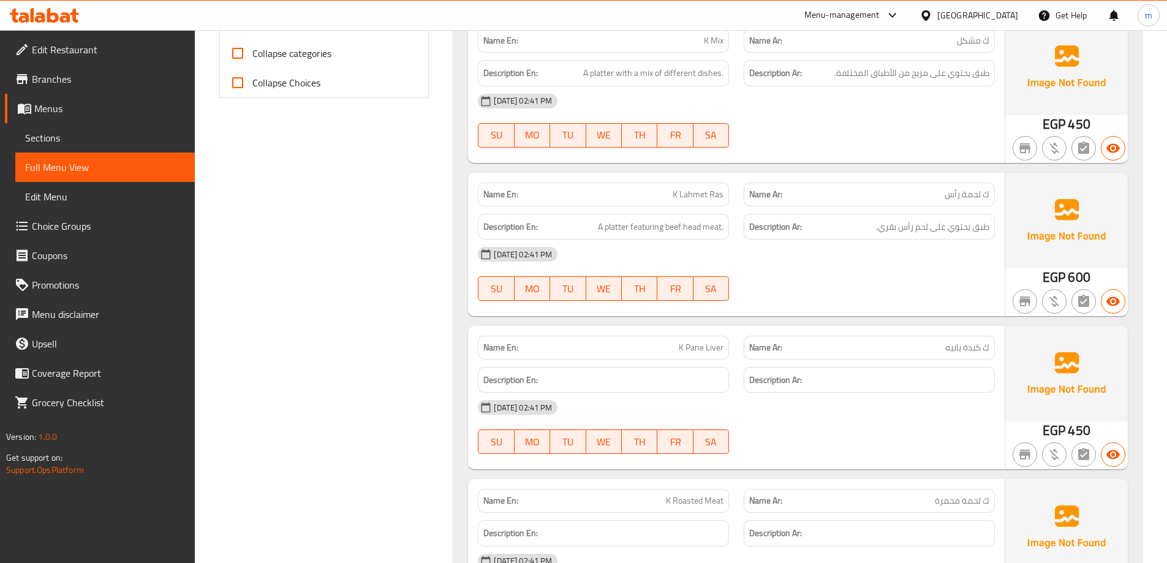
scroll to position [572, 0]
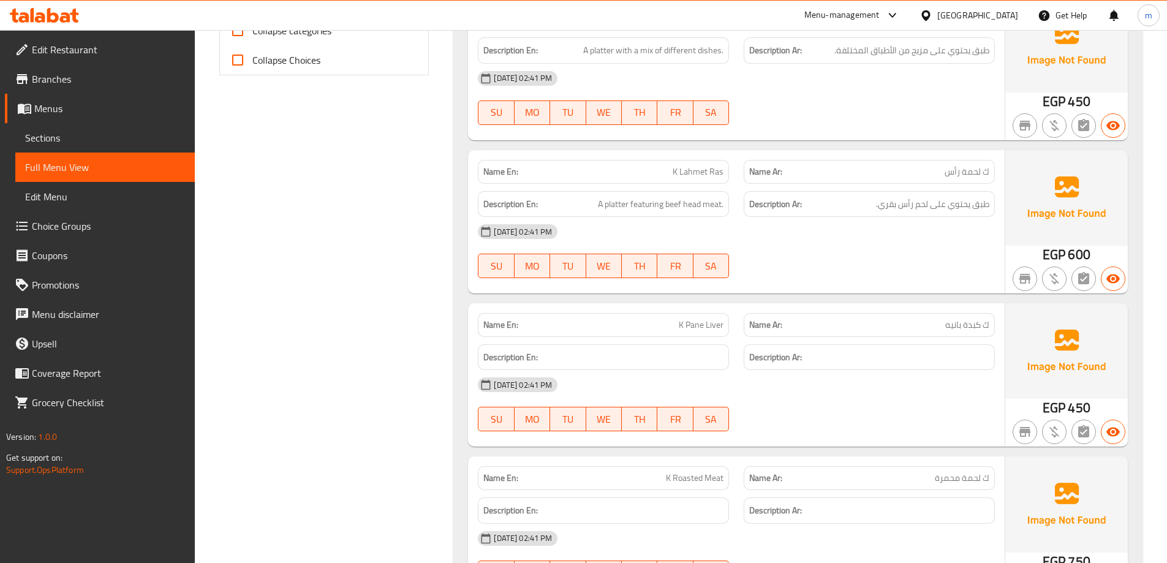
drag, startPoint x: 918, startPoint y: 278, endPoint x: 918, endPoint y: 284, distance: 6.2
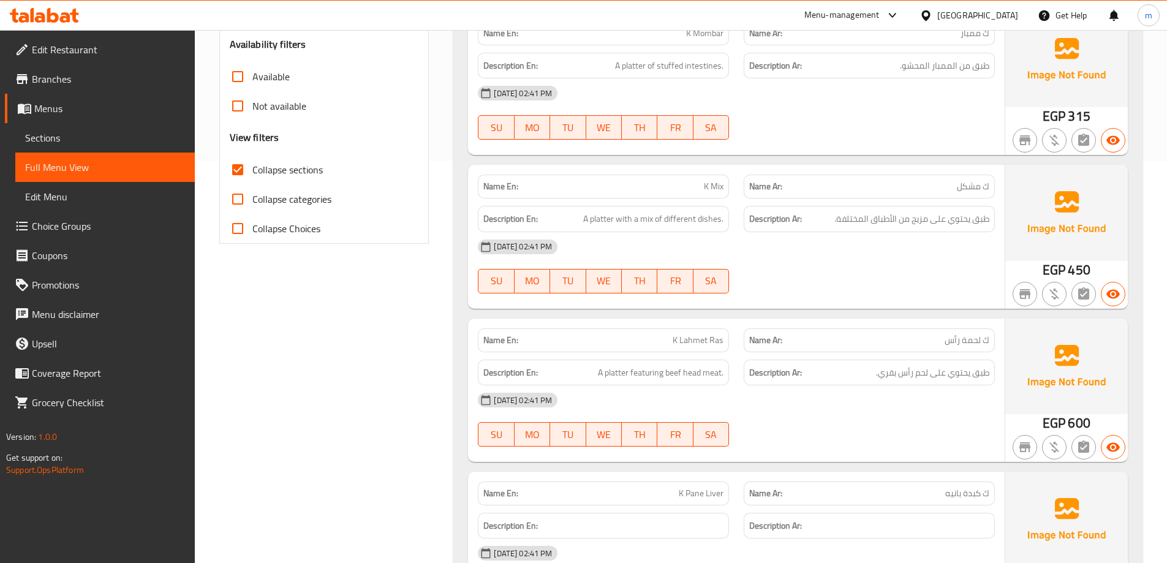
drag, startPoint x: 765, startPoint y: 269, endPoint x: 763, endPoint y: 210, distance: 58.8
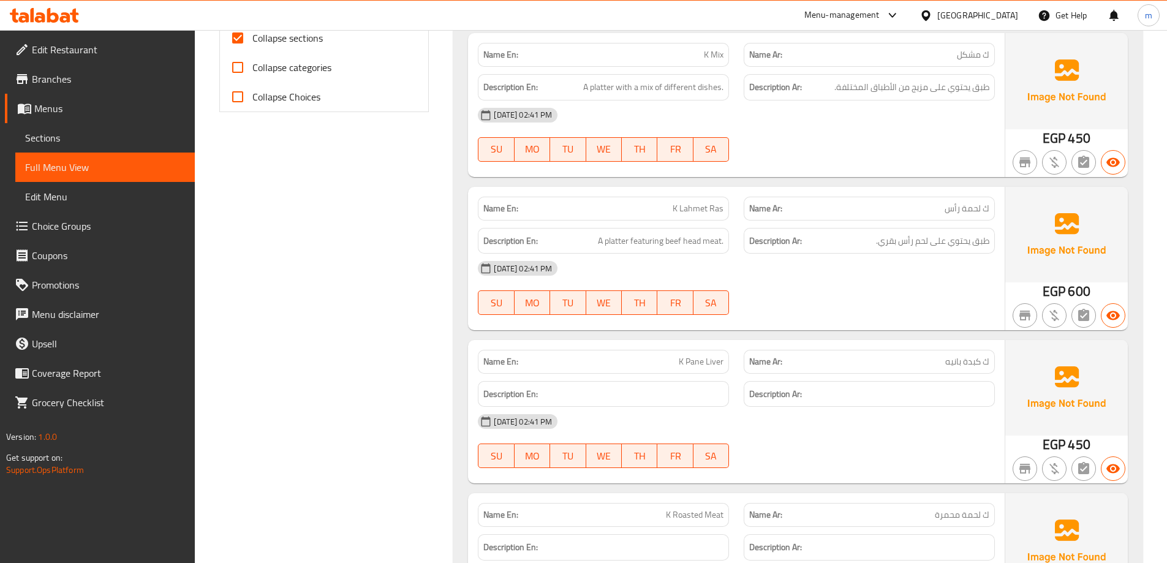
drag, startPoint x: 836, startPoint y: 281, endPoint x: 834, endPoint y: 327, distance: 46.6
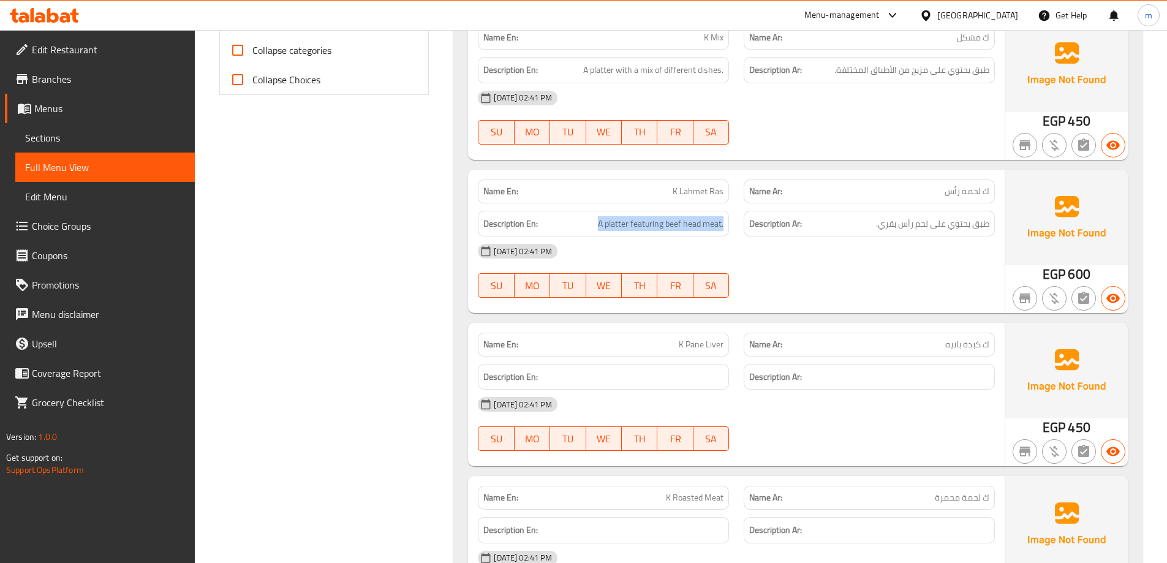
drag, startPoint x: 611, startPoint y: 228, endPoint x: 735, endPoint y: 229, distance: 123.8
click at [735, 229] on div "Description En: A platter featuring beef head meat." at bounding box center [604, 223] width 266 height 41
click at [847, 245] on div "28-08-2025 02:41 PM" at bounding box center [737, 250] width 532 height 29
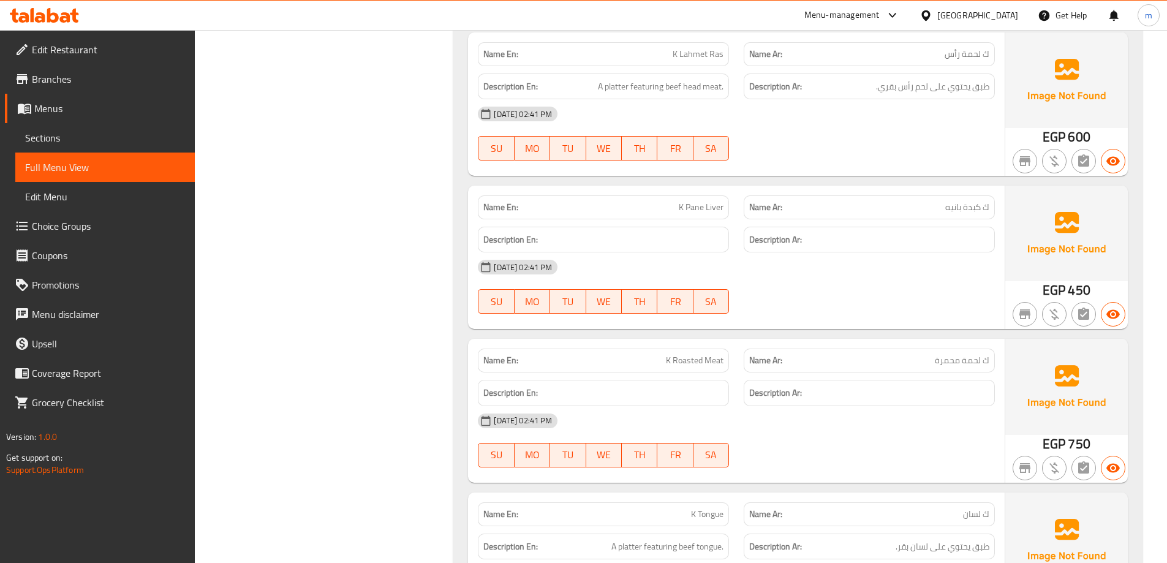
scroll to position [740, 0]
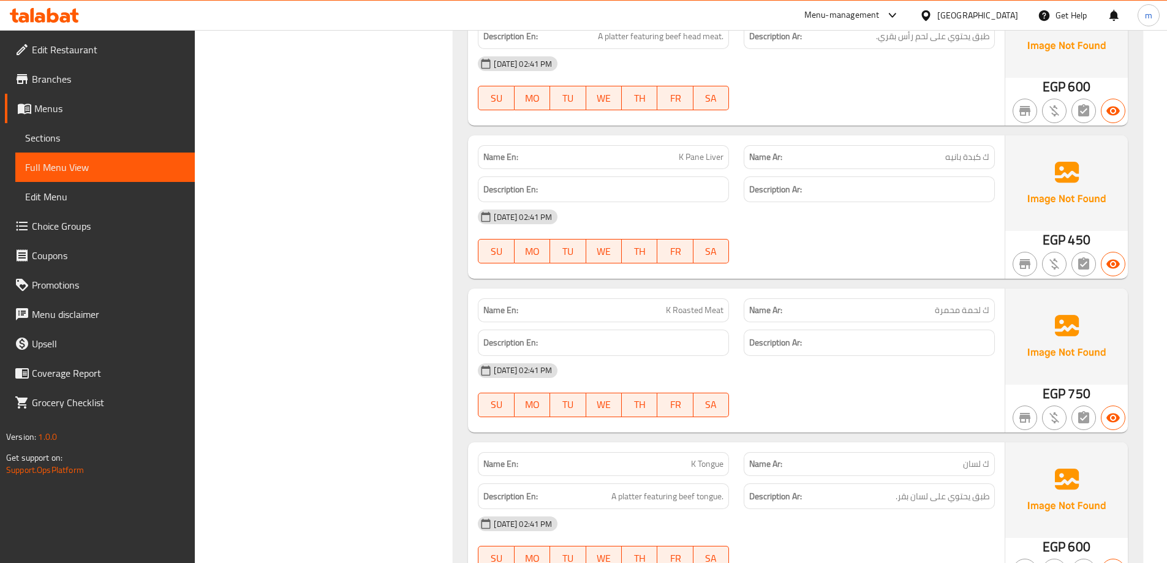
drag, startPoint x: 852, startPoint y: 265, endPoint x: 855, endPoint y: 288, distance: 23.0
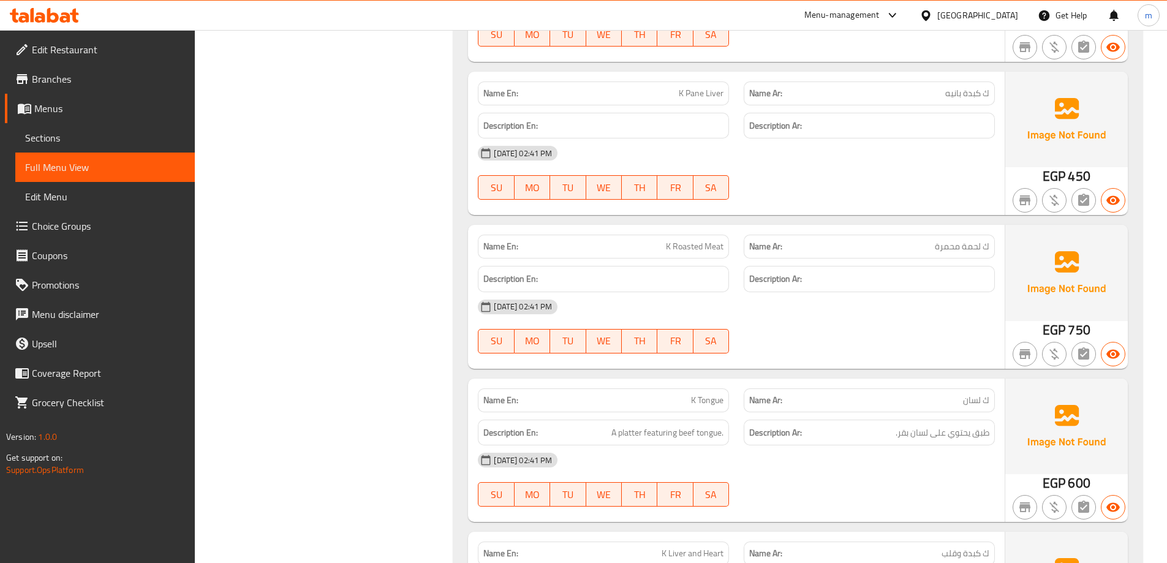
scroll to position [855, 0]
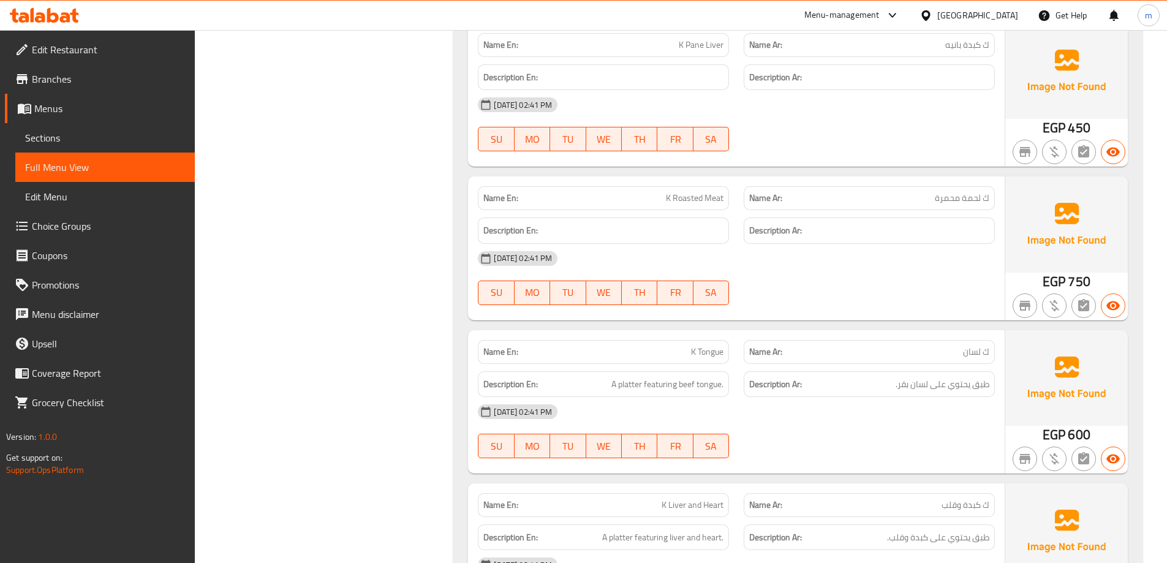
drag, startPoint x: 933, startPoint y: 189, endPoint x: 936, endPoint y: 232, distance: 43.6
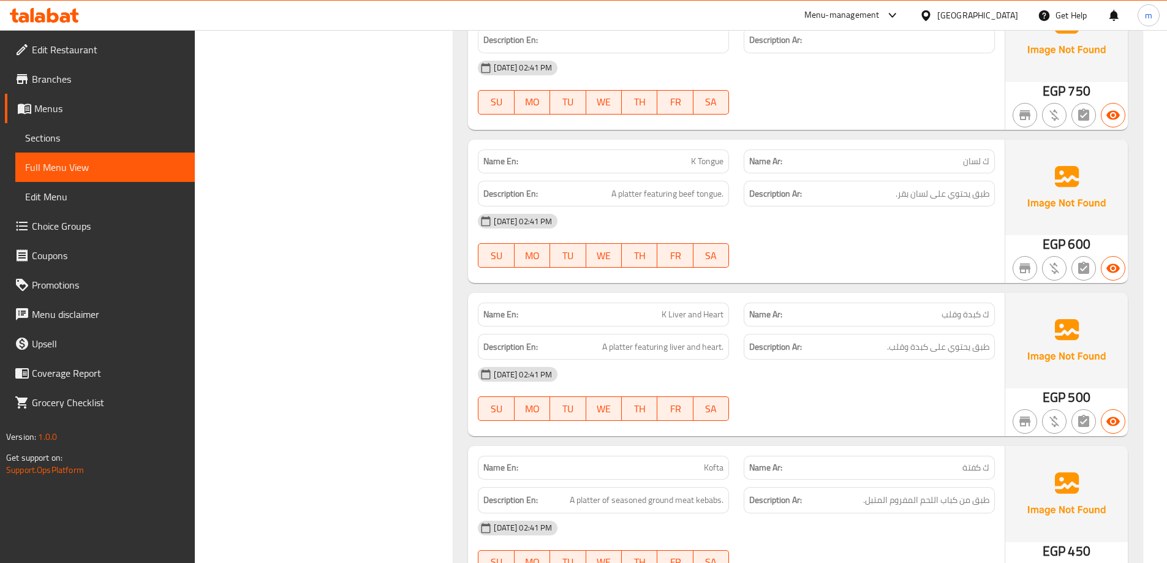
drag, startPoint x: 793, startPoint y: 229, endPoint x: 806, endPoint y: 286, distance: 58.9
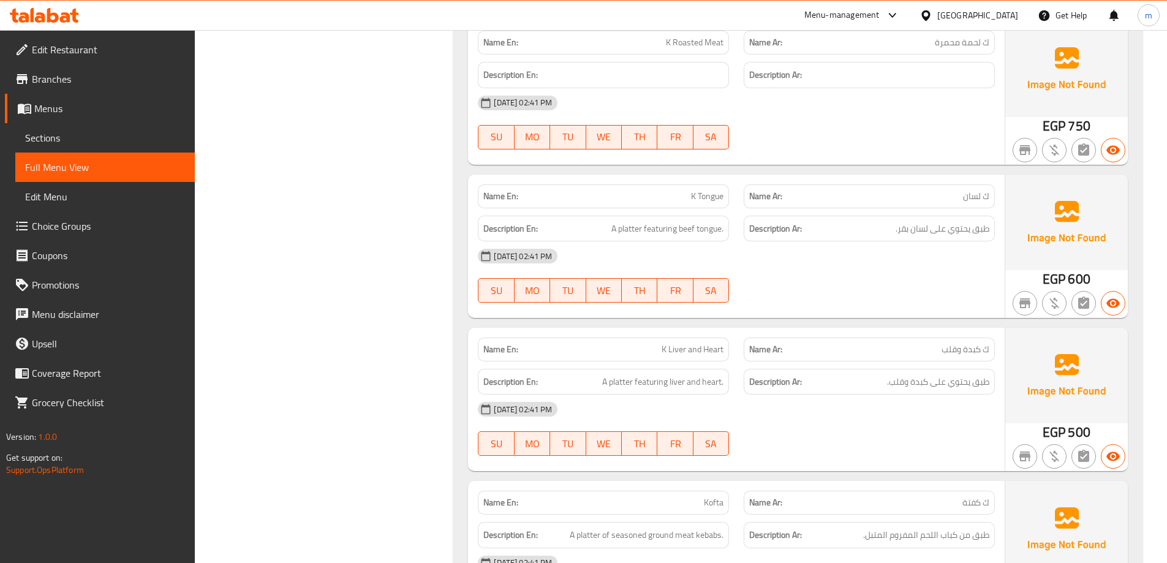
drag, startPoint x: 806, startPoint y: 286, endPoint x: 806, endPoint y: 242, distance: 44.1
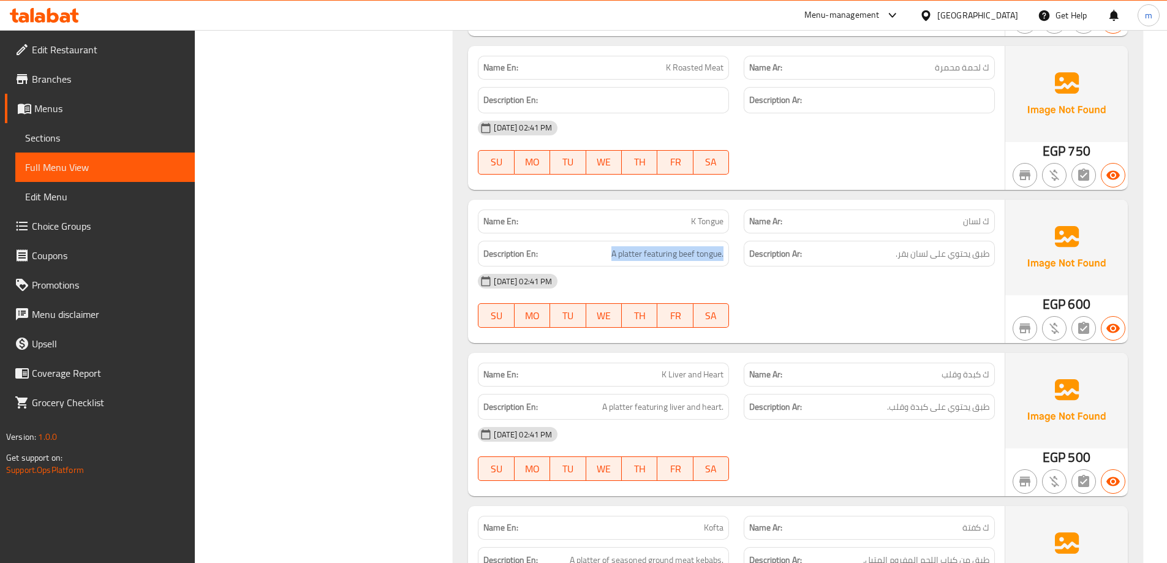
drag, startPoint x: 605, startPoint y: 258, endPoint x: 725, endPoint y: 258, distance: 119.5
click at [725, 258] on div "Description En: A platter featuring beef tongue." at bounding box center [603, 254] width 251 height 26
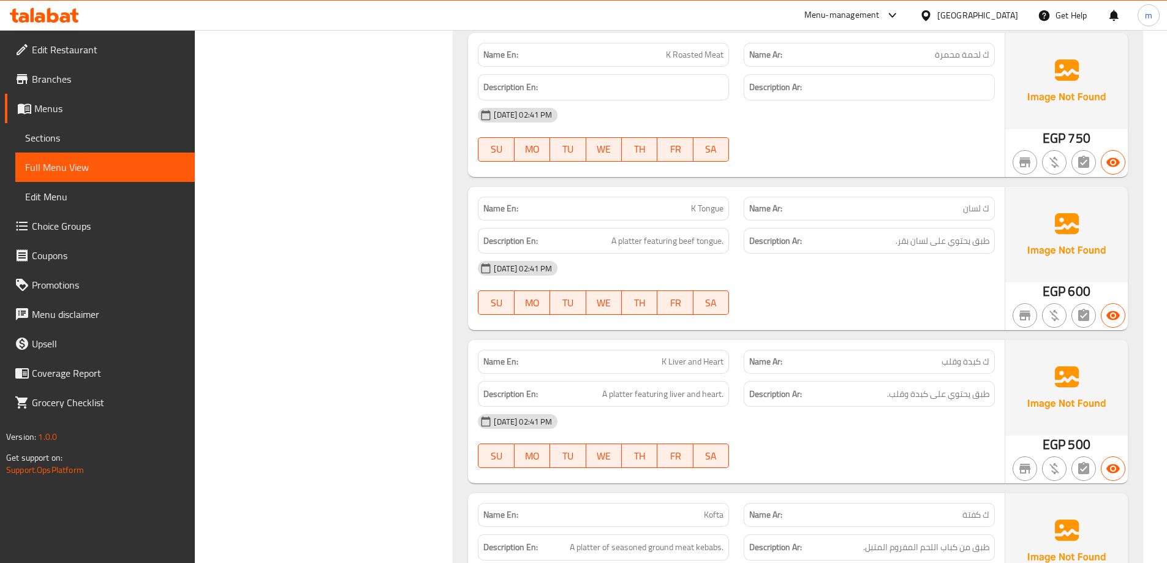
drag, startPoint x: 878, startPoint y: 293, endPoint x: 882, endPoint y: 316, distance: 23.1
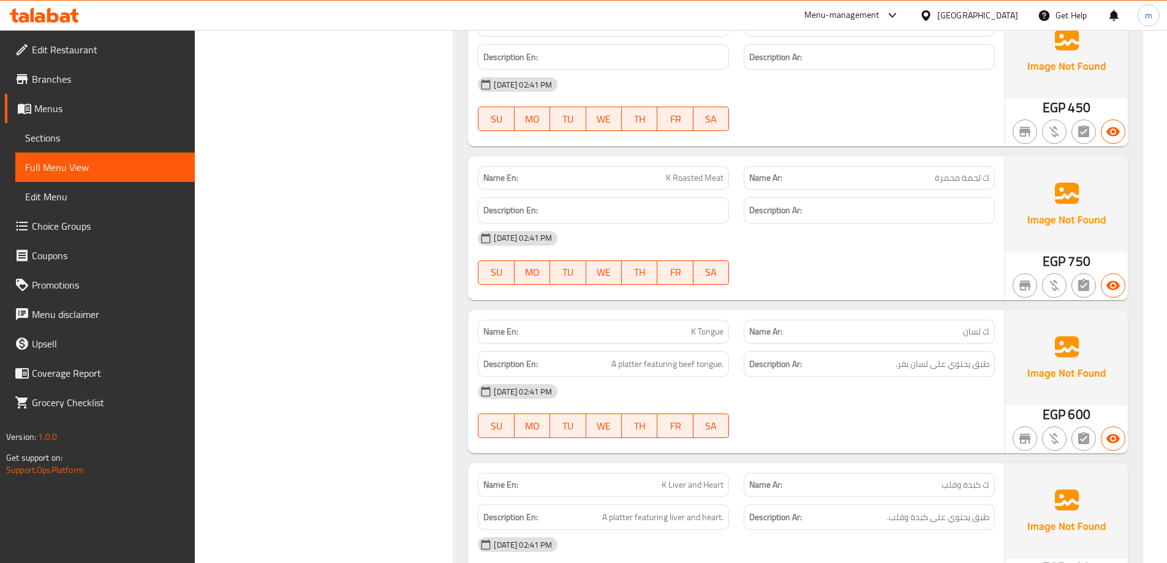
scroll to position [904, 0]
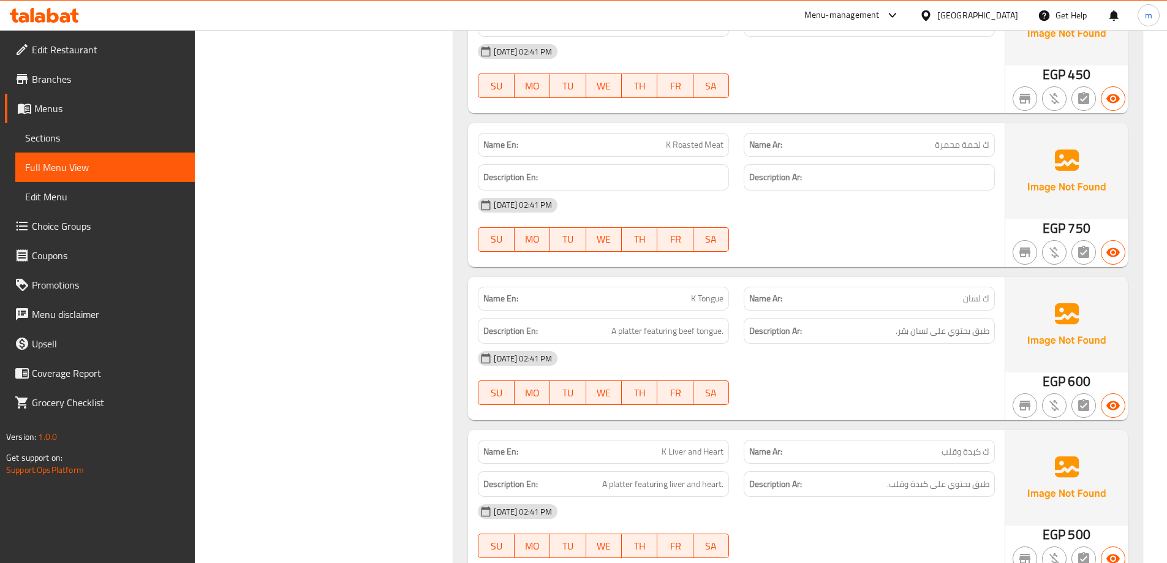
drag, startPoint x: 882, startPoint y: 316, endPoint x: 891, endPoint y: 347, distance: 32.4
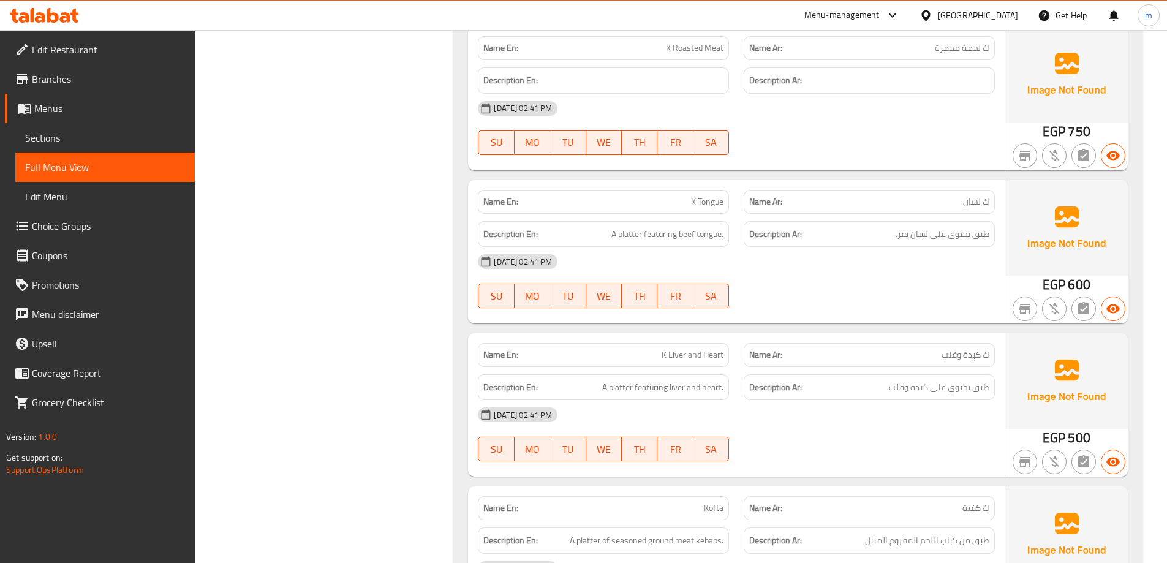
drag, startPoint x: 474, startPoint y: 186, endPoint x: 472, endPoint y: 206, distance: 20.3
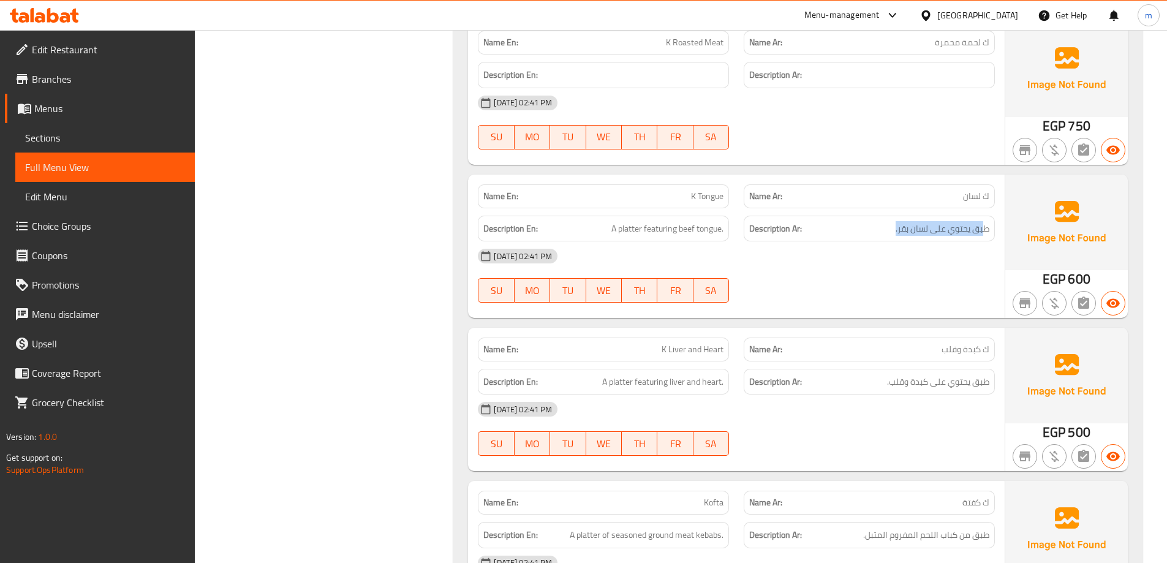
drag, startPoint x: 982, startPoint y: 233, endPoint x: 893, endPoint y: 232, distance: 88.8
click at [893, 232] on h6 "Description Ar: طبق يحتوي على لسان بقر." at bounding box center [869, 228] width 240 height 15
click at [706, 201] on span "K Tongue" at bounding box center [707, 196] width 32 height 13
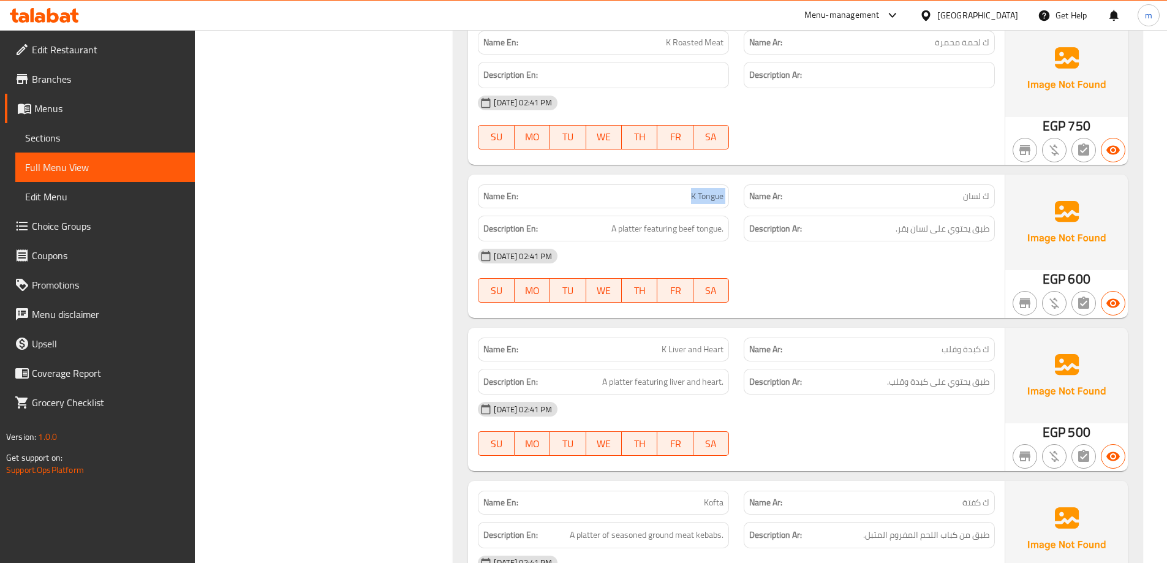
copy span "K Tongue"
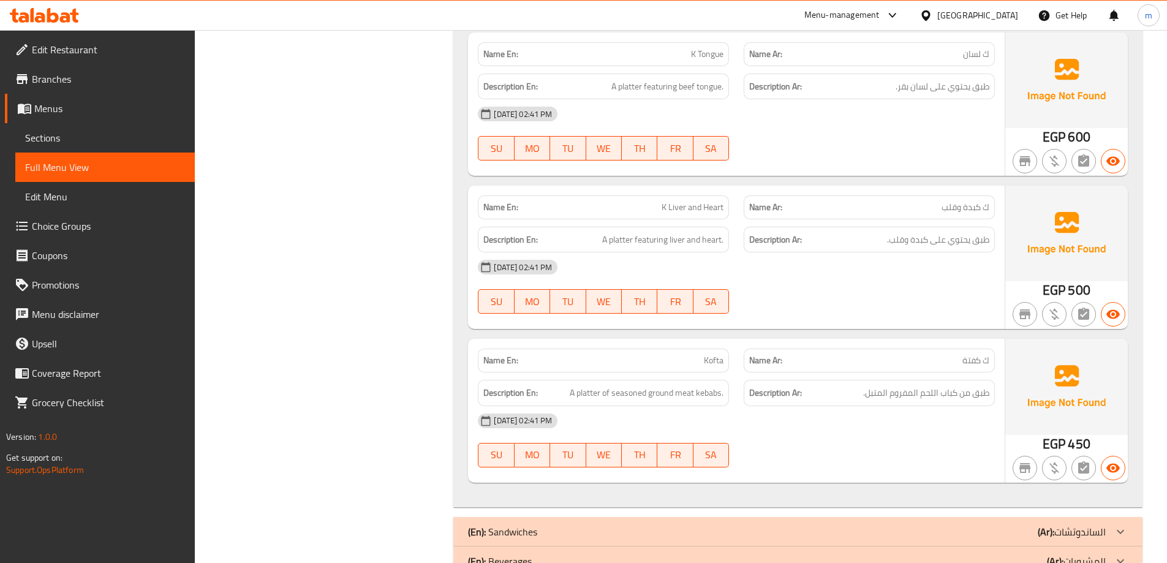
scroll to position [1171, 0]
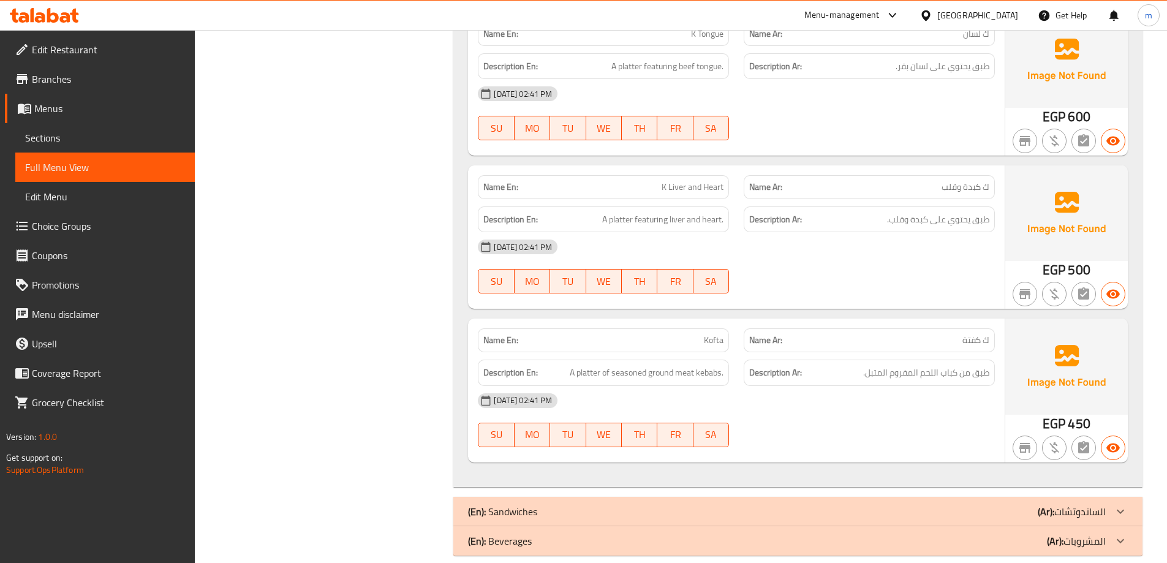
drag, startPoint x: 458, startPoint y: 229, endPoint x: 469, endPoint y: 263, distance: 36.6
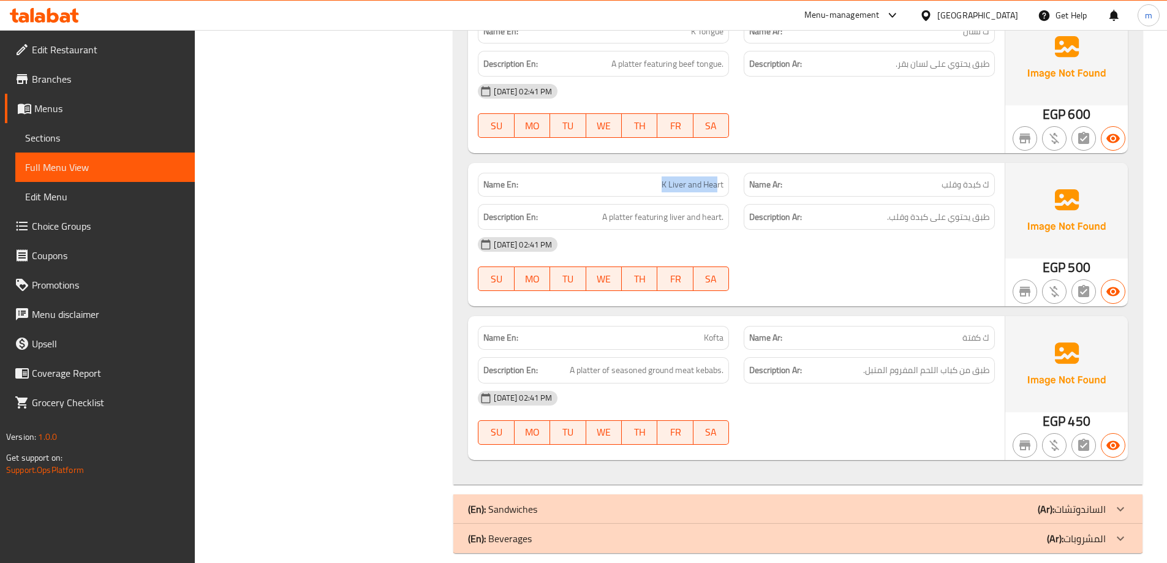
drag, startPoint x: 662, startPoint y: 192, endPoint x: 716, endPoint y: 188, distance: 54.0
click at [716, 188] on div "Name En: K Liver and Heart" at bounding box center [603, 185] width 251 height 24
drag, startPoint x: 605, startPoint y: 213, endPoint x: 725, endPoint y: 211, distance: 119.5
click at [725, 211] on div "Description En: A platter featuring liver and heart." at bounding box center [603, 217] width 251 height 26
click at [720, 339] on span "Kofta" at bounding box center [714, 337] width 20 height 13
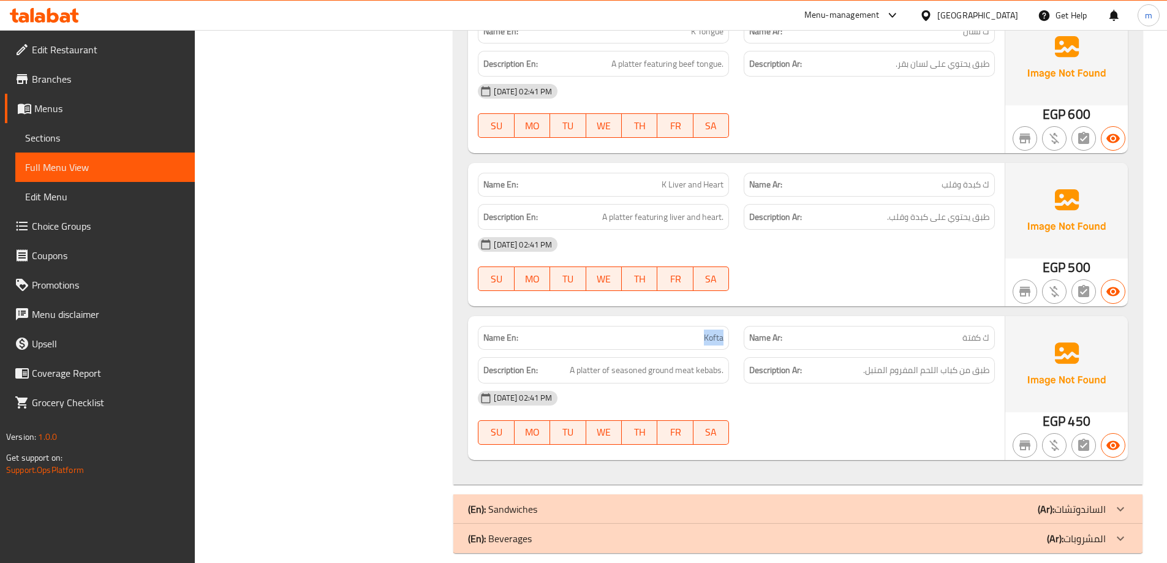
click at [720, 339] on span "Kofta" at bounding box center [714, 337] width 20 height 13
drag, startPoint x: 567, startPoint y: 372, endPoint x: 695, endPoint y: 369, distance: 128.1
click at [673, 373] on h6 "Description En: A platter of seasoned ground meat kebabs." at bounding box center [603, 370] width 240 height 15
click at [864, 384] on div "28-08-2025 02:41 PM" at bounding box center [737, 398] width 532 height 29
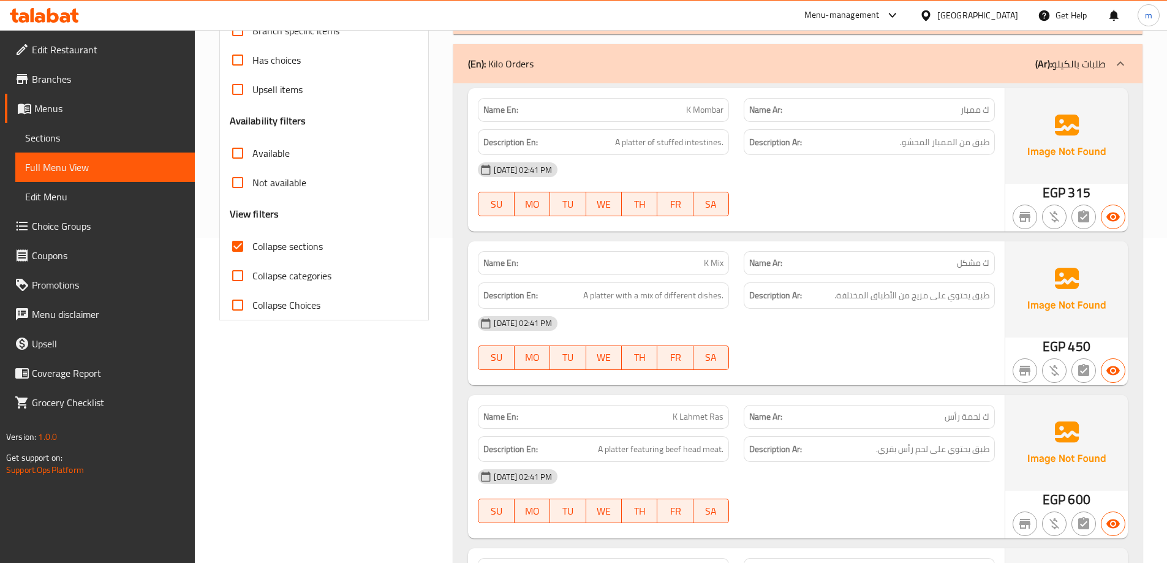
scroll to position [0, 0]
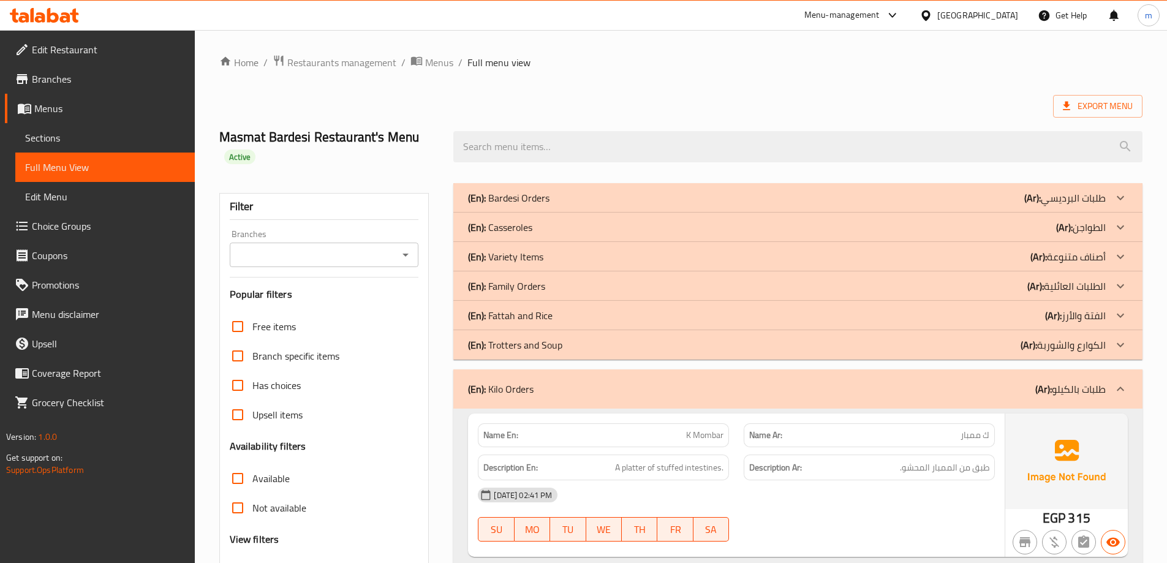
drag, startPoint x: 887, startPoint y: 418, endPoint x: 907, endPoint y: 274, distance: 145.4
click at [1063, 390] on p "(Ar): طلبات بالكيلو" at bounding box center [1070, 389] width 70 height 15
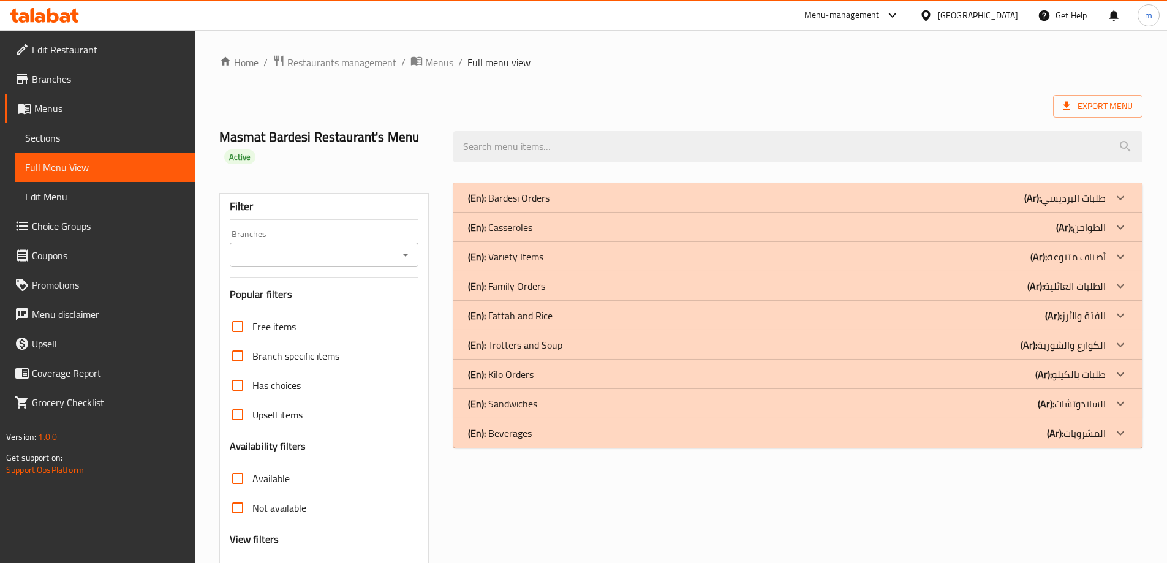
click at [1064, 396] on p "(Ar): الساندوتشات" at bounding box center [1072, 403] width 68 height 15
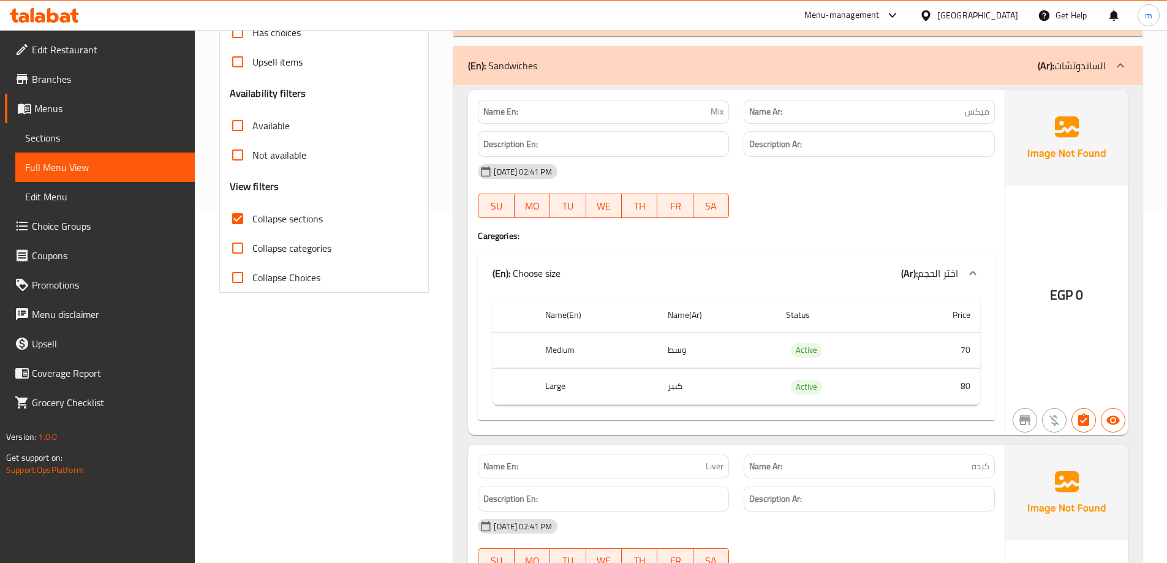
scroll to position [399, 0]
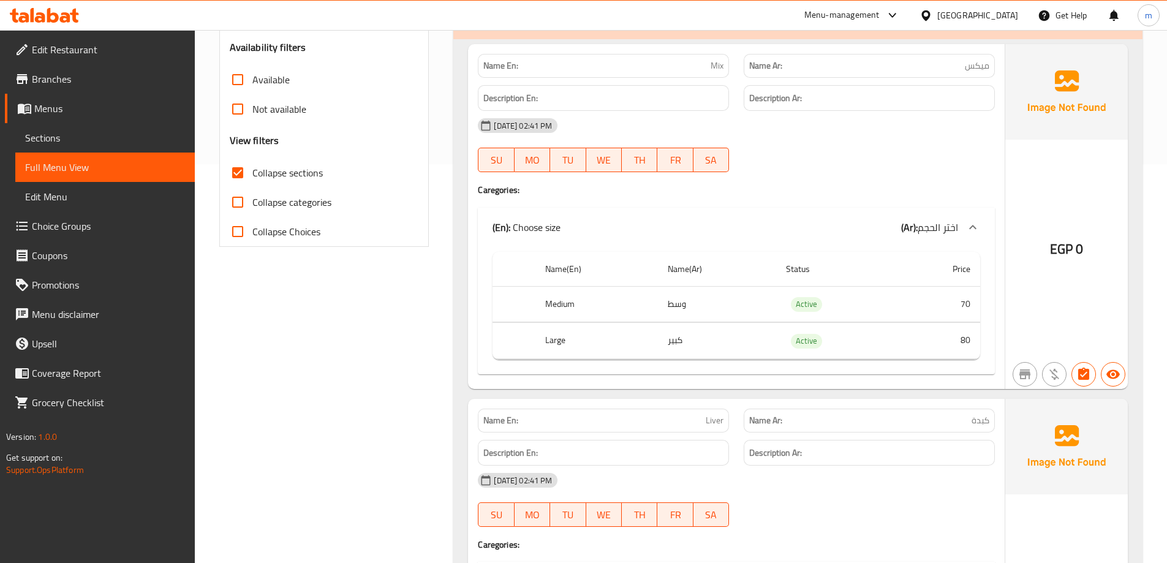
drag, startPoint x: 868, startPoint y: 107, endPoint x: 866, endPoint y: 155, distance: 47.8
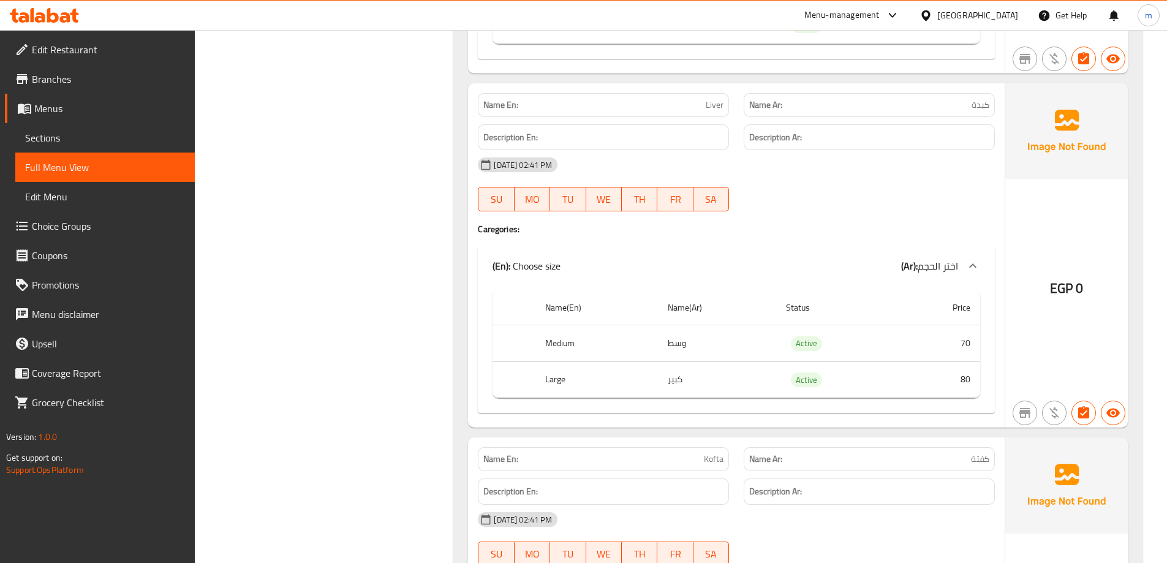
drag, startPoint x: 853, startPoint y: 181, endPoint x: 855, endPoint y: 221, distance: 40.5
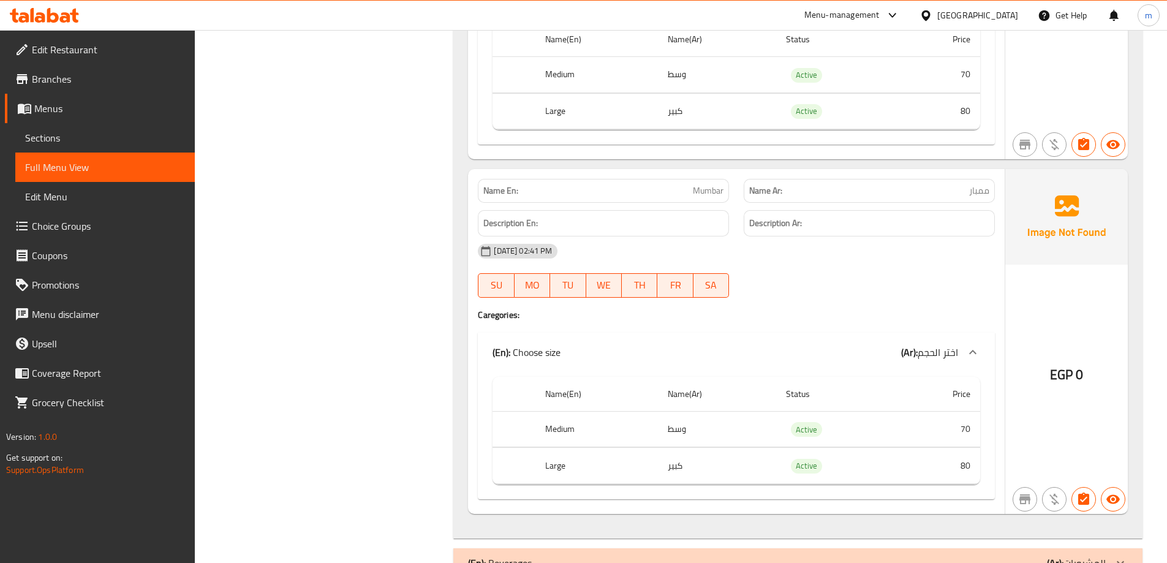
scroll to position [1315, 0]
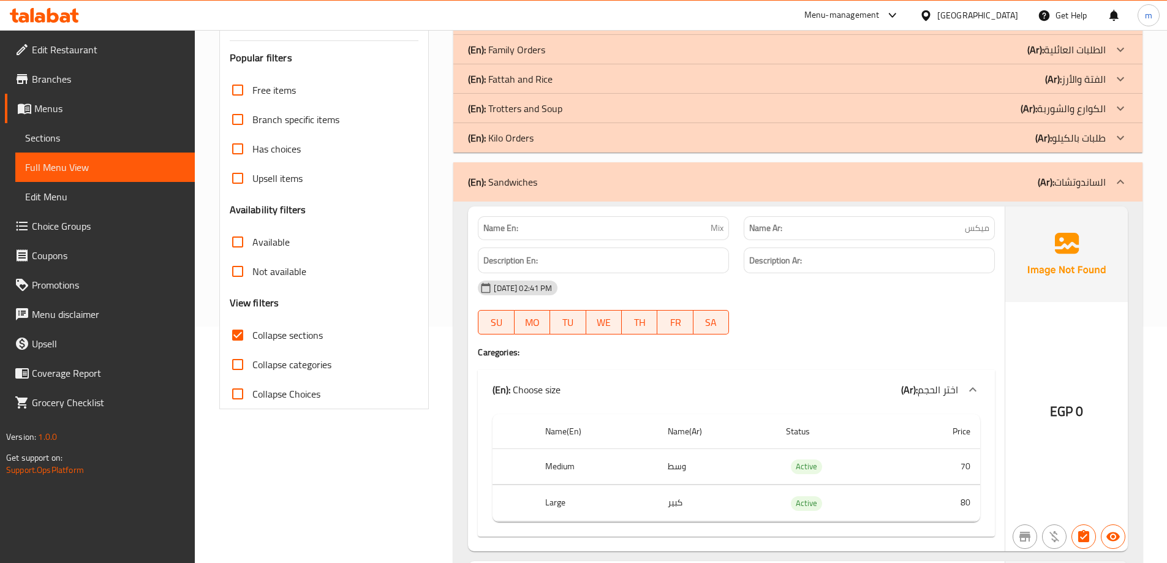
drag, startPoint x: 468, startPoint y: 279, endPoint x: 494, endPoint y: 226, distance: 59.5
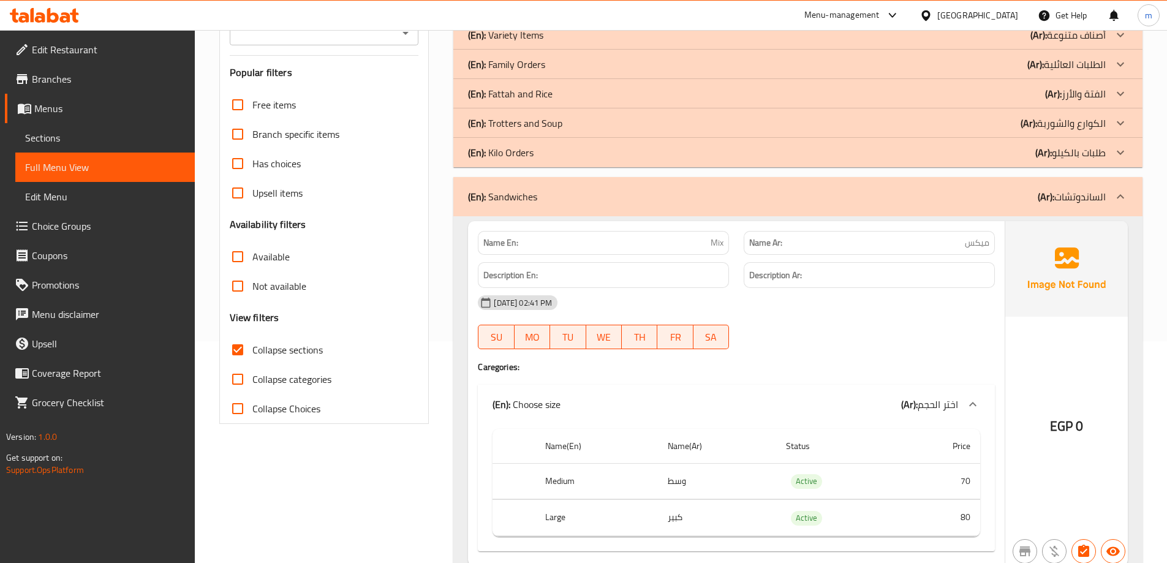
click at [1060, 191] on p "(Ar): الساندوتشات" at bounding box center [1072, 196] width 68 height 15
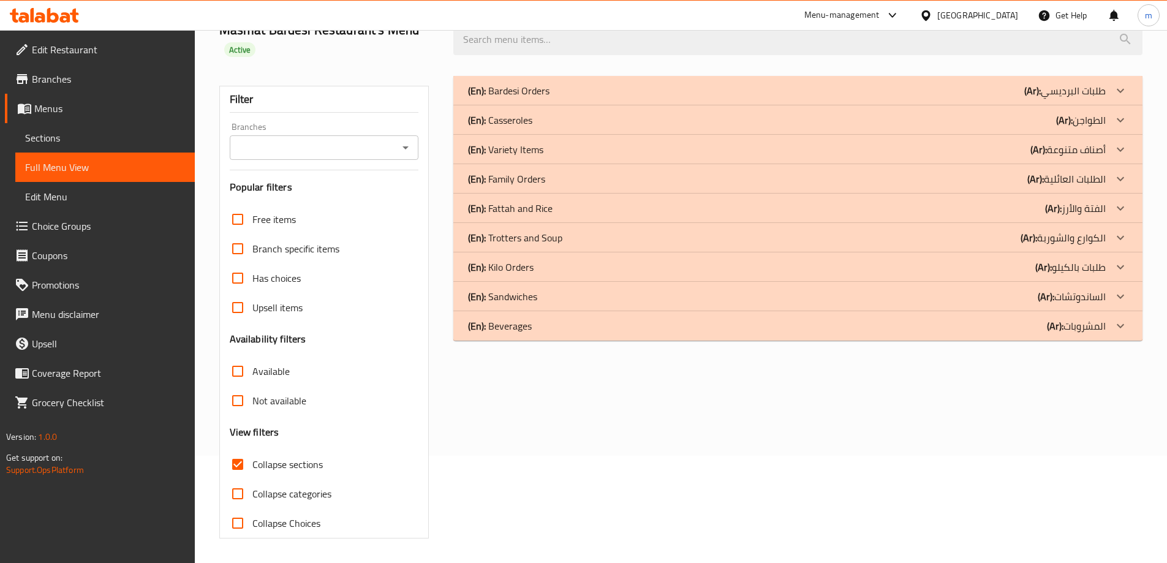
scroll to position [107, 0]
drag, startPoint x: 1053, startPoint y: 298, endPoint x: 1053, endPoint y: 290, distance: 8.0
click at [1055, 297] on p "(Ar): الساندوتشات" at bounding box center [1072, 296] width 68 height 15
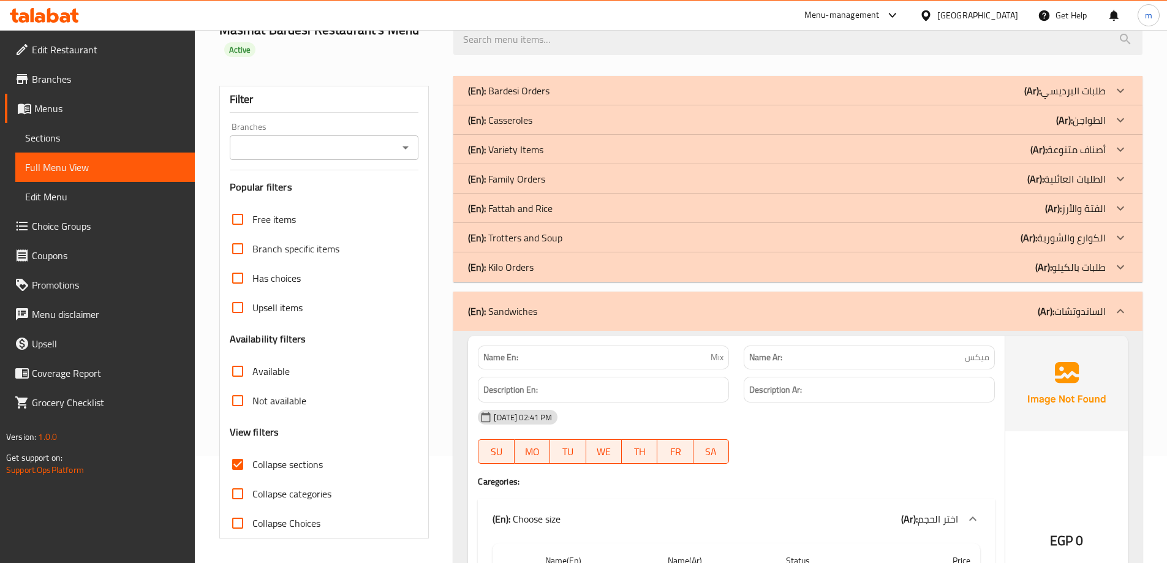
drag, startPoint x: 920, startPoint y: 333, endPoint x: 925, endPoint y: 359, distance: 26.2
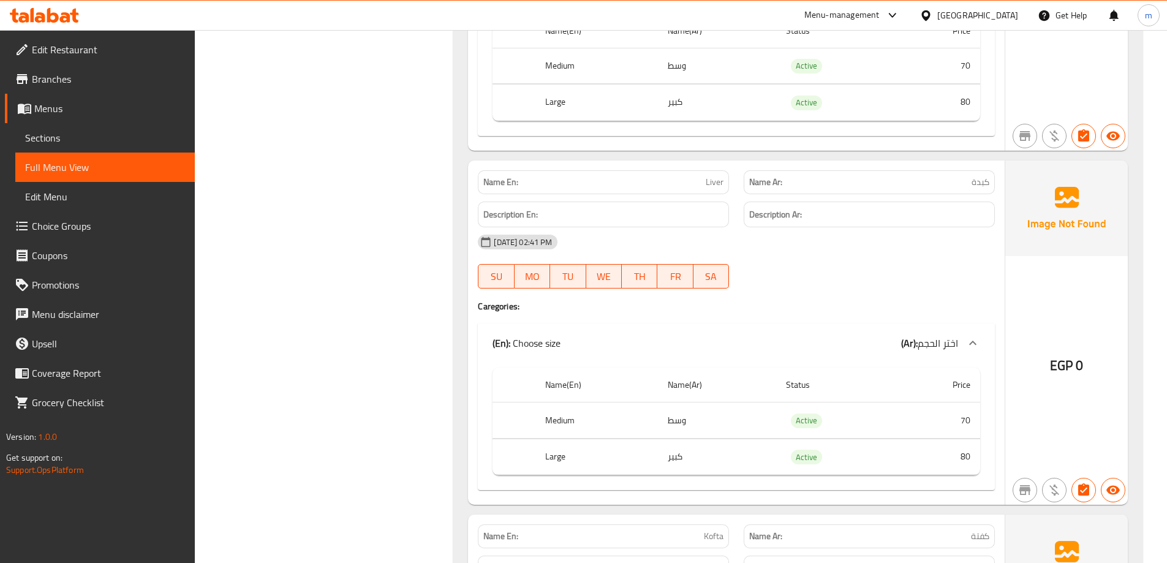
scroll to position [390, 0]
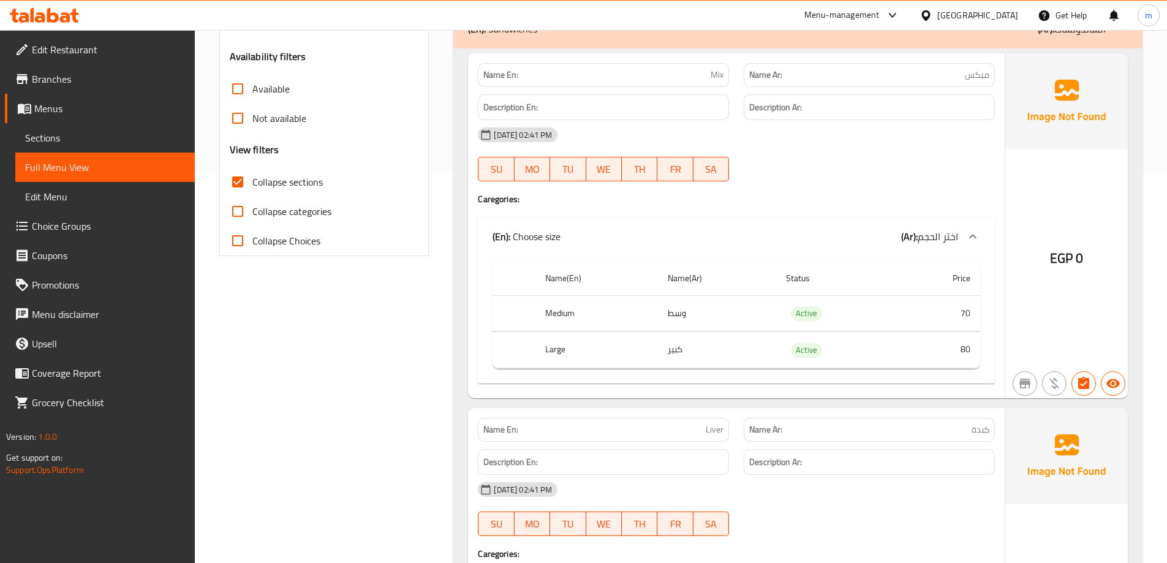
drag, startPoint x: 405, startPoint y: 240, endPoint x: 461, endPoint y: 59, distance: 189.7
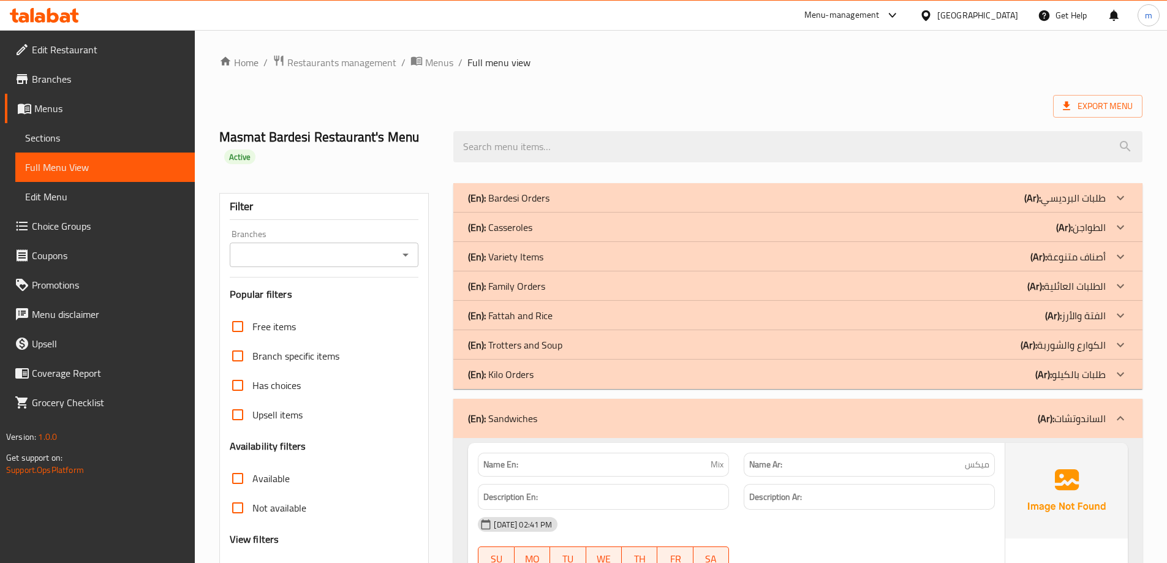
drag, startPoint x: 949, startPoint y: 416, endPoint x: 957, endPoint y: 331, distance: 84.9
click at [950, 416] on div "(En): Sandwiches (Ar): الساندوتشات" at bounding box center [787, 418] width 638 height 15
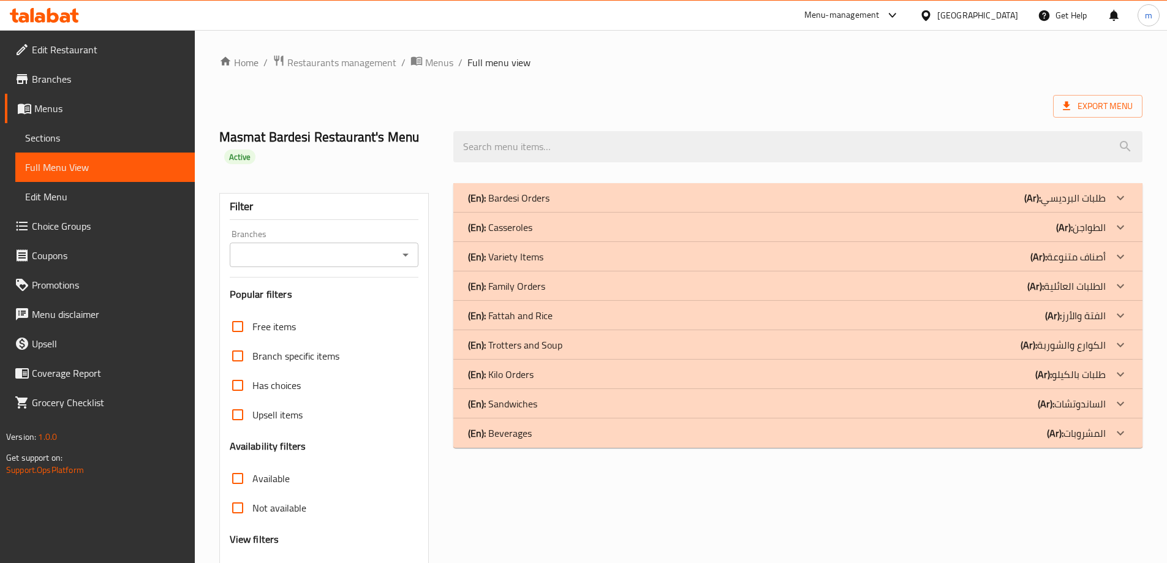
scroll to position [107, 0]
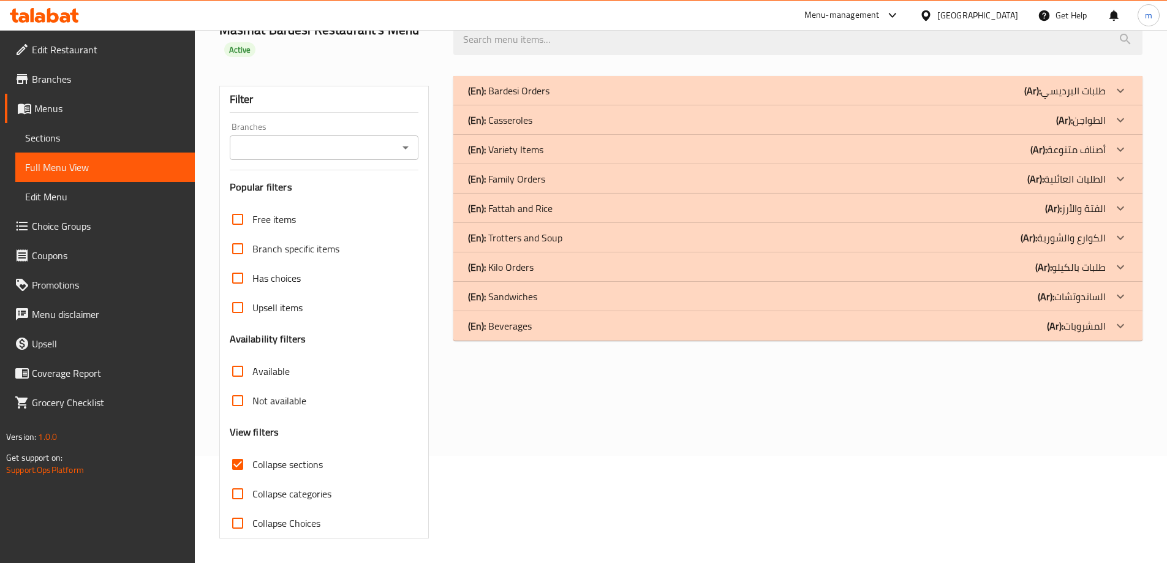
click at [1037, 325] on div "(En): Beverages (Ar): المشروبات" at bounding box center [787, 326] width 638 height 15
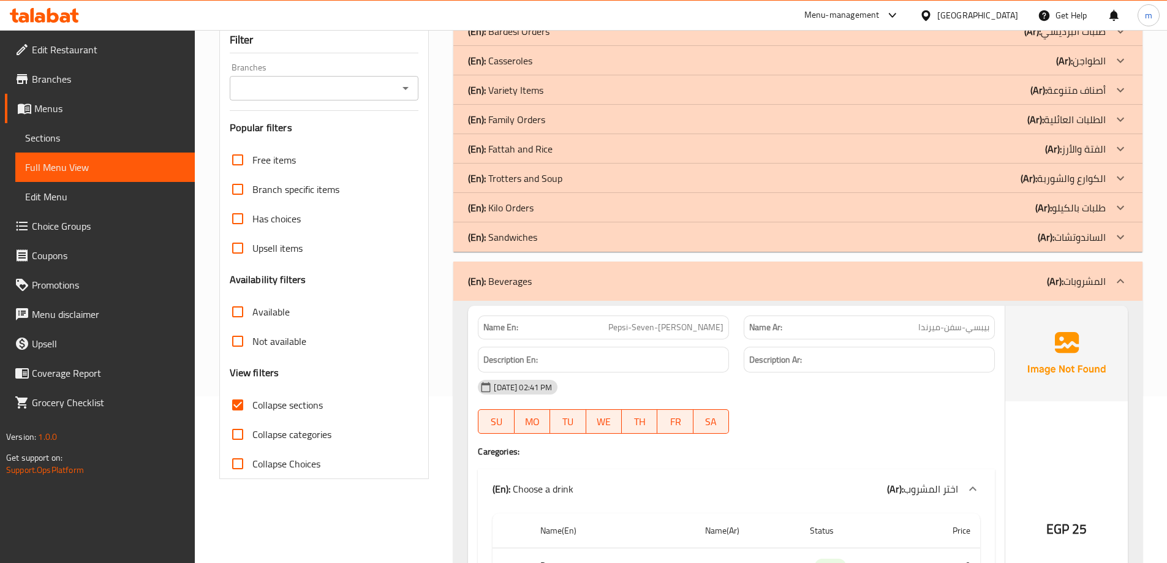
drag, startPoint x: 899, startPoint y: 61, endPoint x: 887, endPoint y: 152, distance: 91.5
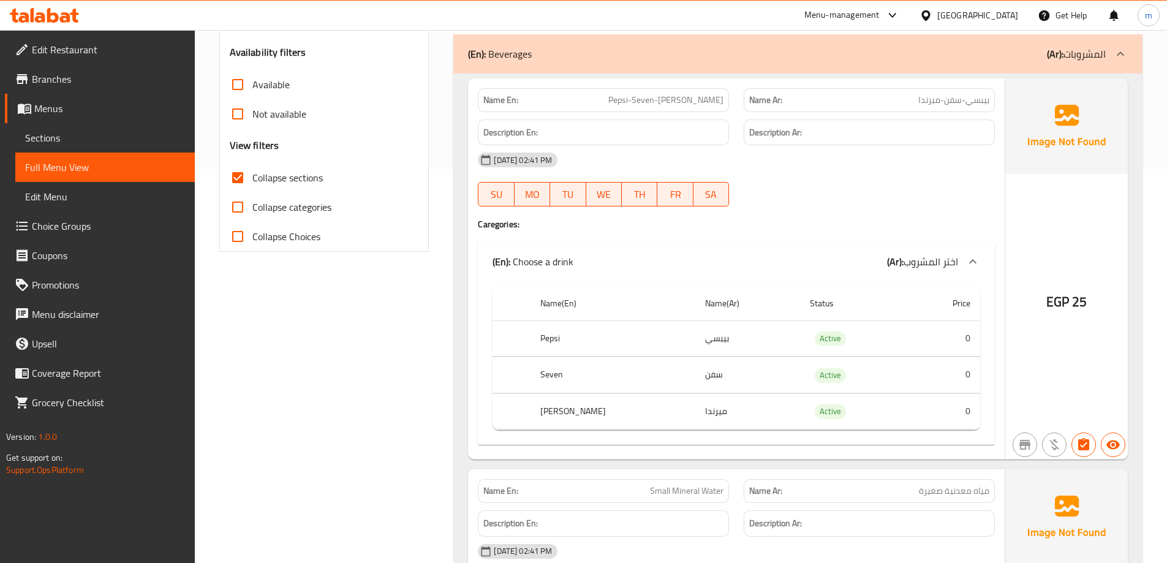
drag, startPoint x: 915, startPoint y: 169, endPoint x: 915, endPoint y: 148, distance: 20.8
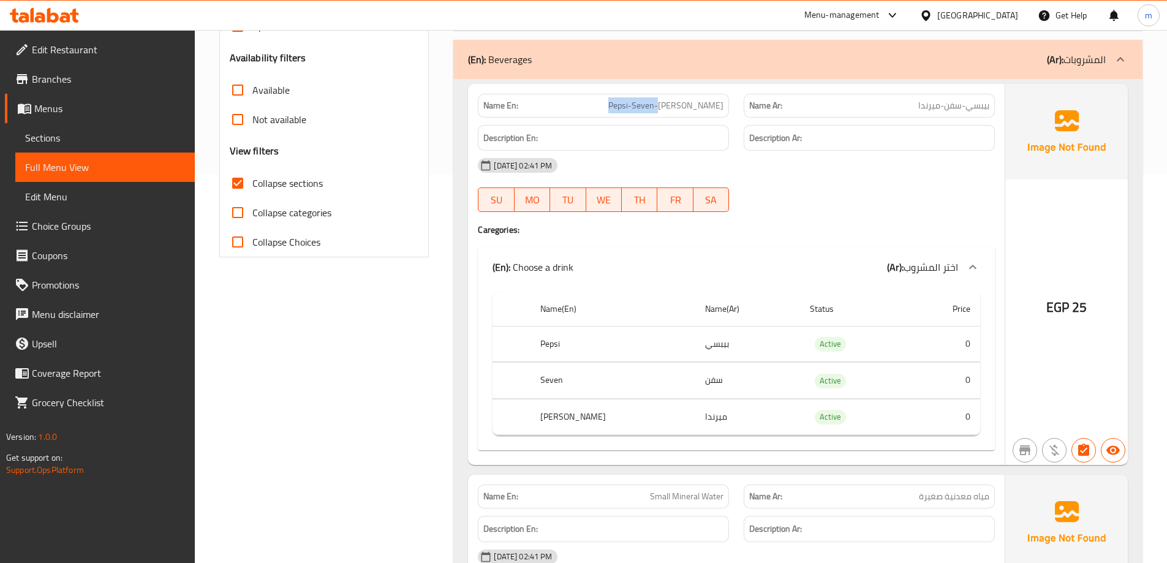
drag, startPoint x: 646, startPoint y: 103, endPoint x: 698, endPoint y: 103, distance: 52.1
click at [698, 103] on span "Pepsi-Seven-Miranda" at bounding box center [665, 105] width 115 height 13
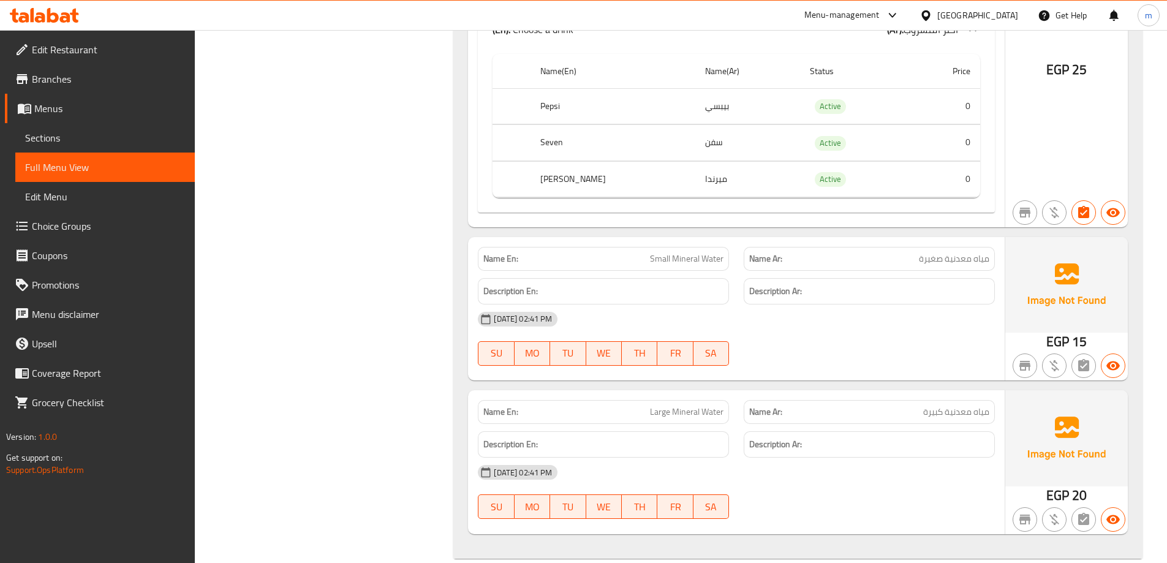
scroll to position [646, 0]
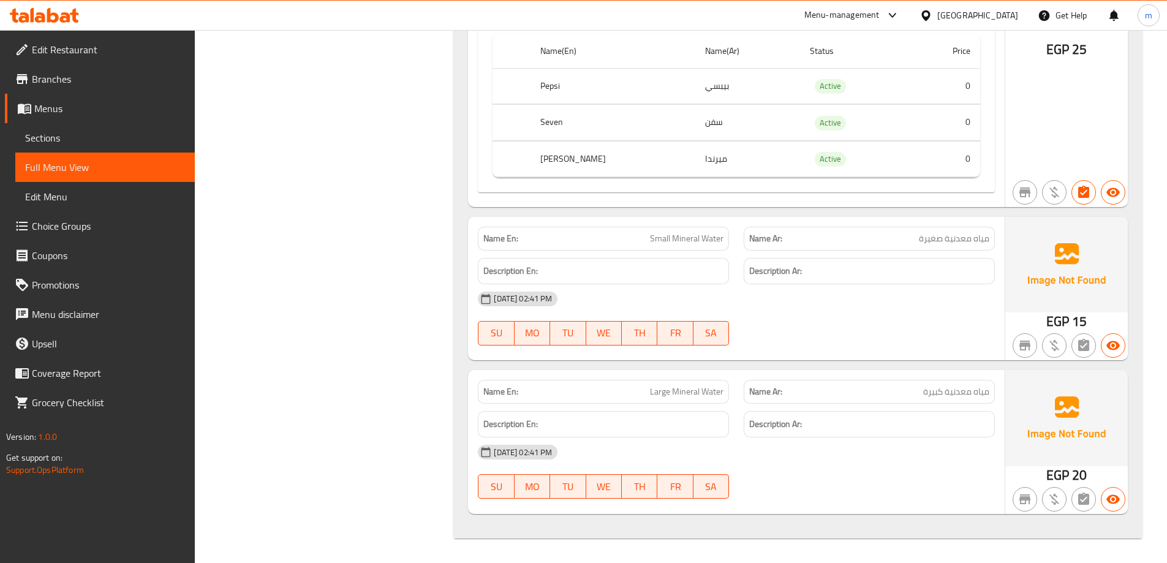
drag, startPoint x: 793, startPoint y: 221, endPoint x: 804, endPoint y: 273, distance: 54.0
drag, startPoint x: 649, startPoint y: 238, endPoint x: 795, endPoint y: 238, distance: 145.2
click at [795, 238] on div "Name En: Small Mineral Water Name Ar: مياه معدنية صغيرة" at bounding box center [737, 238] width 532 height 39
drag, startPoint x: 648, startPoint y: 384, endPoint x: 774, endPoint y: 392, distance: 125.9
click at [774, 392] on div "Name En: Large Mineral Water Name Ar: مياه معدنية كبيرة" at bounding box center [737, 392] width 532 height 39
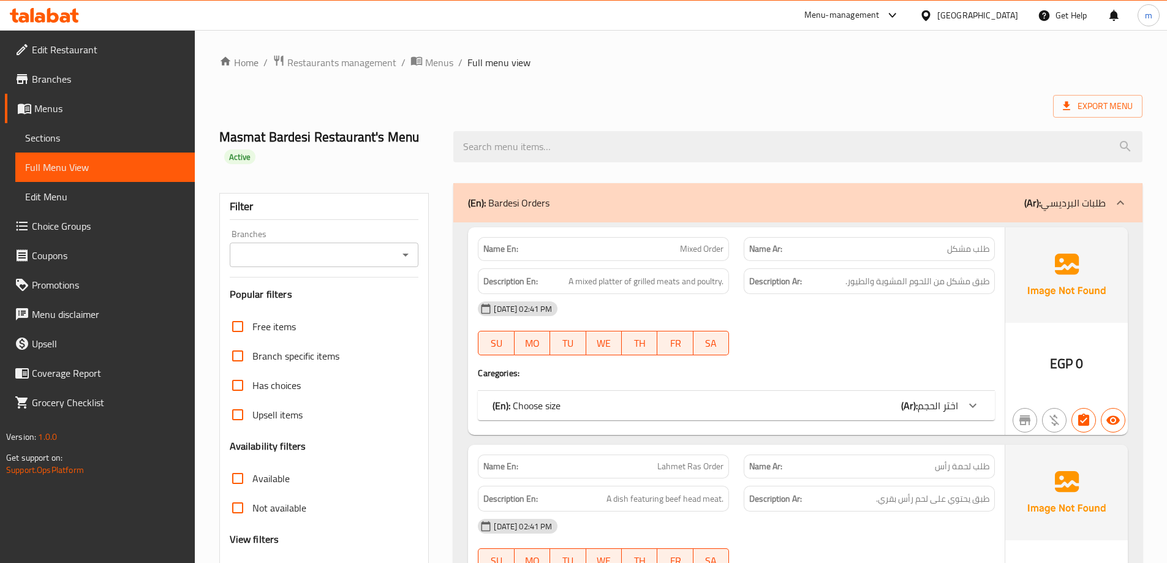
drag, startPoint x: 350, startPoint y: 183, endPoint x: 338, endPoint y: 105, distance: 78.9
click at [102, 144] on span "Sections" at bounding box center [105, 138] width 160 height 15
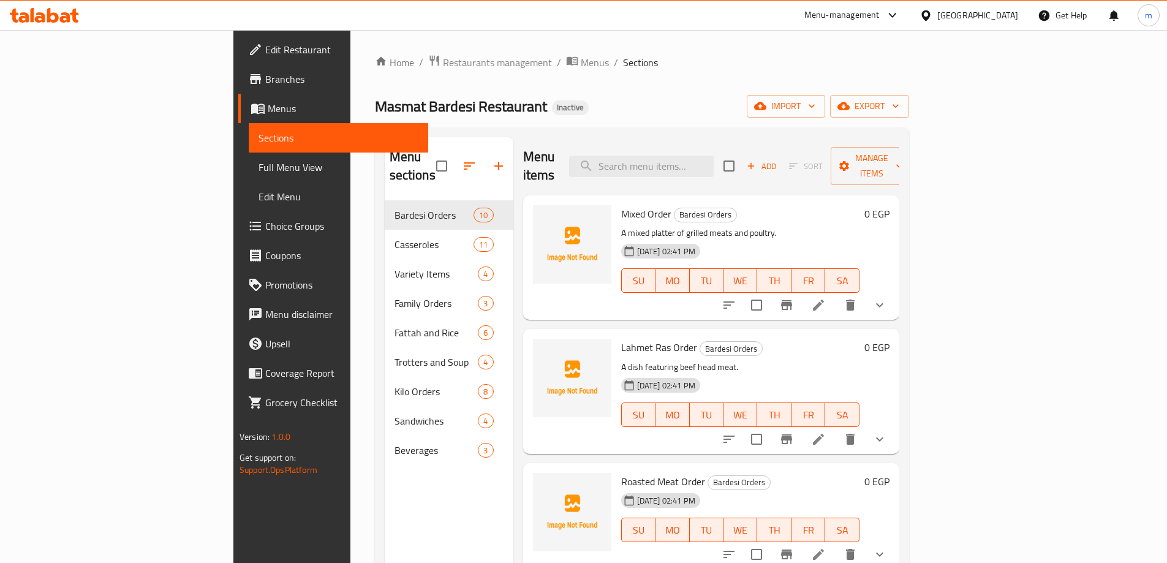
click at [687, 115] on div "Masmat Bardesi Restaurant Inactive import export" at bounding box center [642, 106] width 534 height 23
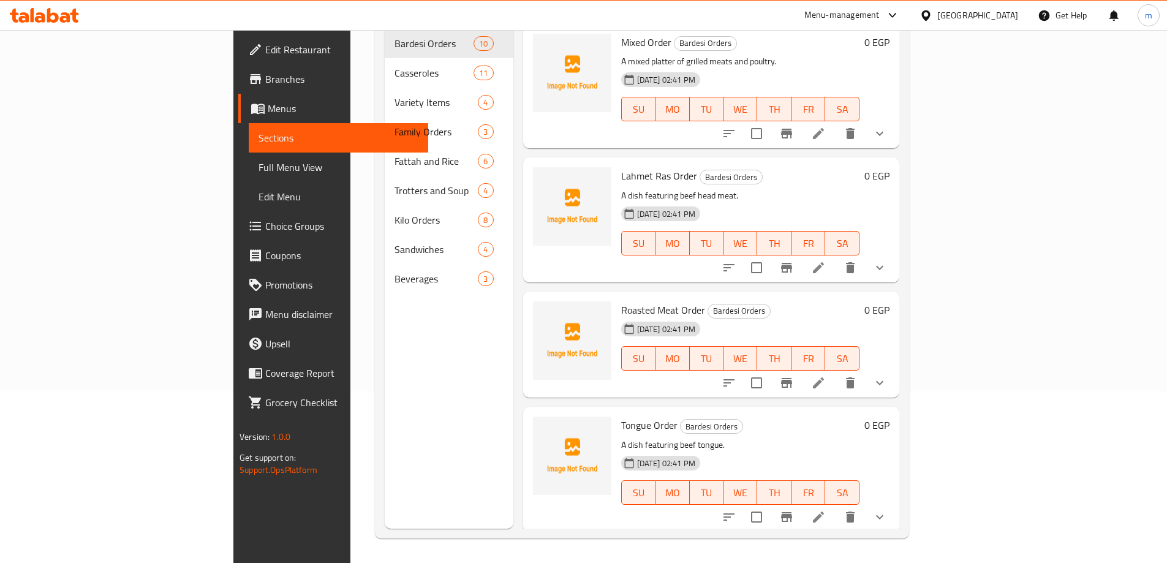
click at [836, 506] on li at bounding box center [818, 517] width 34 height 22
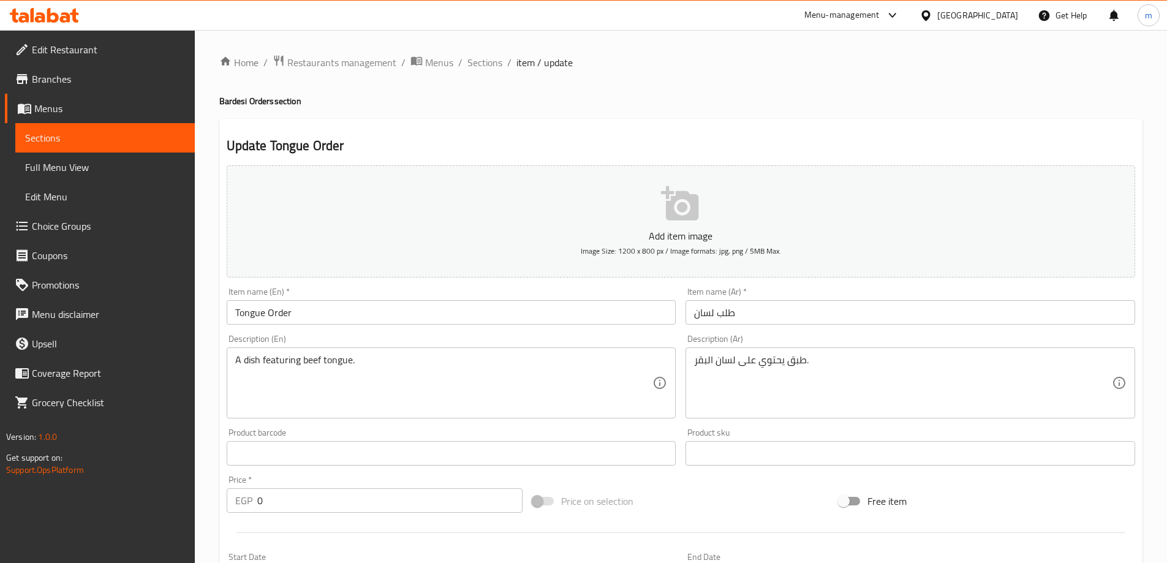
click at [987, 379] on div "Home / Restaurants management / Menus / Sections / item / update Bardesi Orders…" at bounding box center [680, 480] width 923 height 850
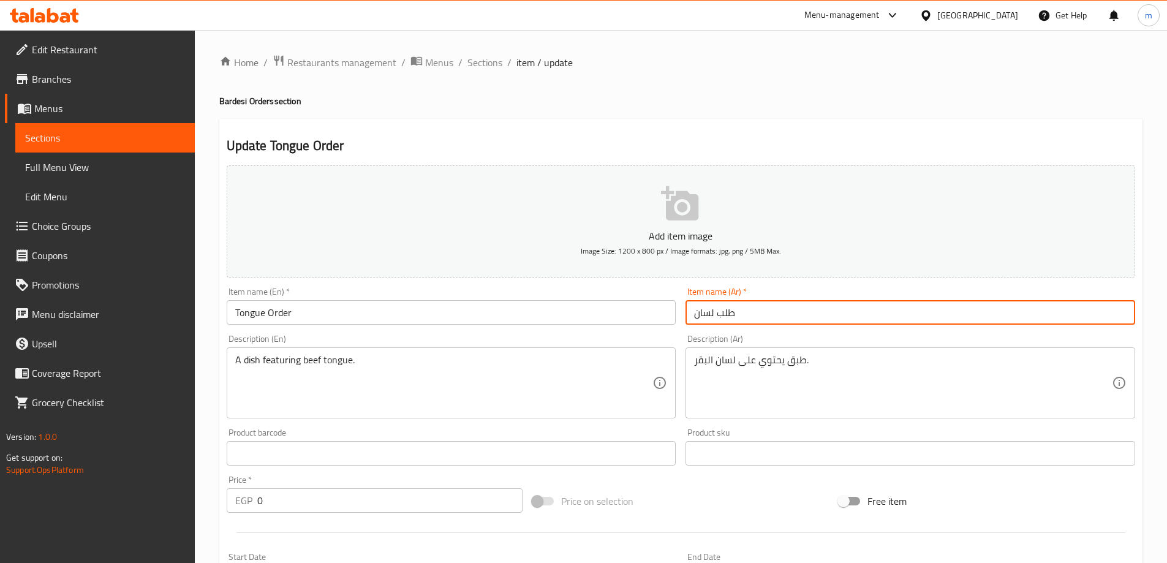
click at [976, 308] on input "طلب لسان" at bounding box center [911, 312] width 450 height 25
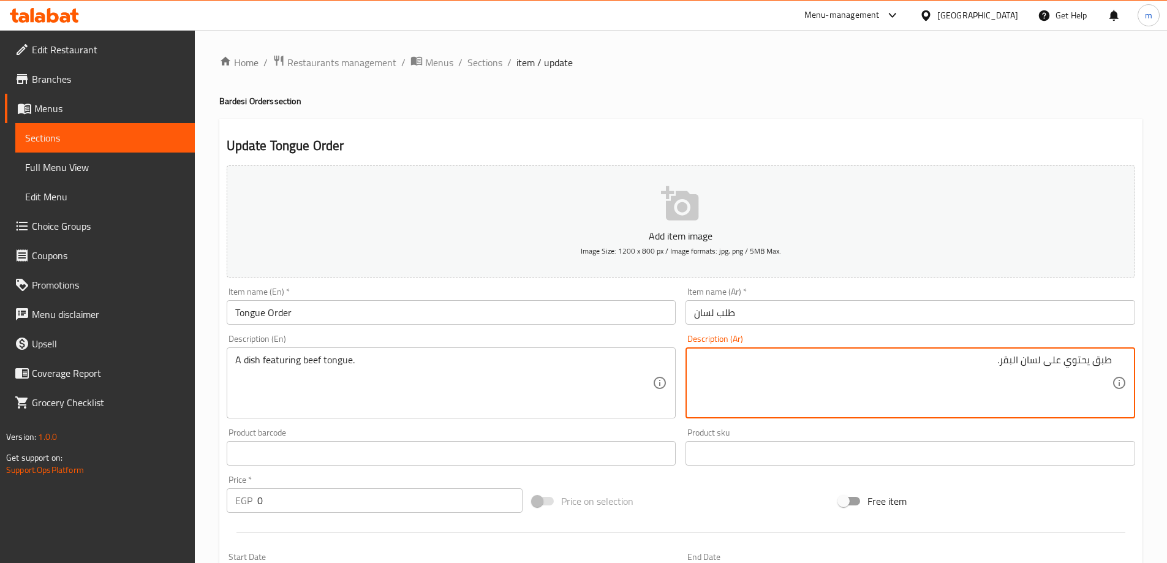
click at [986, 312] on input "طلب لسان" at bounding box center [911, 312] width 450 height 25
click at [1038, 362] on textarea "طبق يحتوي على لسان البقر." at bounding box center [903, 383] width 418 height 58
click at [1042, 361] on textarea "طبق يحتوي على لسان البقر." at bounding box center [903, 383] width 418 height 58
click at [1045, 361] on textarea "طبق يحتوي على لسان البقر." at bounding box center [903, 383] width 418 height 58
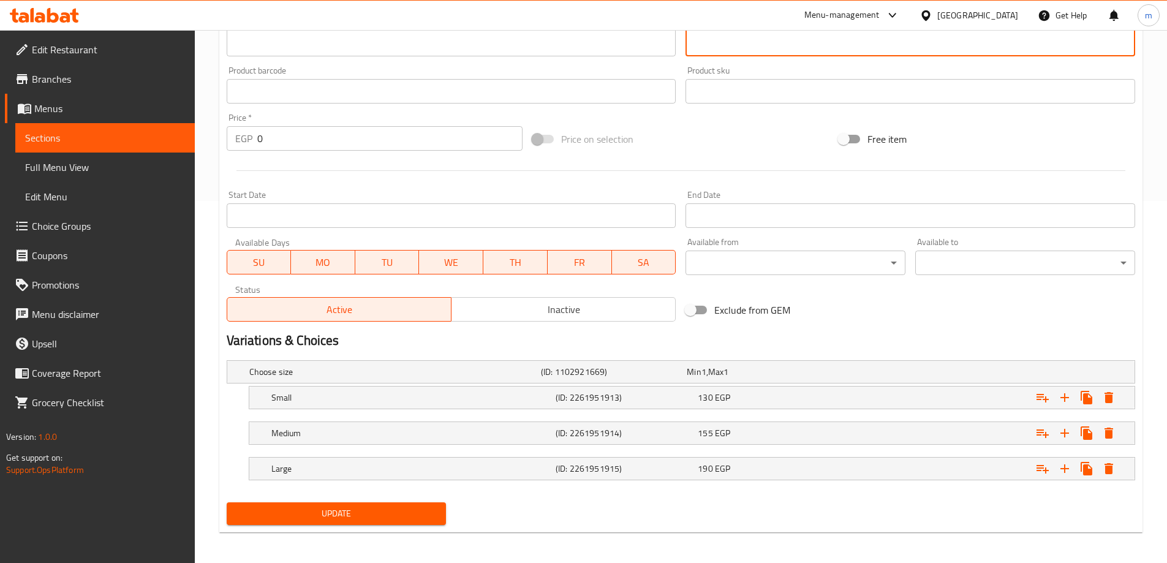
scroll to position [366, 0]
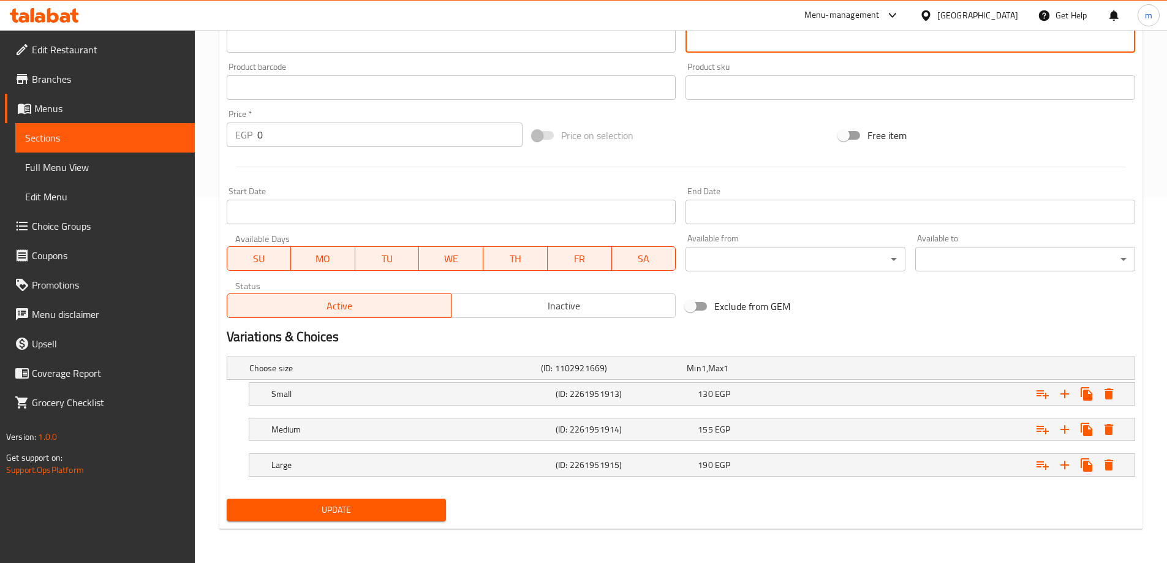
type textarea "طبق يحتوي على لحم لسان بقري."
click at [382, 515] on span "Update" at bounding box center [336, 509] width 200 height 15
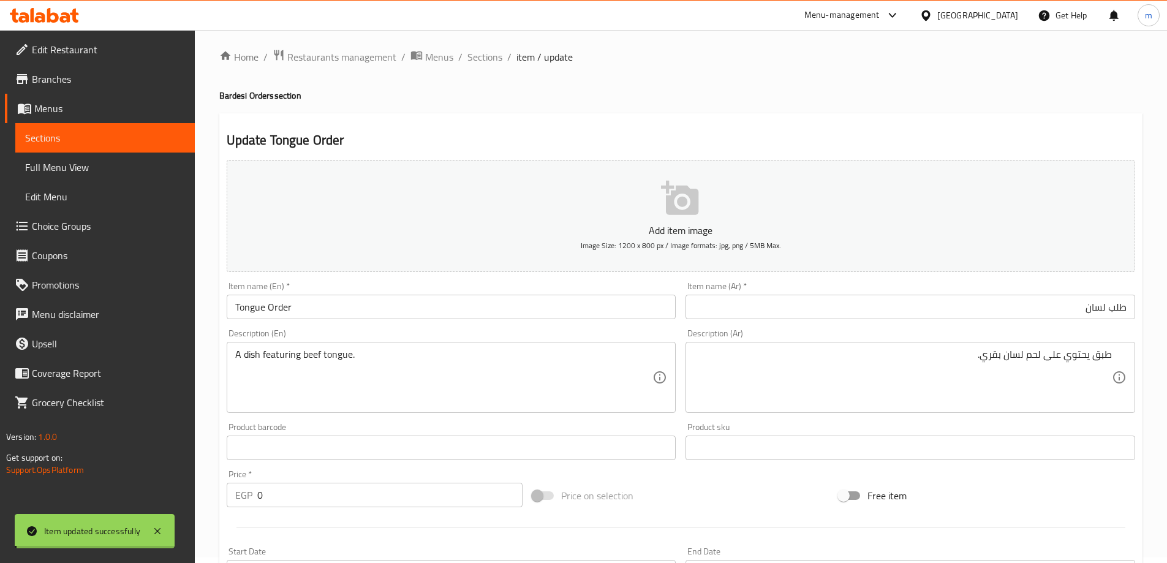
scroll to position [0, 0]
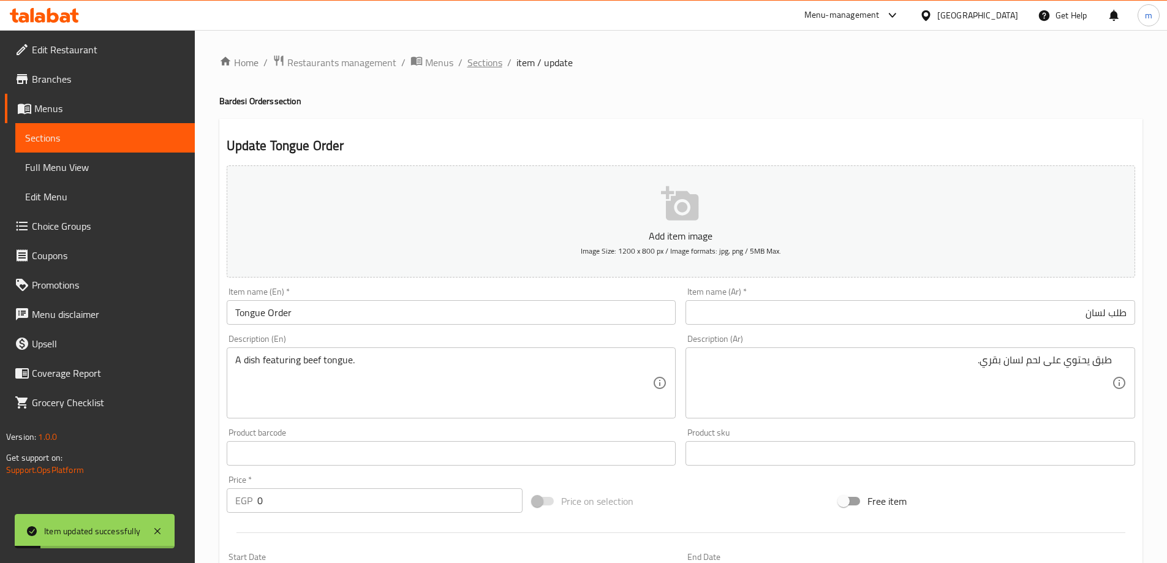
click at [480, 55] on span "Sections" at bounding box center [484, 62] width 35 height 15
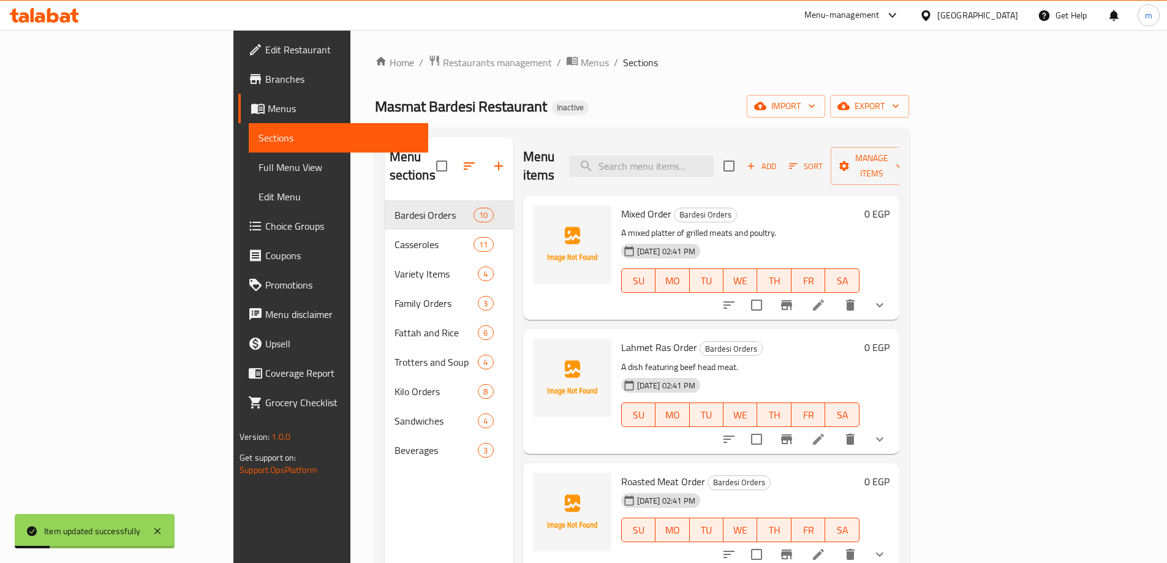
click at [513, 43] on div "Home / Restaurants management / Menus / Sections Masmat Bardesi Restaurant Inac…" at bounding box center [641, 382] width 583 height 705
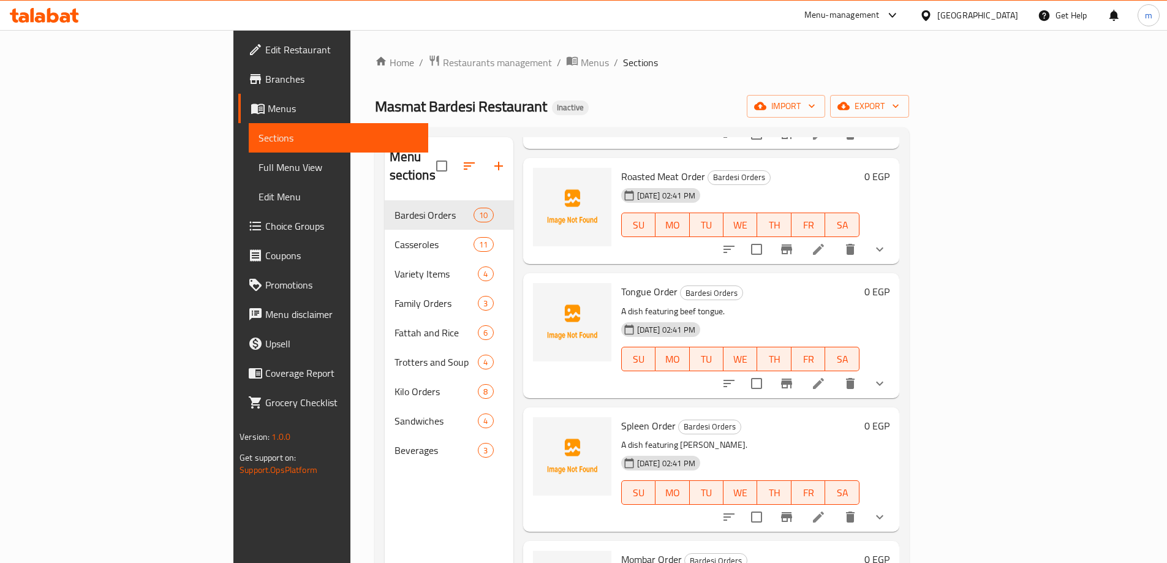
scroll to position [306, 0]
click at [826, 509] on icon at bounding box center [818, 516] width 15 height 15
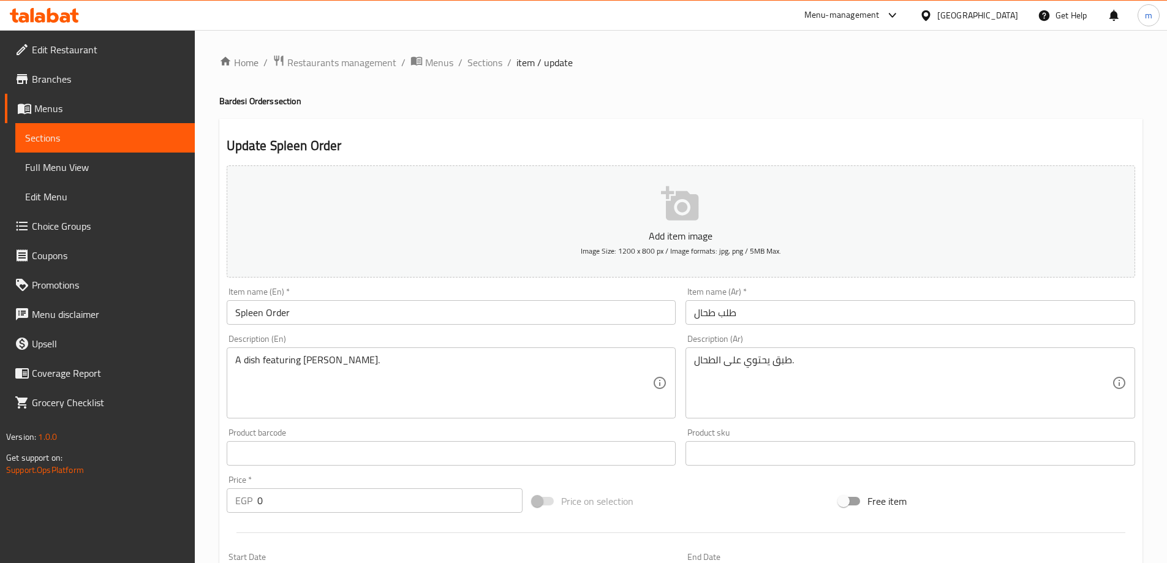
click at [802, 327] on div "Item name (Ar)   * طلب طحال Item name (Ar) *" at bounding box center [911, 305] width 460 height 47
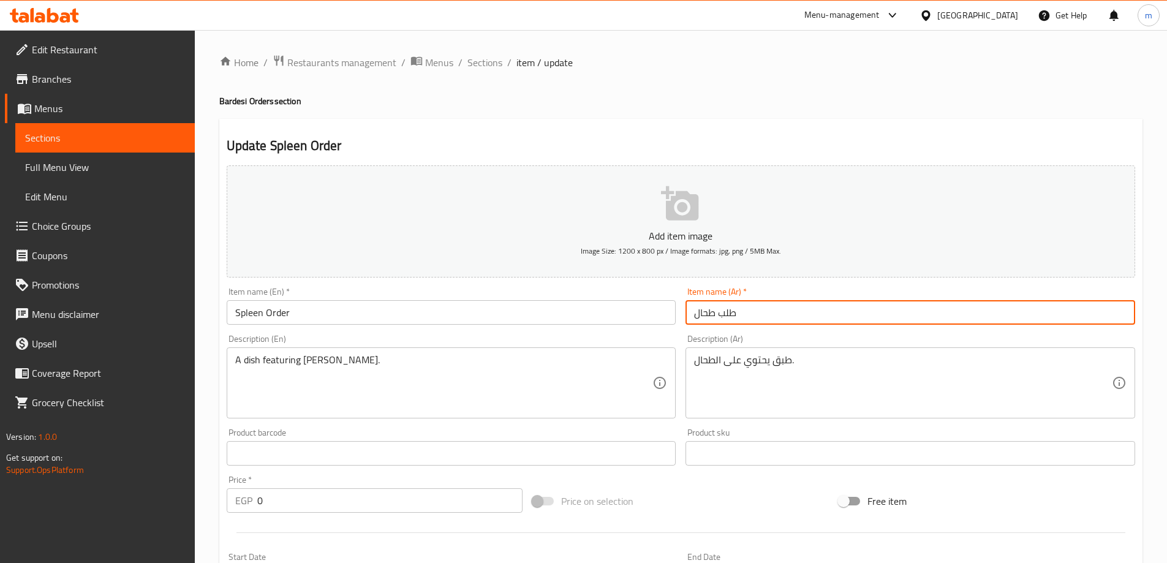
click at [805, 319] on input "طلب طحال" at bounding box center [911, 312] width 450 height 25
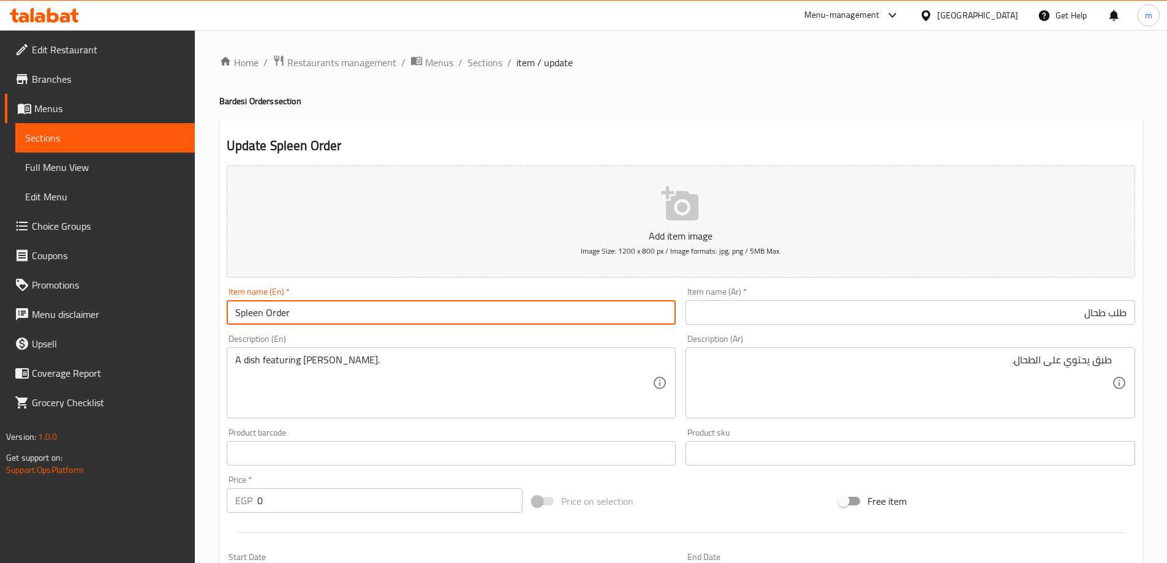
click at [638, 324] on input "Spleen Order" at bounding box center [452, 312] width 450 height 25
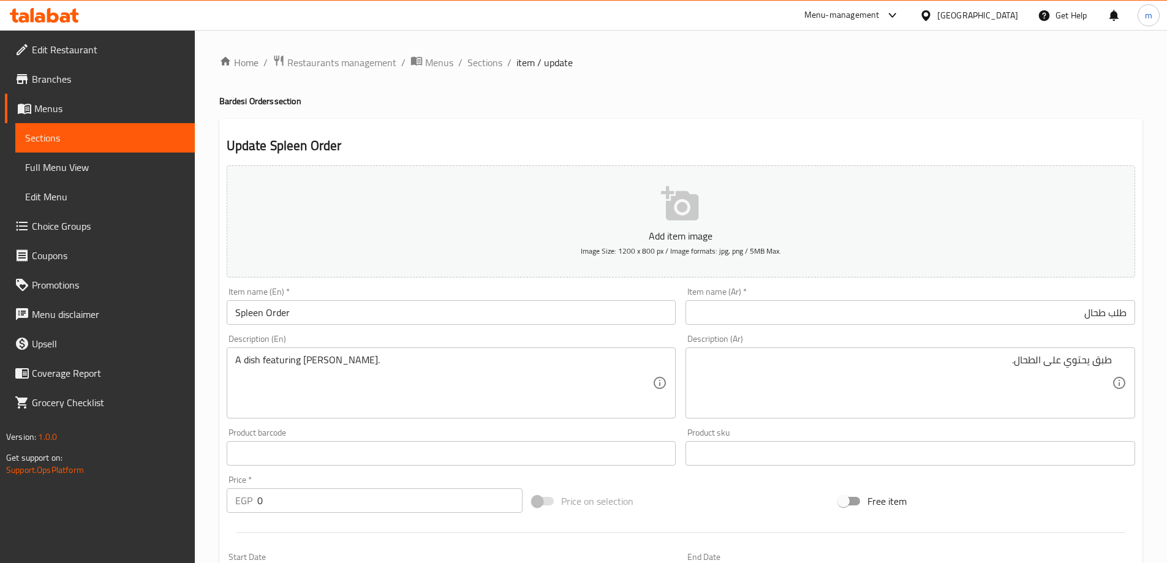
click at [835, 338] on div "Description (Ar) طبق يحتوي على الطحال. Description (Ar)" at bounding box center [911, 377] width 450 height 84
click at [845, 330] on div "Description (Ar) طبق يحتوي على الطحال. Description (Ar)" at bounding box center [911, 377] width 460 height 94
click at [846, 322] on input "طلب طحال" at bounding box center [911, 312] width 450 height 25
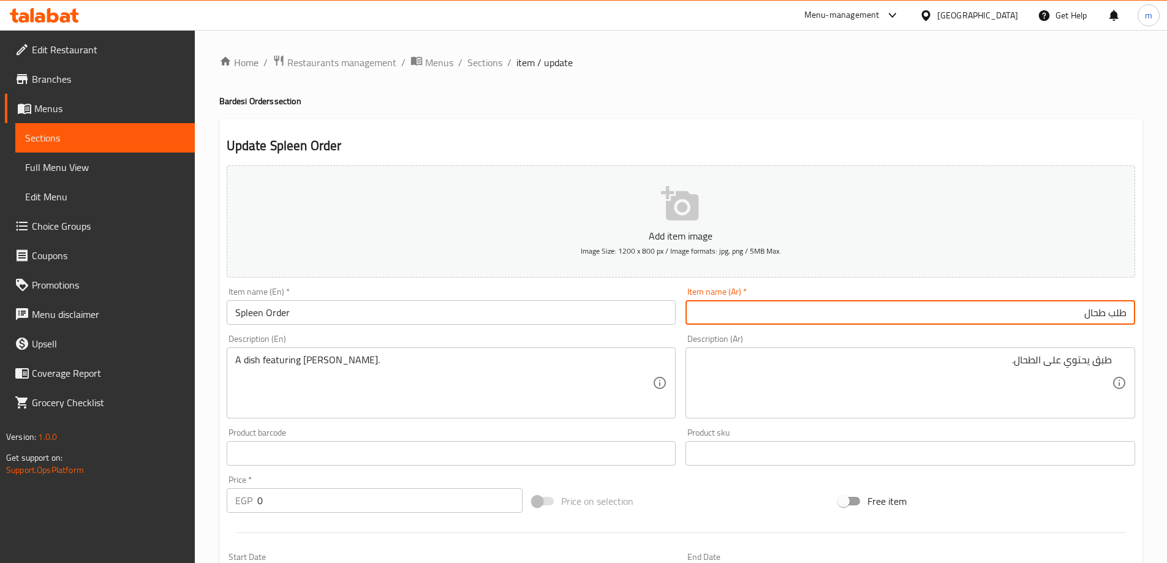
click at [846, 322] on input "طلب طحال" at bounding box center [911, 312] width 450 height 25
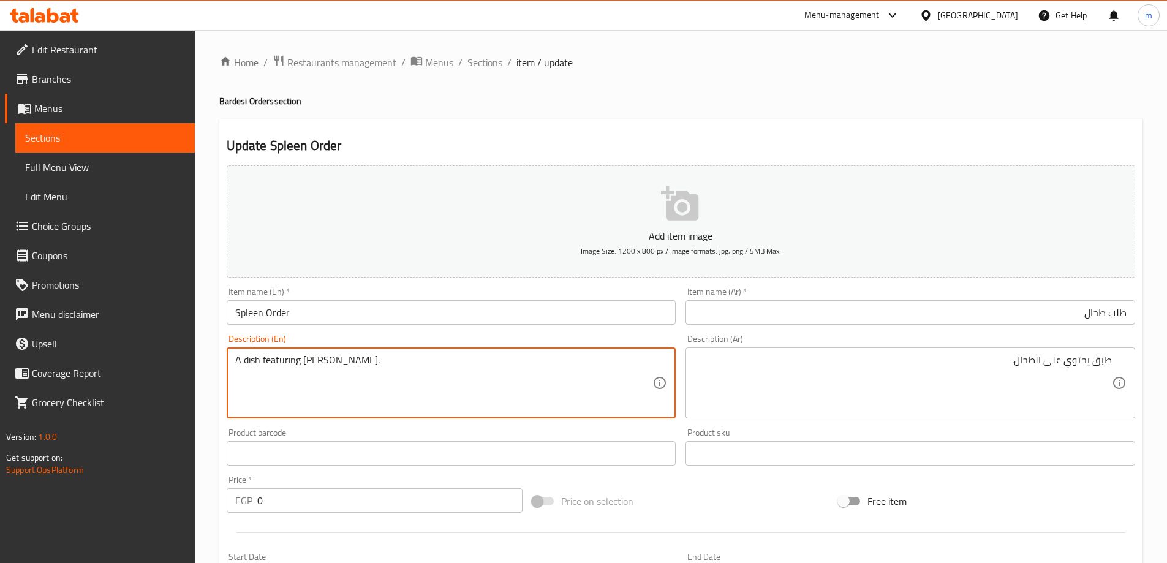
paste textarea "Spleen, Vegetables, Spices and bread"
type textarea "Spleen, Vegetables, Spices and bread"
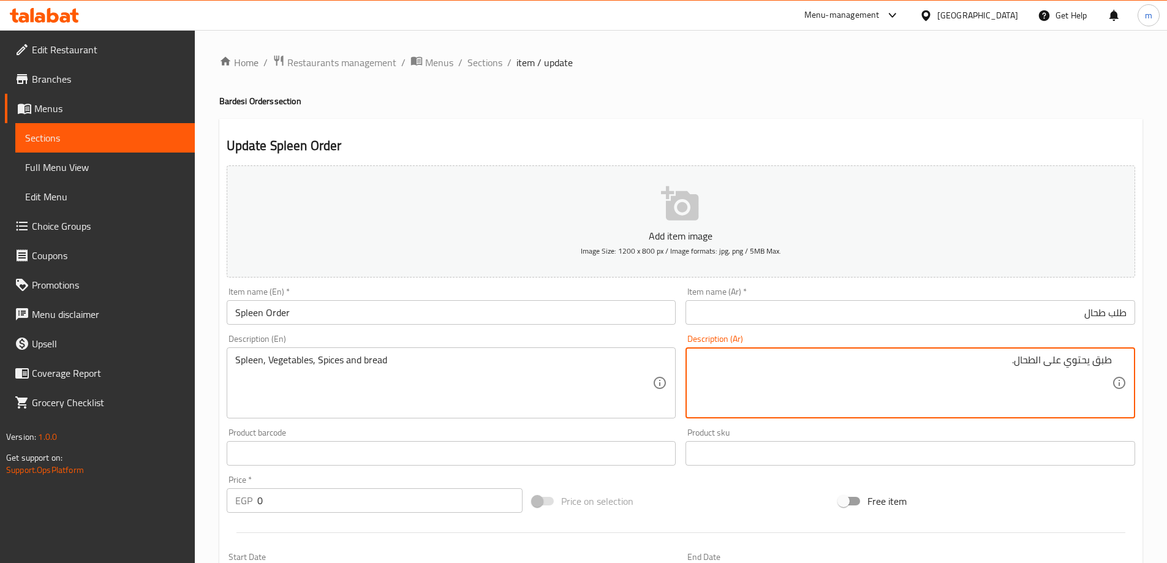
paste textarea "ال، خضروات، توابل وخبز"
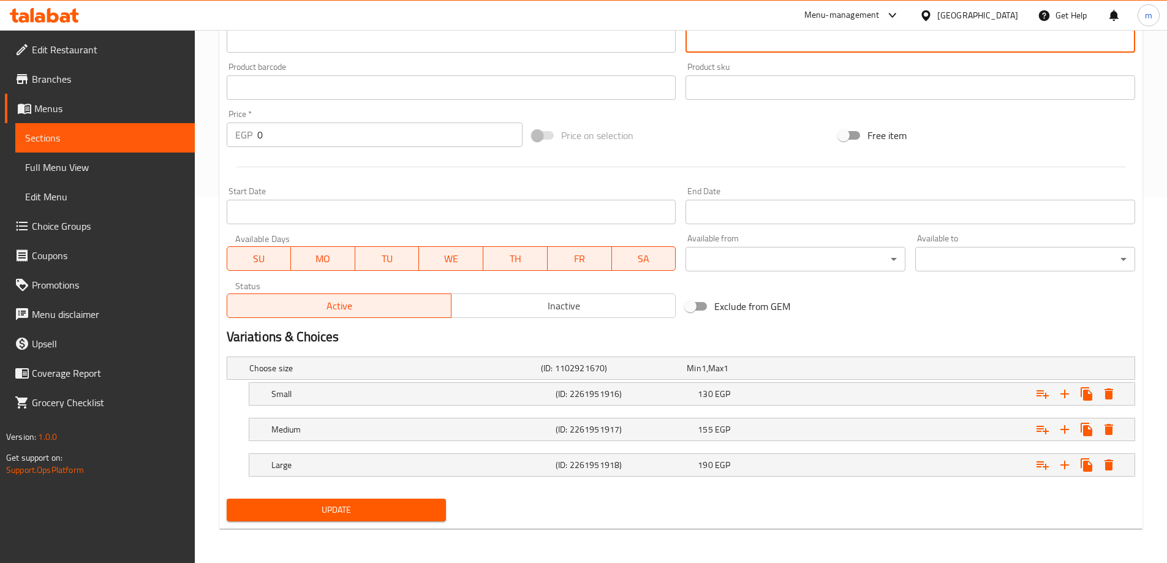
type textarea "طحال، خضروات، توابل وخبز"
click at [393, 519] on button "Update" at bounding box center [337, 510] width 220 height 23
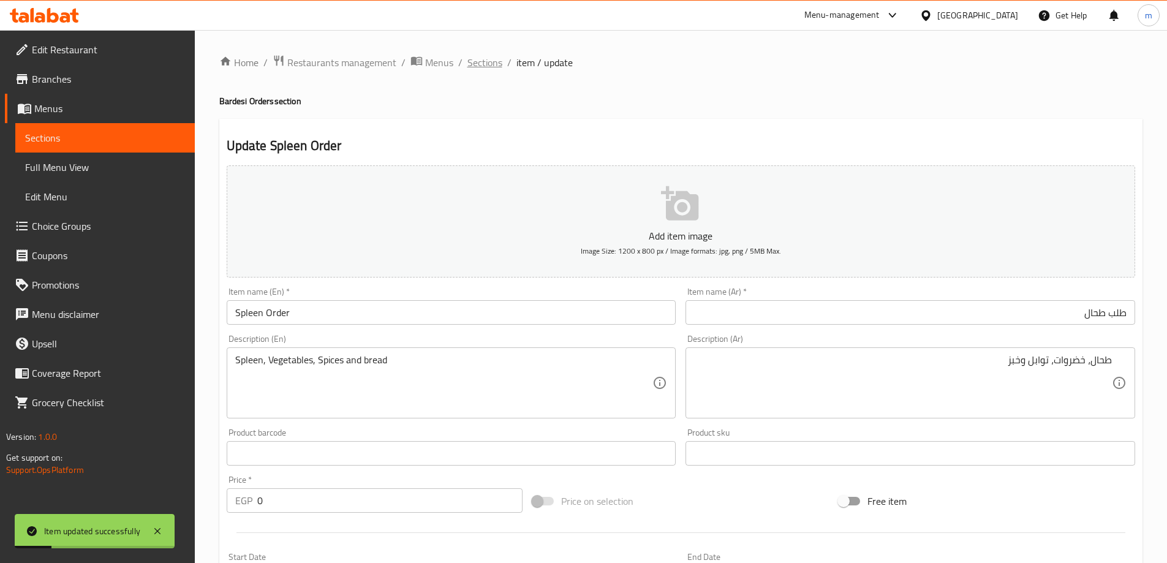
click at [489, 61] on span "Sections" at bounding box center [484, 62] width 35 height 15
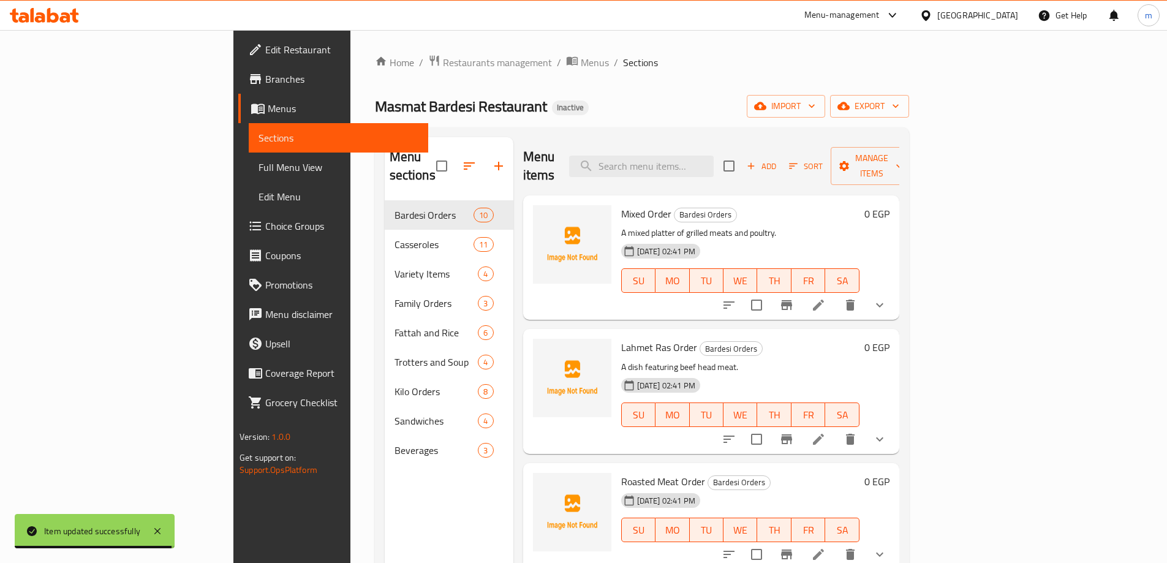
scroll to position [695, 0]
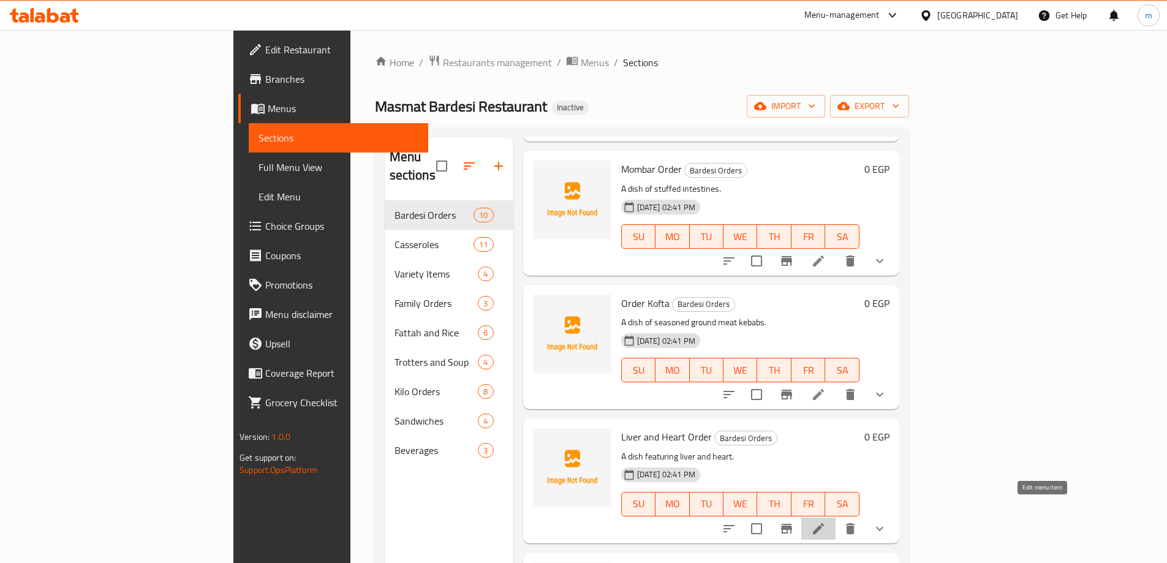
click at [826, 521] on icon at bounding box center [818, 528] width 15 height 15
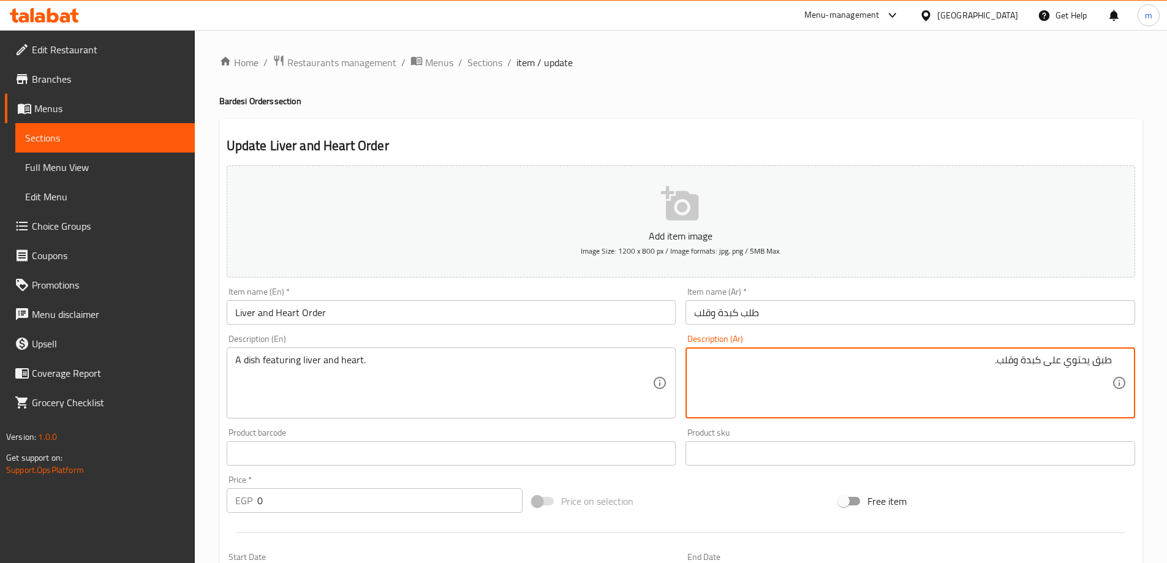
click at [870, 310] on input "طلب كبدة وقلب" at bounding box center [911, 312] width 450 height 25
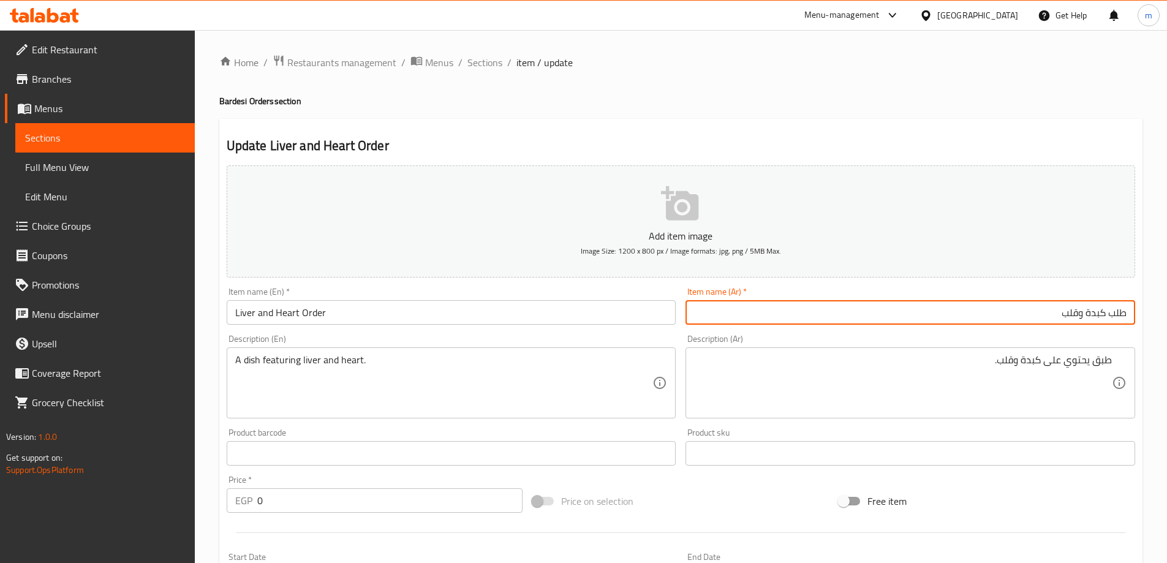
click at [605, 324] on input "Liver and Heart Order" at bounding box center [452, 312] width 450 height 25
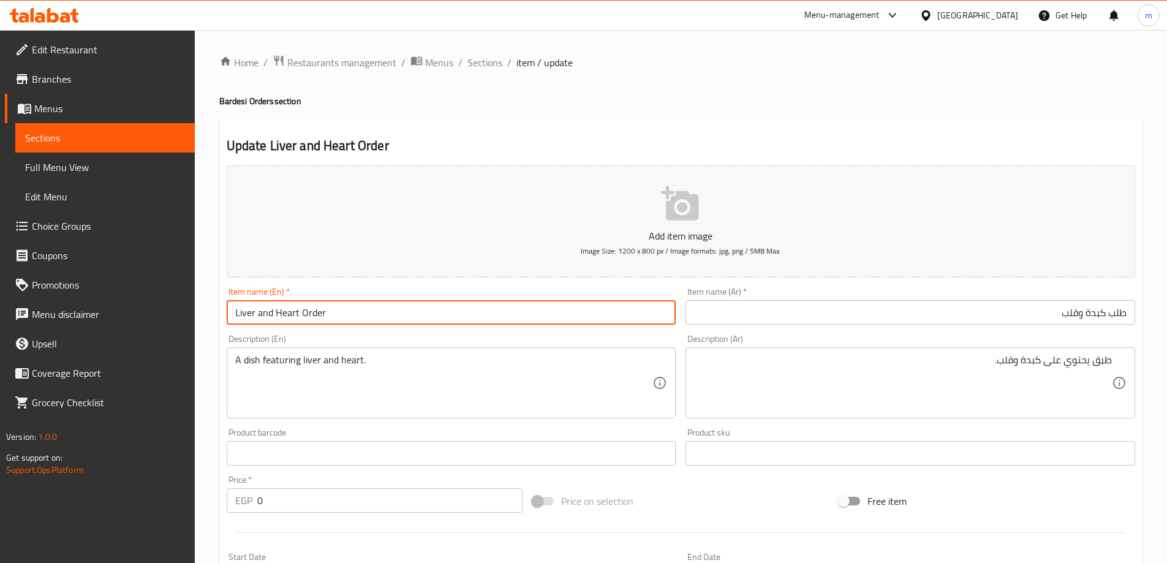
click at [605, 324] on input "Liver and Heart Order" at bounding box center [452, 312] width 450 height 25
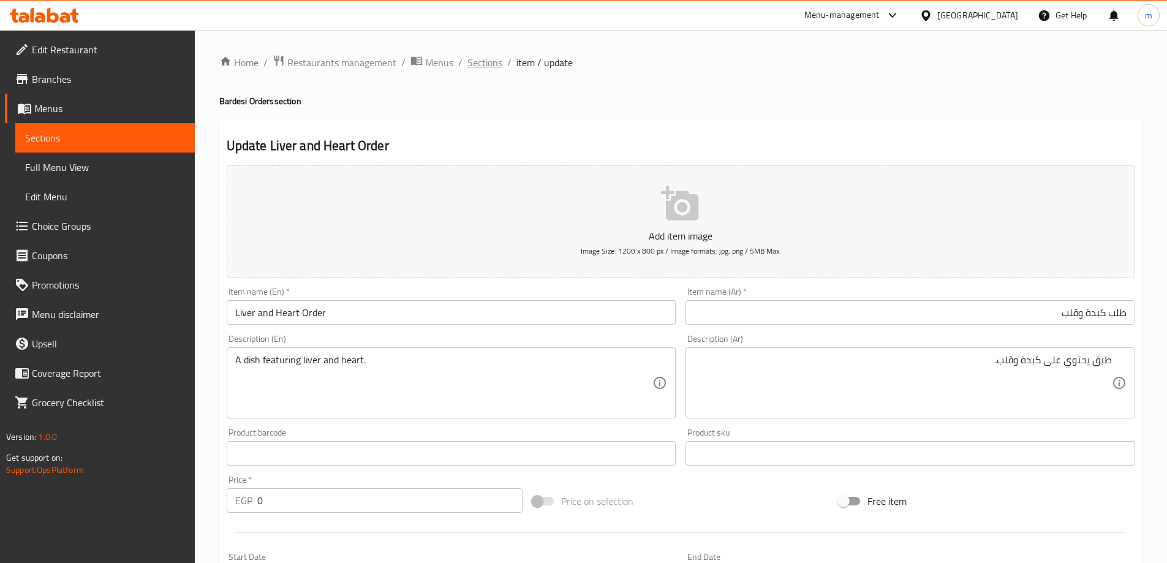
click at [496, 67] on span "Sections" at bounding box center [484, 62] width 35 height 15
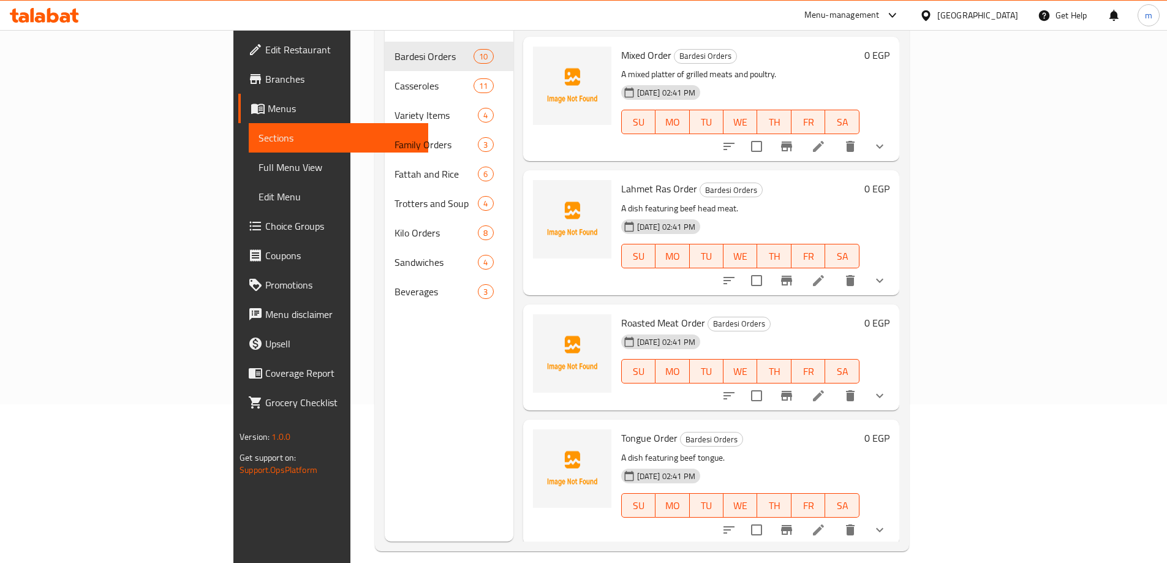
scroll to position [172, 0]
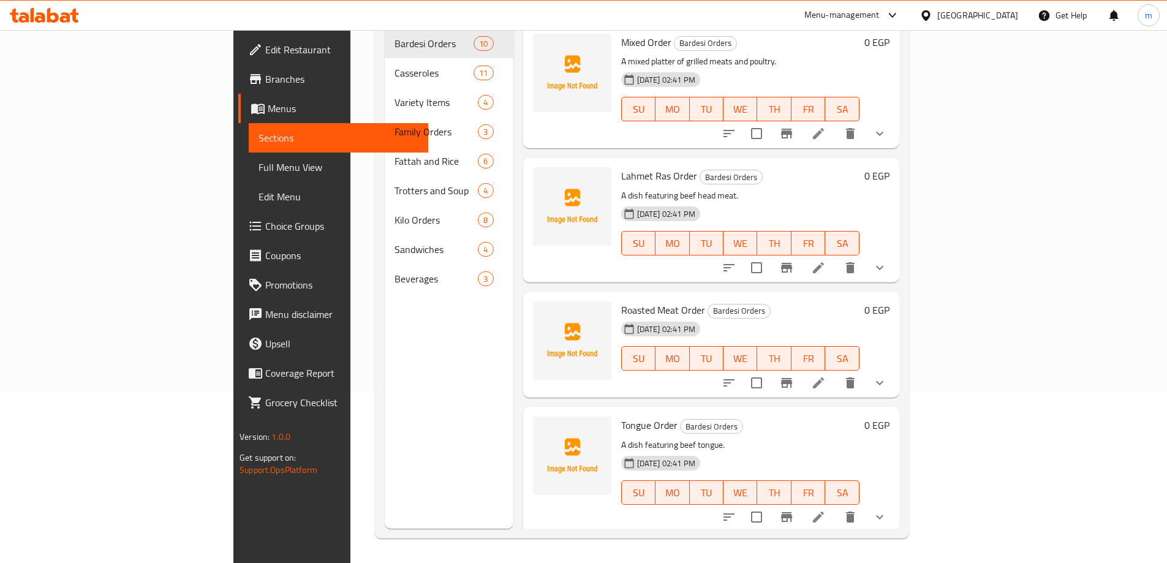
drag, startPoint x: 701, startPoint y: 91, endPoint x: 699, endPoint y: 147, distance: 56.4
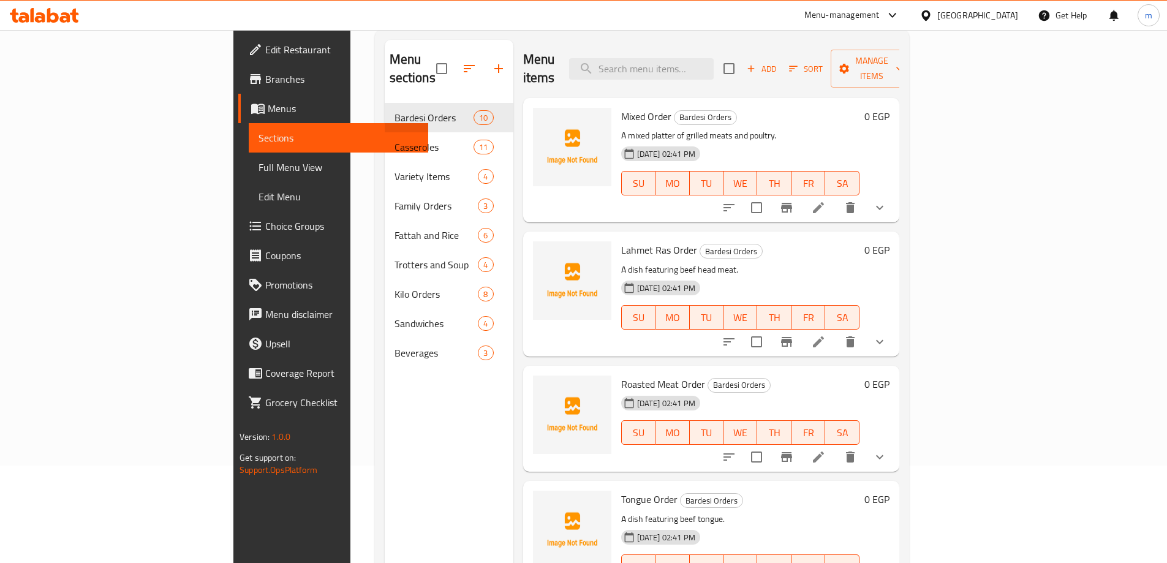
scroll to position [0, 0]
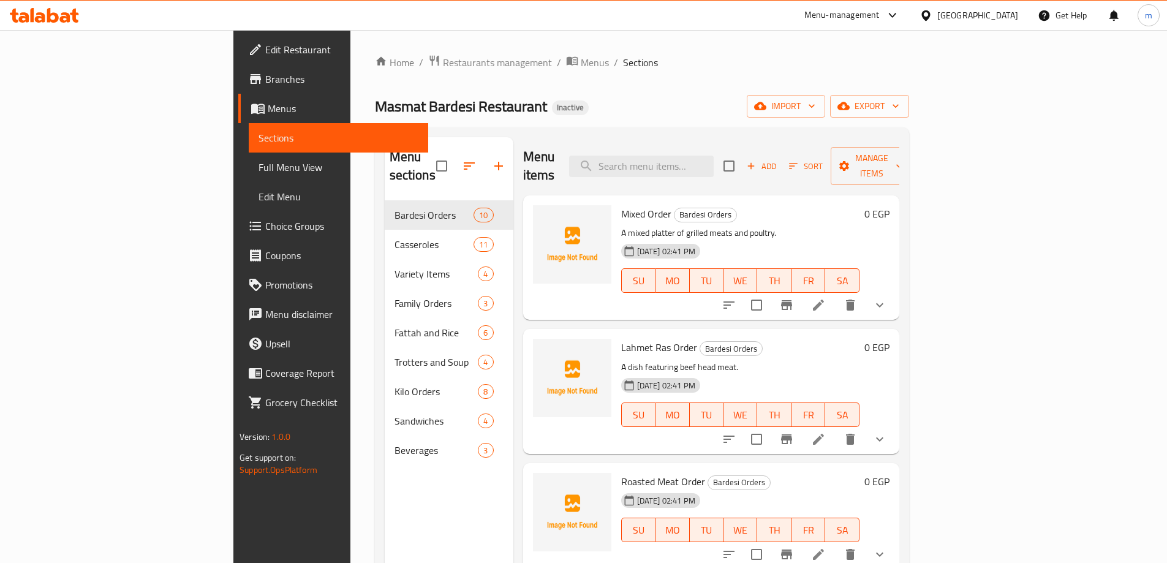
drag, startPoint x: 547, startPoint y: 240, endPoint x: 528, endPoint y: 71, distance: 169.6
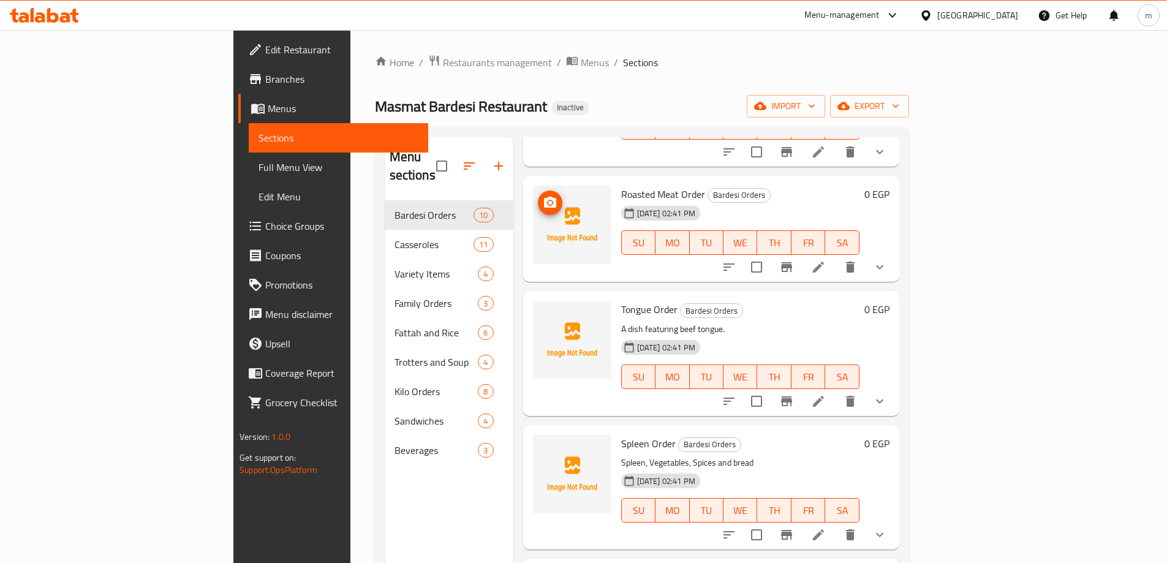
scroll to position [325, 0]
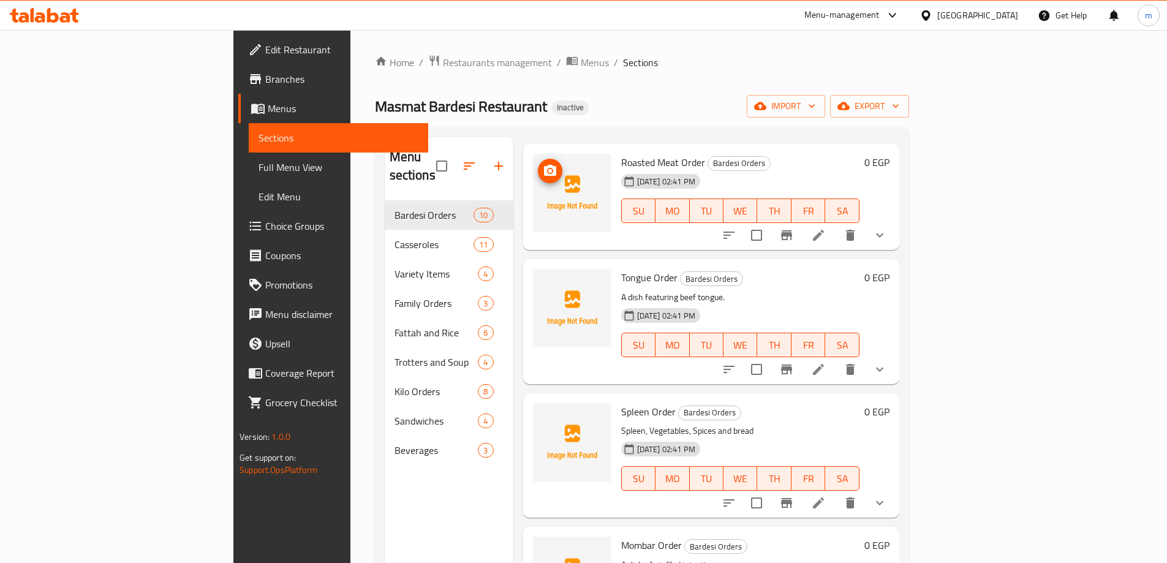
drag, startPoint x: 534, startPoint y: 216, endPoint x: 870, endPoint y: 384, distance: 375.1
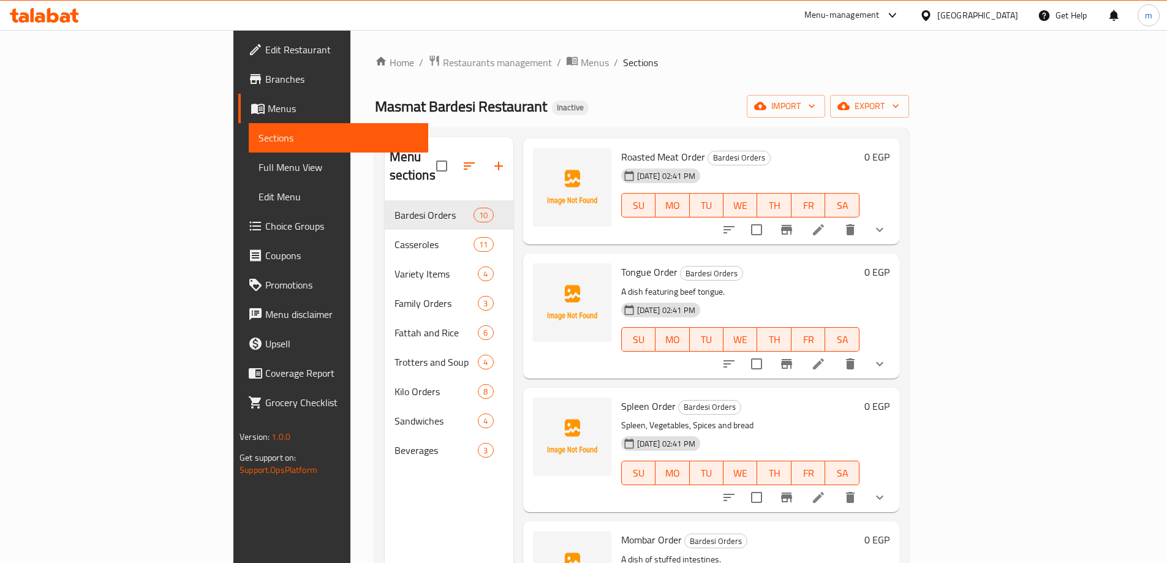
click at [836, 486] on li at bounding box center [818, 497] width 34 height 22
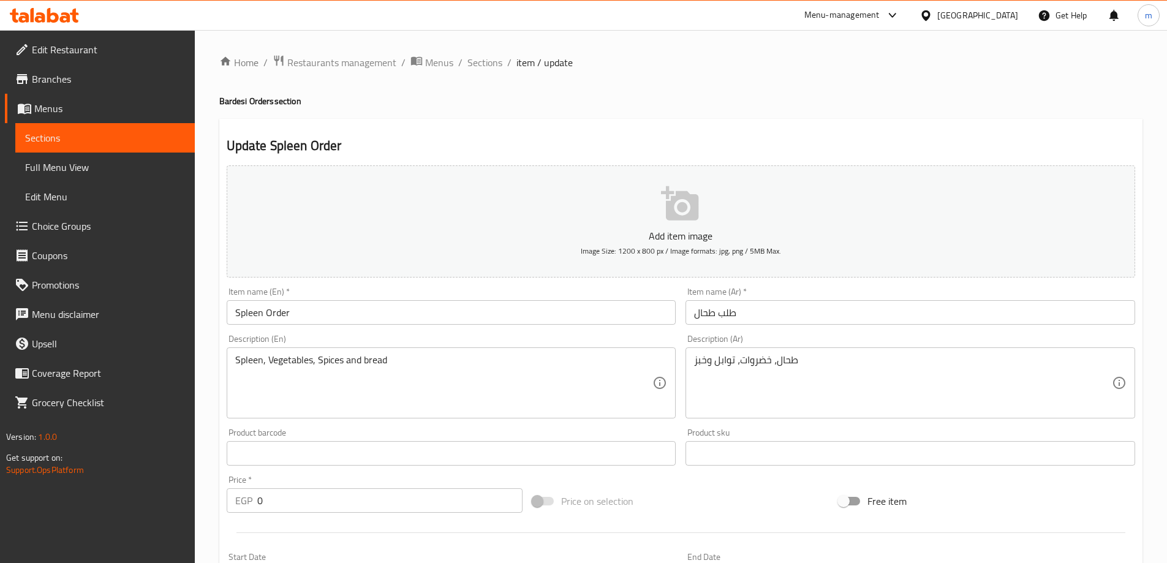
click at [827, 350] on div "طحال، خضروات، توابل وخبز Description (Ar)" at bounding box center [911, 382] width 450 height 71
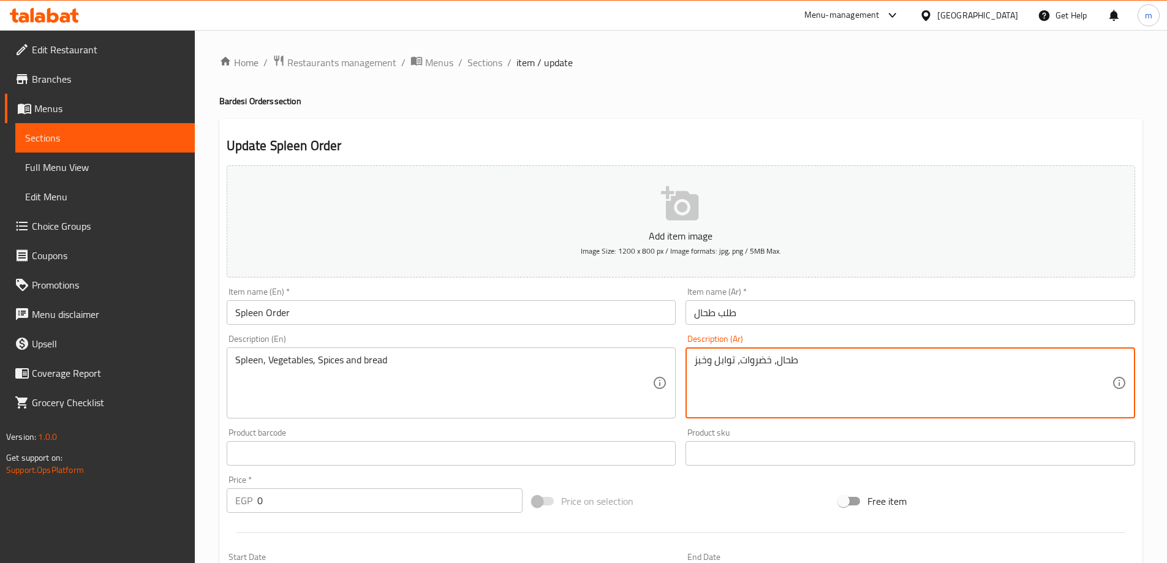
click at [814, 316] on input "طلب طحال" at bounding box center [911, 312] width 450 height 25
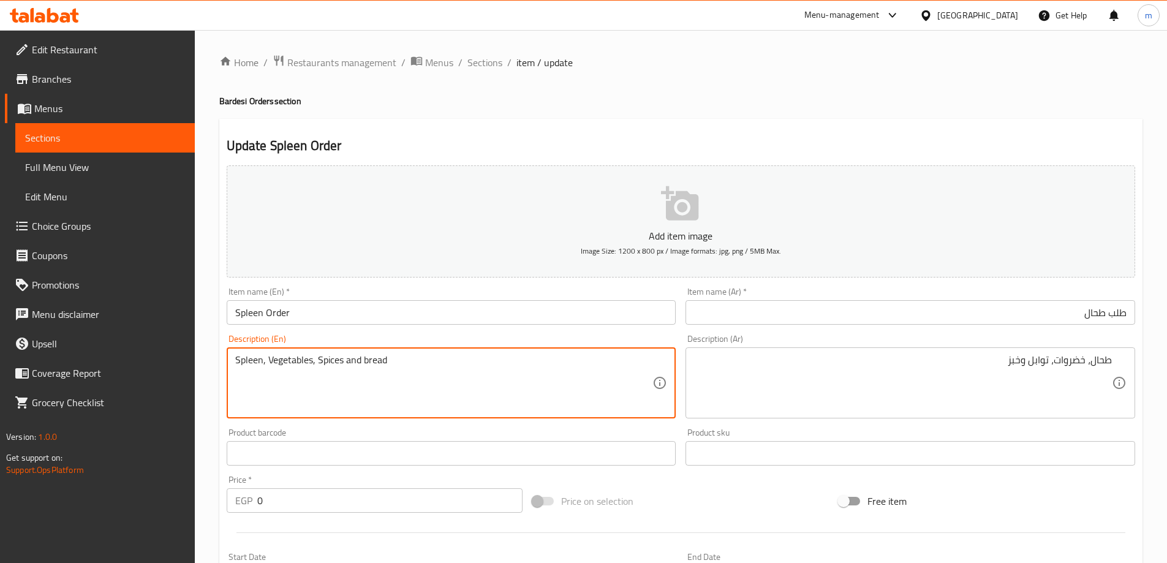
paste textarea "A dish featuring spleen."
type textarea "A dish featuring spleen."
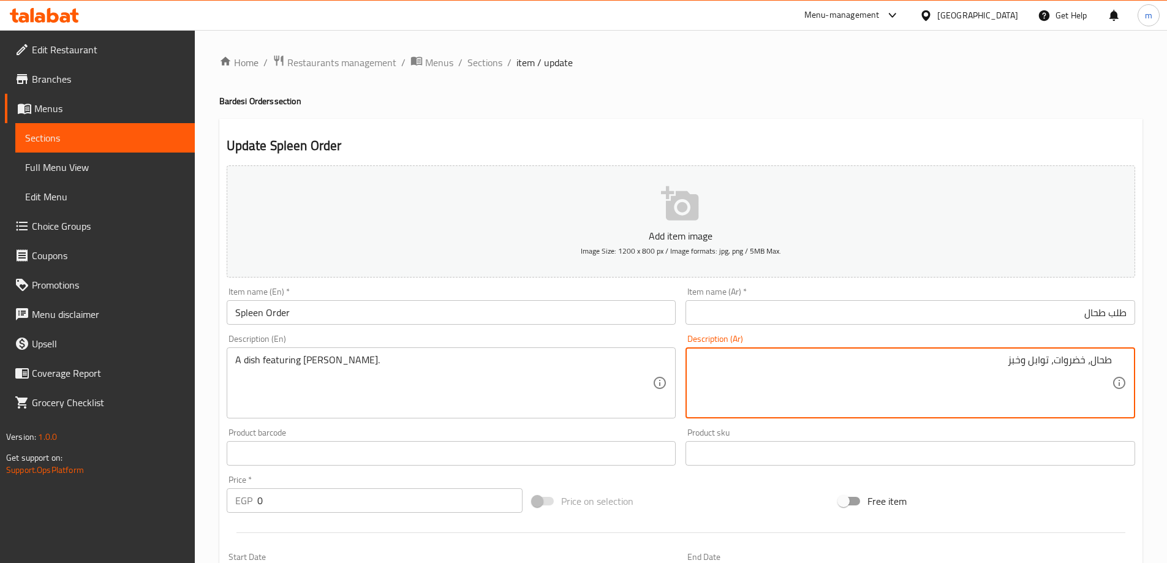
click at [1005, 379] on textarea "طحال، خضروات، توابل وخبز" at bounding box center [903, 383] width 418 height 58
paste textarea "ق يحتوي على الطحال."
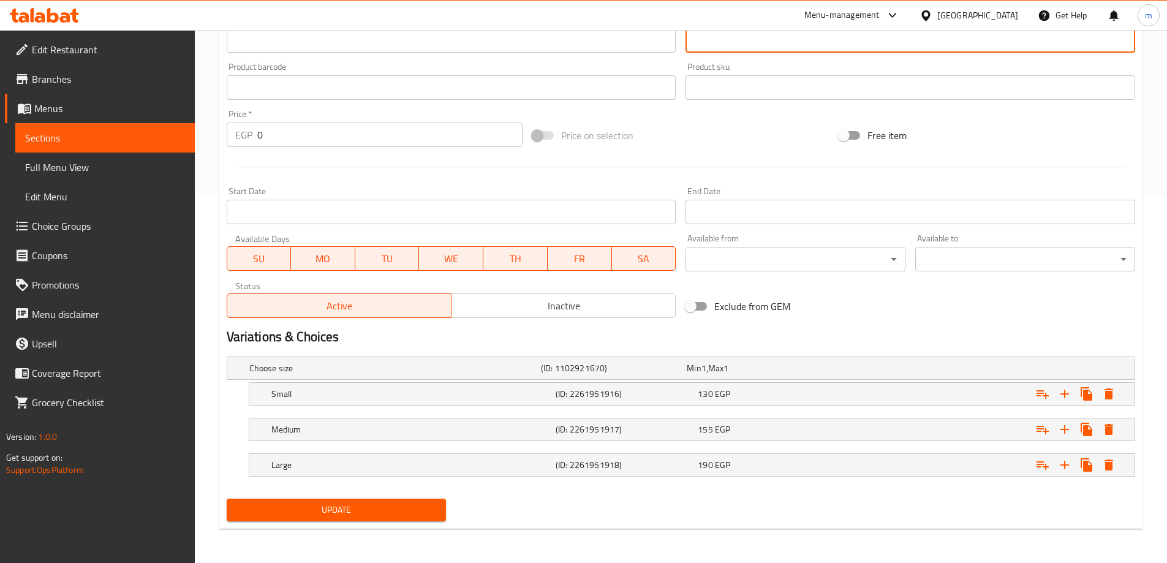
type textarea "طبق يحتوي على الطحال."
click at [400, 499] on button "Update" at bounding box center [337, 510] width 220 height 23
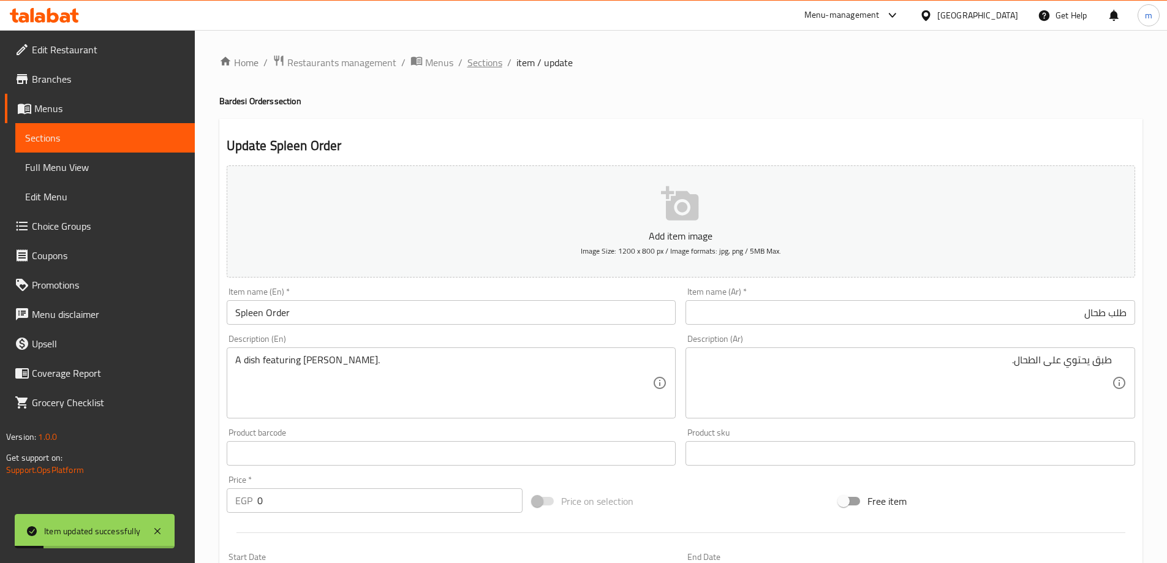
click at [483, 64] on span "Sections" at bounding box center [484, 62] width 35 height 15
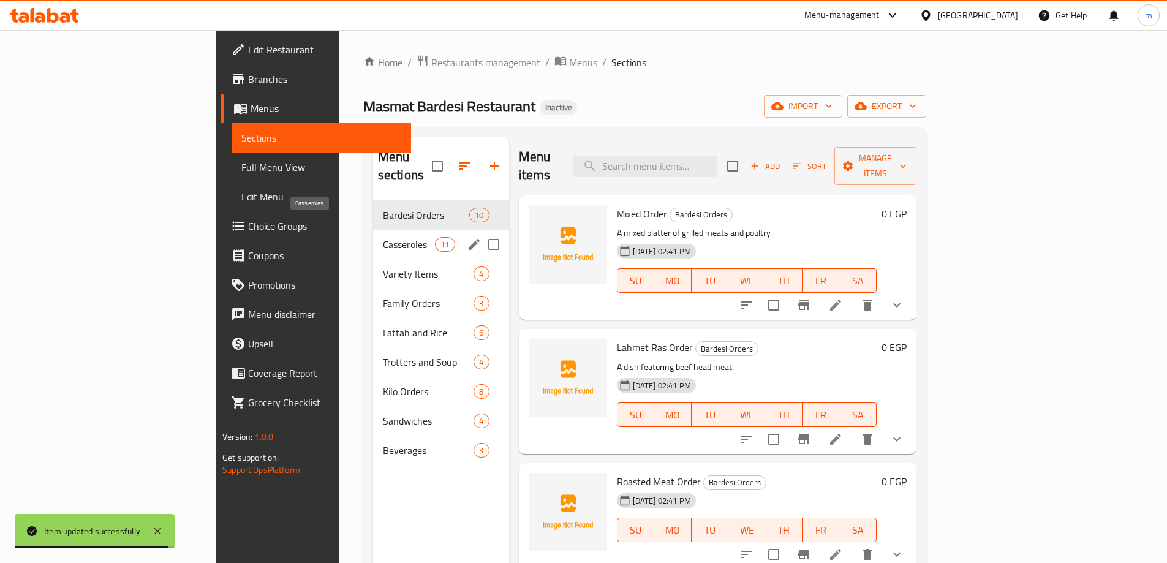
click at [383, 237] on span "Casseroles" at bounding box center [409, 244] width 52 height 15
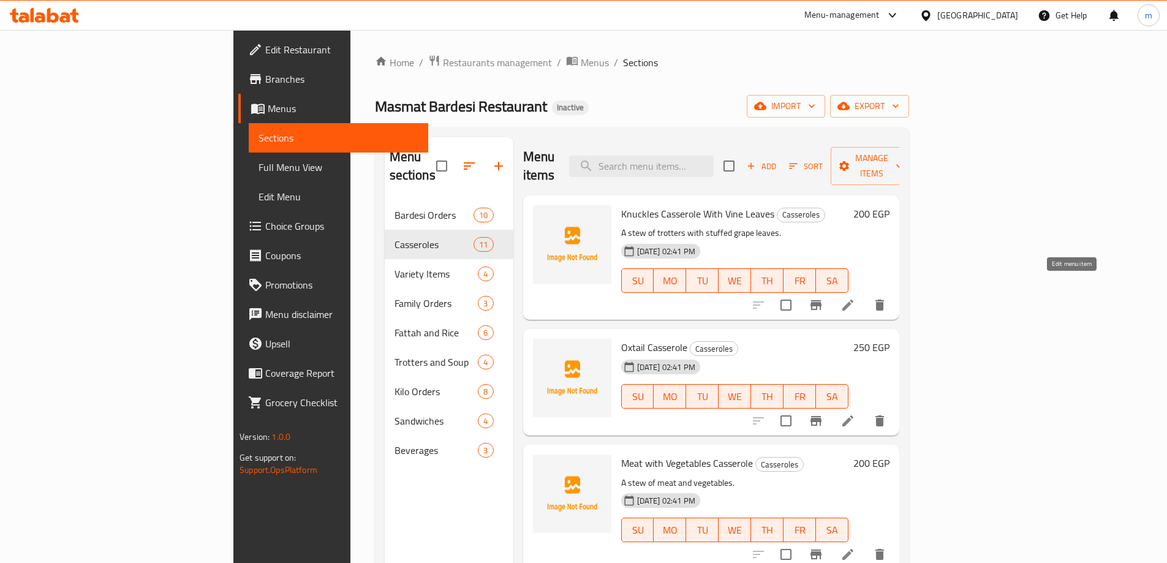
click at [855, 298] on icon at bounding box center [848, 305] width 15 height 15
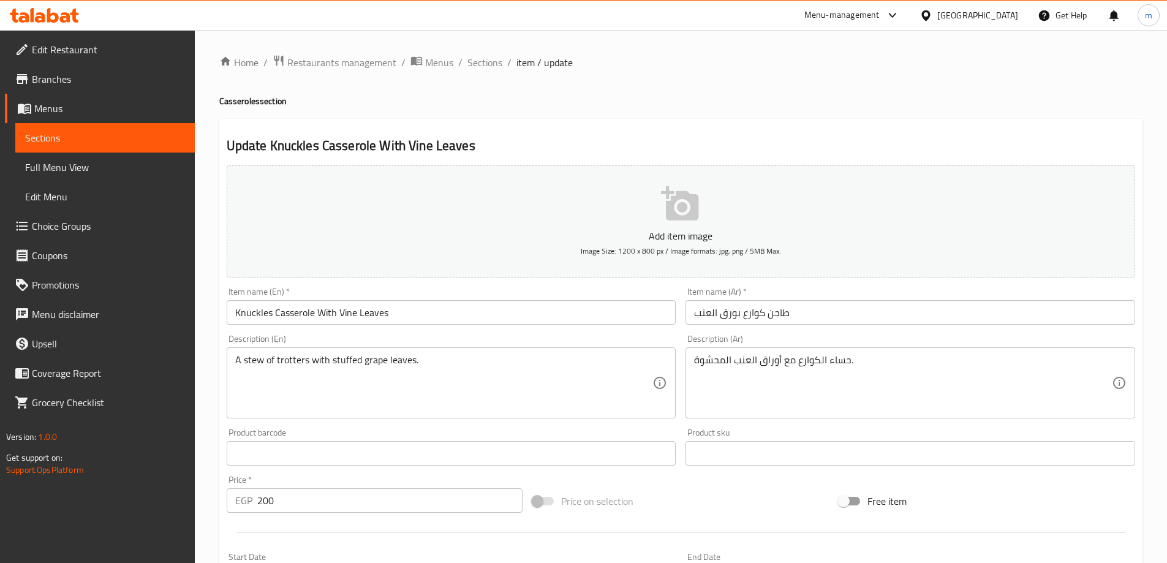
click at [302, 318] on input "Knuckles Casserole With Vine Leaves" at bounding box center [452, 312] width 450 height 25
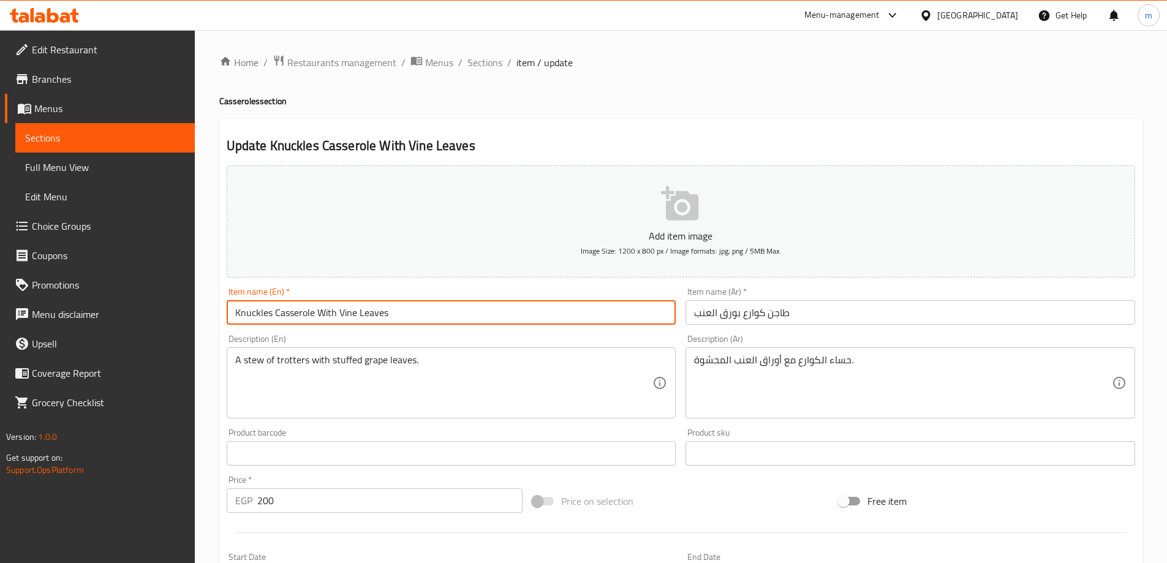
click at [302, 318] on input "Knuckles Casserole With Vine Leaves" at bounding box center [452, 312] width 450 height 25
paste input "Casserole"
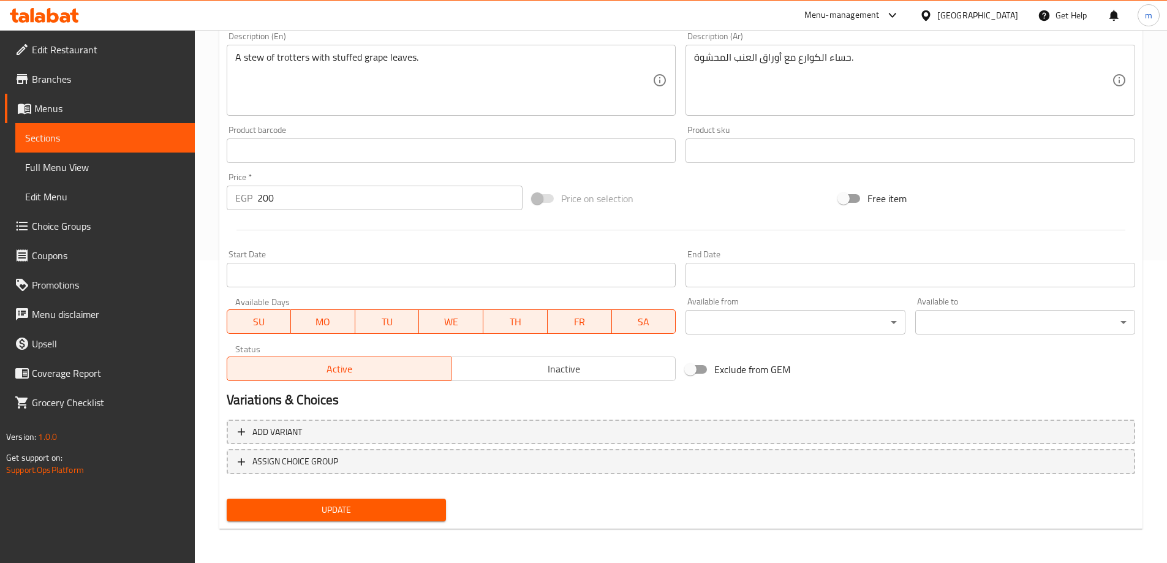
type input "Knuckles With Vine Leaves Casserole"
click at [407, 504] on span "Update" at bounding box center [336, 509] width 200 height 15
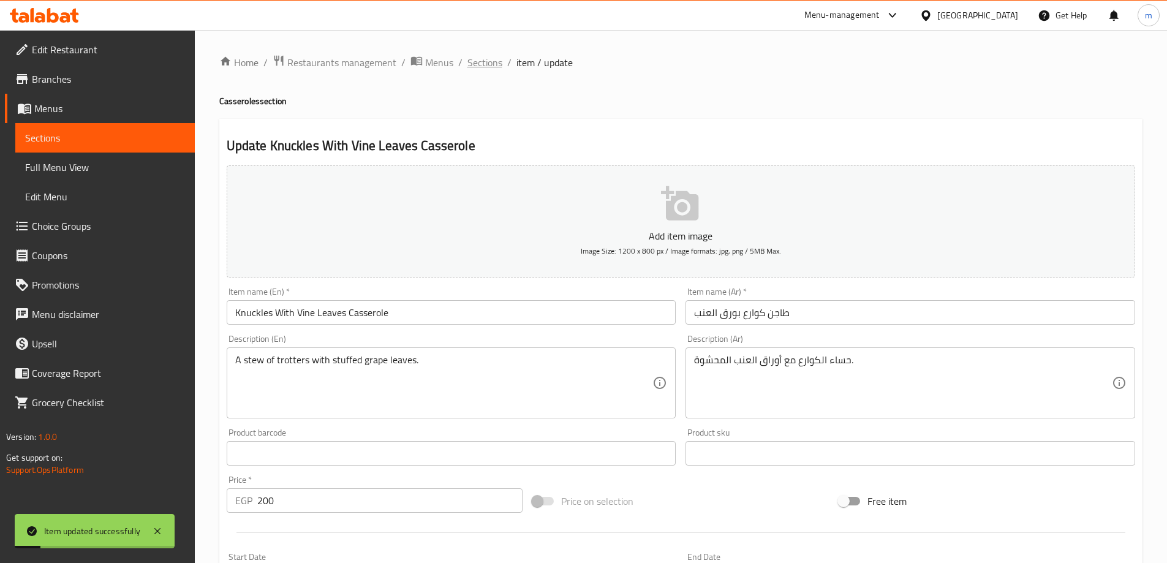
click at [489, 67] on span "Sections" at bounding box center [484, 62] width 35 height 15
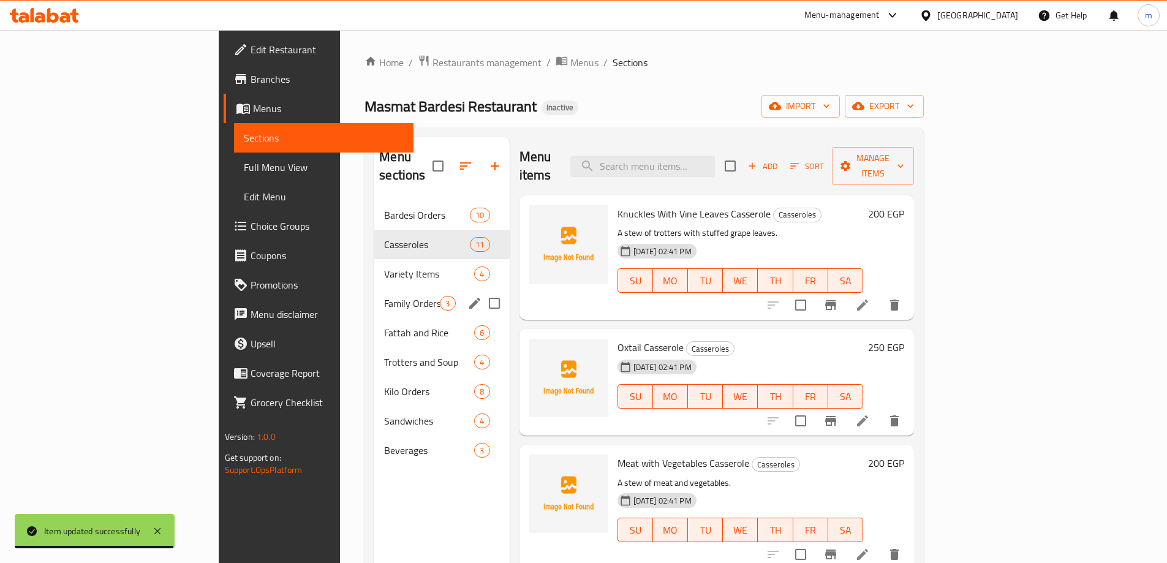
click at [374, 265] on div "Variety Items 4" at bounding box center [441, 273] width 135 height 29
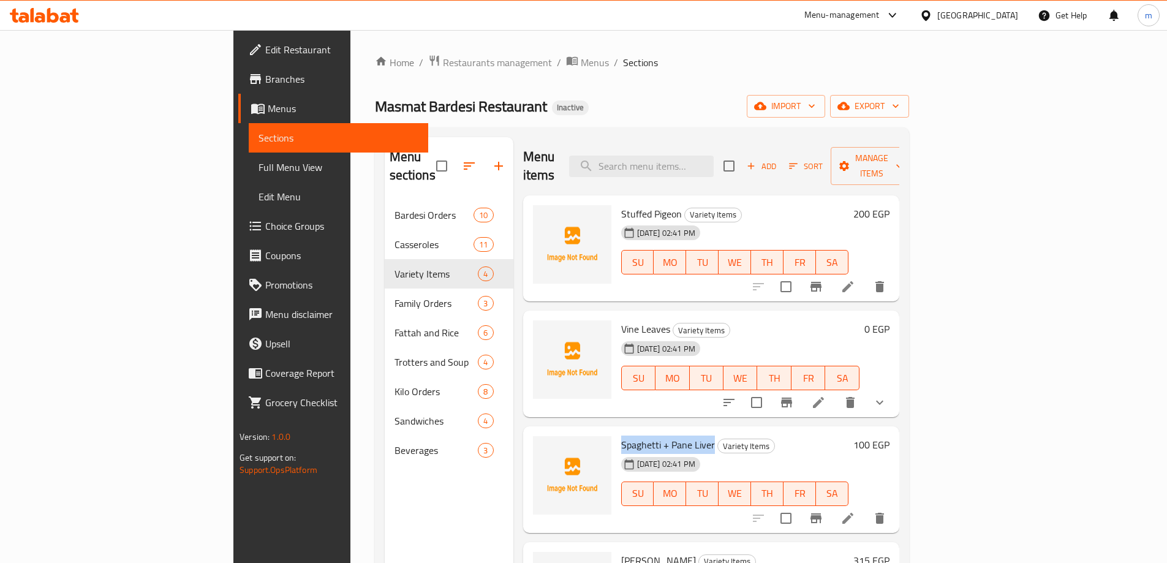
click at [865, 507] on li at bounding box center [848, 518] width 34 height 22
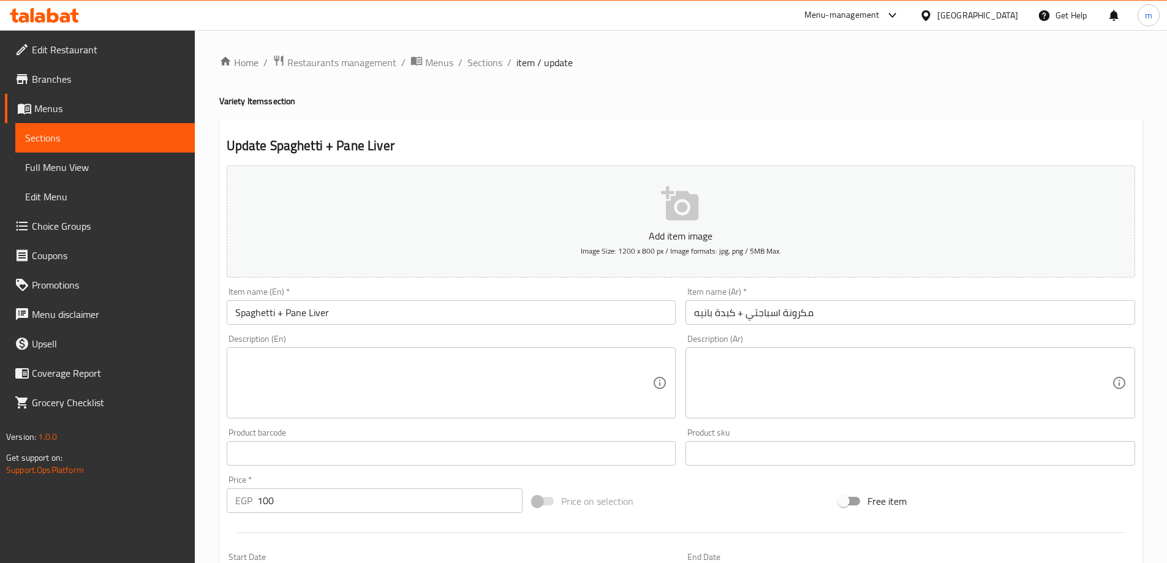
click at [274, 316] on input "Spaghetti + Pane Liver" at bounding box center [452, 312] width 450 height 25
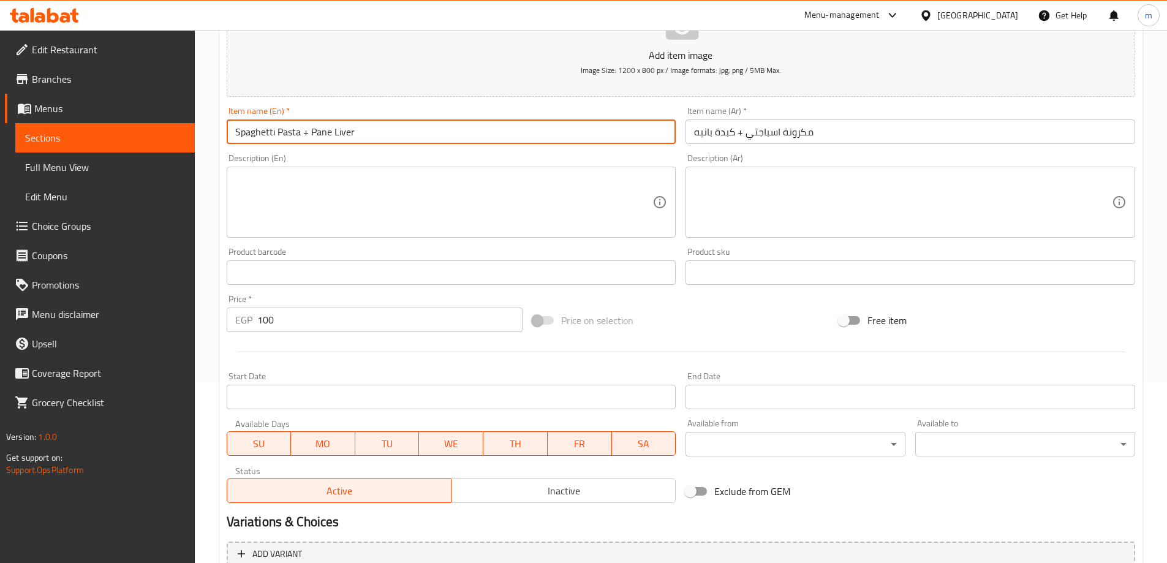
scroll to position [241, 0]
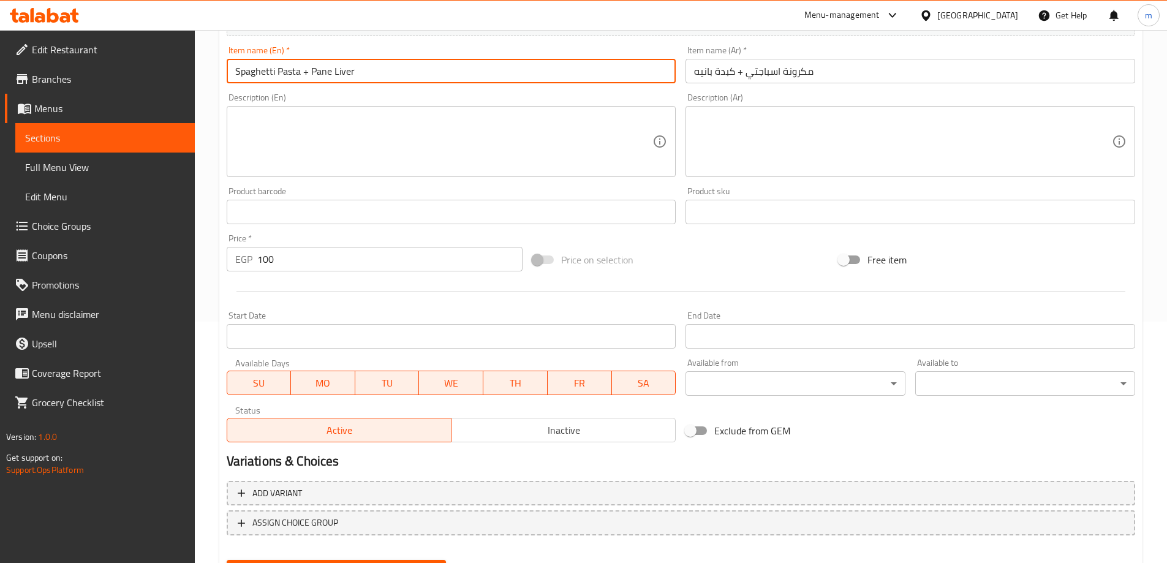
type input "Spaghetti Pasta + Pane Liver"
click at [351, 558] on div "Update" at bounding box center [337, 571] width 230 height 32
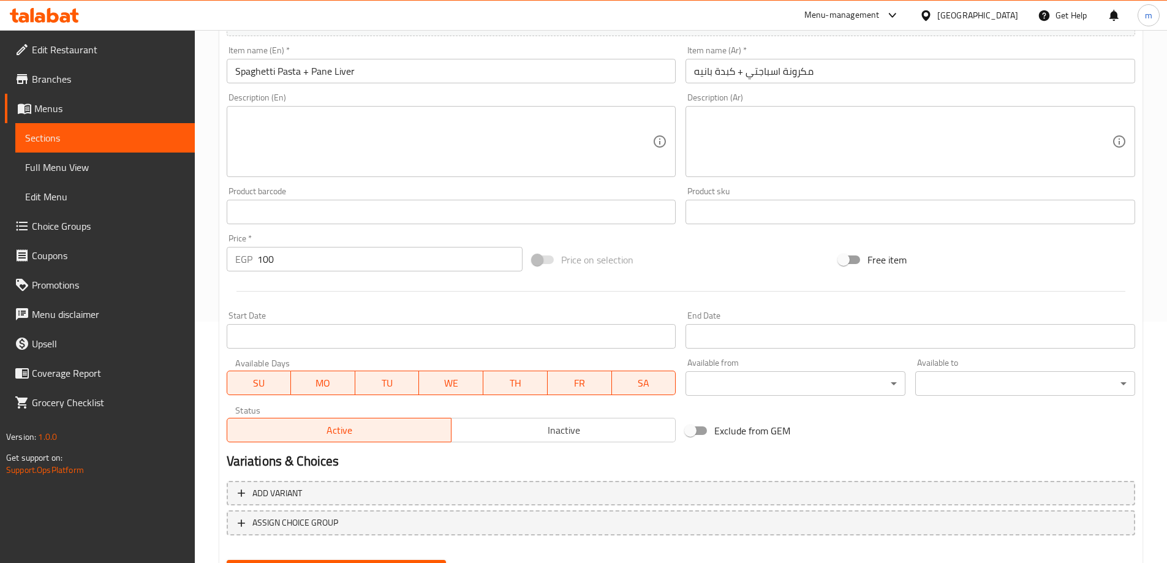
click at [351, 559] on div "Update" at bounding box center [337, 571] width 230 height 32
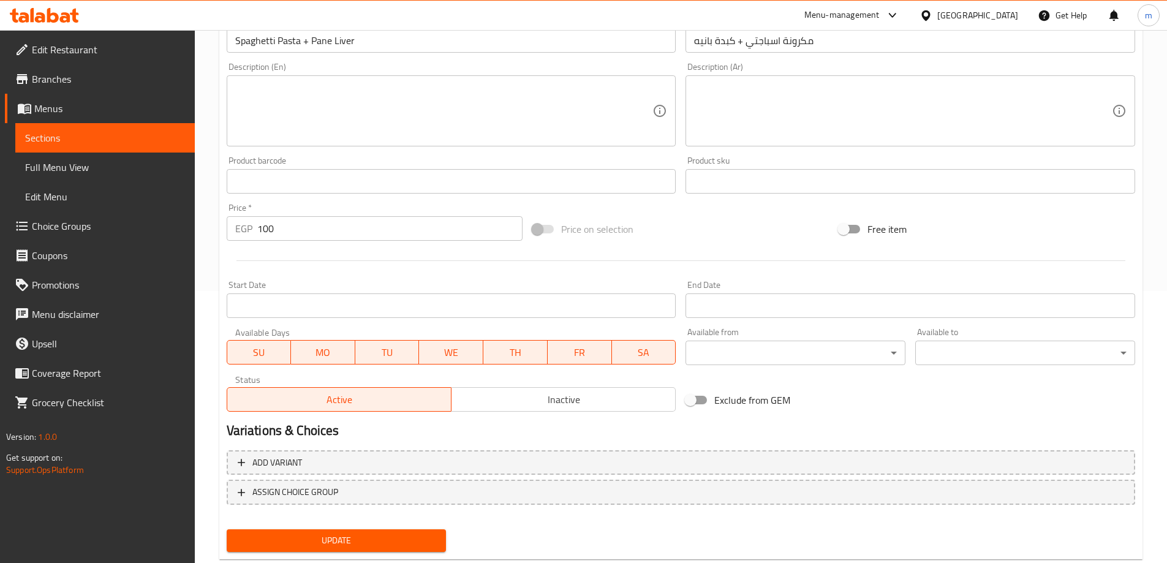
scroll to position [303, 0]
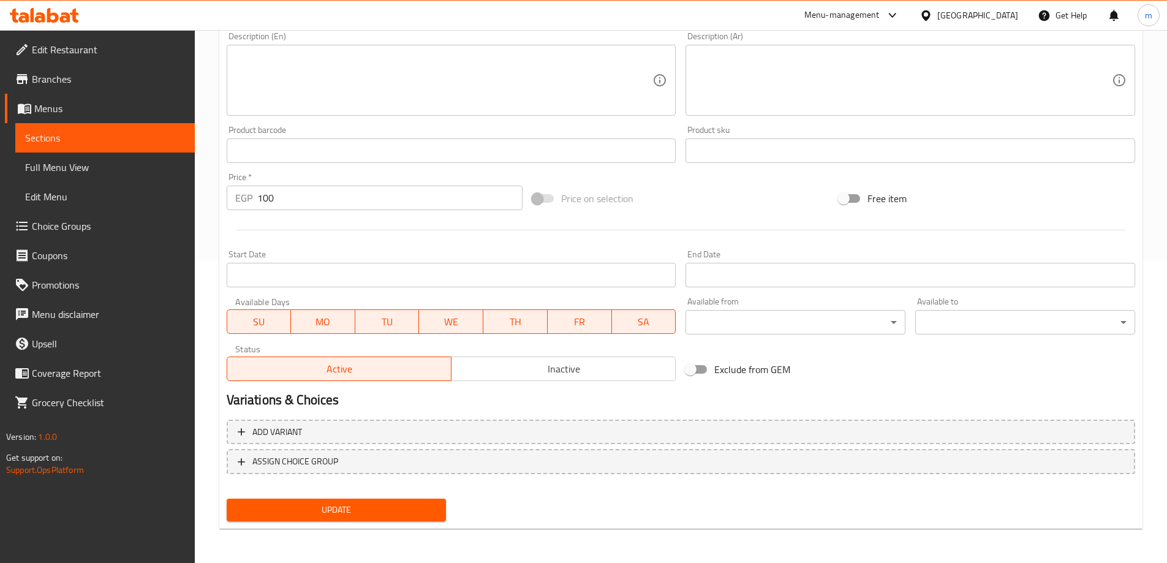
click at [372, 528] on div "Update Spaghetti Pasta + Pane Liver Add item image Image Size: 1200 x 800 px / …" at bounding box center [680, 172] width 923 height 713
click at [380, 515] on span "Update" at bounding box center [336, 509] width 200 height 15
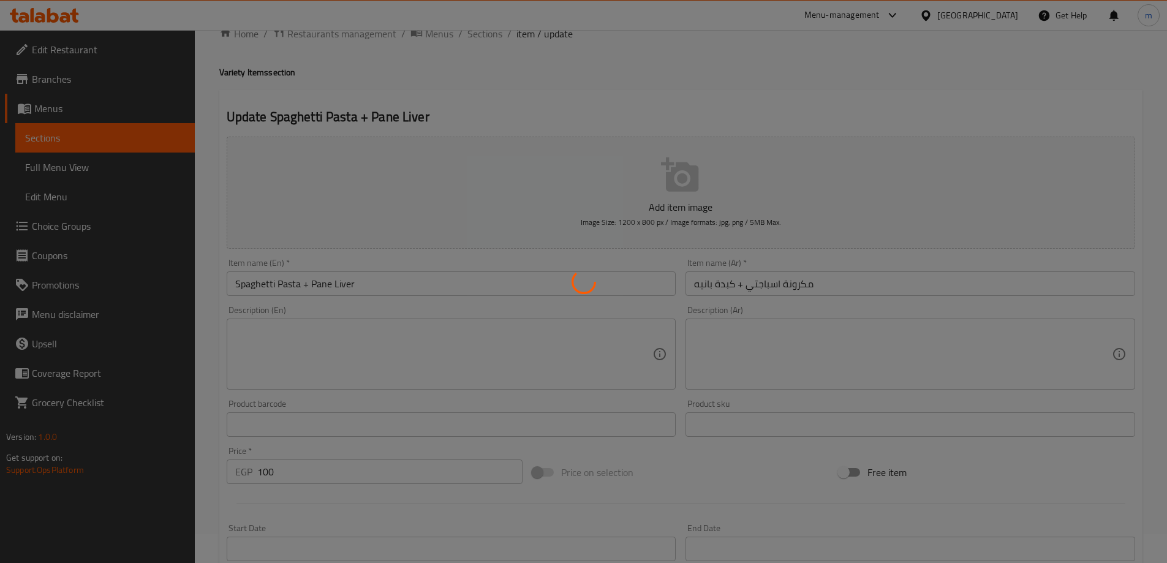
scroll to position [0, 0]
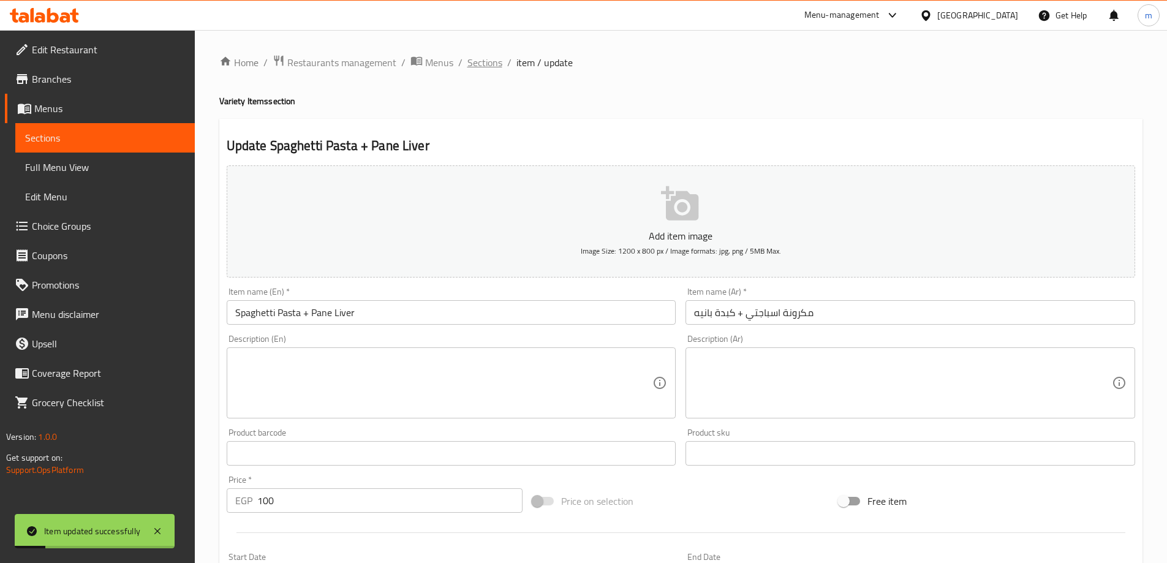
click at [474, 67] on span "Sections" at bounding box center [484, 62] width 35 height 15
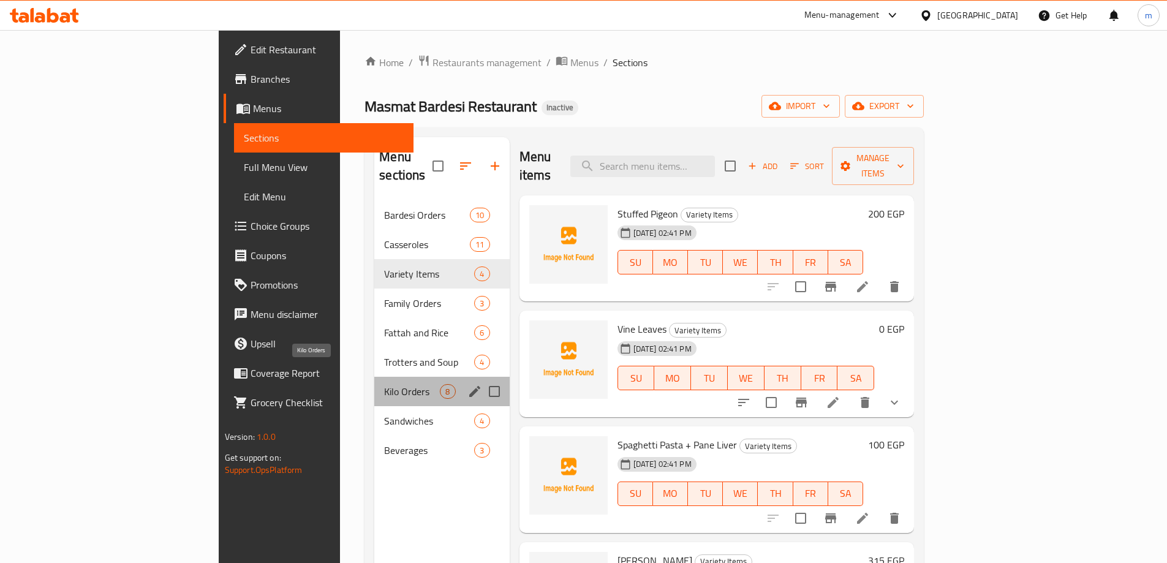
click at [384, 384] on span "Kilo Orders" at bounding box center [412, 391] width 56 height 15
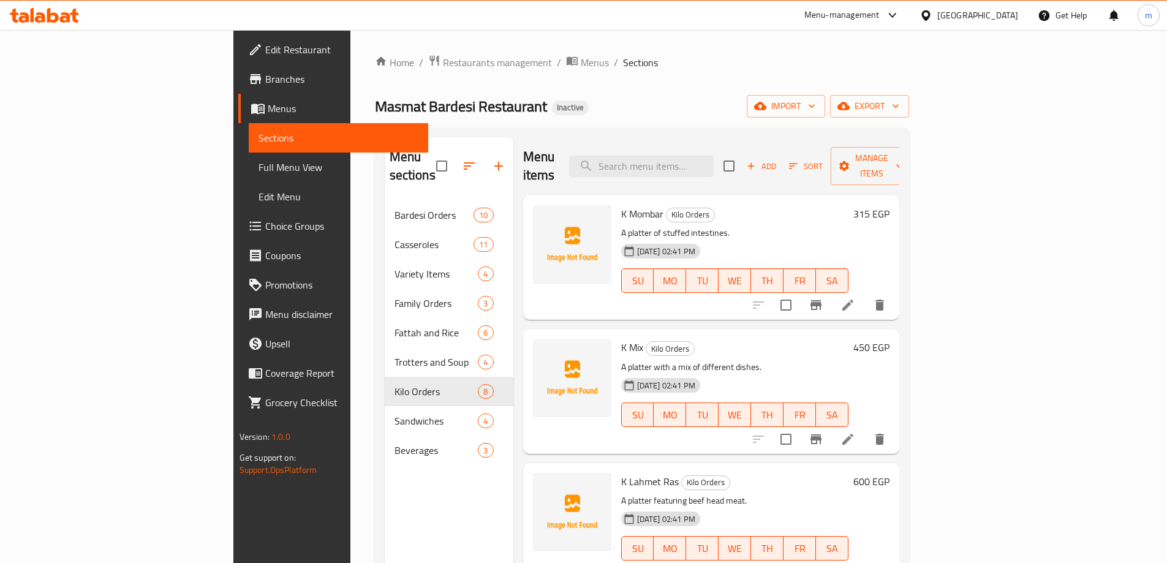
scroll to position [409, 0]
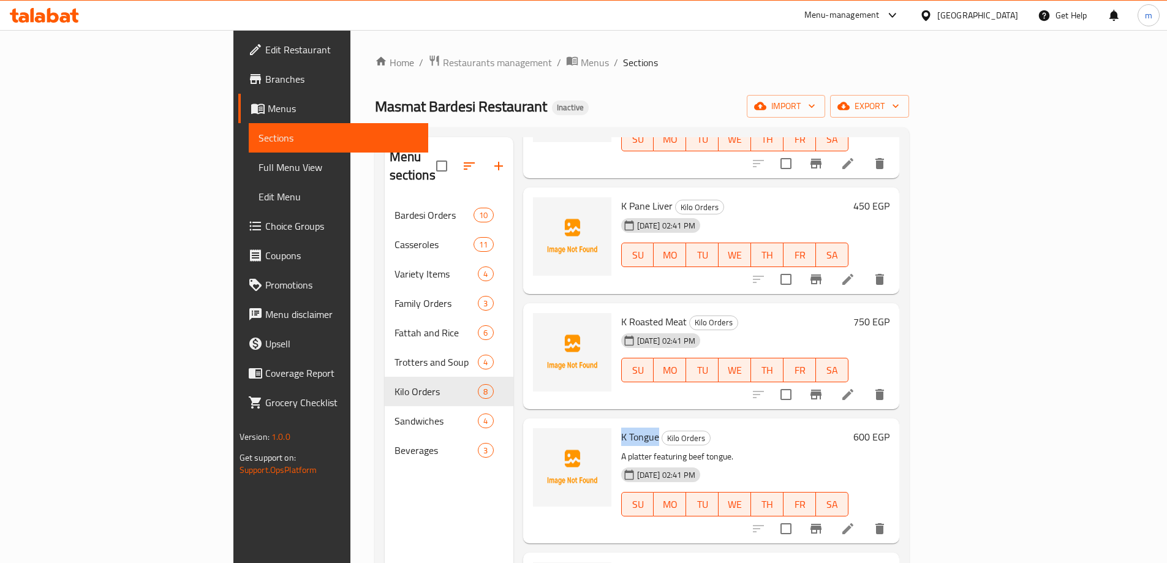
click at [855, 521] on icon at bounding box center [848, 528] width 15 height 15
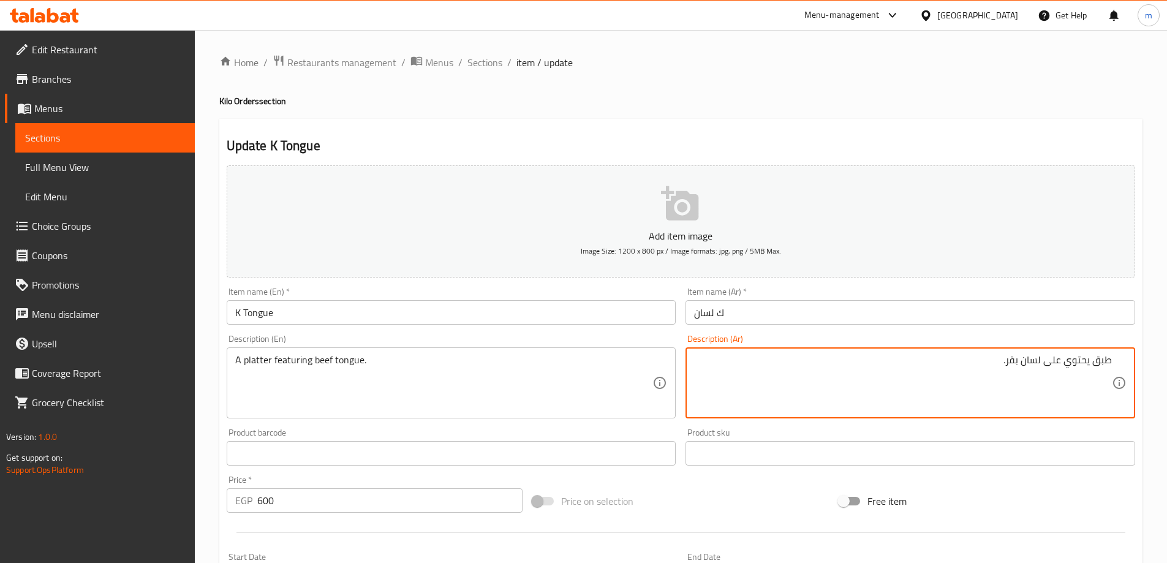
click at [1043, 363] on textarea "طبق يحتوي على لسان بقر." at bounding box center [903, 383] width 418 height 58
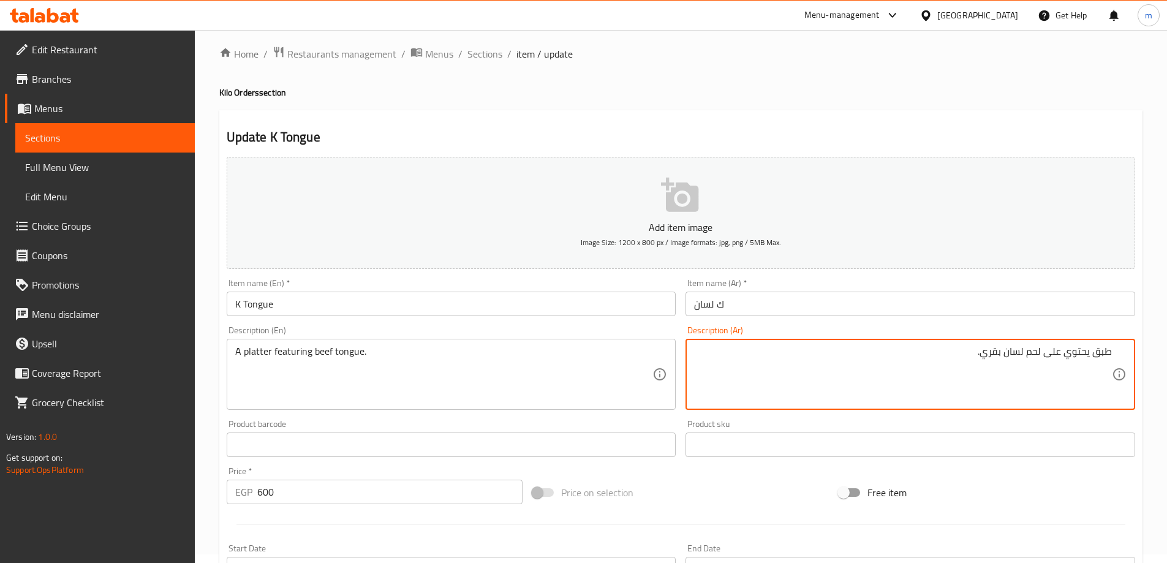
scroll to position [303, 0]
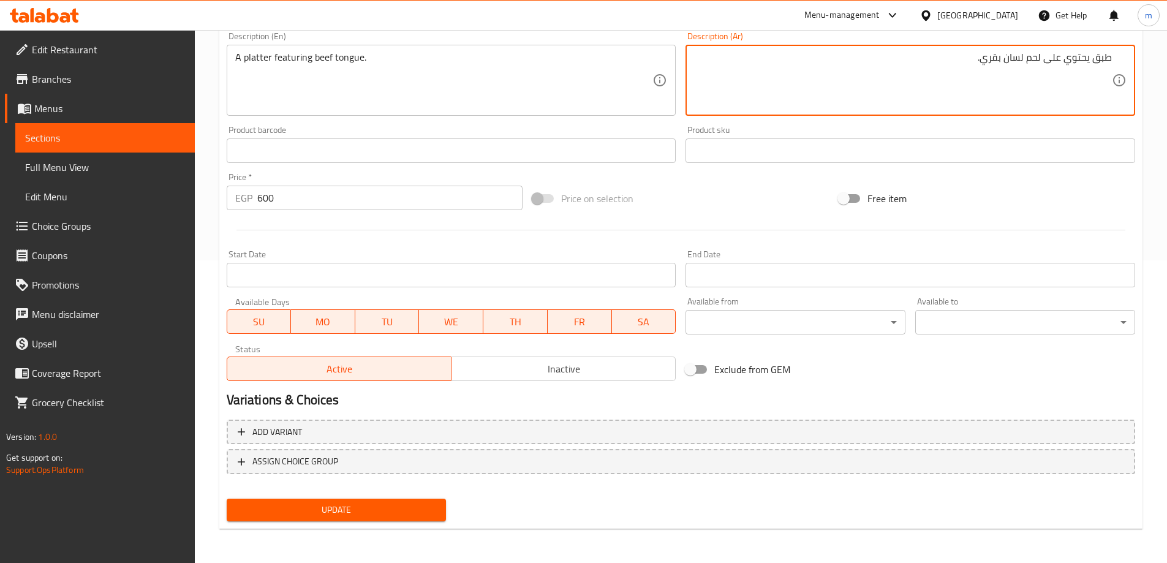
type textarea "طبق يحتوي على لحم لسان بقري."
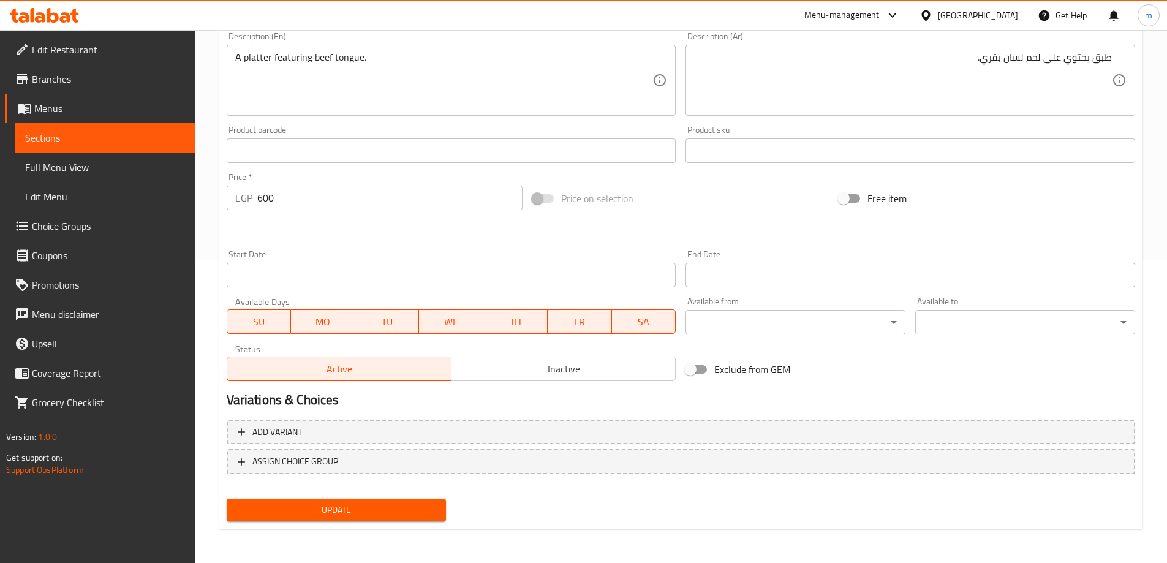
click at [445, 519] on div "Update" at bounding box center [337, 510] width 230 height 32
click at [437, 516] on button "Update" at bounding box center [337, 510] width 220 height 23
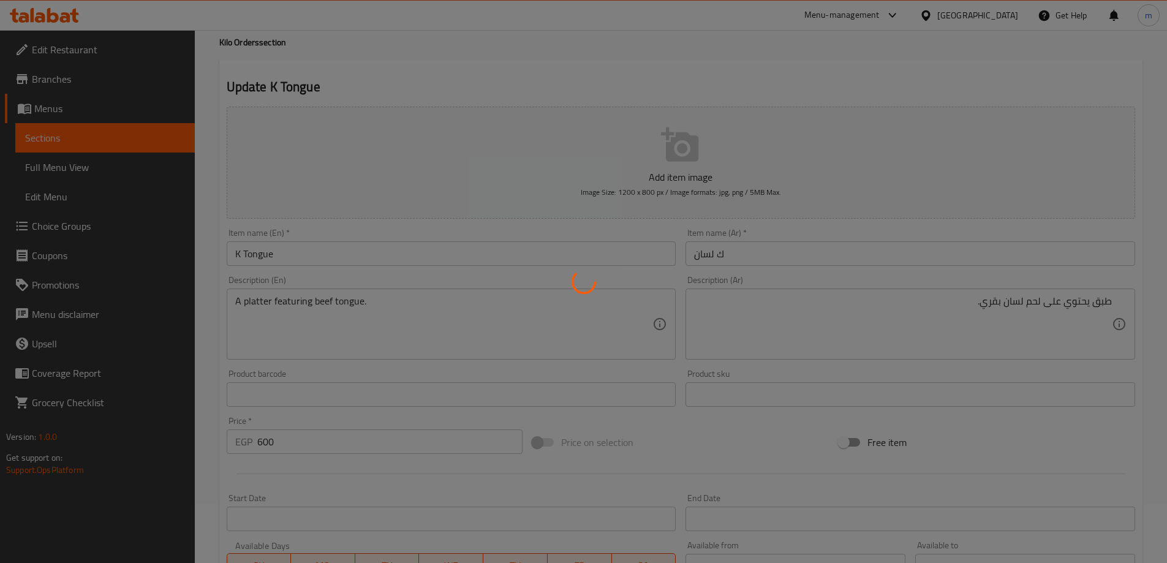
scroll to position [0, 0]
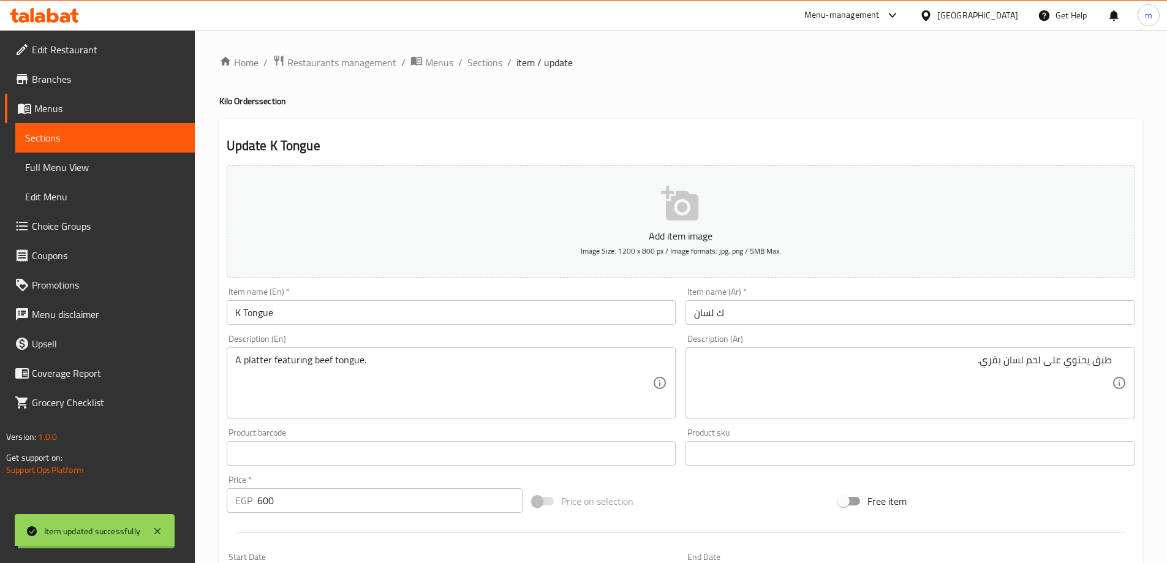
click at [489, 77] on div "Home / Restaurants management / Menus / Sections / item / update Kilo Orders se…" at bounding box center [680, 448] width 923 height 787
click at [489, 61] on span "Sections" at bounding box center [484, 62] width 35 height 15
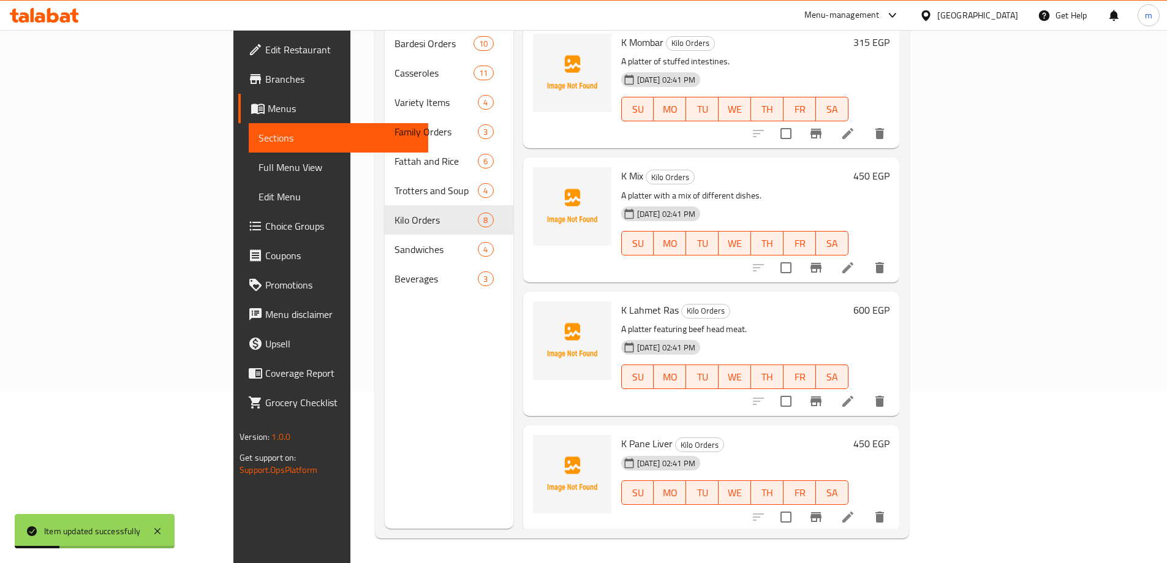
scroll to position [502, 0]
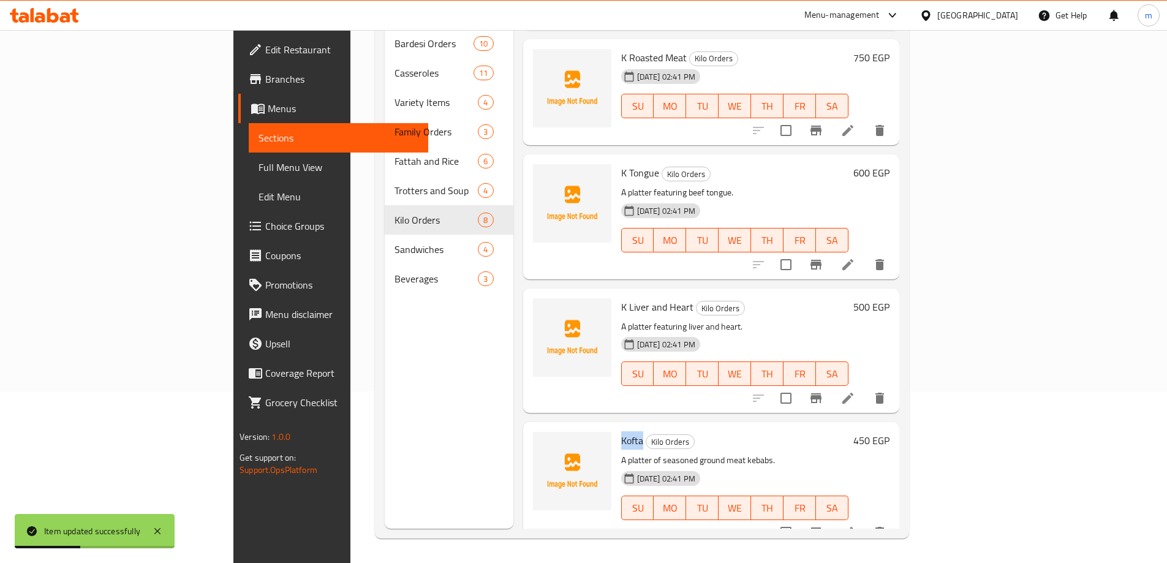
click at [865, 521] on li at bounding box center [848, 532] width 34 height 22
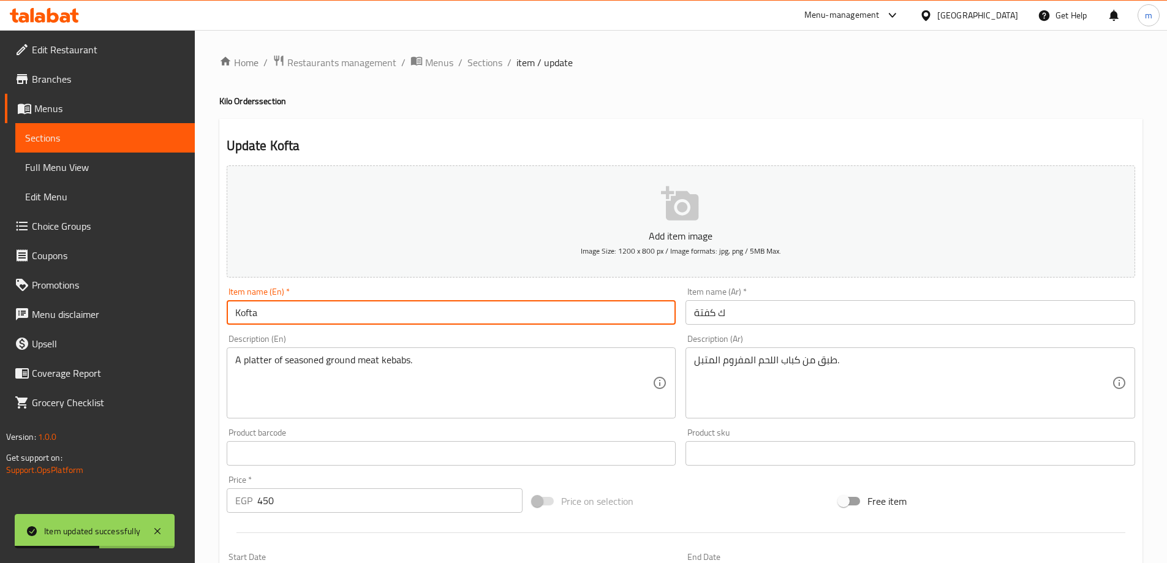
click at [541, 313] on input "Kofta" at bounding box center [452, 312] width 450 height 25
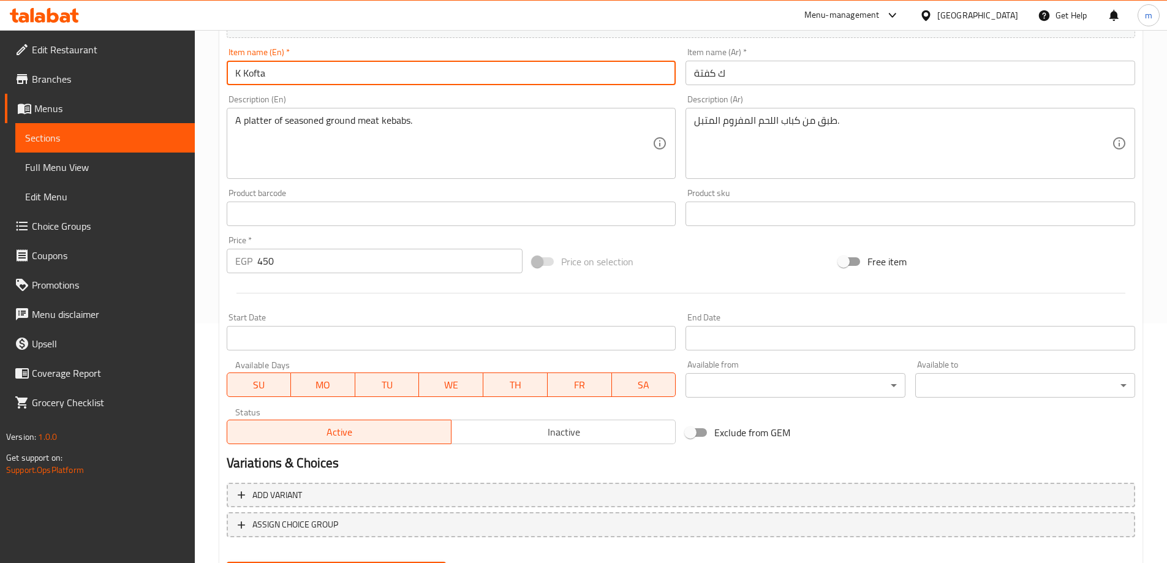
scroll to position [303, 0]
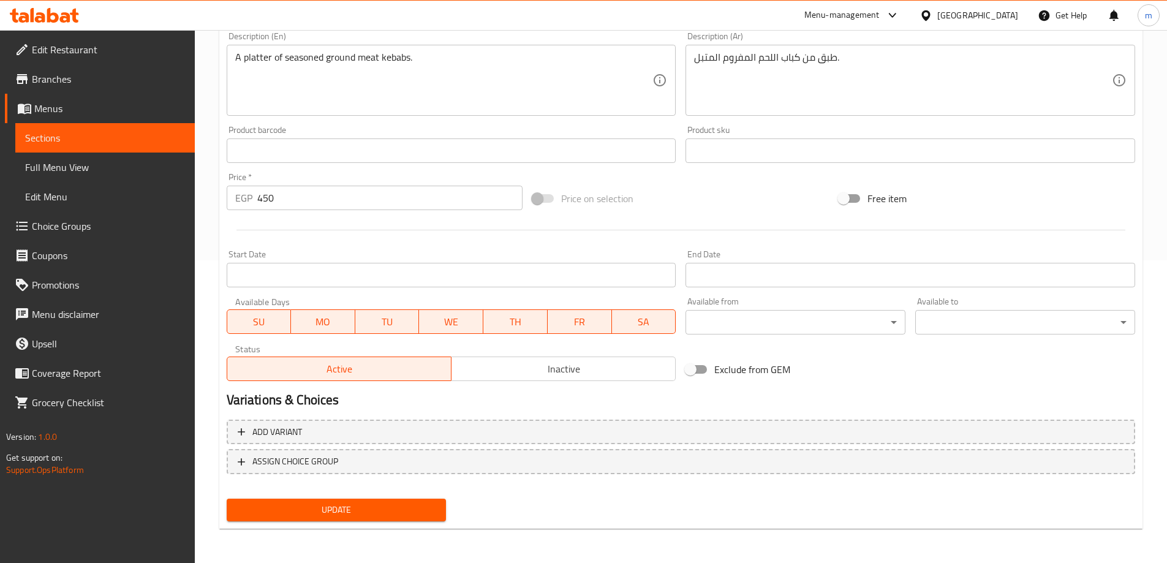
type input "K Kofta"
click at [372, 510] on span "Update" at bounding box center [336, 509] width 200 height 15
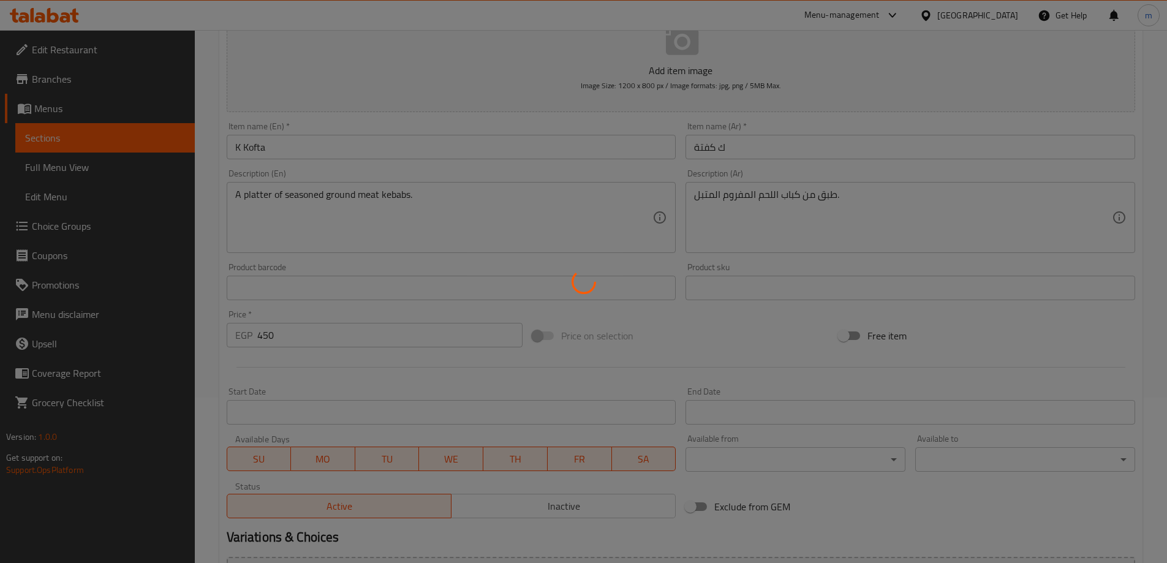
scroll to position [0, 0]
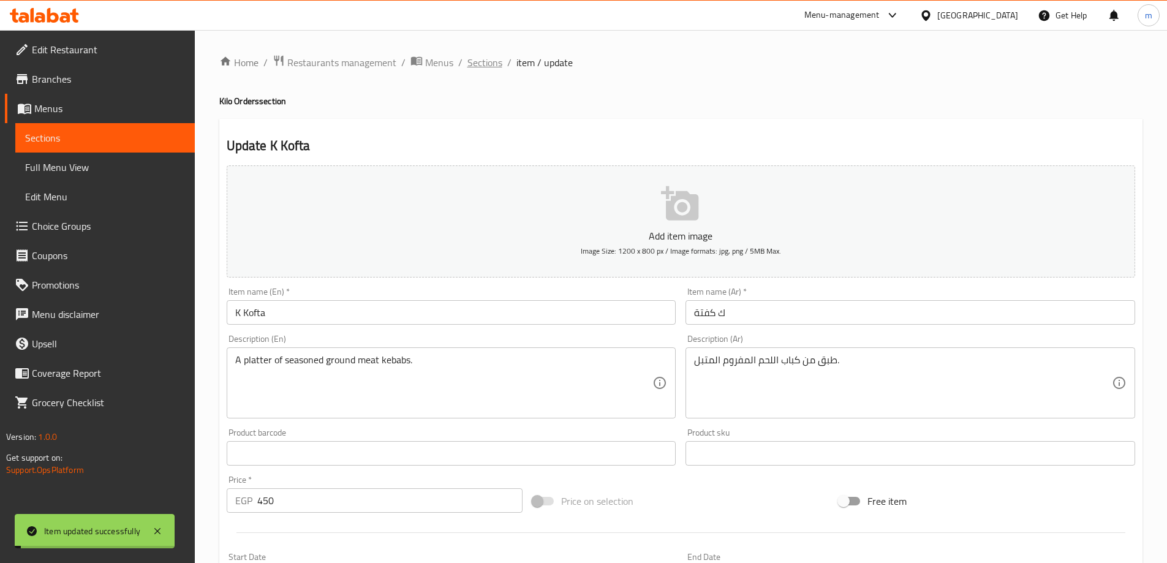
click at [494, 66] on span "Sections" at bounding box center [484, 62] width 35 height 15
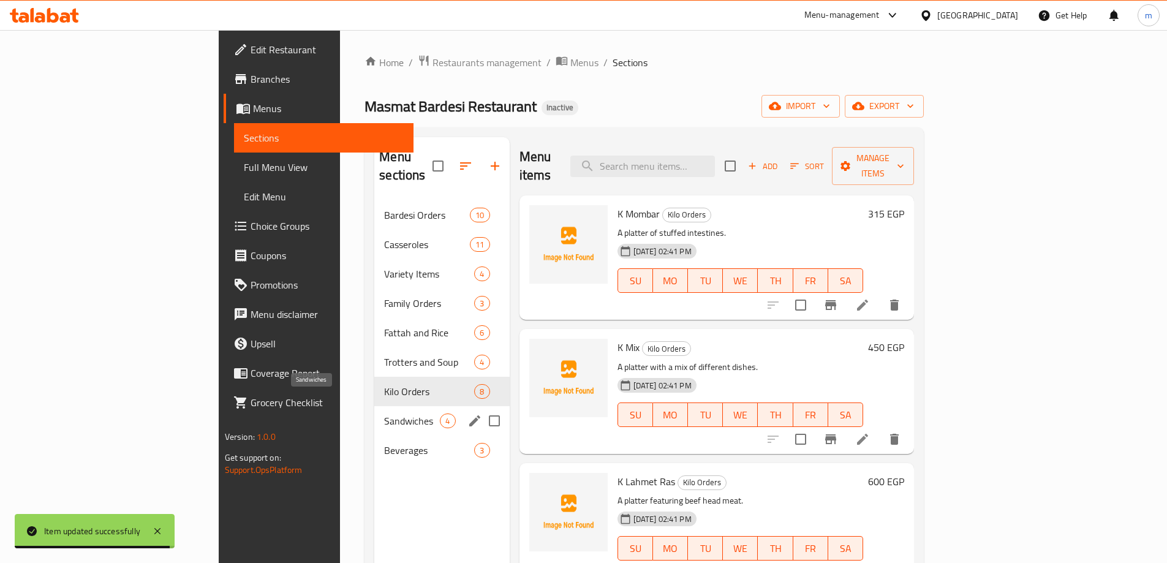
click at [384, 414] on span "Sandwiches" at bounding box center [412, 421] width 56 height 15
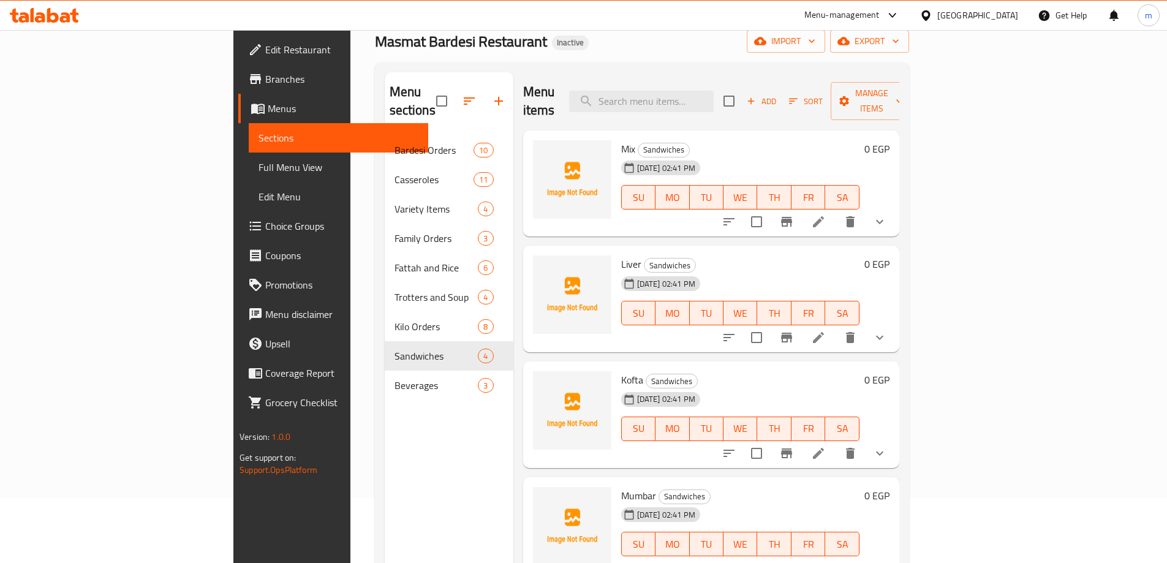
scroll to position [172, 0]
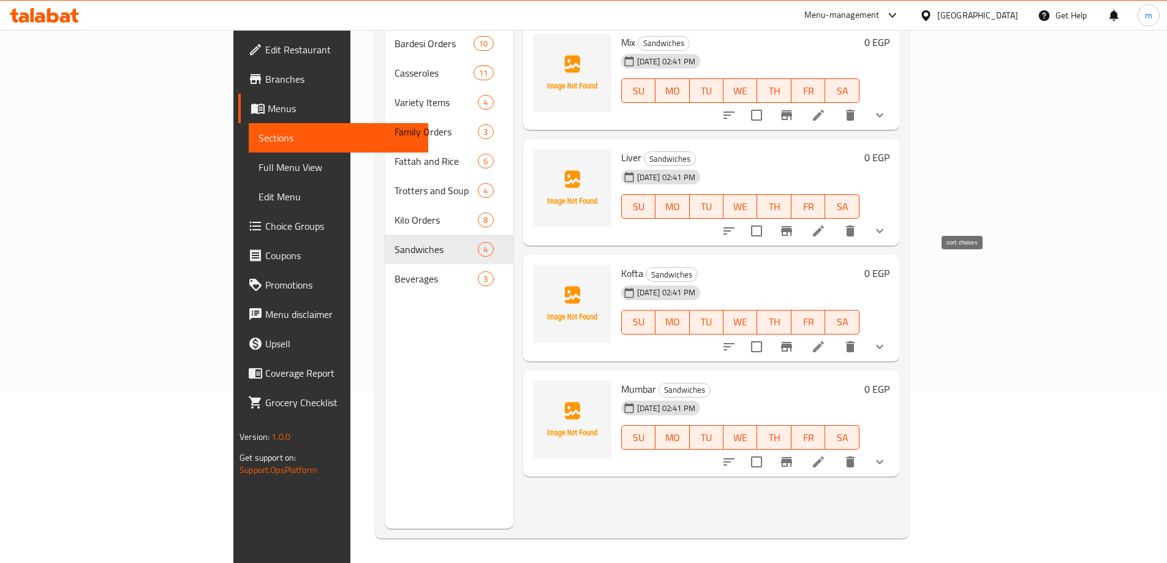
drag, startPoint x: 940, startPoint y: 96, endPoint x: 954, endPoint y: 208, distance: 112.9
click at [836, 451] on li at bounding box center [818, 462] width 34 height 22
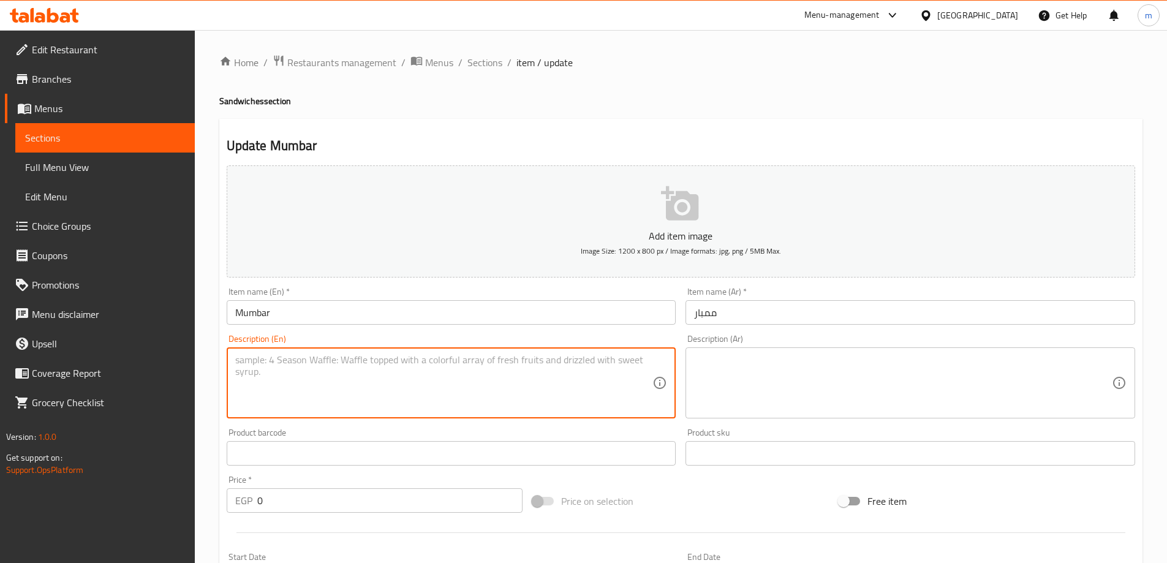
click at [578, 411] on textarea at bounding box center [444, 383] width 418 height 58
paste textarea "A sandwich with stuffed intestines."
type textarea "A sandwich with stuffed intestines."
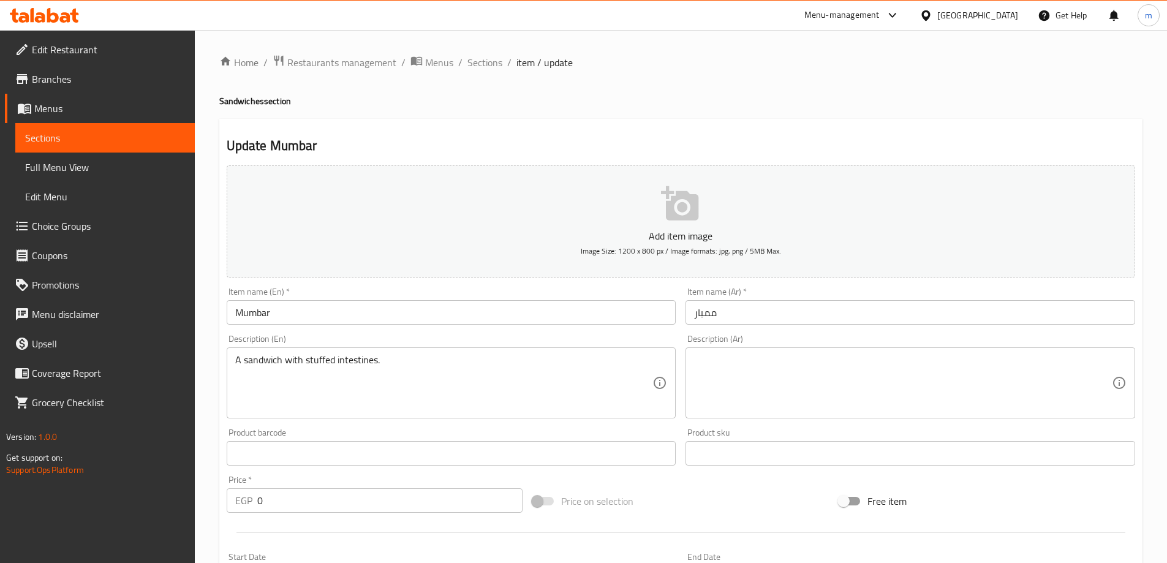
drag, startPoint x: 964, startPoint y: 326, endPoint x: 965, endPoint y: 355, distance: 28.8
click at [964, 330] on div "Add item image Image Size: 1200 x 800 px / Image formats: jpg, png / 5MB Max. I…" at bounding box center [681, 425] width 918 height 528
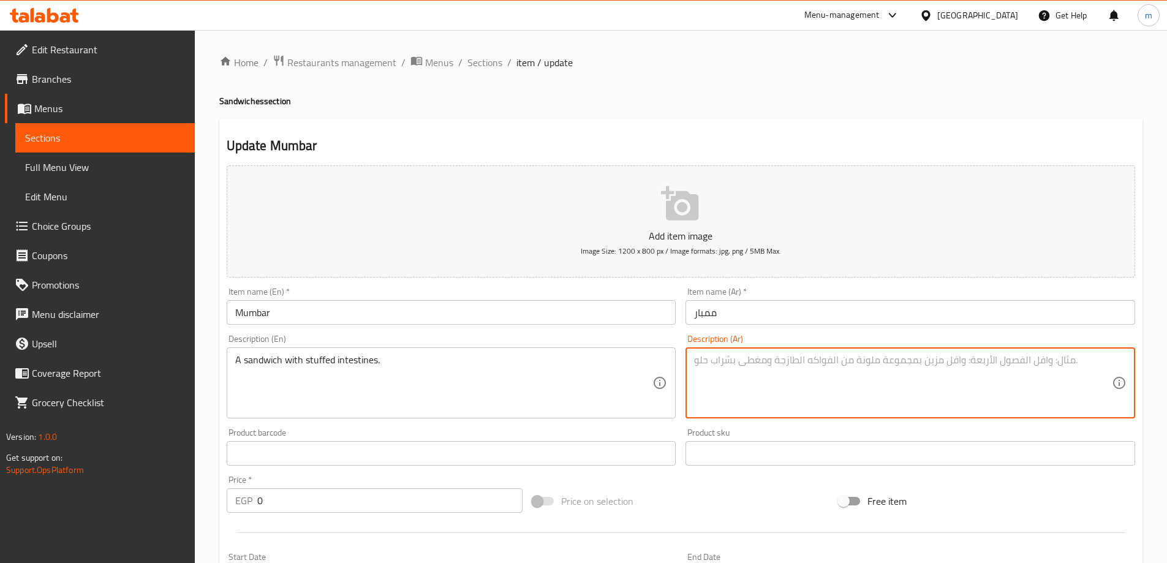
click at [972, 373] on textarea at bounding box center [903, 383] width 418 height 58
paste textarea "ساندويتش مع أمعاء محشوة."
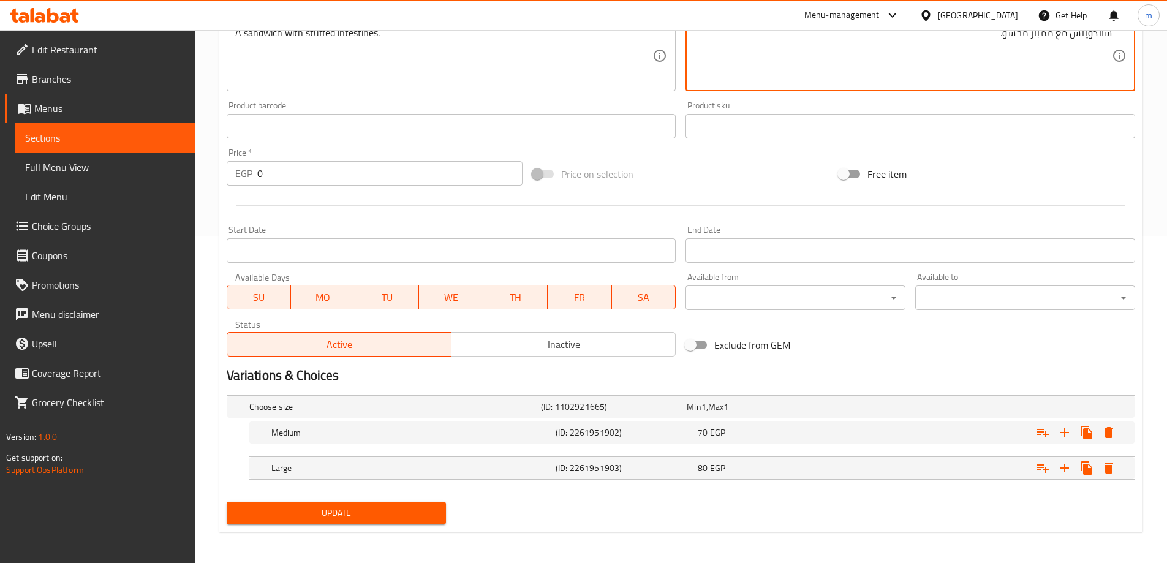
scroll to position [330, 0]
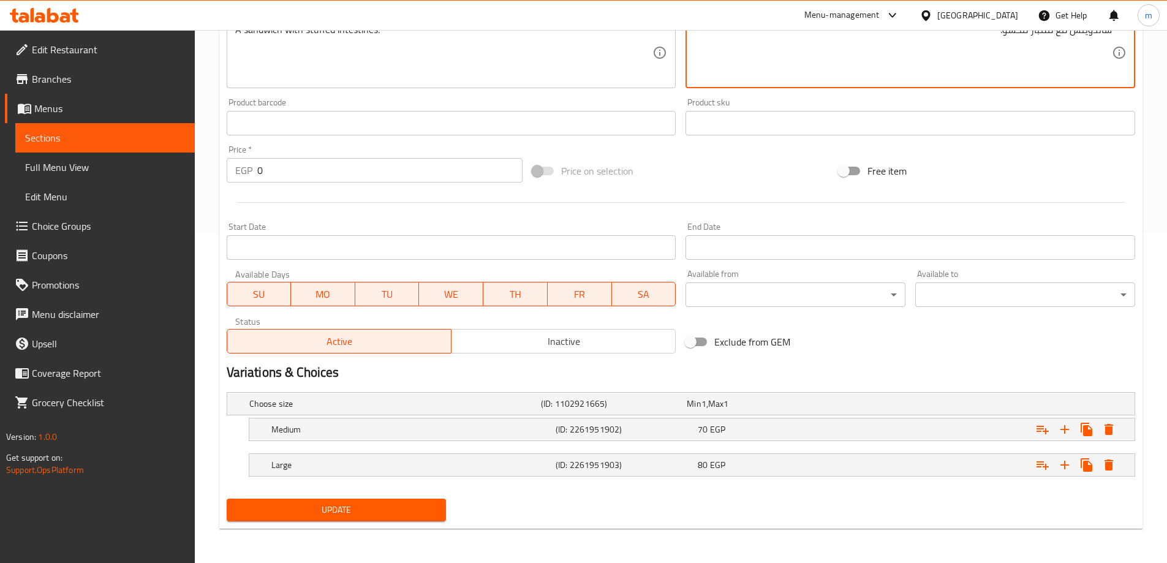
type textarea "ساندويتش مع ممبار محشو."
click at [354, 506] on span "Update" at bounding box center [336, 509] width 200 height 15
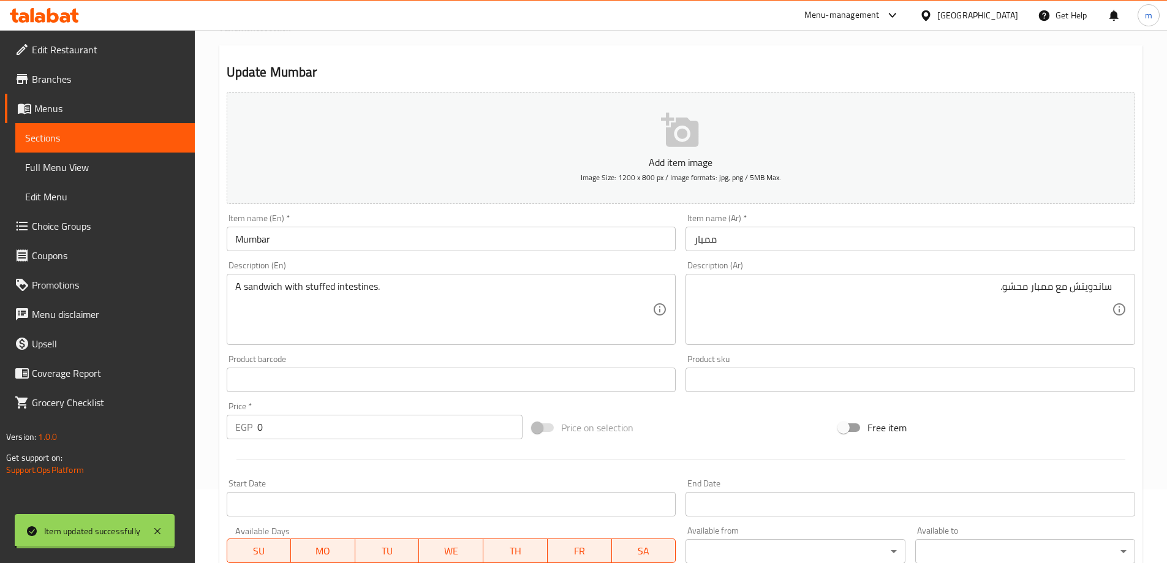
scroll to position [0, 0]
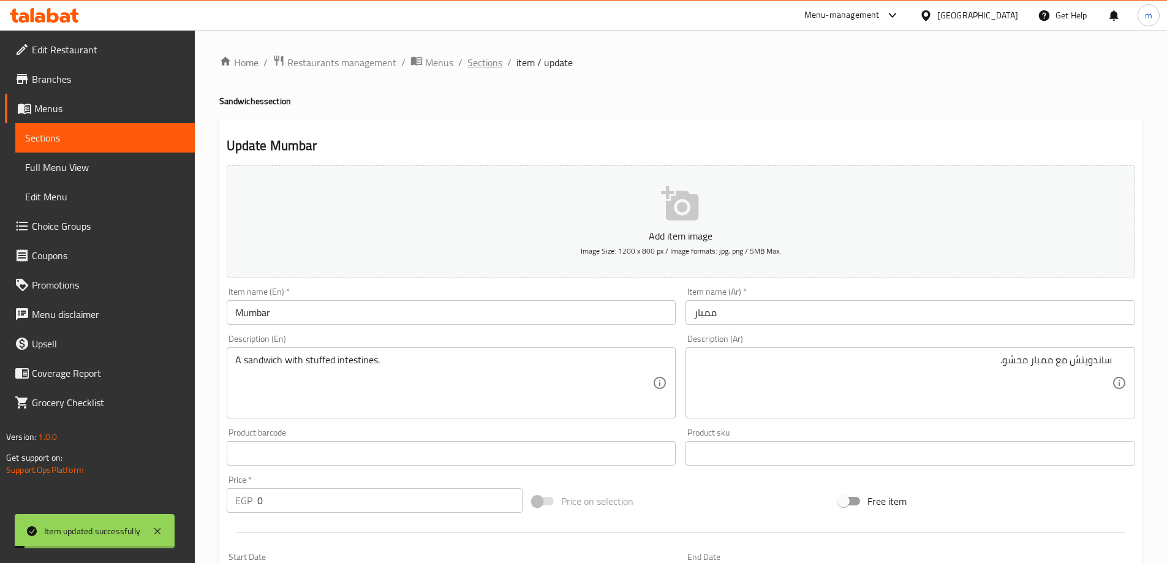
click at [496, 64] on span "Sections" at bounding box center [484, 62] width 35 height 15
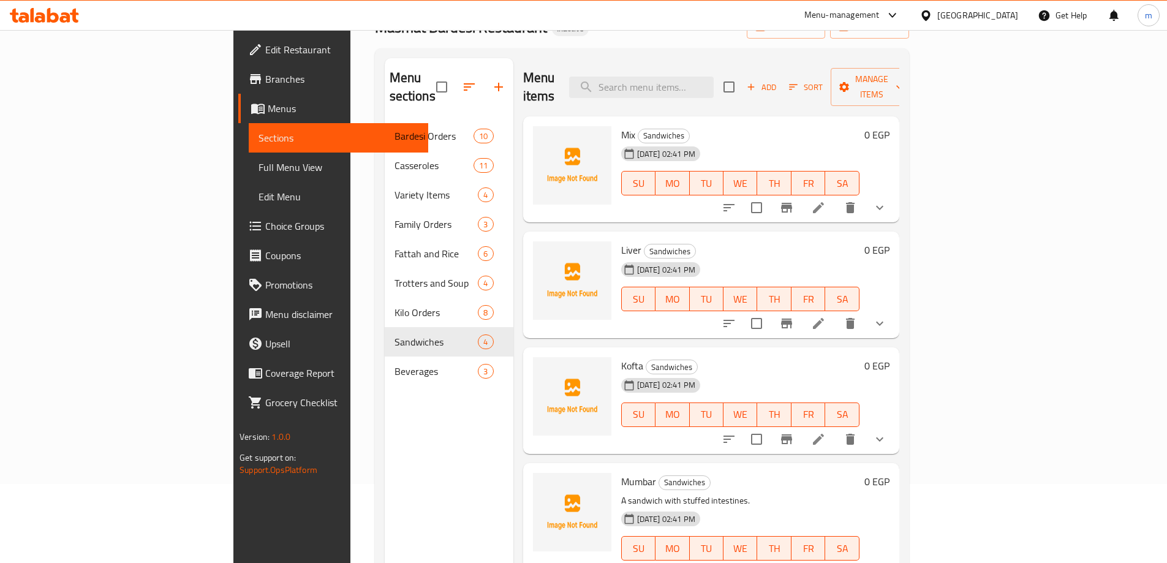
scroll to position [172, 0]
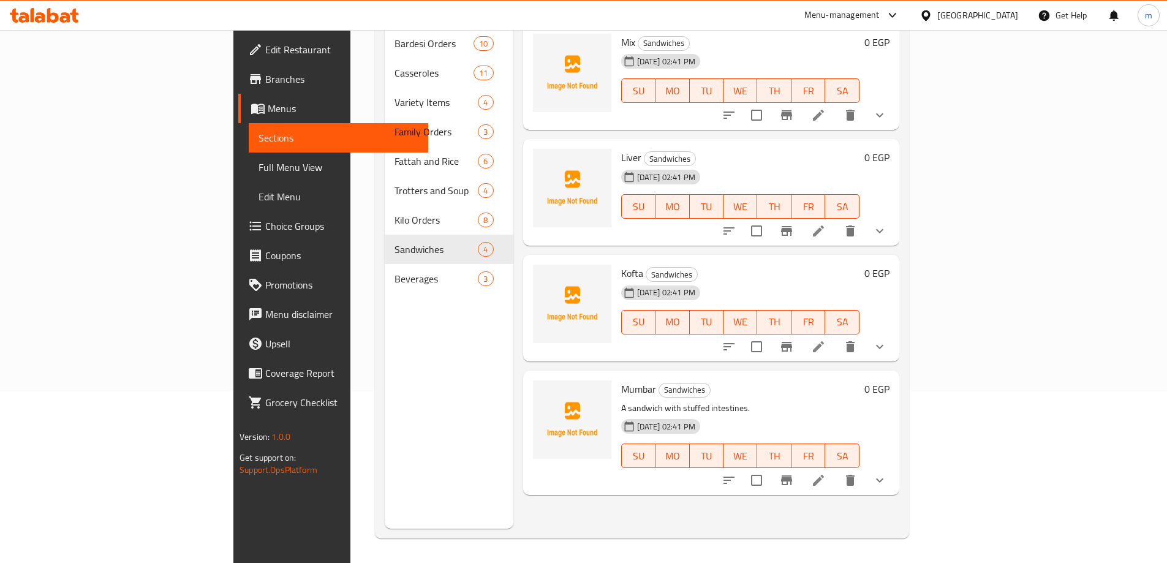
drag, startPoint x: 689, startPoint y: 81, endPoint x: 700, endPoint y: 236, distance: 156.0
drag, startPoint x: 773, startPoint y: 256, endPoint x: 960, endPoint y: 347, distance: 207.7
click at [836, 336] on li at bounding box center [818, 347] width 34 height 22
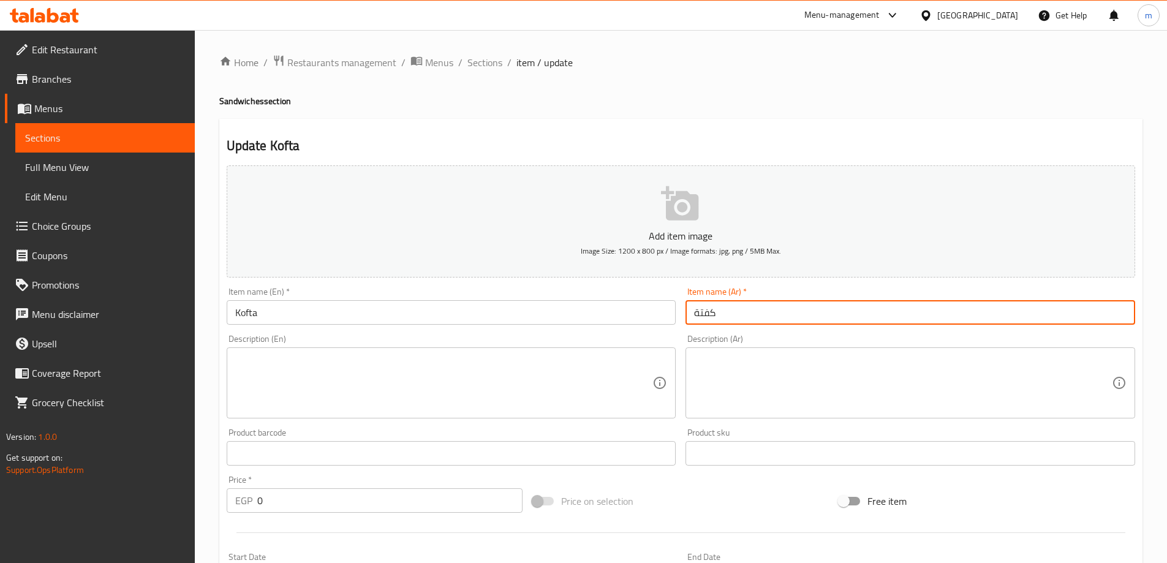
click at [850, 320] on input "كفتة" at bounding box center [911, 312] width 450 height 25
click at [980, 362] on textarea at bounding box center [903, 383] width 418 height 58
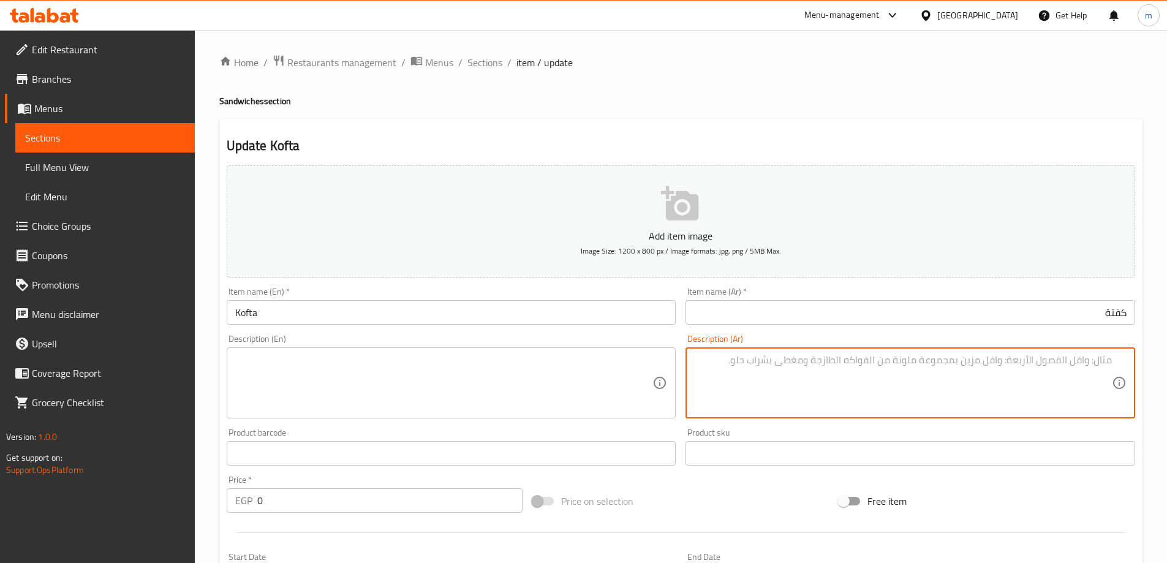
click at [980, 362] on textarea at bounding box center [903, 383] width 418 height 58
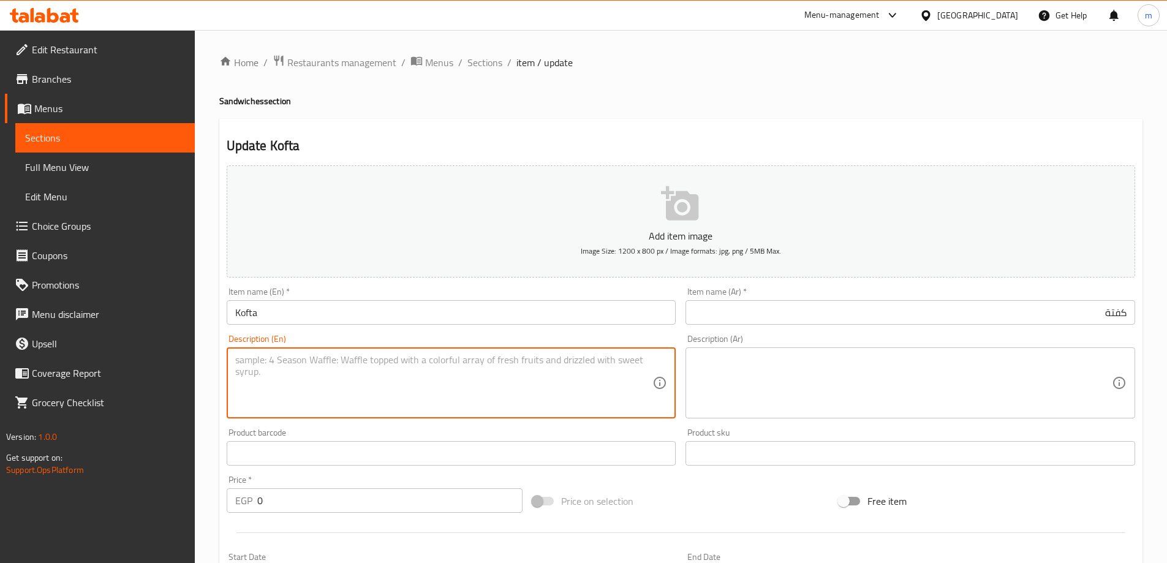
click at [485, 382] on textarea at bounding box center [444, 383] width 418 height 58
paste textarea "A ground meat kebab sandwich."
type textarea "A ground meat kebab sandwich."
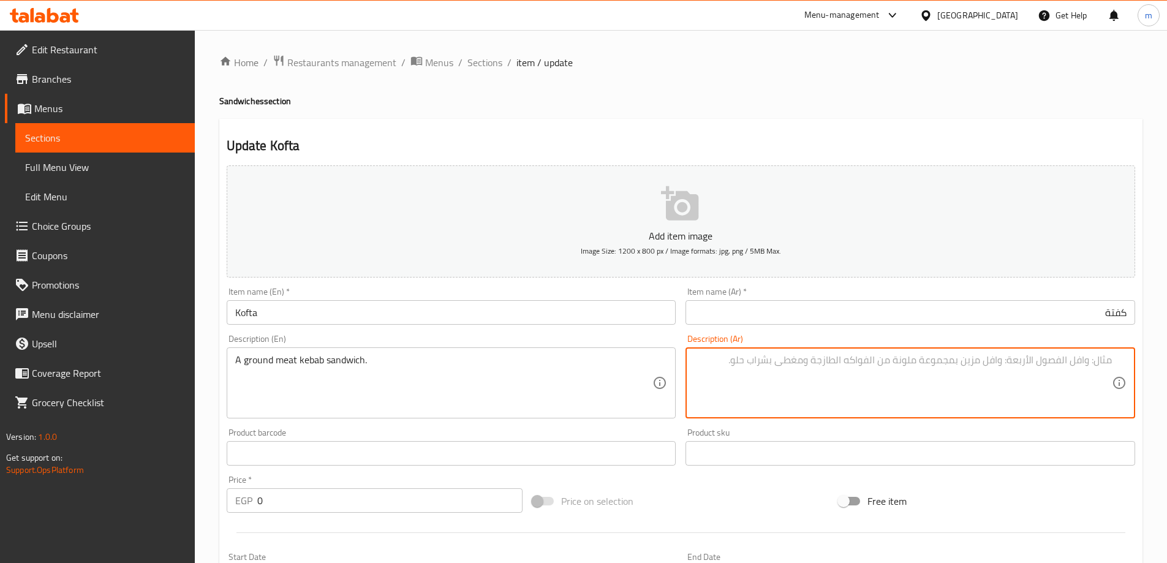
click at [967, 385] on textarea at bounding box center [903, 383] width 418 height 58
paste textarea "ساندويتش كباب اللحم المفروم."
type textarea "ساندويتش كباب اللحم المفروم."
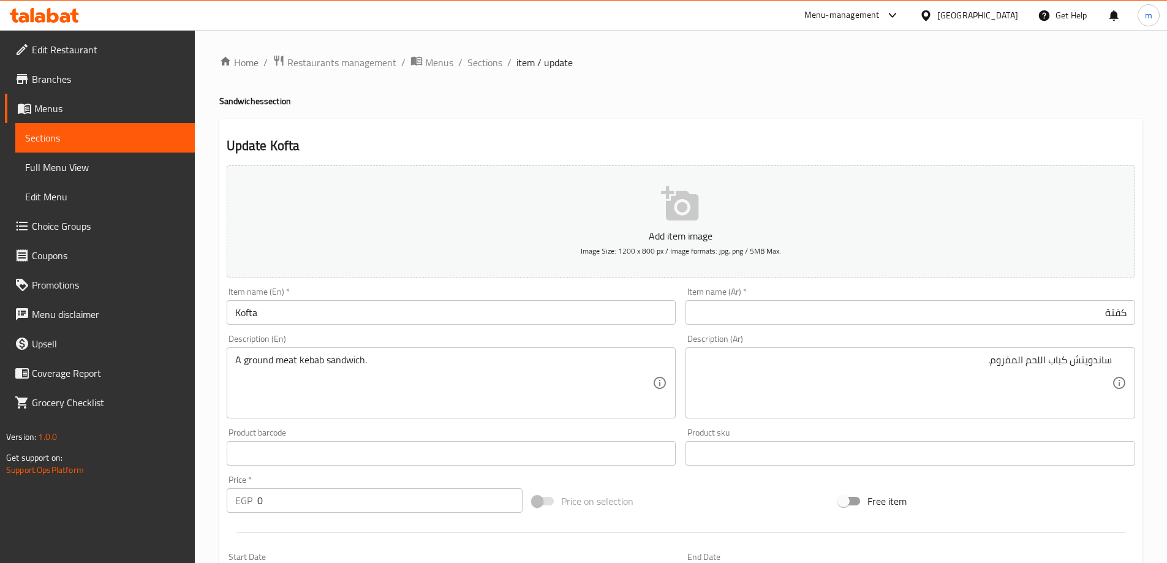
click at [943, 120] on div "Update Kofta Add item image Image Size: 1200 x 800 px / Image formats: jpg, png…" at bounding box center [680, 489] width 923 height 740
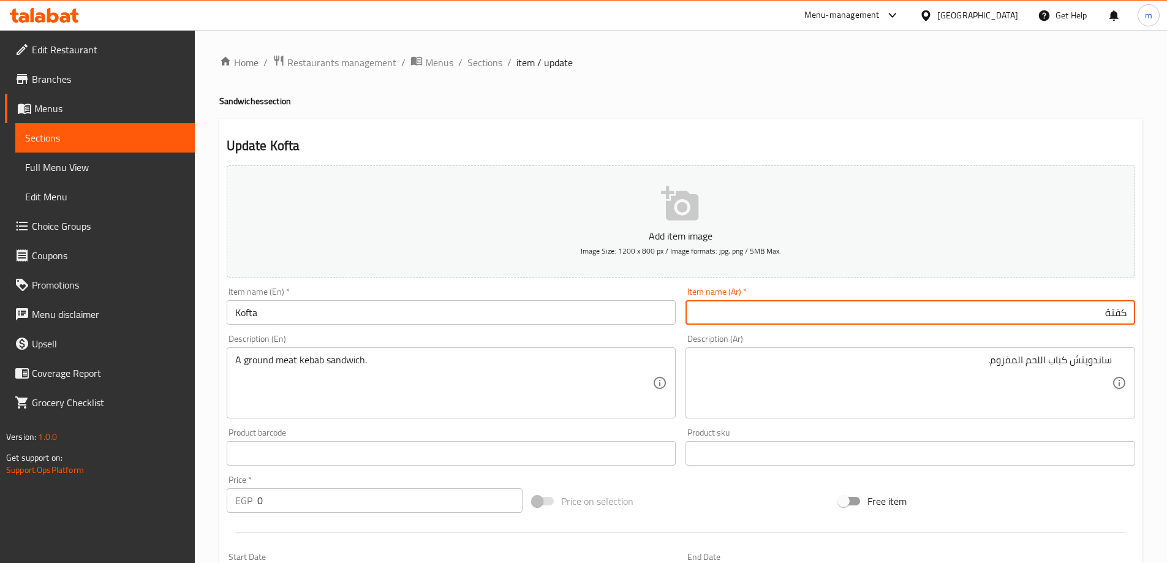
drag, startPoint x: 1095, startPoint y: 311, endPoint x: 1133, endPoint y: 318, distance: 38.0
click at [1133, 318] on input "كفتة" at bounding box center [911, 312] width 450 height 25
click at [1095, 411] on div "ساندويتش كباب اللحم المفروم. Description (Ar)" at bounding box center [911, 382] width 450 height 71
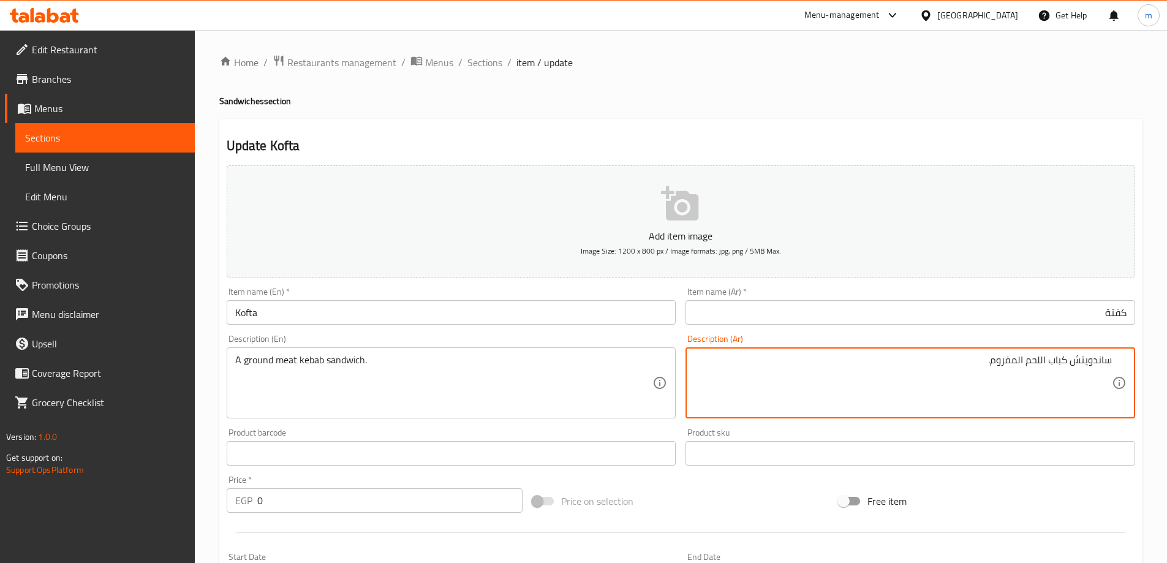
drag, startPoint x: 952, startPoint y: 365, endPoint x: 1122, endPoint y: 353, distance: 170.8
click at [1122, 353] on div "ساندويتش كباب اللحم المفروم. Description (Ar)" at bounding box center [911, 382] width 450 height 71
click at [871, 375] on textarea "ساندويتش كباب اللحم المفروم." at bounding box center [903, 383] width 418 height 58
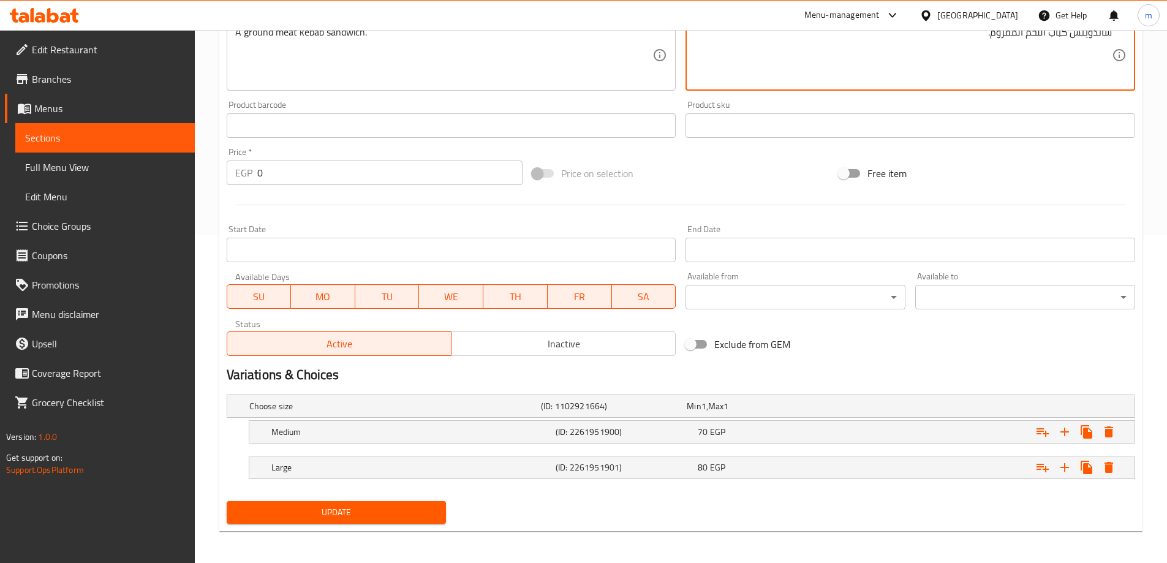
scroll to position [330, 0]
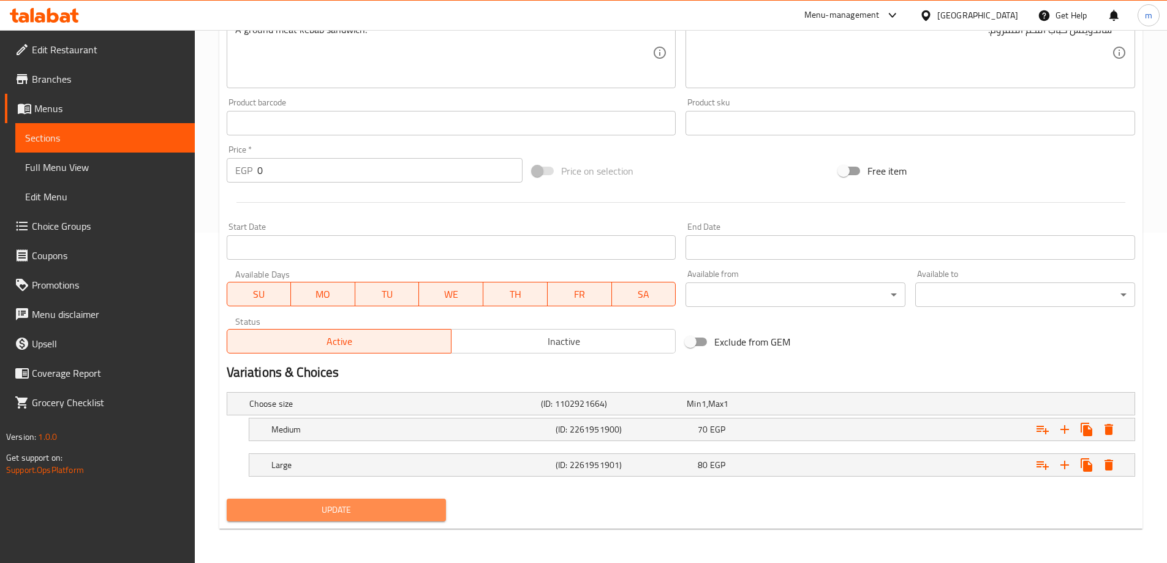
click at [407, 513] on span "Update" at bounding box center [336, 509] width 200 height 15
click at [411, 499] on button "Update" at bounding box center [337, 510] width 220 height 23
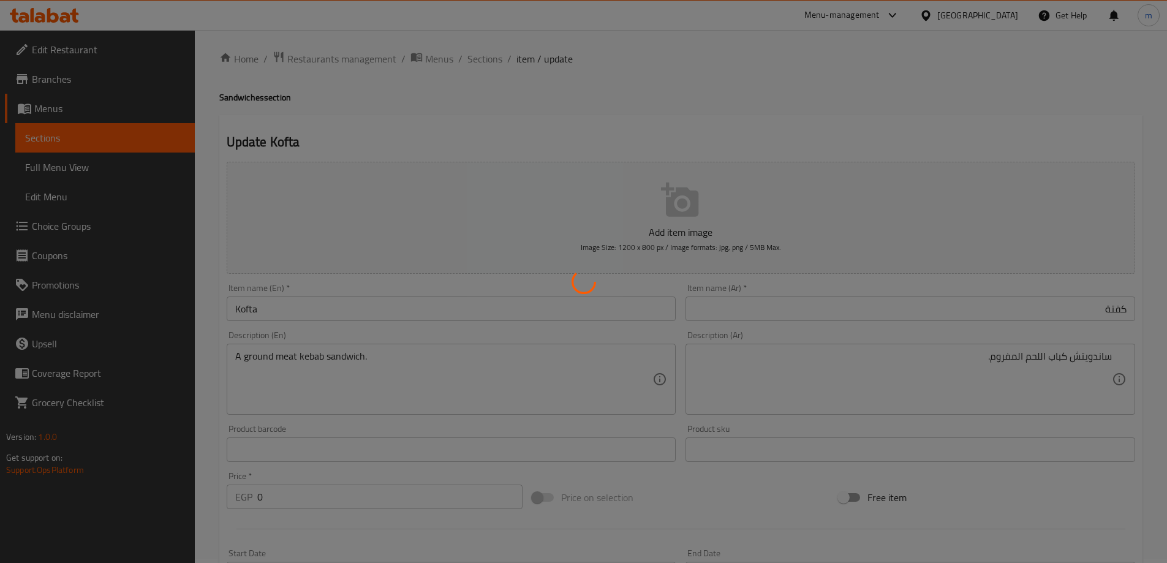
scroll to position [0, 0]
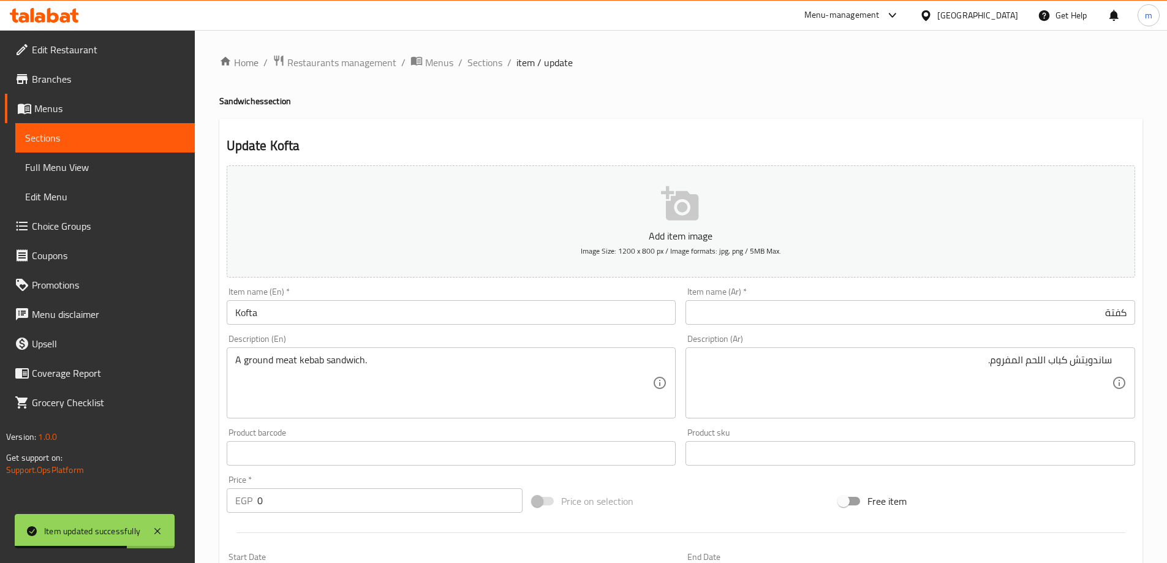
click at [477, 77] on div "Home / Restaurants management / Menus / Sections / item / update Sandwiches sec…" at bounding box center [680, 462] width 923 height 814
click at [482, 64] on span "Sections" at bounding box center [484, 62] width 35 height 15
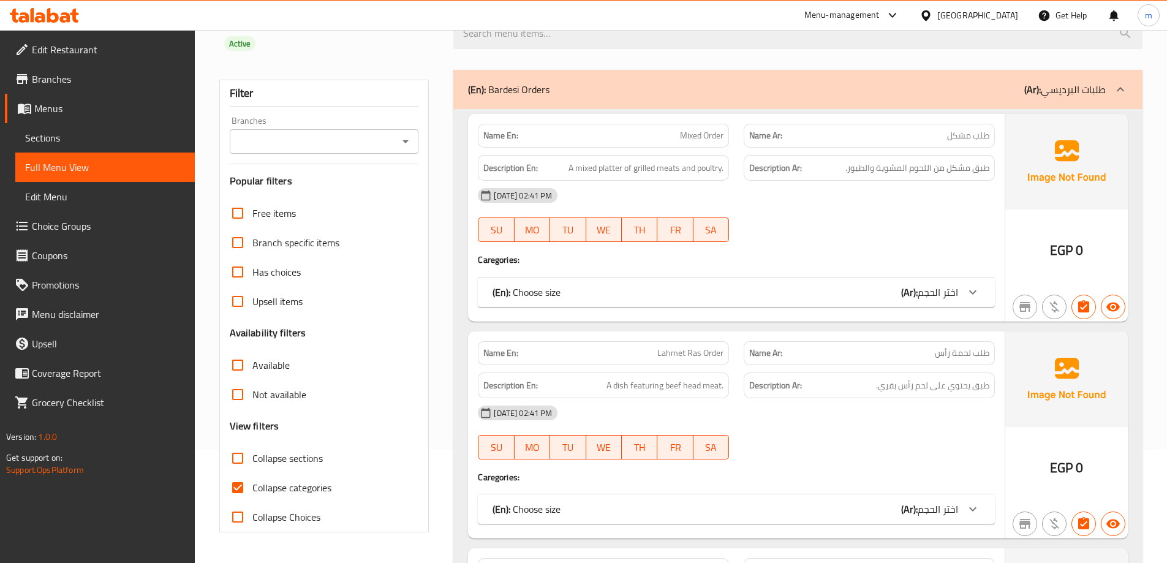
scroll to position [123, 0]
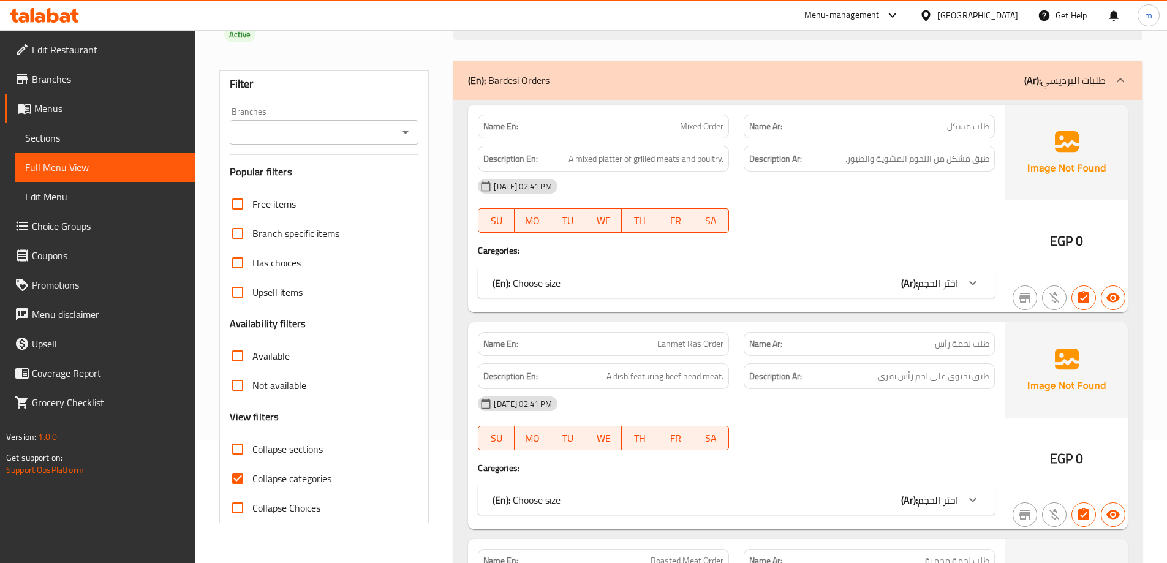
click at [296, 485] on span "Collapse categories" at bounding box center [291, 478] width 79 height 15
click at [252, 485] on input "Collapse categories" at bounding box center [237, 478] width 29 height 29
checkbox input "false"
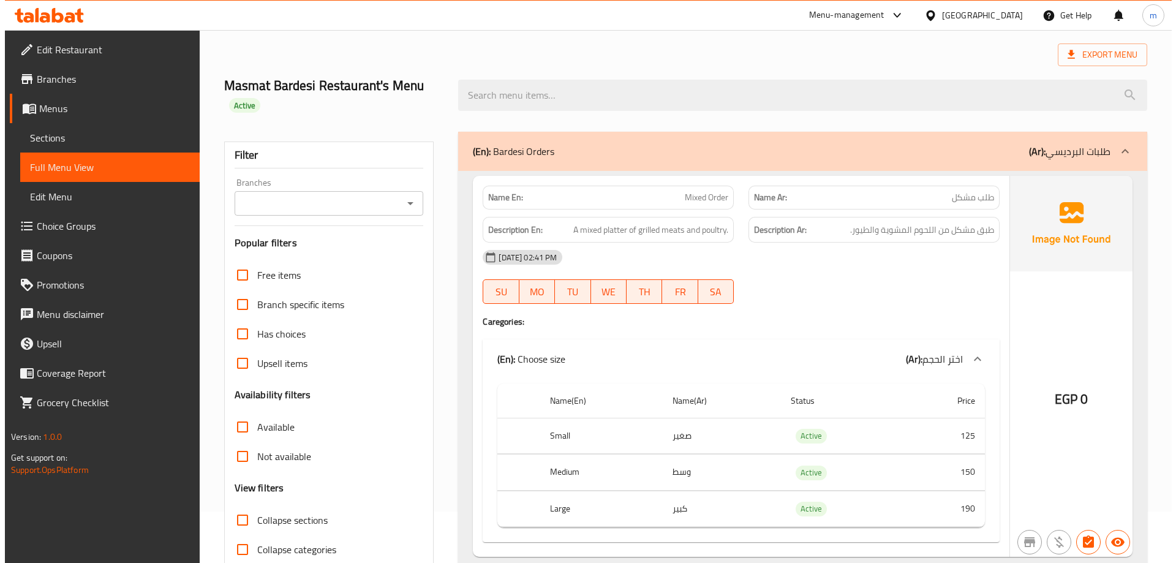
scroll to position [0, 0]
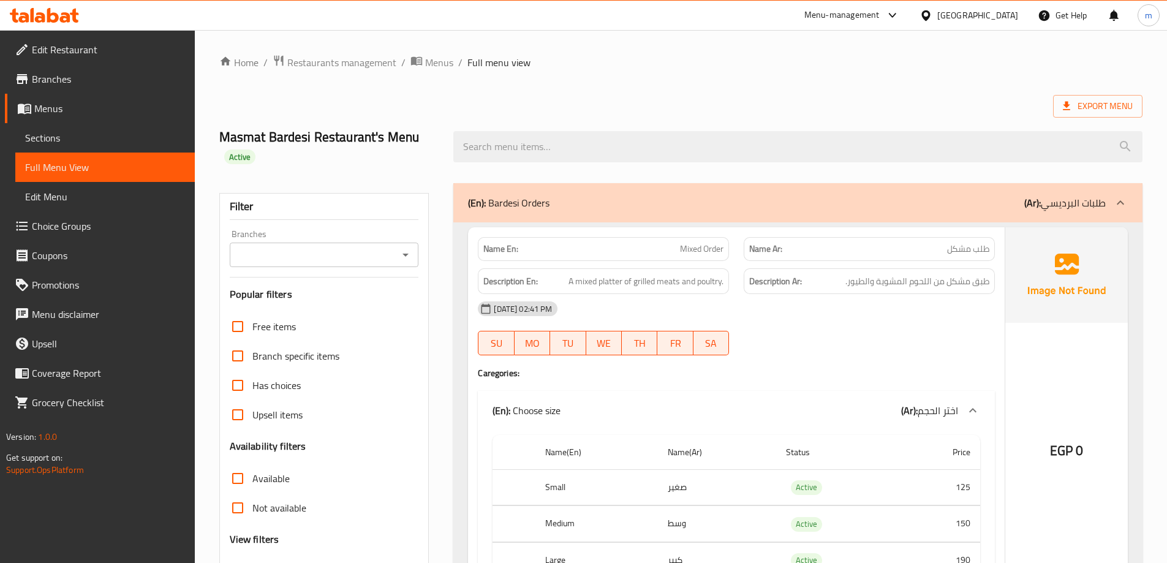
click at [883, 106] on div "Export Menu" at bounding box center [680, 106] width 923 height 23
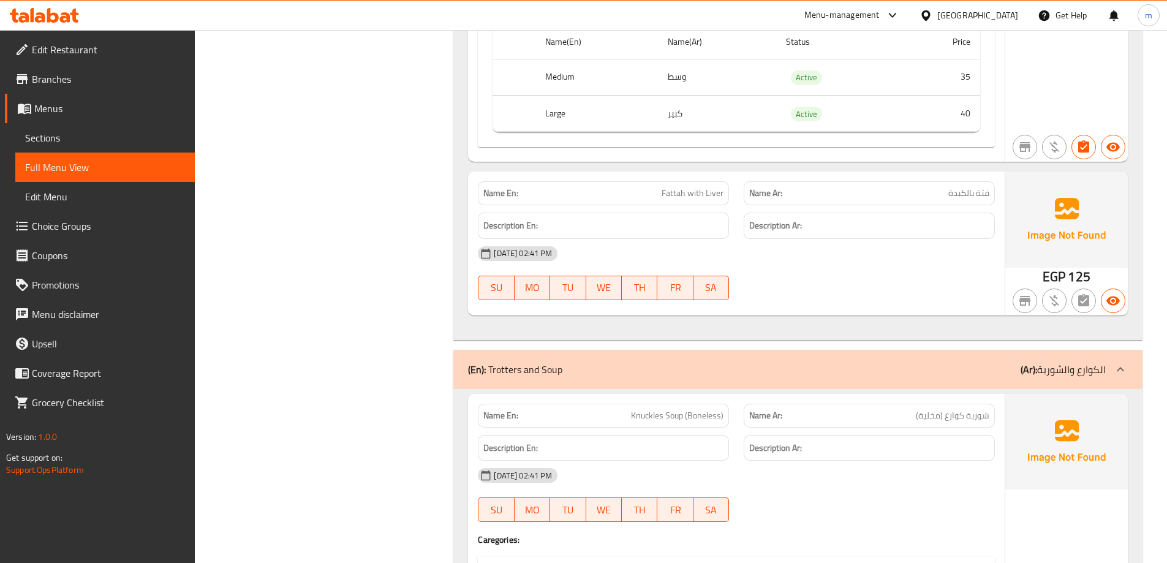
scroll to position [6408, 0]
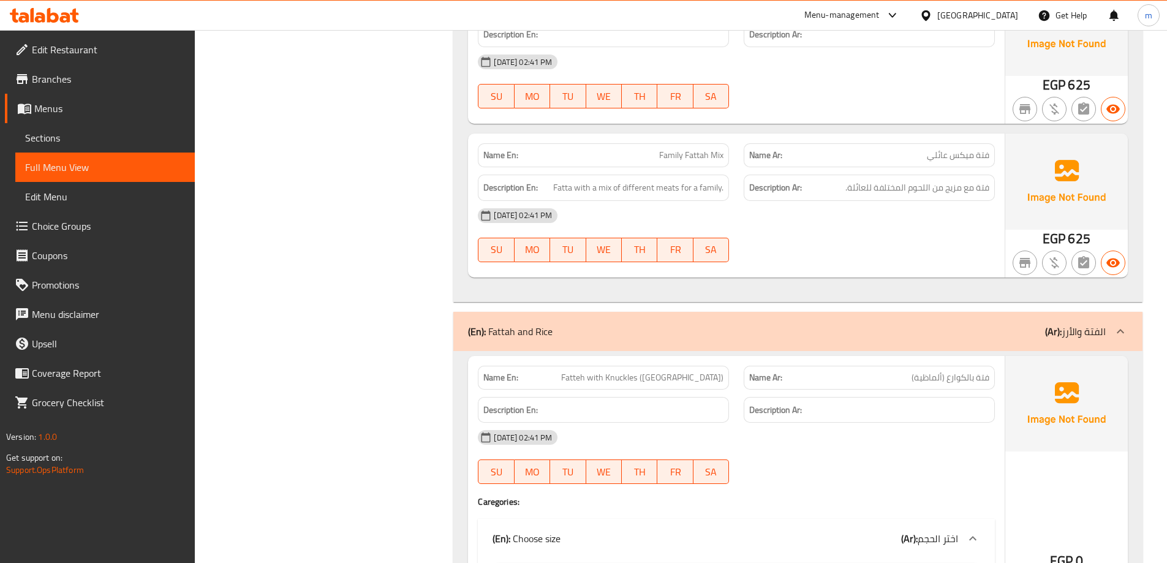
drag, startPoint x: 673, startPoint y: 403, endPoint x: 753, endPoint y: 136, distance: 278.2
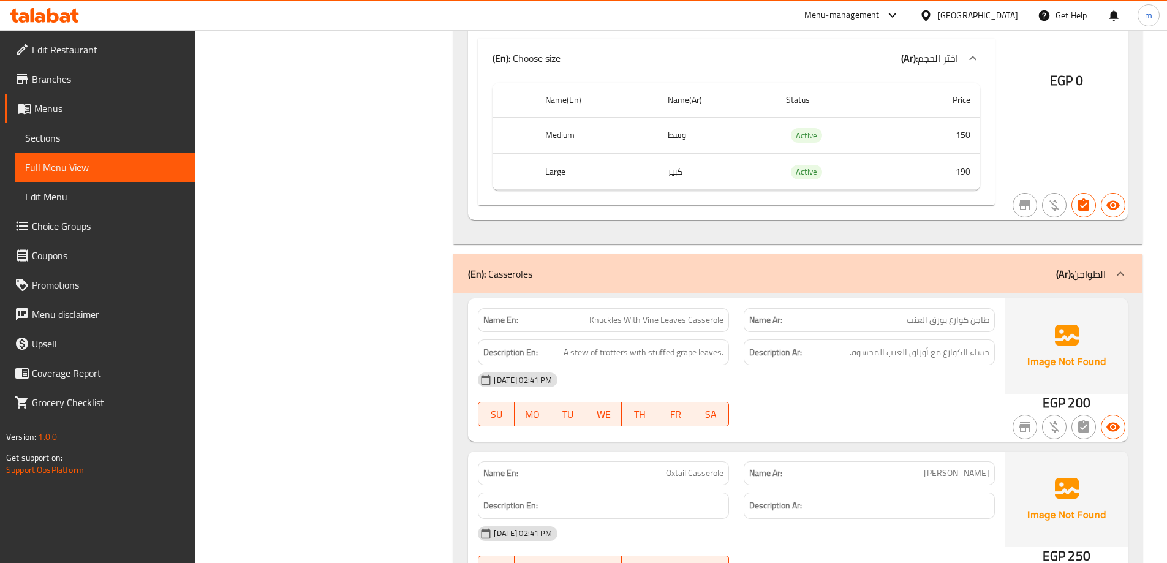
scroll to position [0, 0]
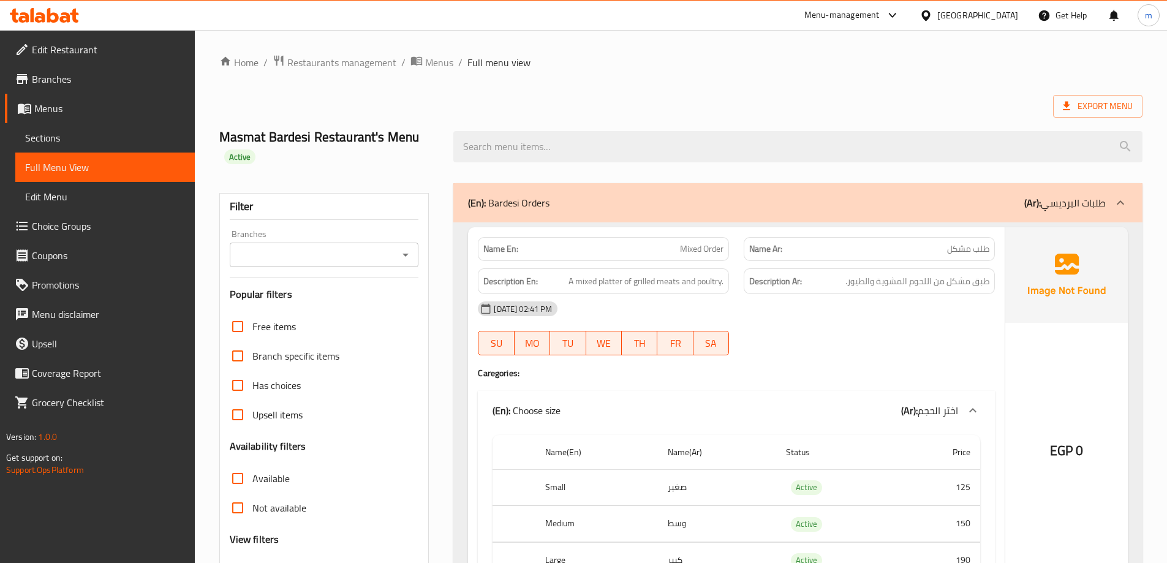
drag, startPoint x: 789, startPoint y: 211, endPoint x: 808, endPoint y: 93, distance: 119.8
drag, startPoint x: 389, startPoint y: 361, endPoint x: 361, endPoint y: 71, distance: 291.7
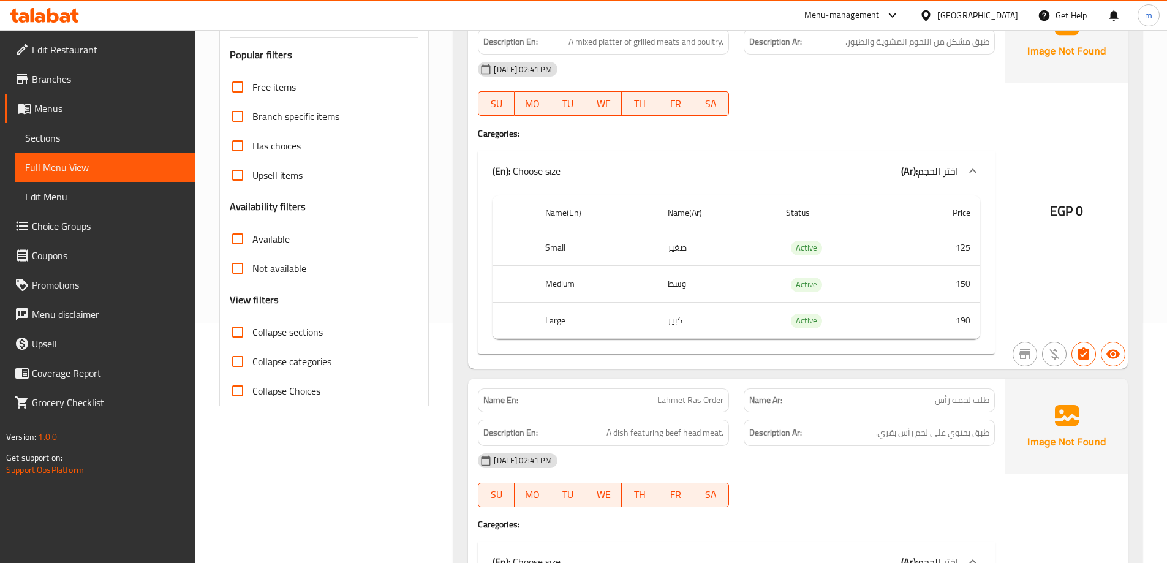
scroll to position [382, 0]
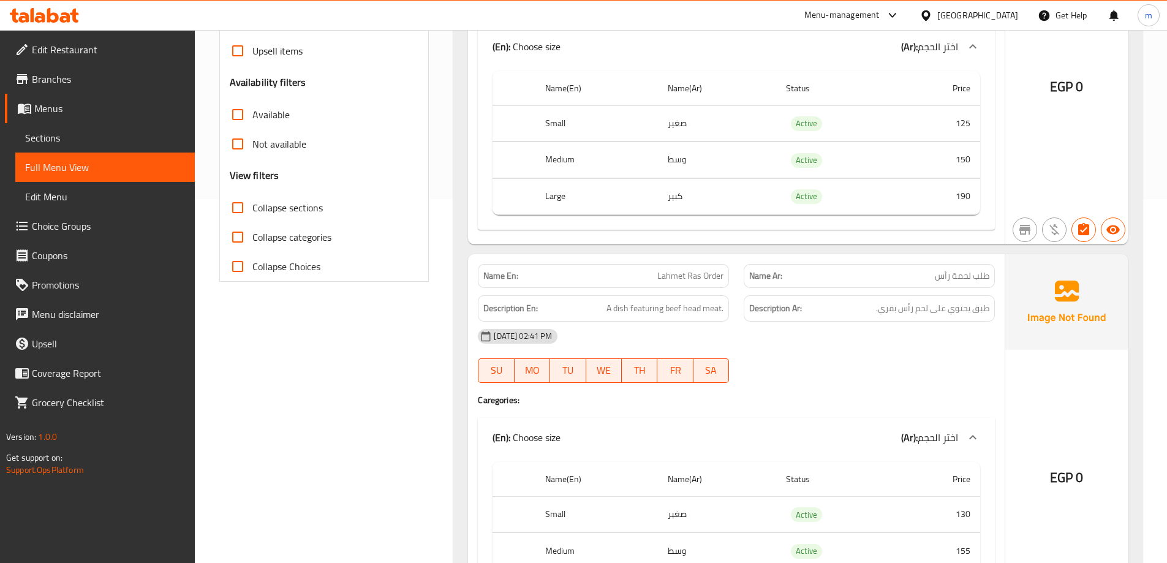
drag, startPoint x: 689, startPoint y: 107, endPoint x: 698, endPoint y: 175, distance: 68.5
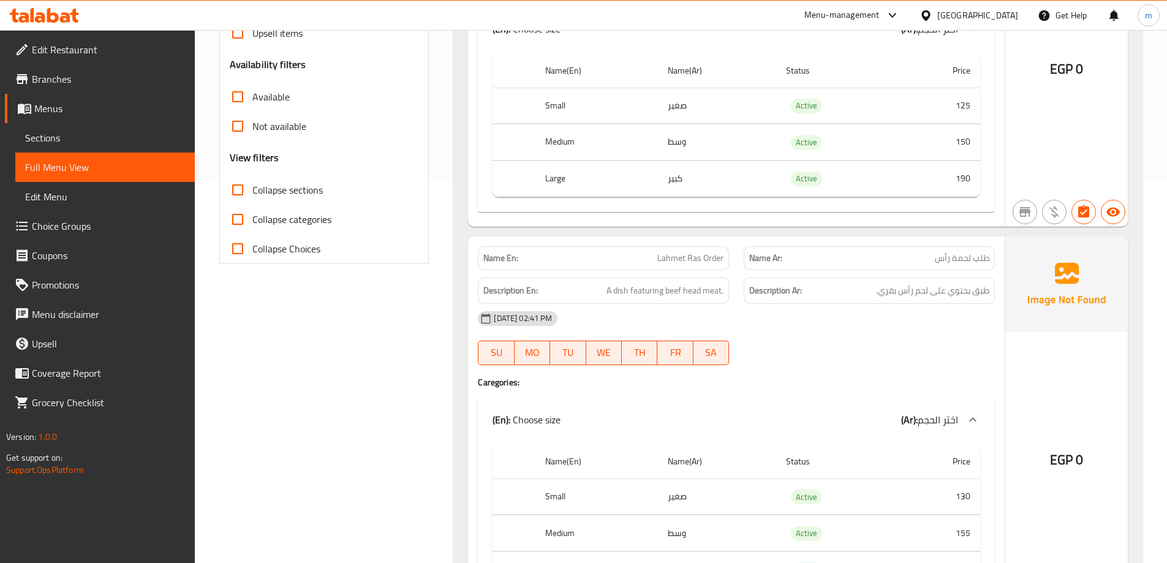
click at [89, 79] on span "Branches" at bounding box center [108, 79] width 153 height 15
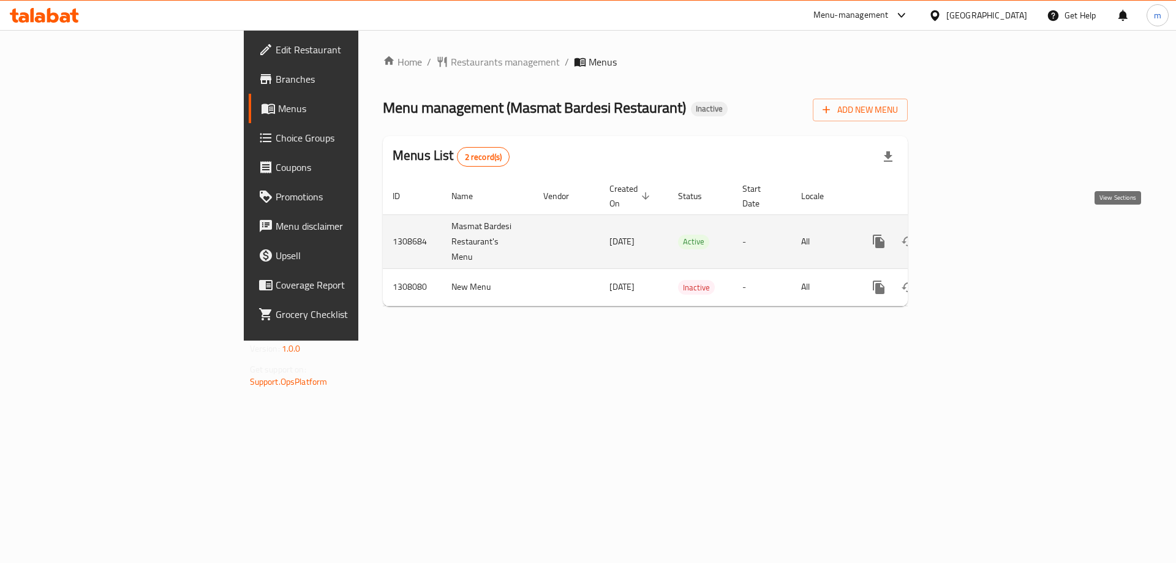
click at [975, 234] on icon "enhanced table" at bounding box center [967, 241] width 15 height 15
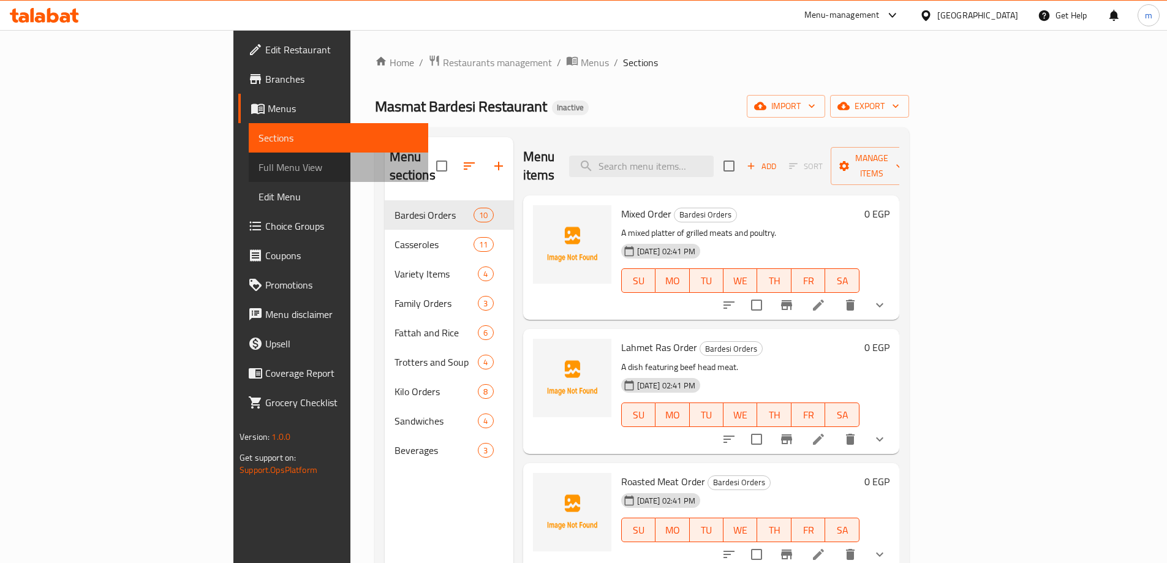
click at [259, 173] on span "Full Menu View" at bounding box center [339, 167] width 160 height 15
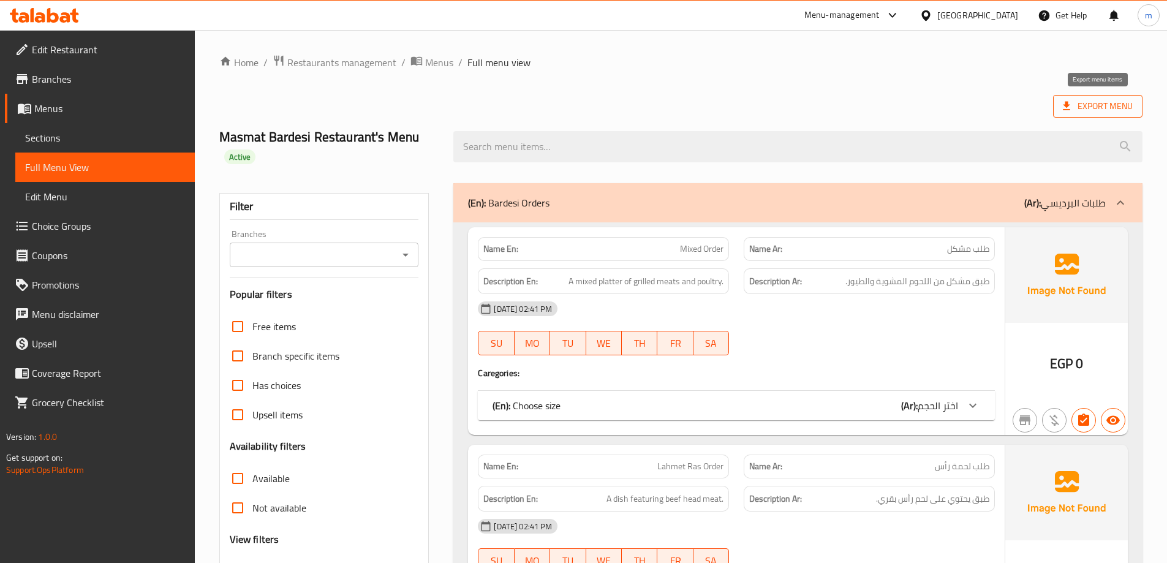
click at [1069, 106] on icon at bounding box center [1067, 106] width 12 height 12
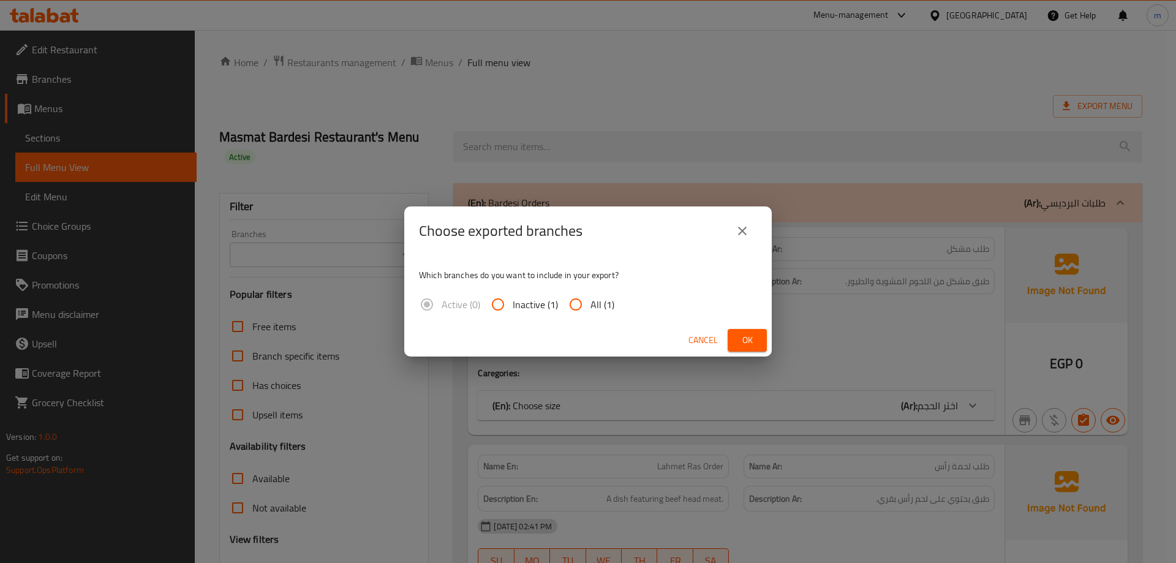
click at [596, 297] on span "All (1)" at bounding box center [603, 304] width 24 height 15
click at [591, 297] on input "All (1)" at bounding box center [575, 304] width 29 height 29
radio input "true"
click at [712, 325] on div "Cancel Ok" at bounding box center [588, 340] width 368 height 32
click at [738, 328] on div "Cancel Ok" at bounding box center [588, 340] width 368 height 32
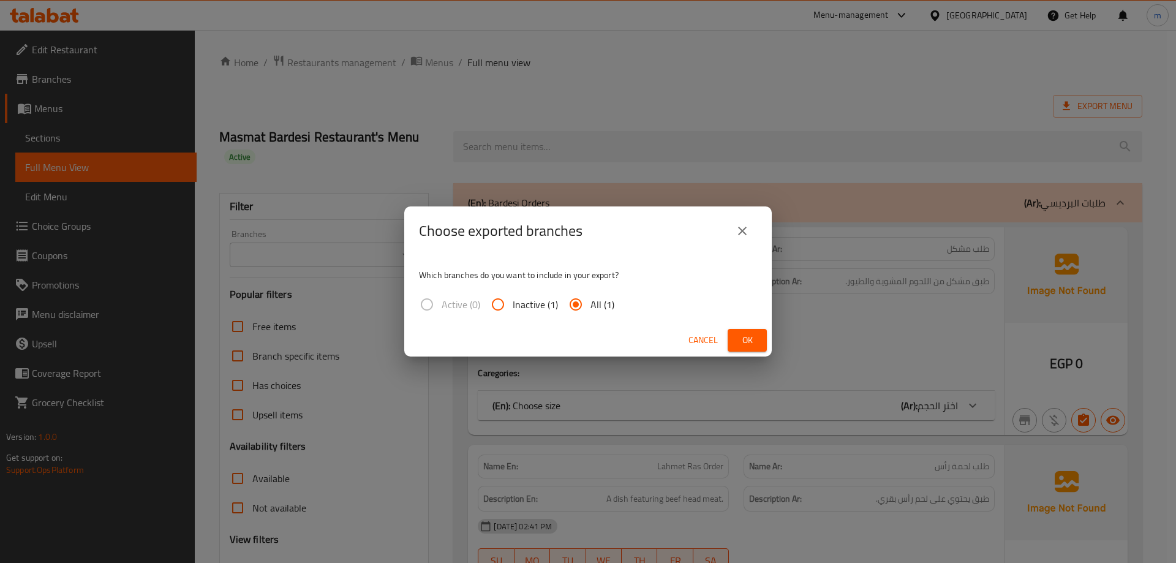
click at [748, 336] on span "Ok" at bounding box center [748, 340] width 20 height 15
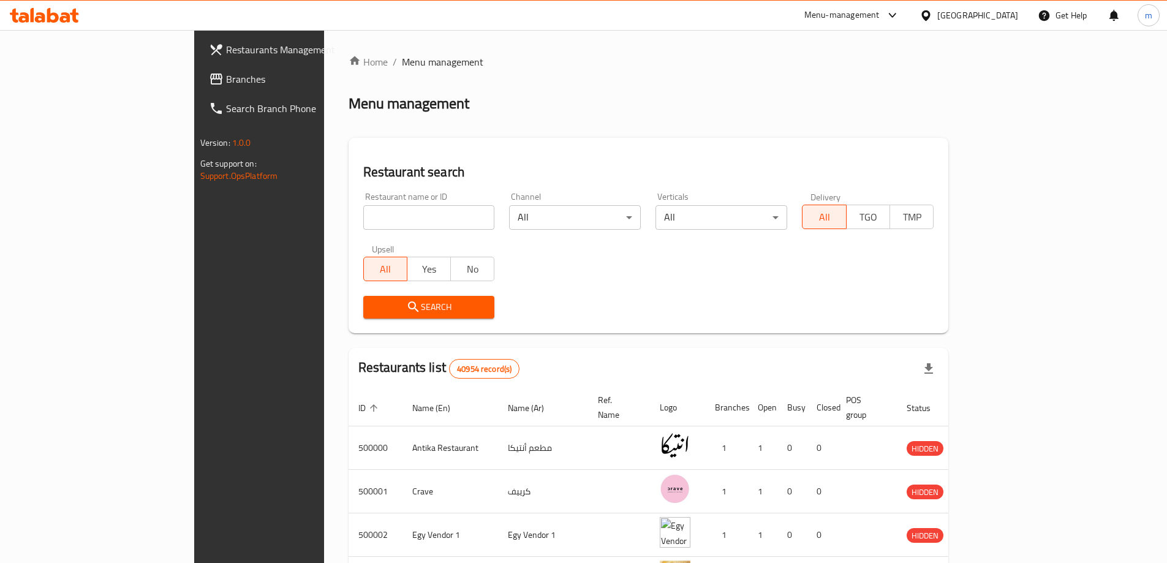
click at [226, 78] on span "Branches" at bounding box center [302, 79] width 153 height 15
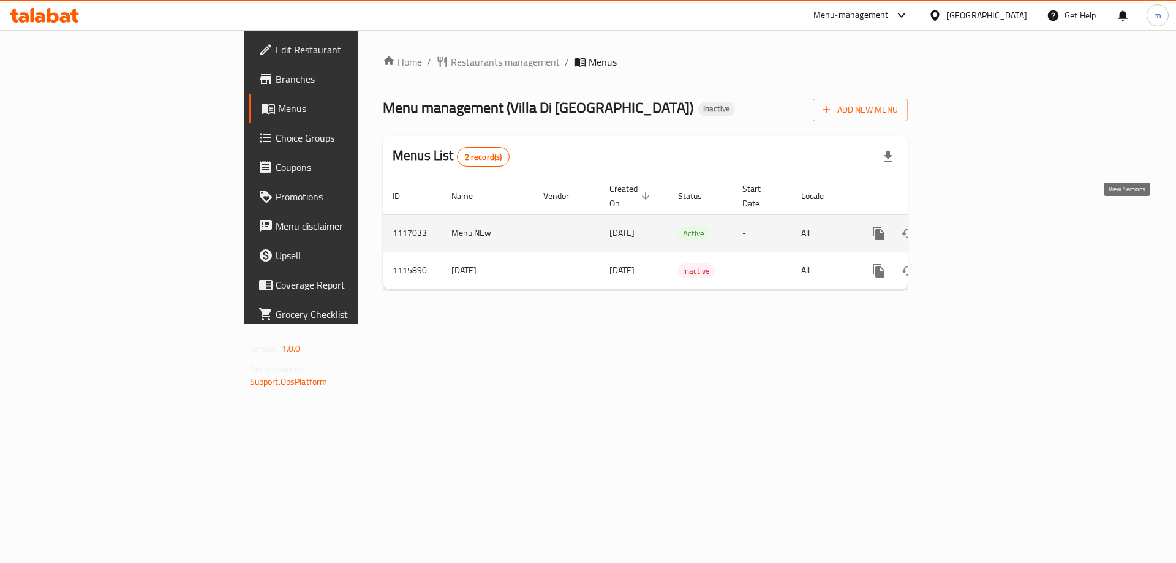
click at [975, 226] on icon "enhanced table" at bounding box center [967, 233] width 15 height 15
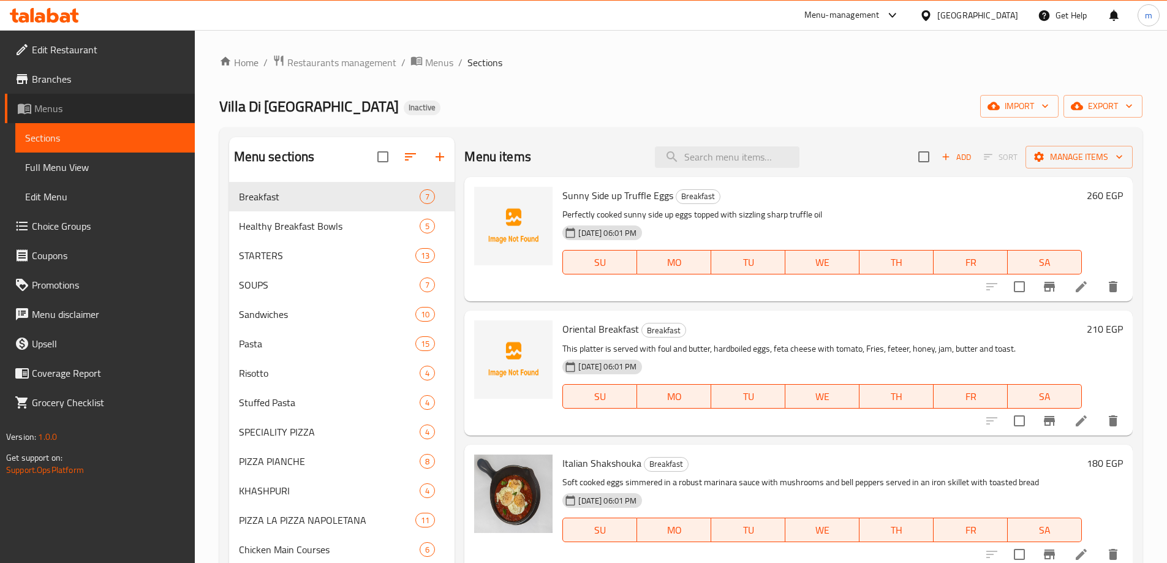
click at [73, 100] on link "Menus" at bounding box center [100, 108] width 190 height 29
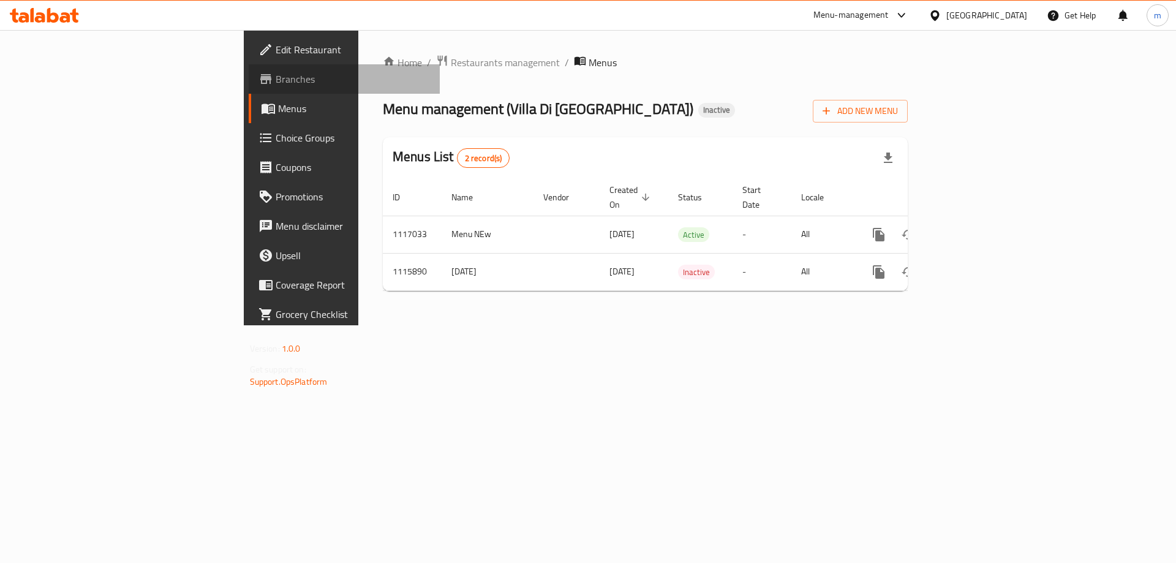
click at [276, 81] on span "Branches" at bounding box center [353, 79] width 155 height 15
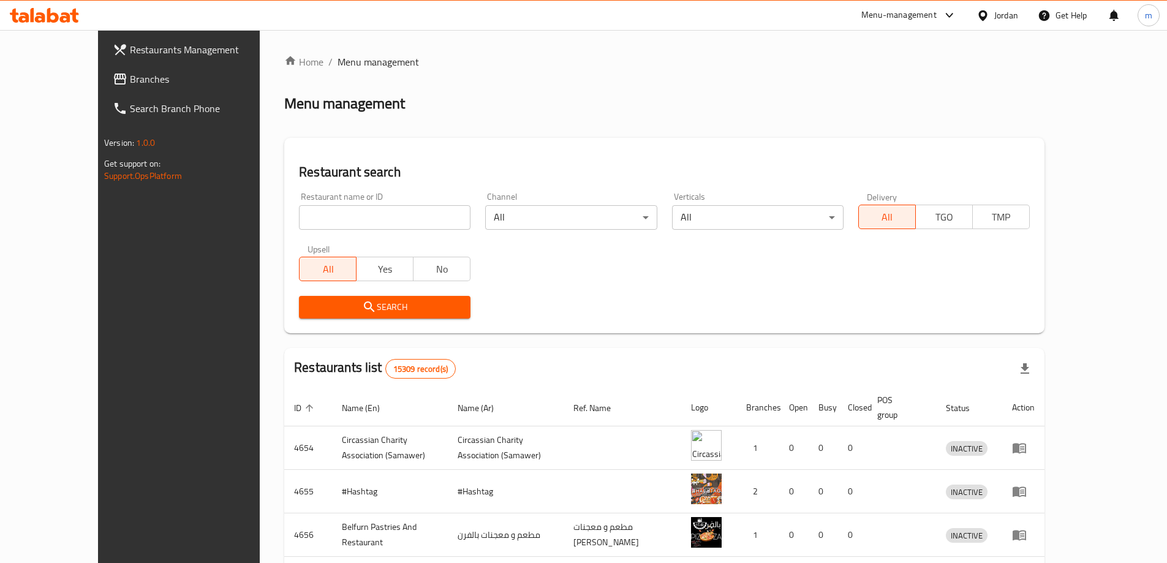
click at [360, 213] on input "search" at bounding box center [385, 217] width 172 height 25
click at [130, 80] on span "Branches" at bounding box center [206, 79] width 153 height 15
